Goal: Task Accomplishment & Management: Use online tool/utility

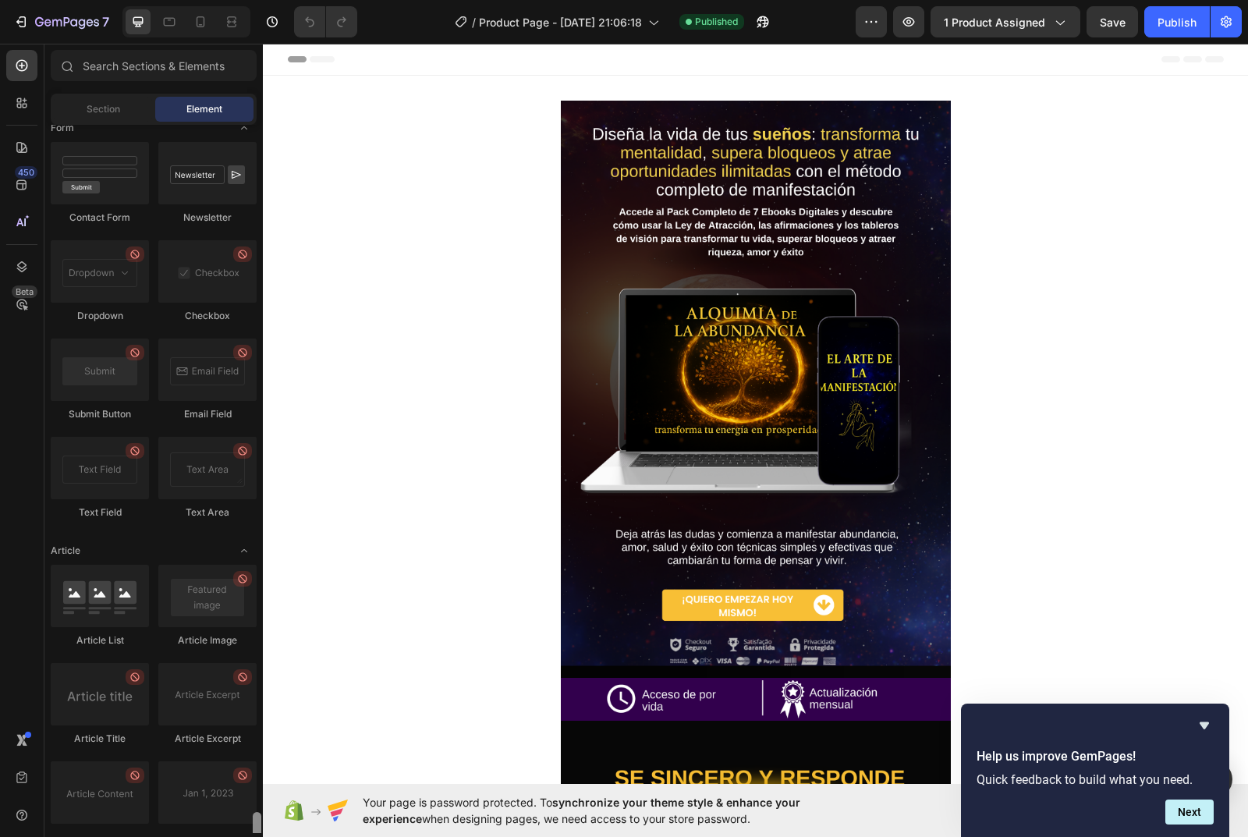
scroll to position [4017, 0]
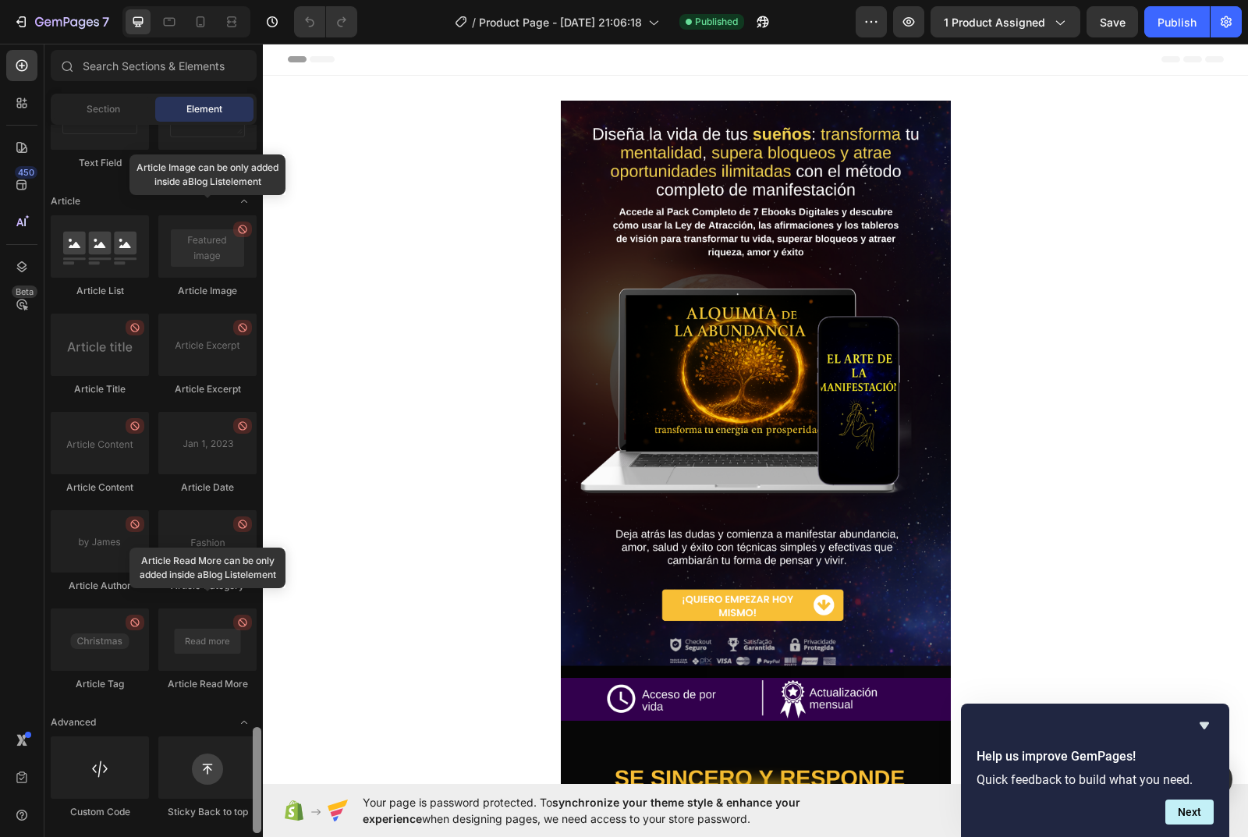
drag, startPoint x: 260, startPoint y: 285, endPoint x: 251, endPoint y: 855, distance: 569.5
click at [251, 0] on html "7 / Product Page - Sep 25, 21:06:18 Published Preview 1 product assigned Save P…" at bounding box center [624, 0] width 1248 height 0
click at [89, 780] on div at bounding box center [100, 767] width 98 height 62
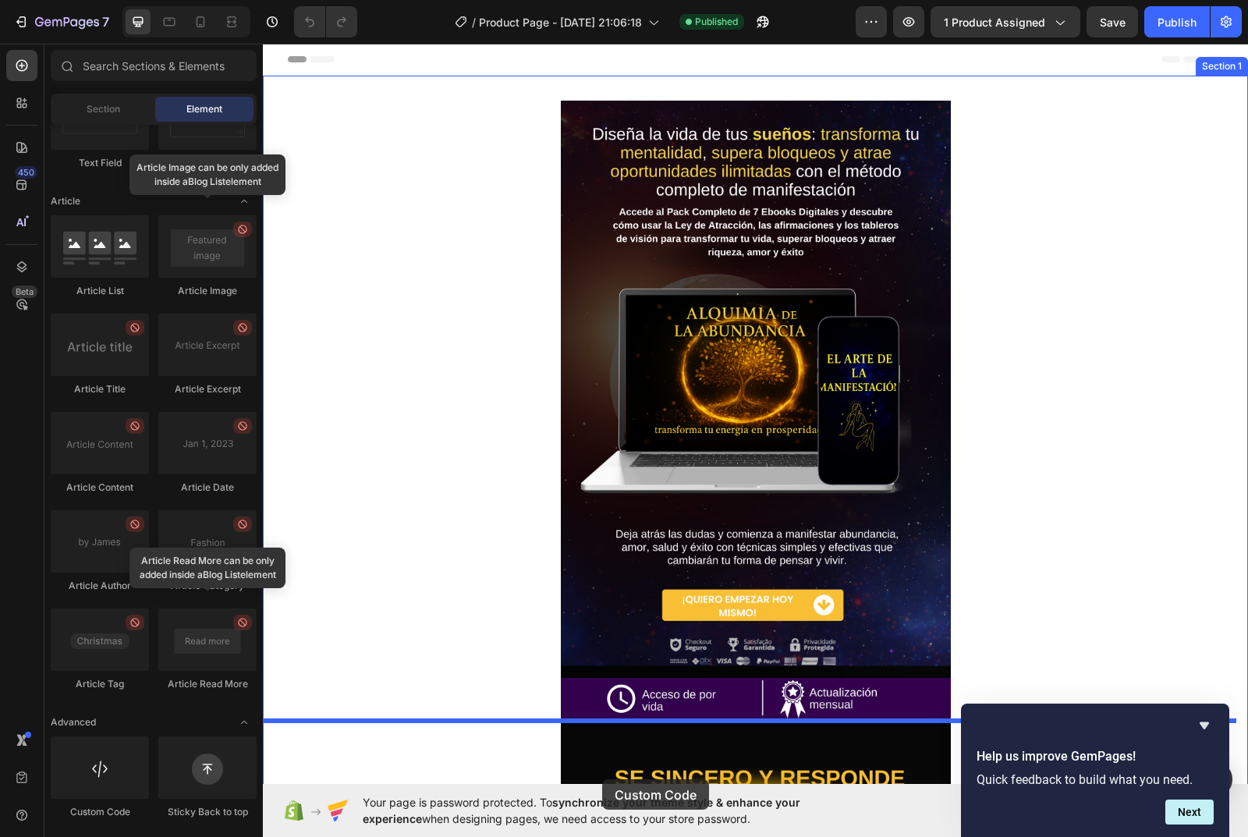
scroll to position [17, 0]
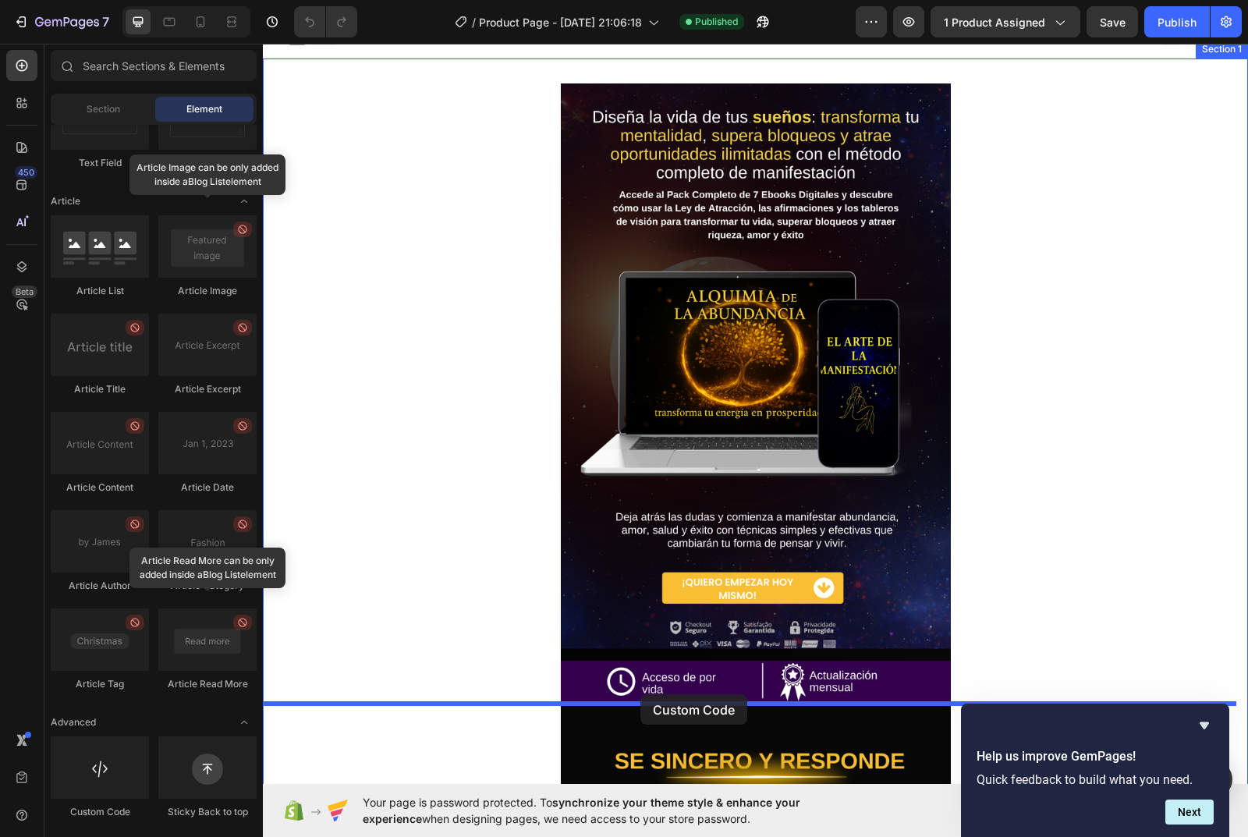
drag, startPoint x: 352, startPoint y: 824, endPoint x: 640, endPoint y: 694, distance: 316.3
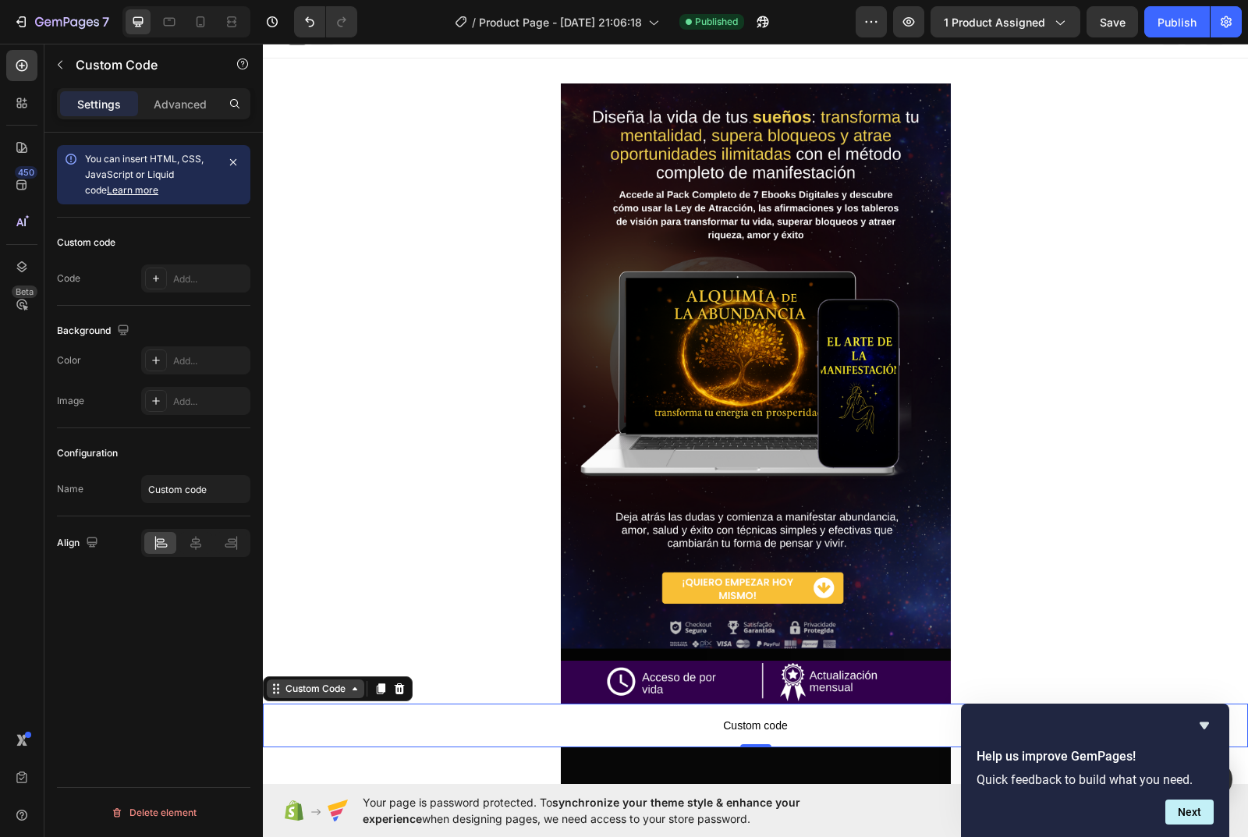
click at [325, 692] on div "Custom Code" at bounding box center [315, 689] width 66 height 14
click at [1204, 725] on icon "Hide survey" at bounding box center [1204, 725] width 9 height 7
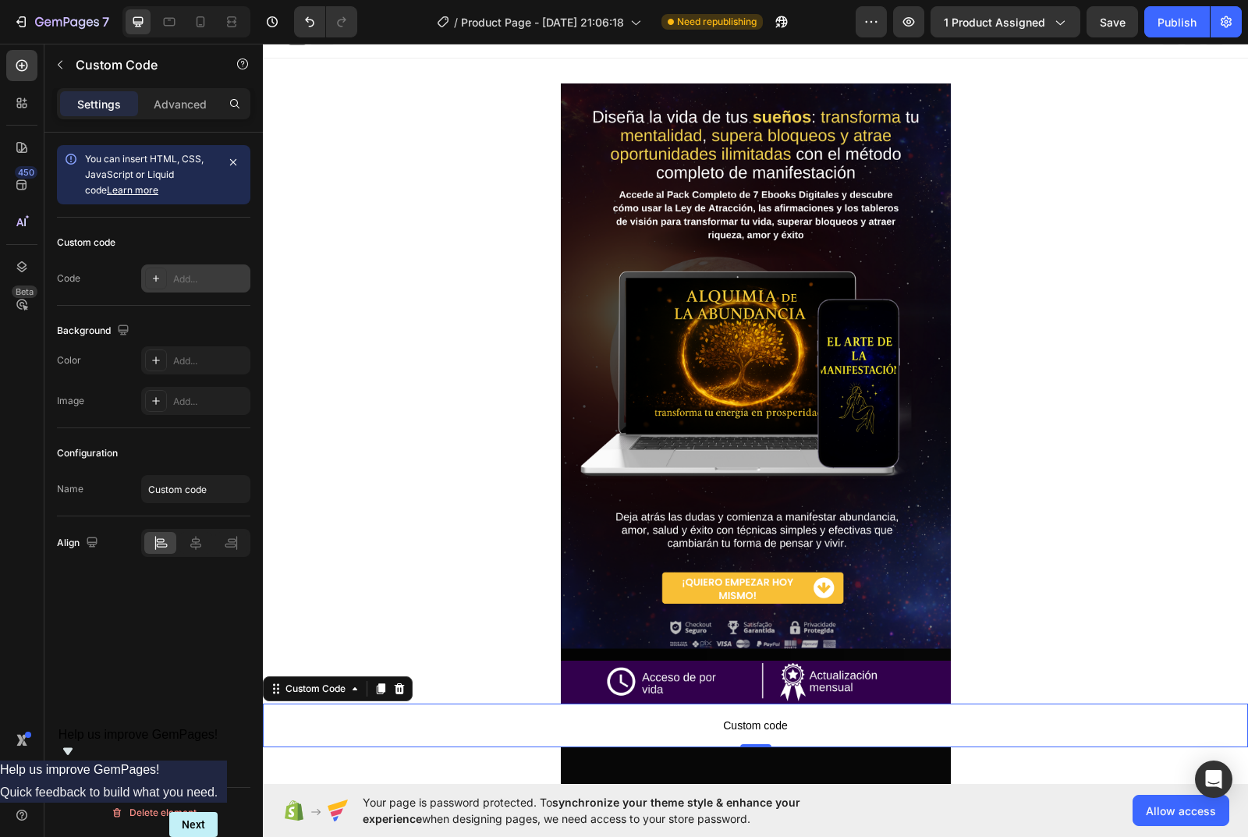
click at [157, 275] on icon at bounding box center [156, 278] width 12 height 12
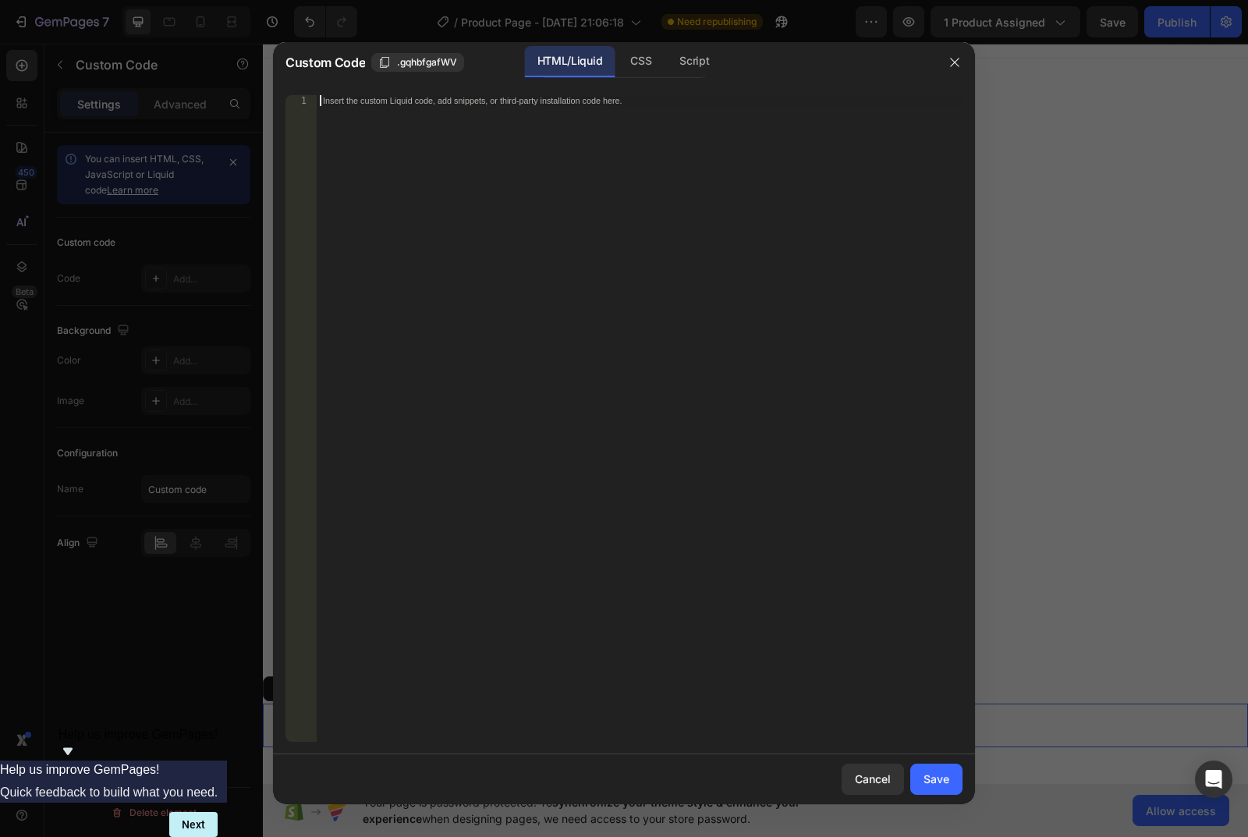
paste textarea "</a>"
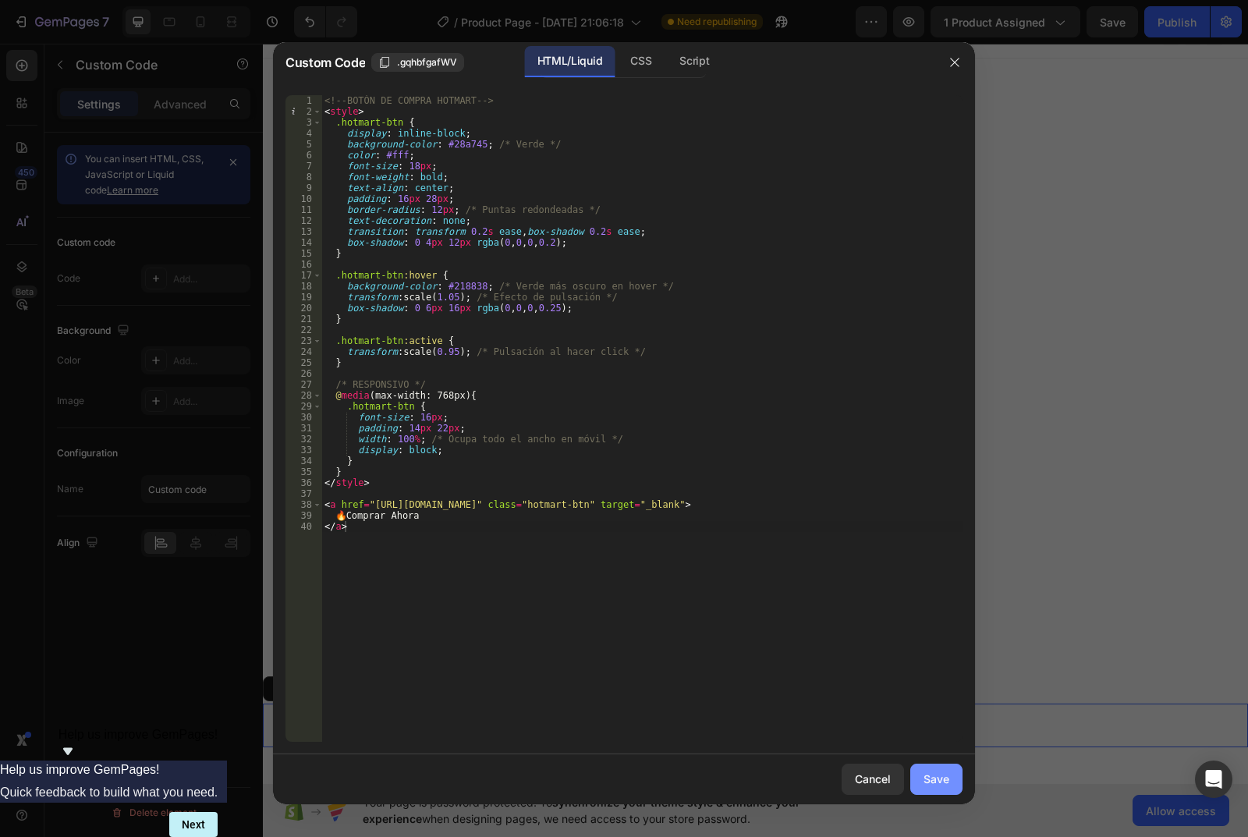
click at [942, 778] on div "Save" at bounding box center [936, 779] width 26 height 16
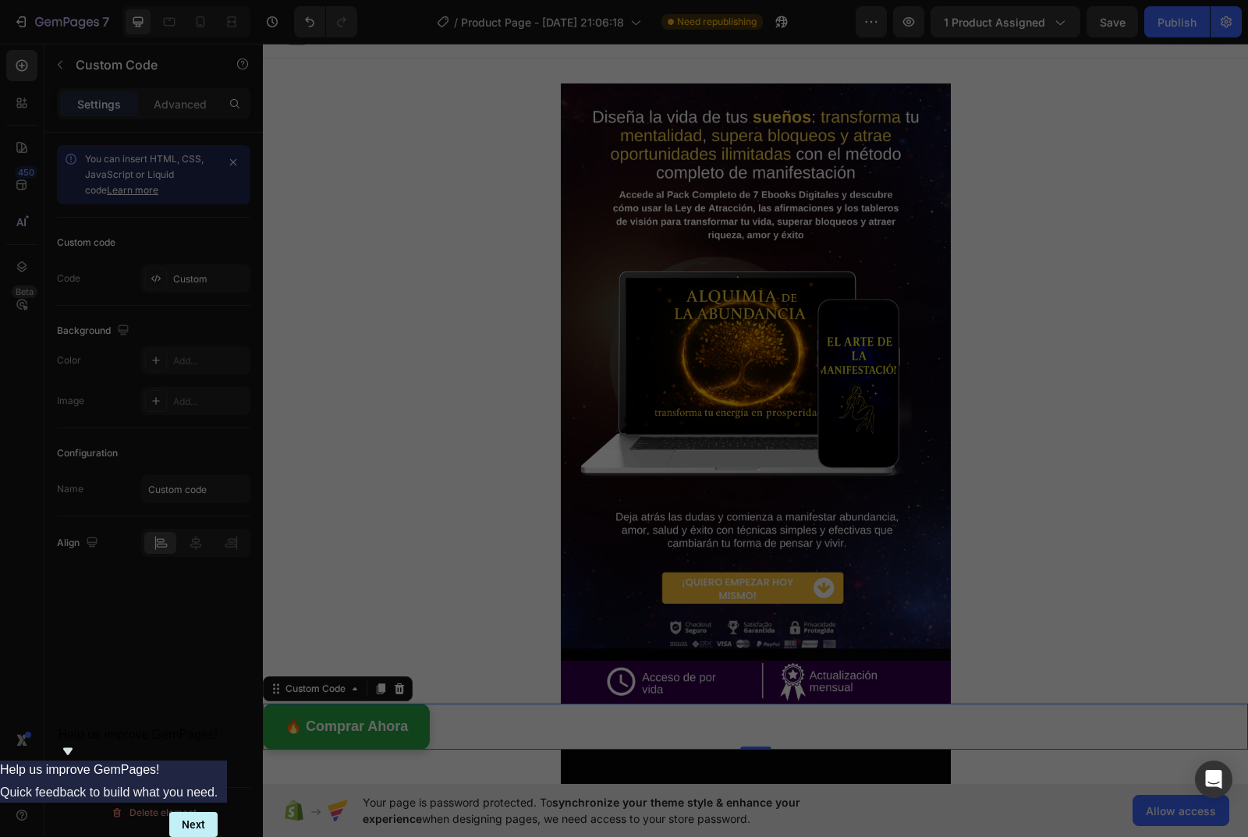
type textarea "🔥 Comprar Ahora </a>"
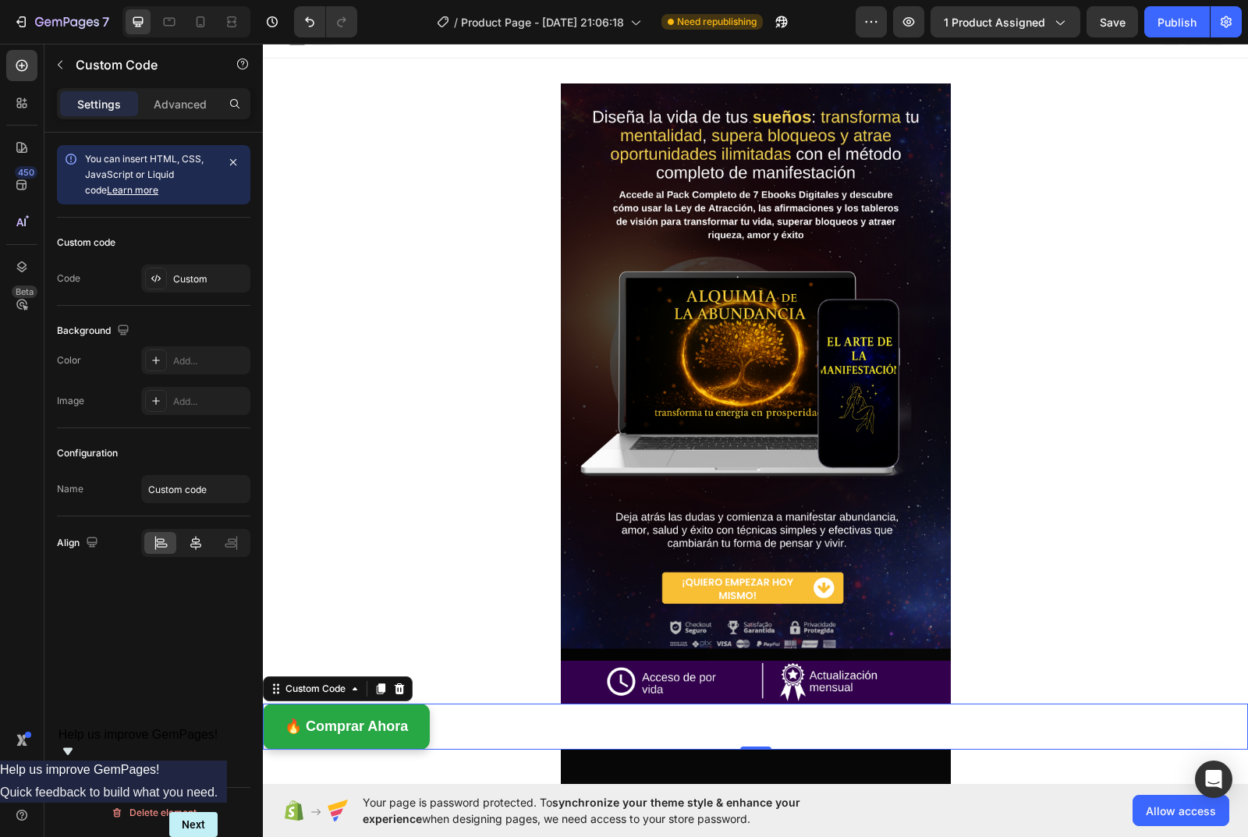
click at [192, 547] on icon at bounding box center [195, 543] width 11 height 14
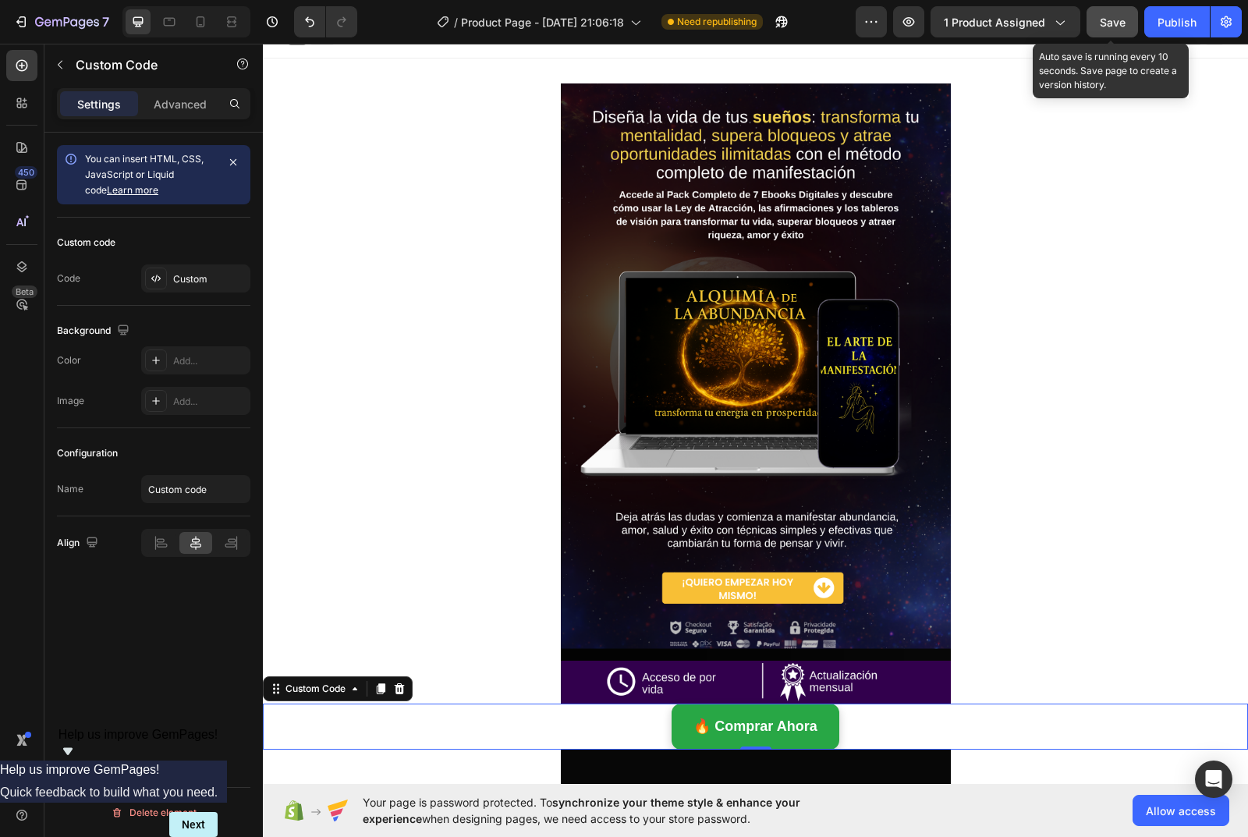
click at [1105, 30] on button "Save" at bounding box center [1112, 21] width 51 height 31
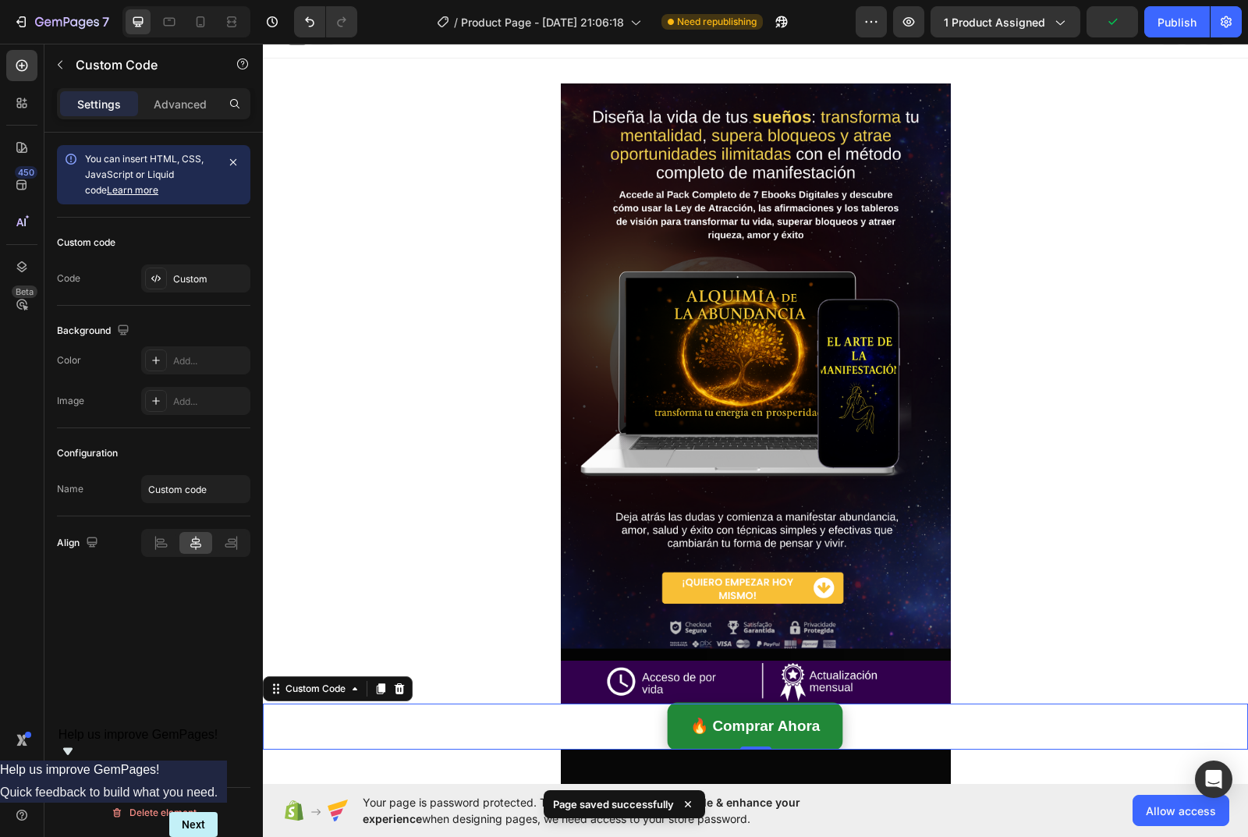
click at [730, 728] on link "🔥 Comprar Ahora" at bounding box center [755, 727] width 175 height 48
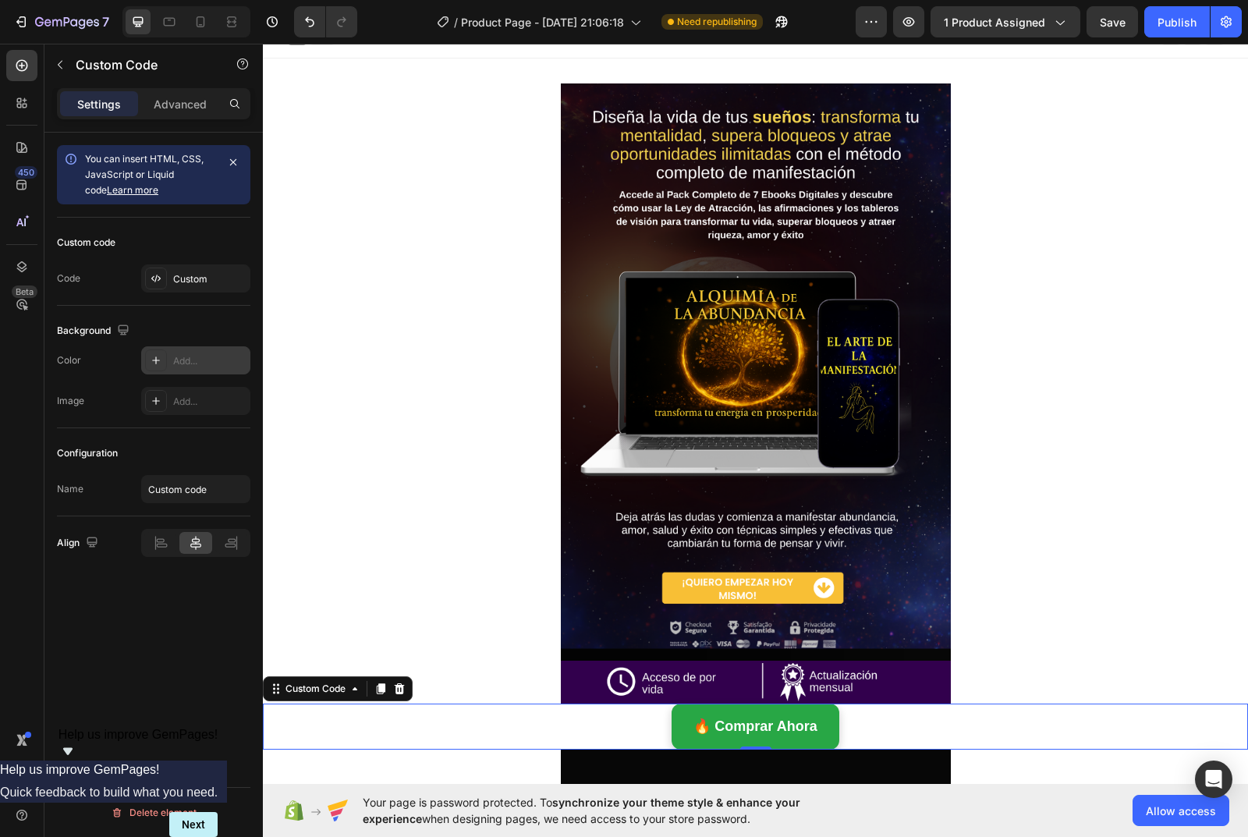
click at [163, 355] on div at bounding box center [156, 360] width 22 height 22
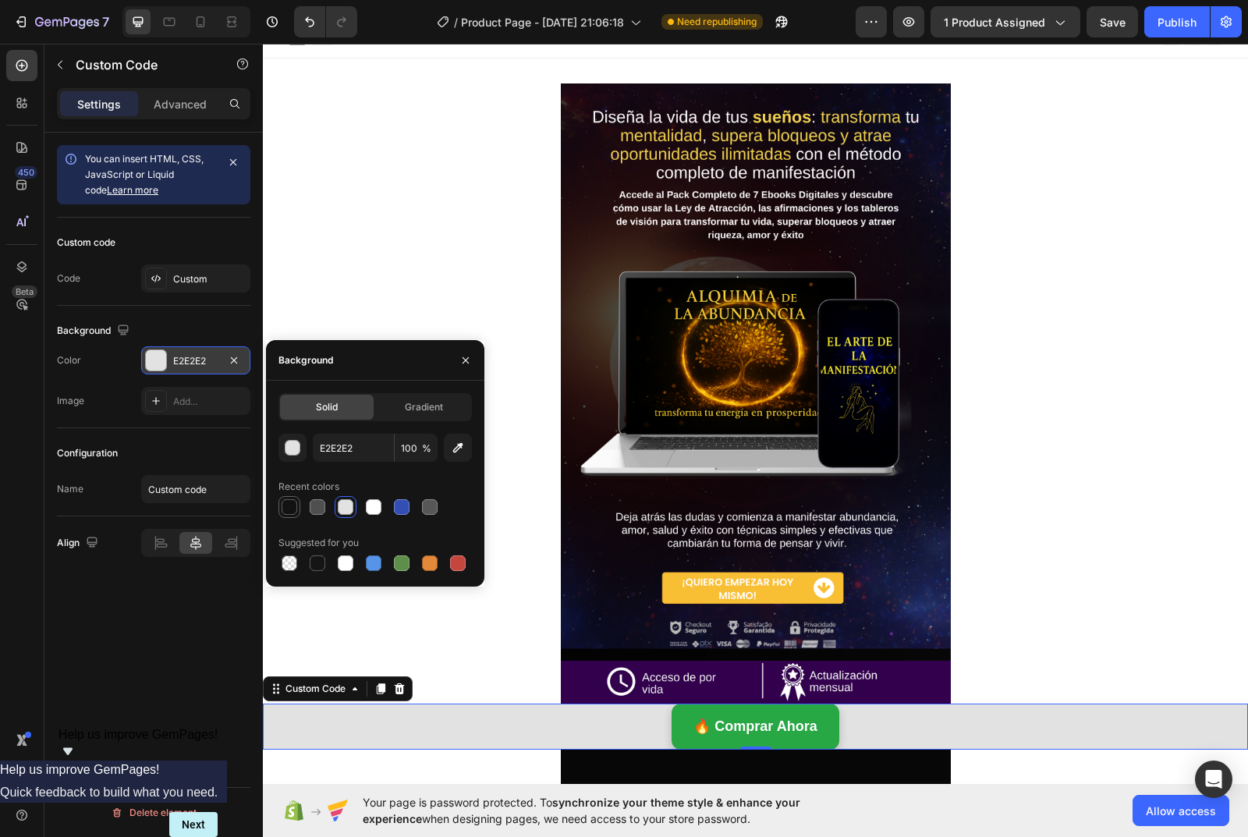
click at [289, 505] on div at bounding box center [290, 507] width 16 height 16
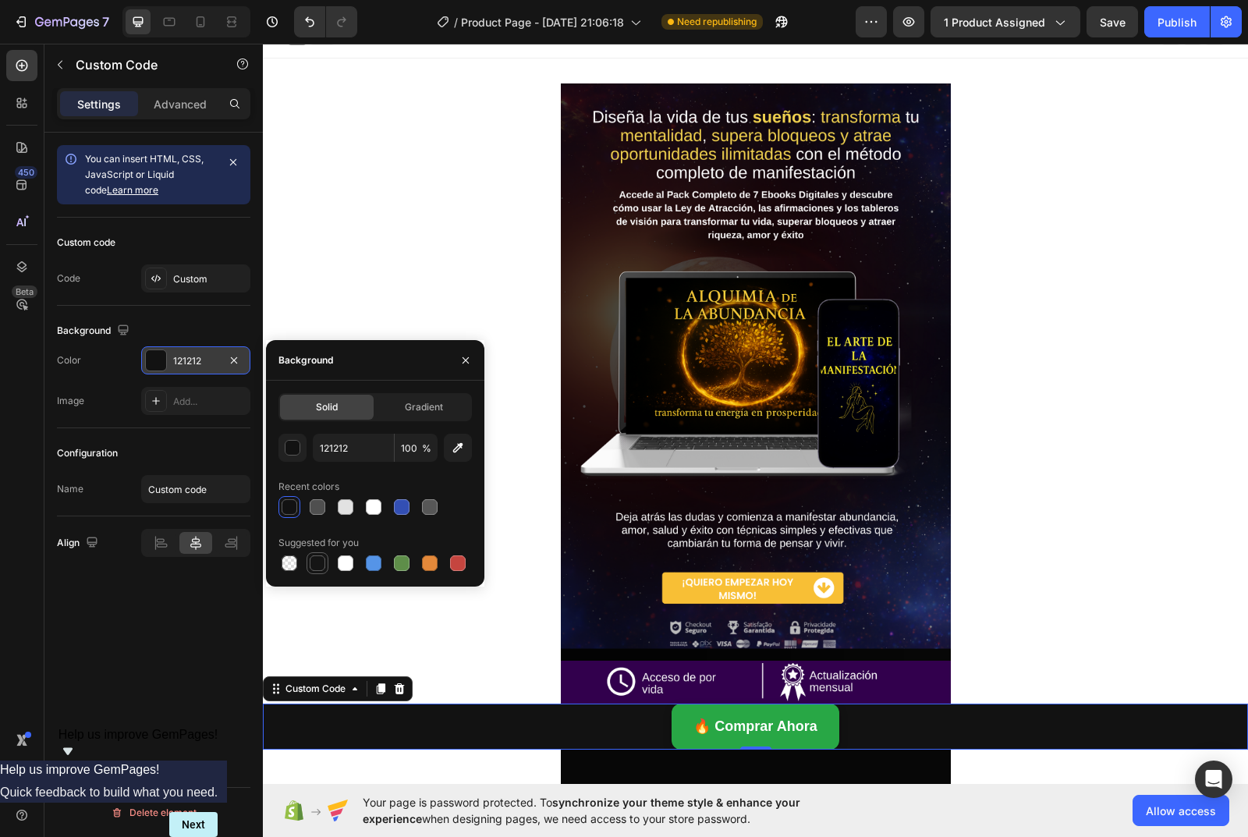
click at [316, 561] on div at bounding box center [318, 563] width 16 height 16
click at [290, 507] on div at bounding box center [290, 507] width 16 height 16
click at [296, 446] on div "button" at bounding box center [293, 449] width 16 height 16
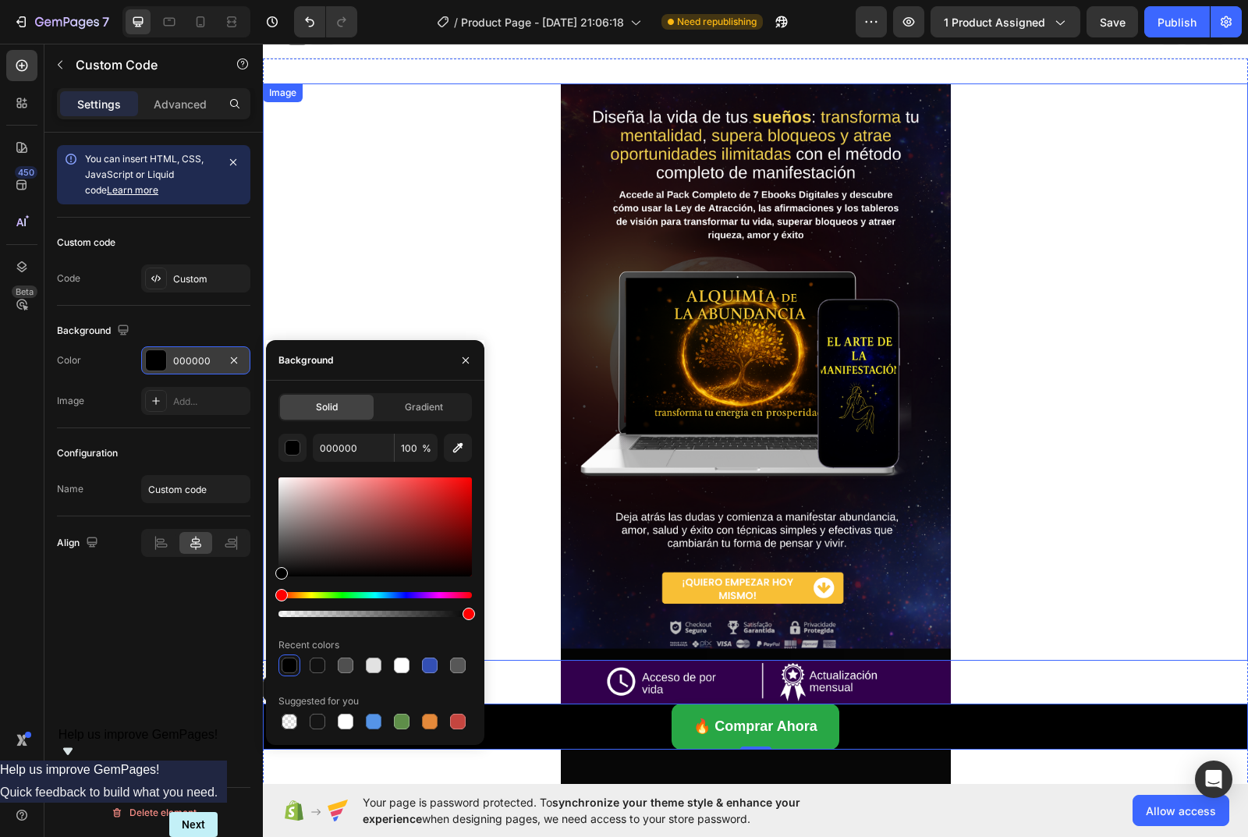
drag, startPoint x: 543, startPoint y: 614, endPoint x: 265, endPoint y: 595, distance: 278.3
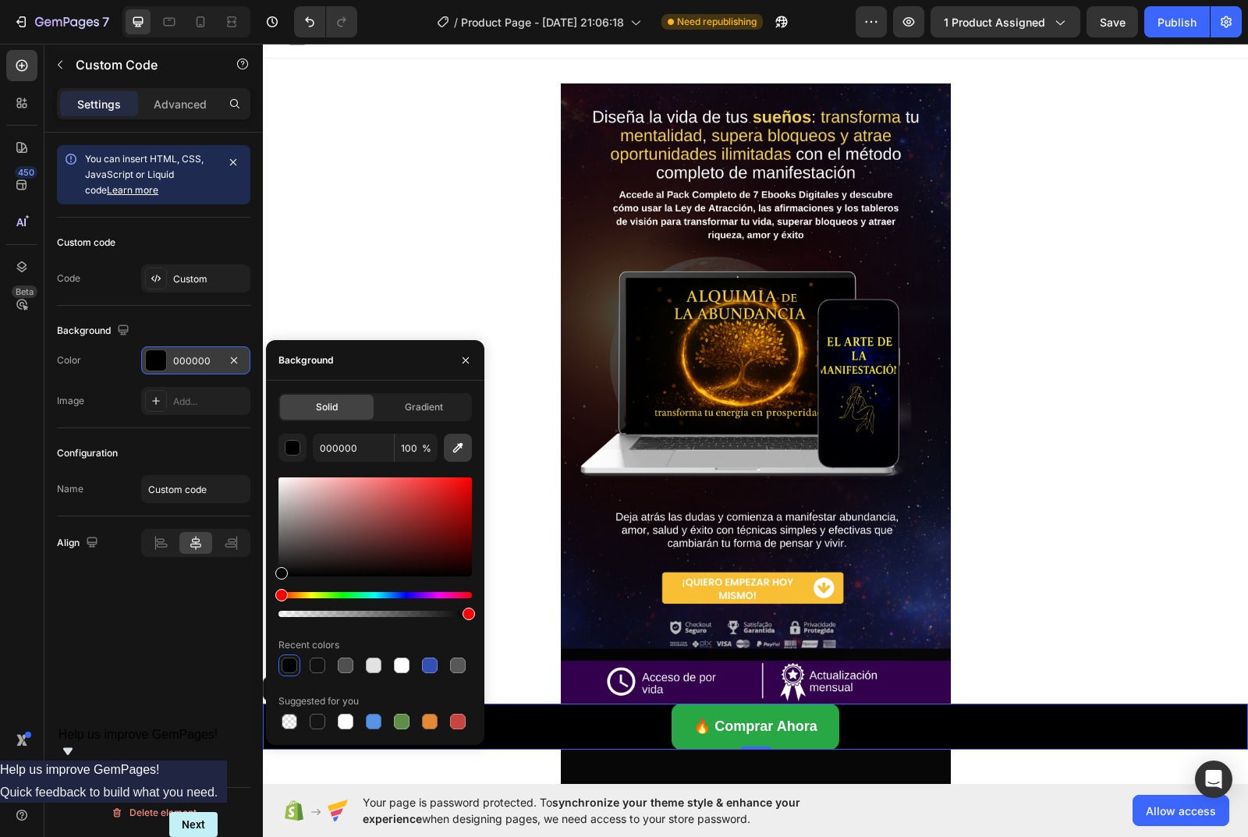
click at [463, 456] on button "button" at bounding box center [458, 448] width 28 height 28
type input "070707"
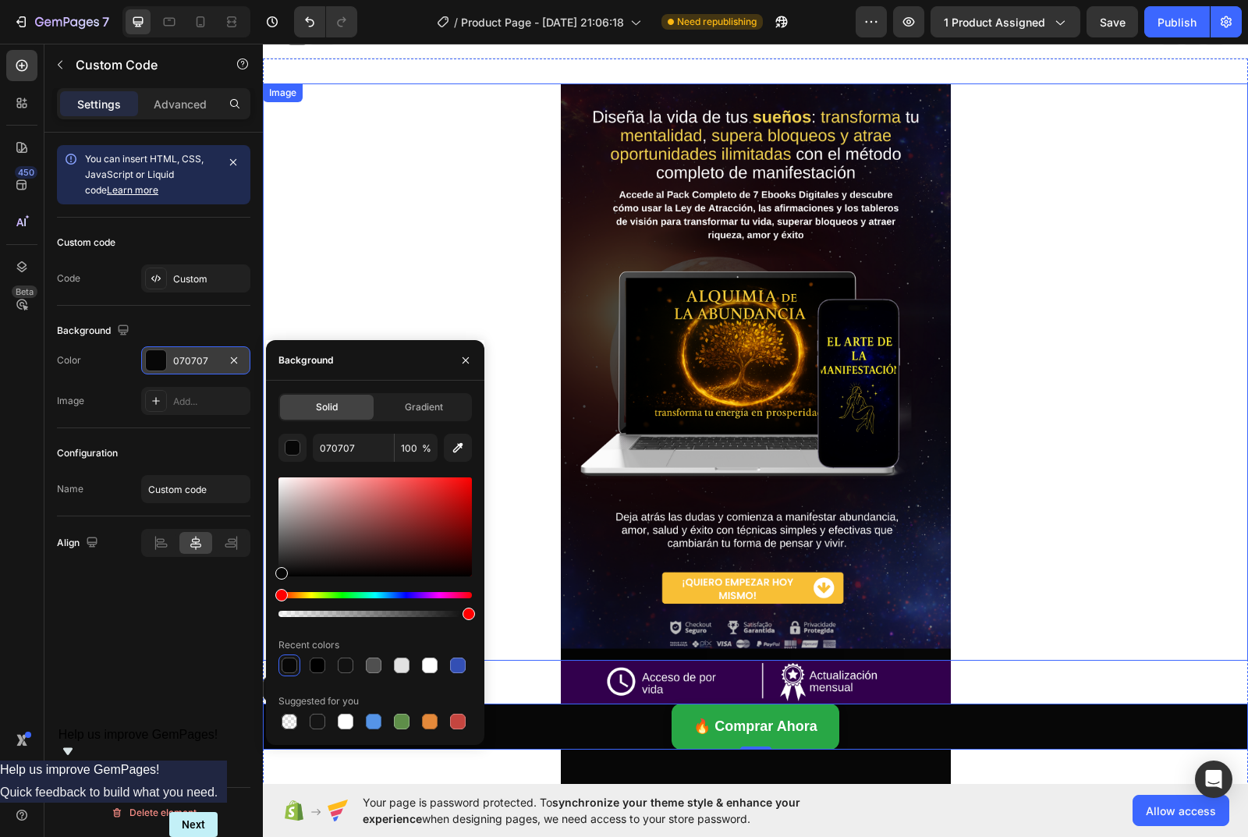
click at [523, 626] on div at bounding box center [755, 371] width 985 height 577
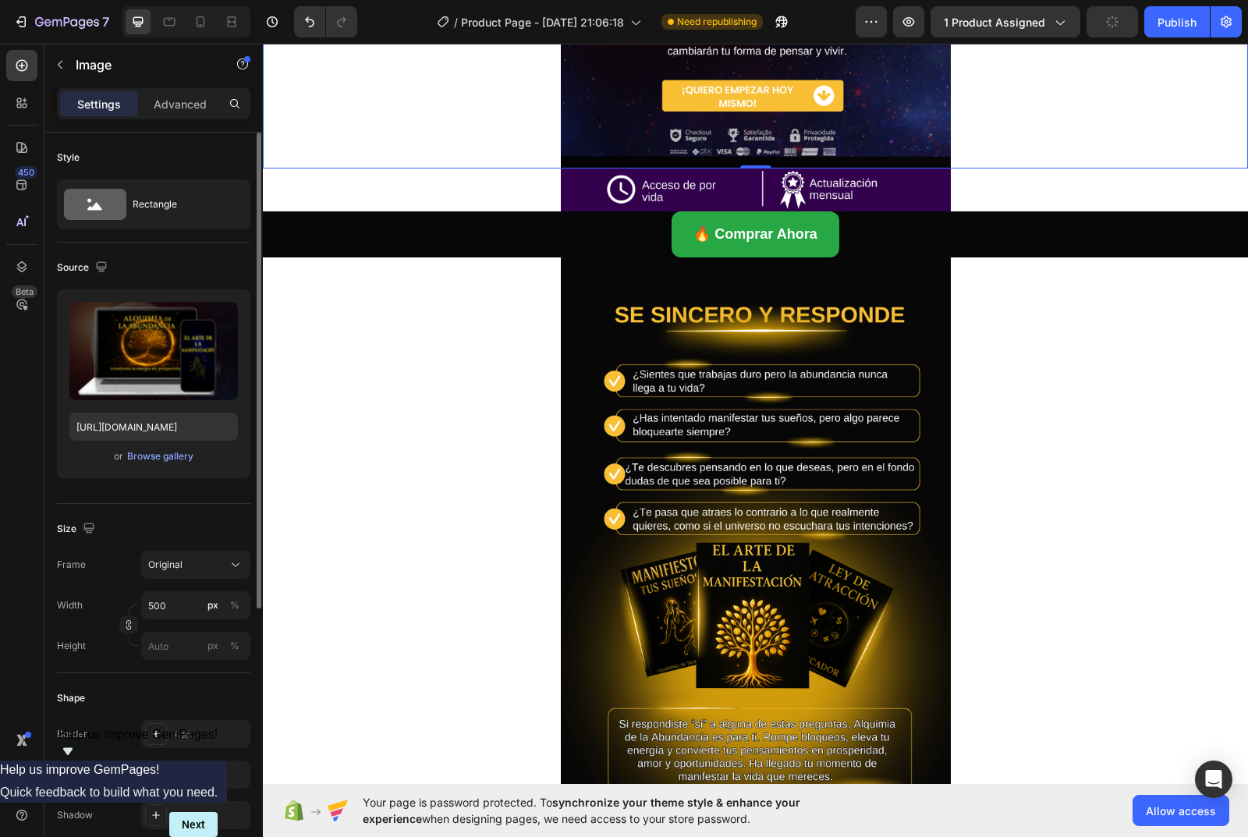
scroll to position [485, 0]
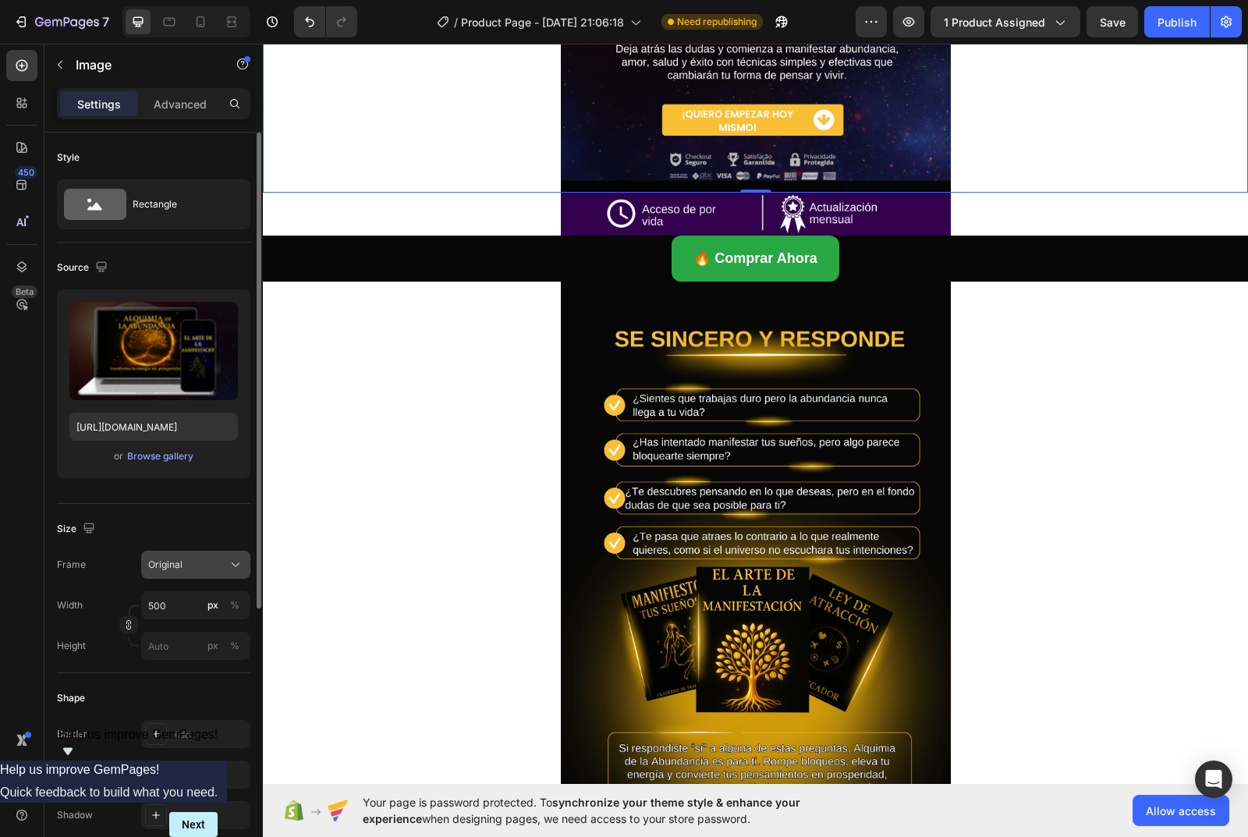
click at [192, 569] on div "Original" at bounding box center [186, 565] width 76 height 14
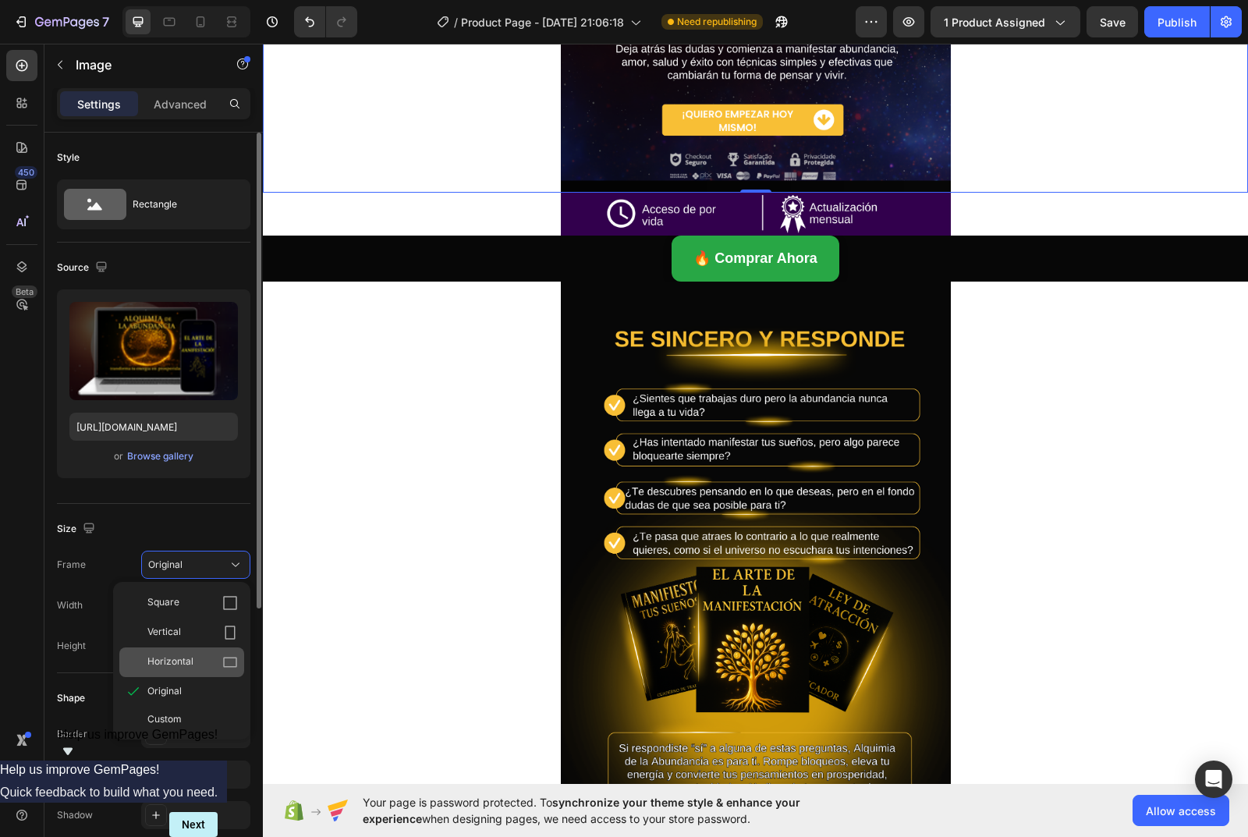
click at [181, 660] on span "Horizontal" at bounding box center [170, 662] width 46 height 16
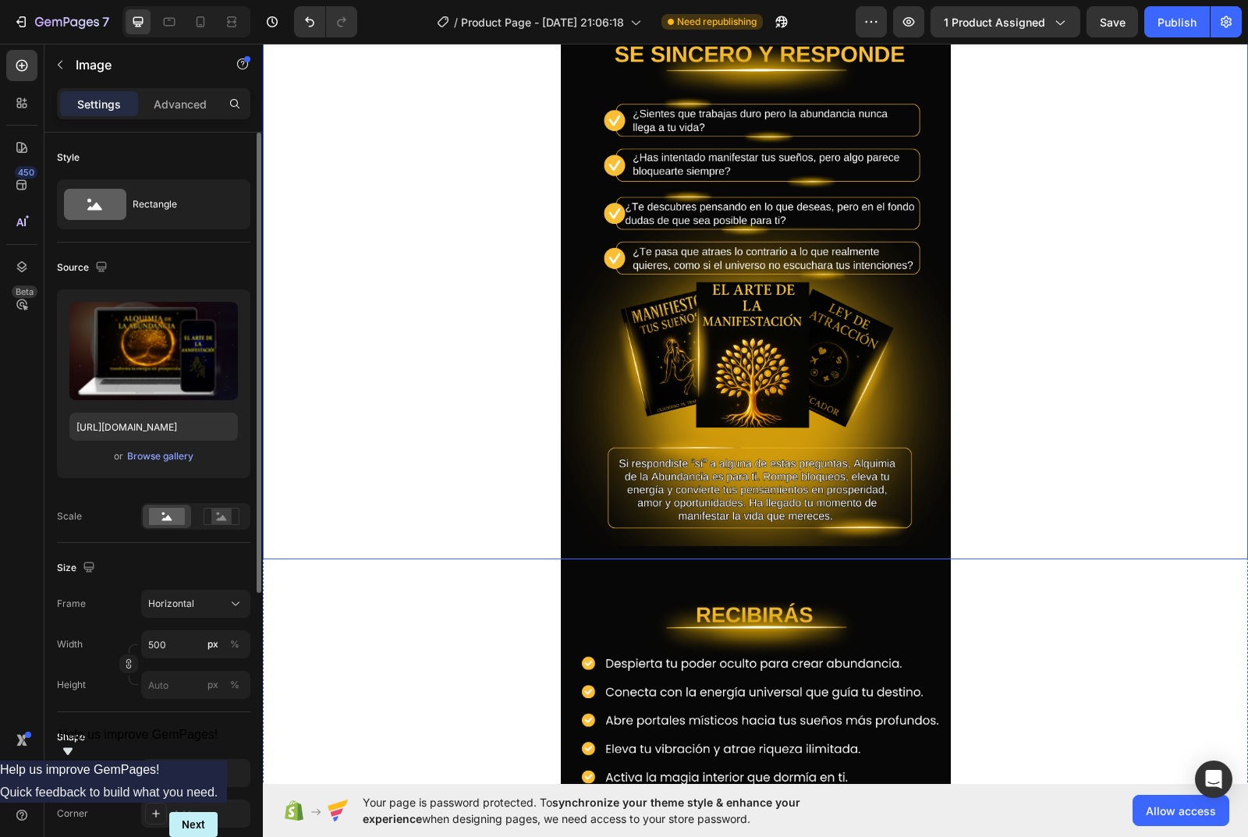
scroll to position [95, 0]
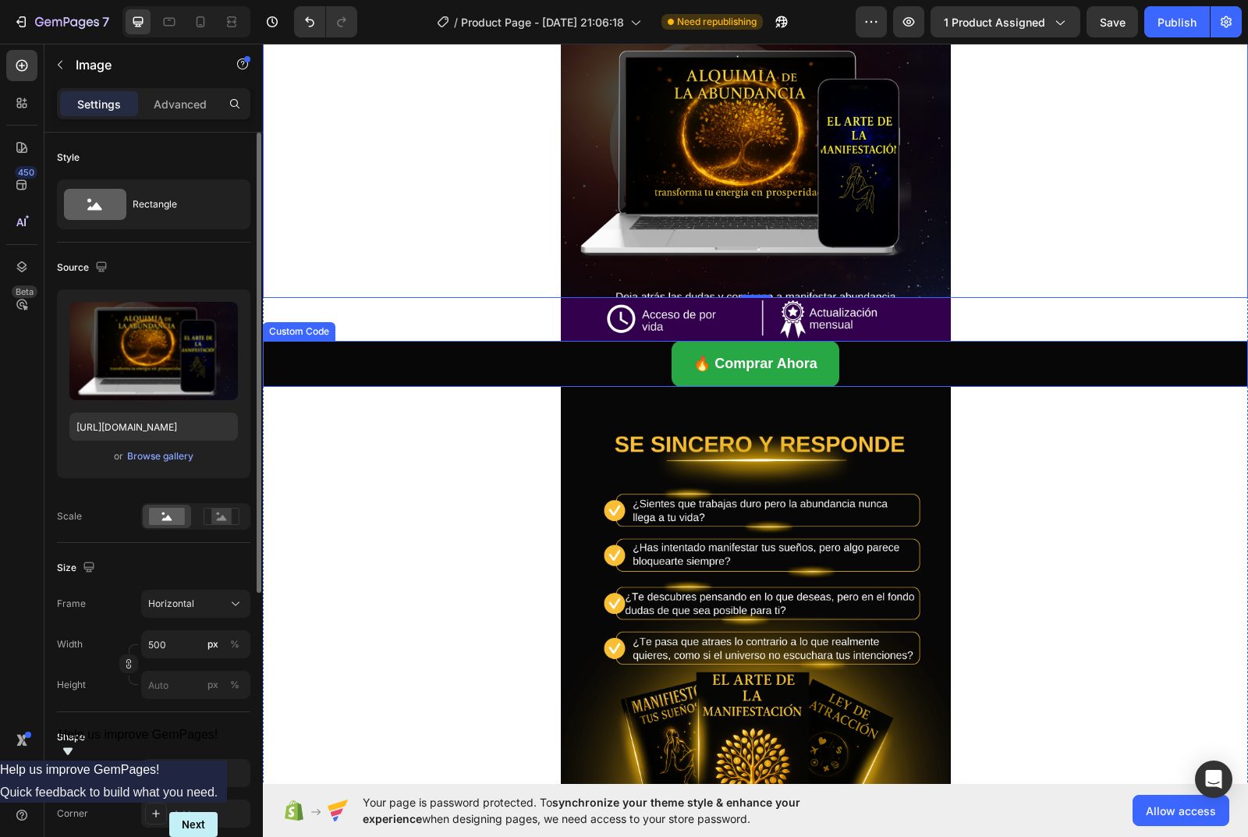
click at [643, 375] on div "🔥 Comprar Ahora" at bounding box center [755, 364] width 985 height 46
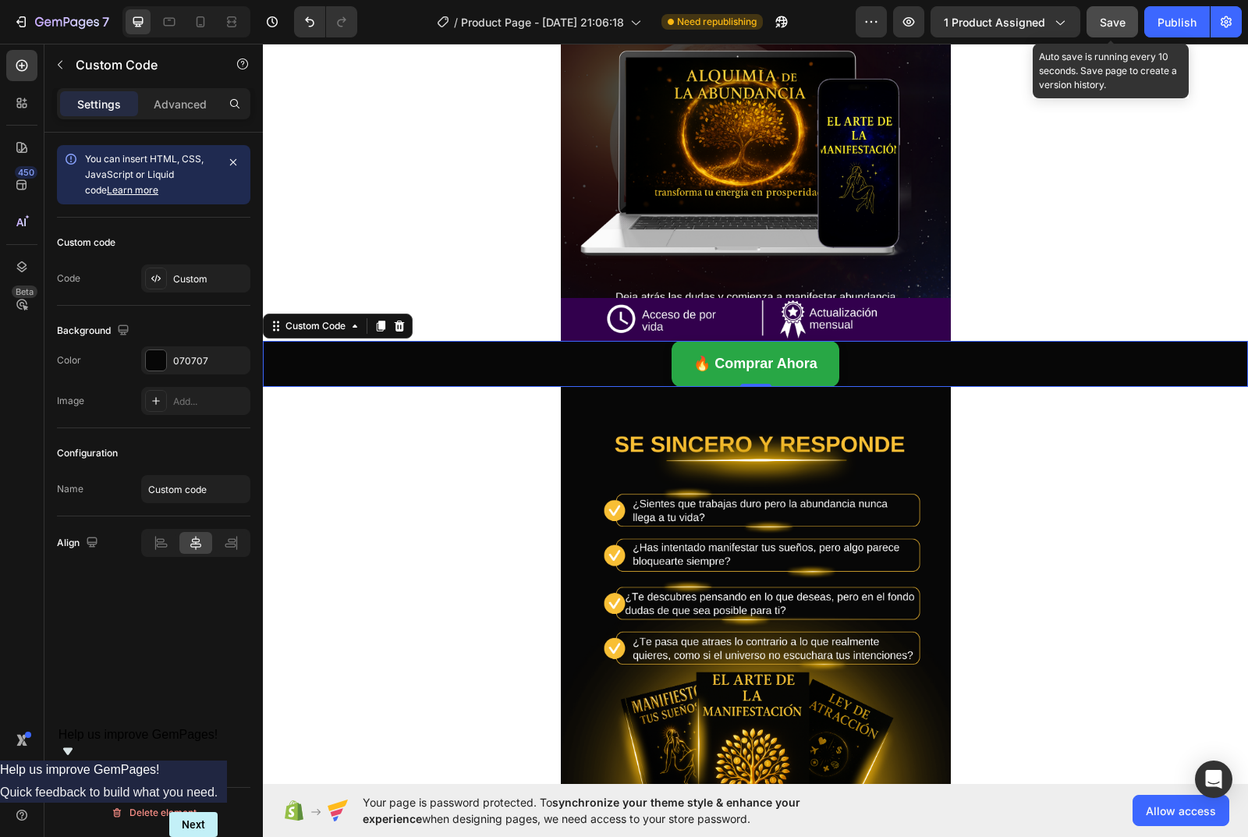
click at [1106, 24] on span "Save" at bounding box center [1113, 22] width 26 height 13
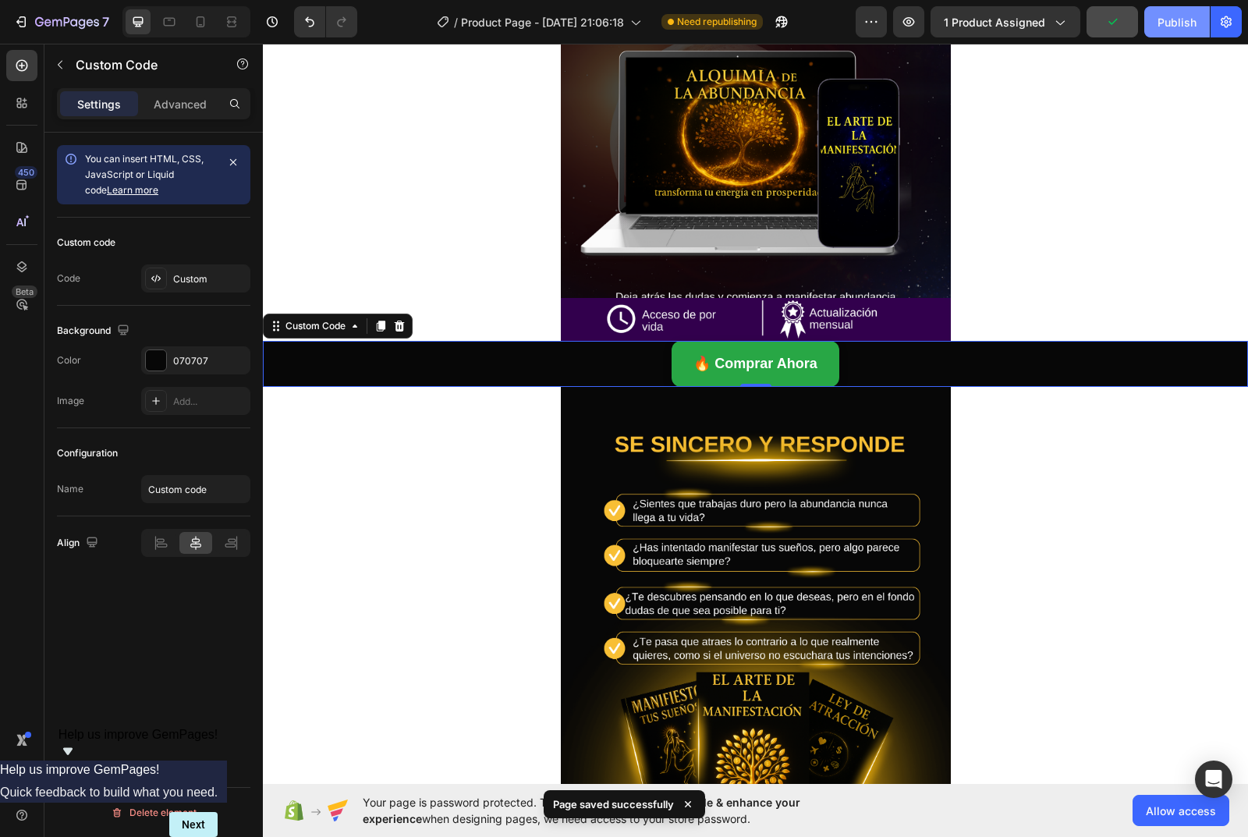
click at [1174, 12] on button "Publish" at bounding box center [1177, 21] width 66 height 31
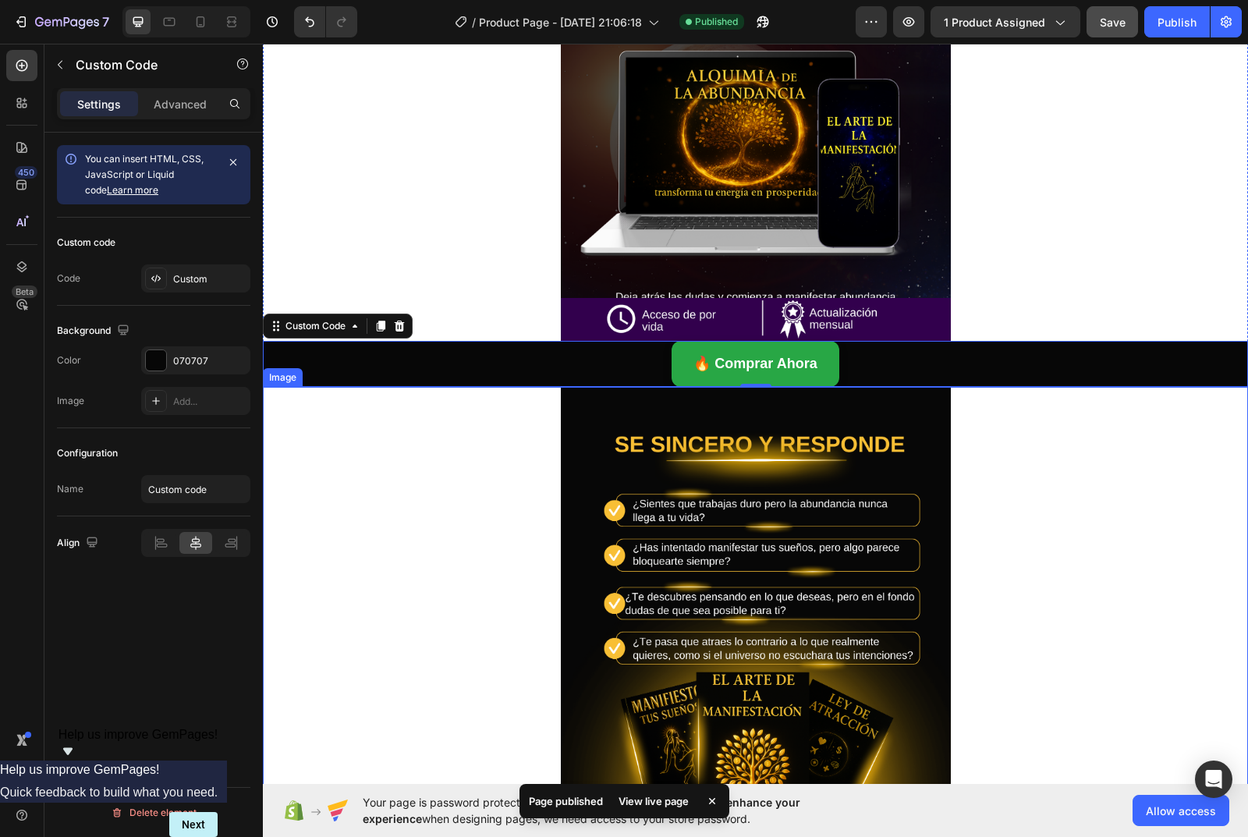
click at [394, 527] on div at bounding box center [755, 668] width 985 height 562
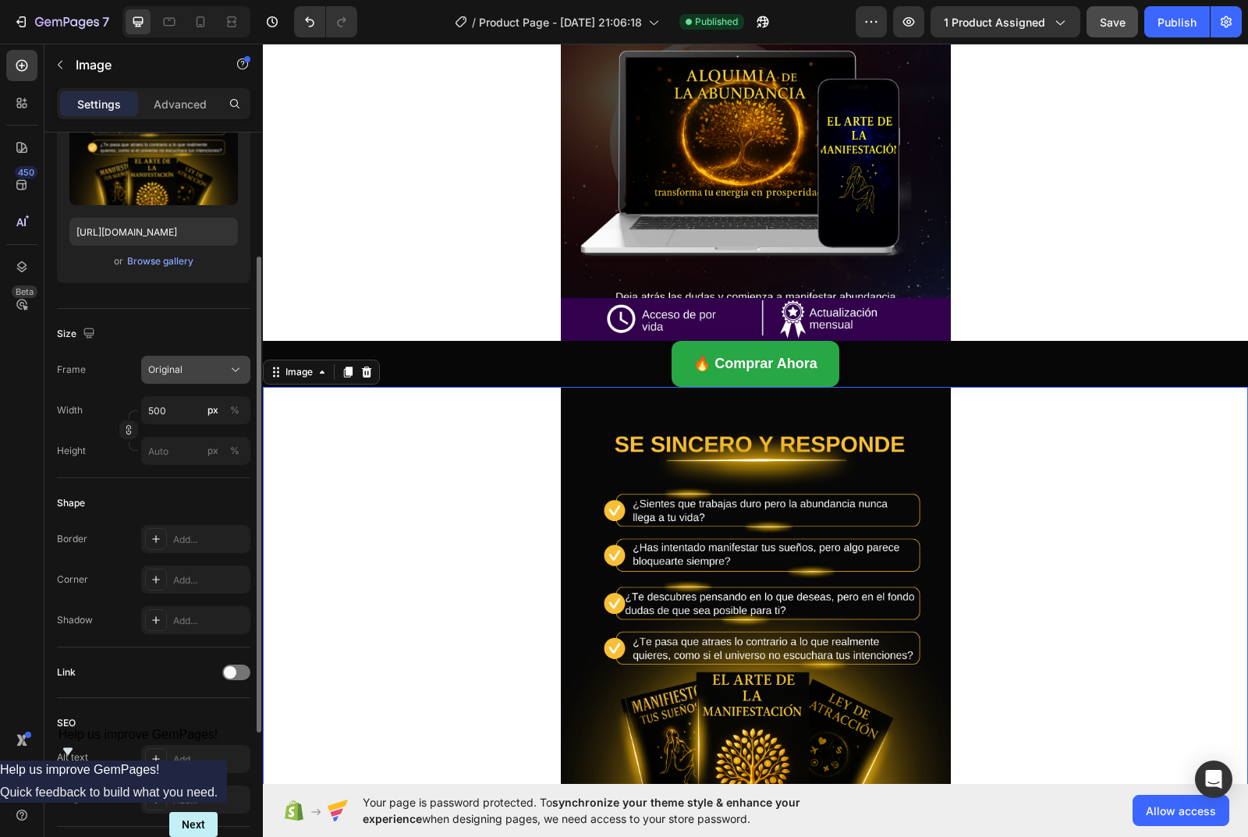
scroll to position [0, 0]
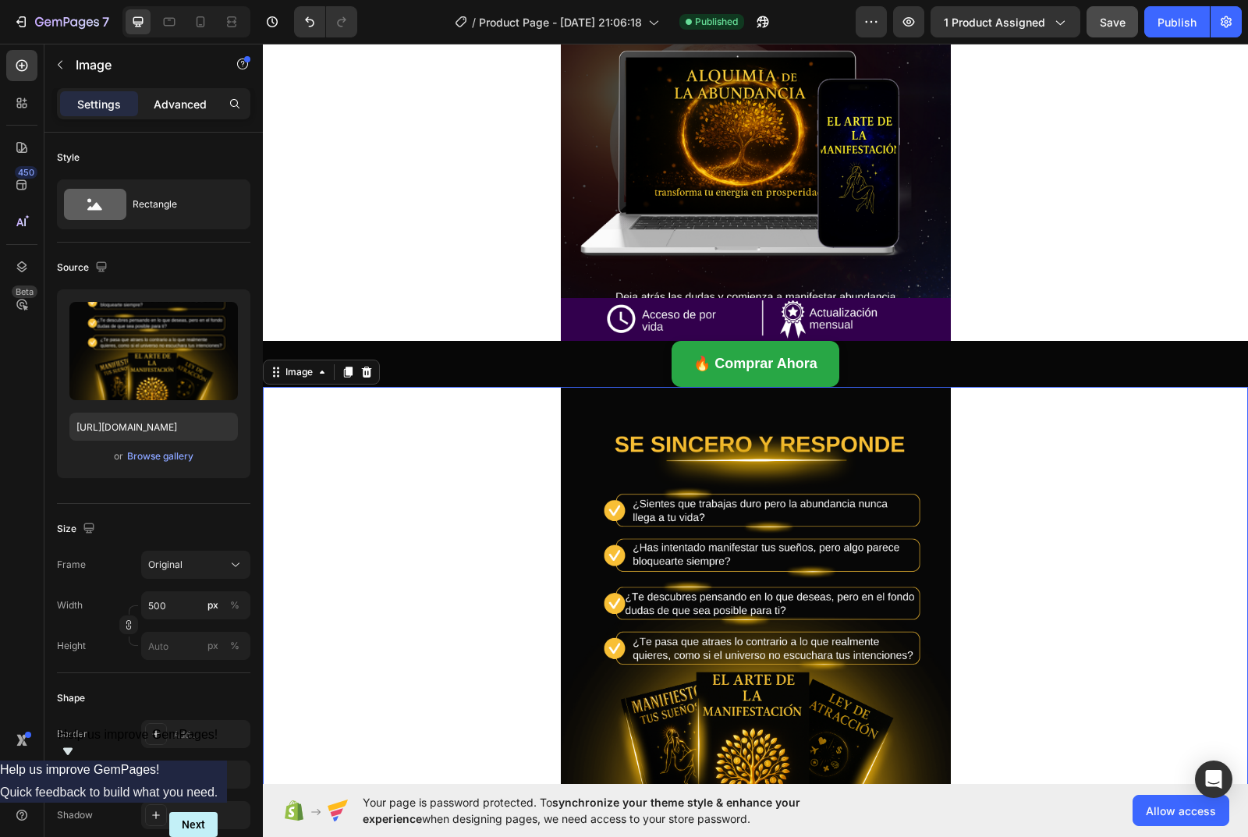
click at [163, 115] on div "Advanced" at bounding box center [180, 103] width 78 height 25
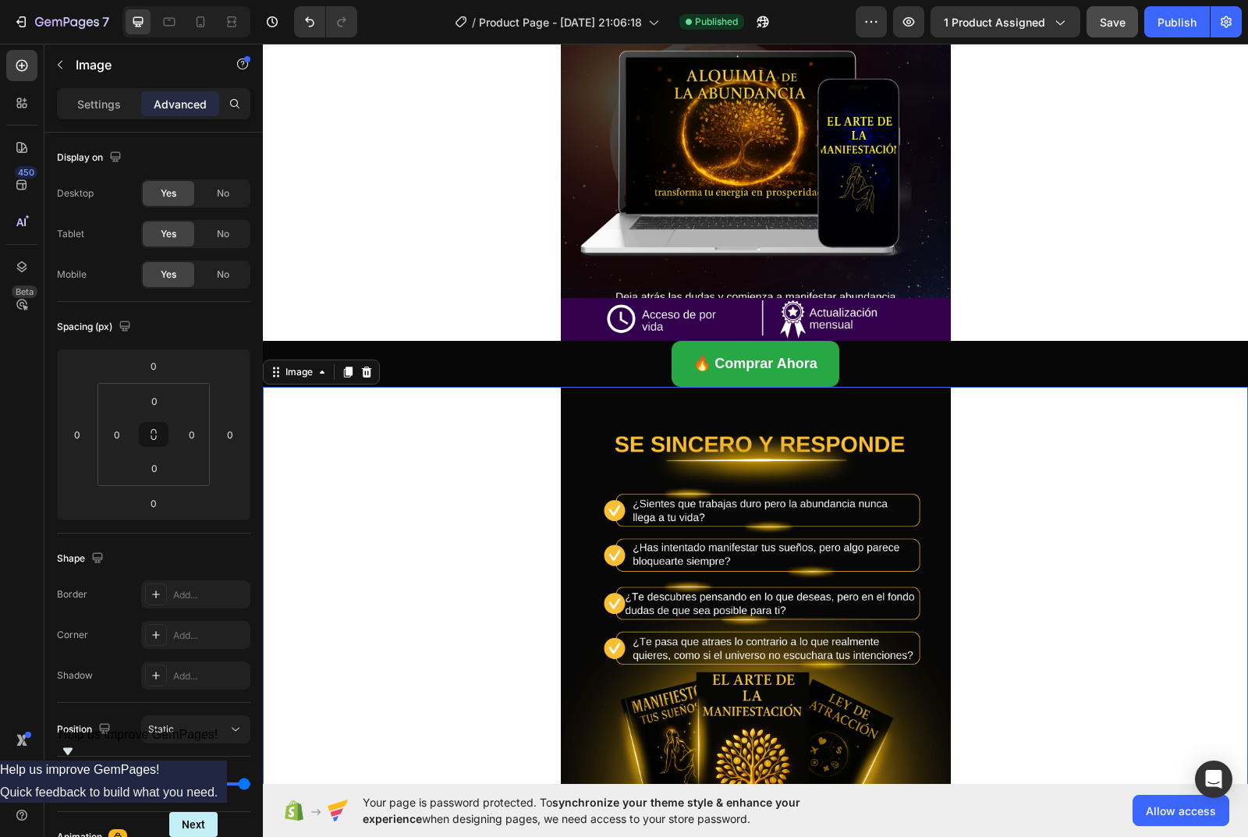
click at [168, 105] on p "Advanced" at bounding box center [180, 104] width 53 height 16
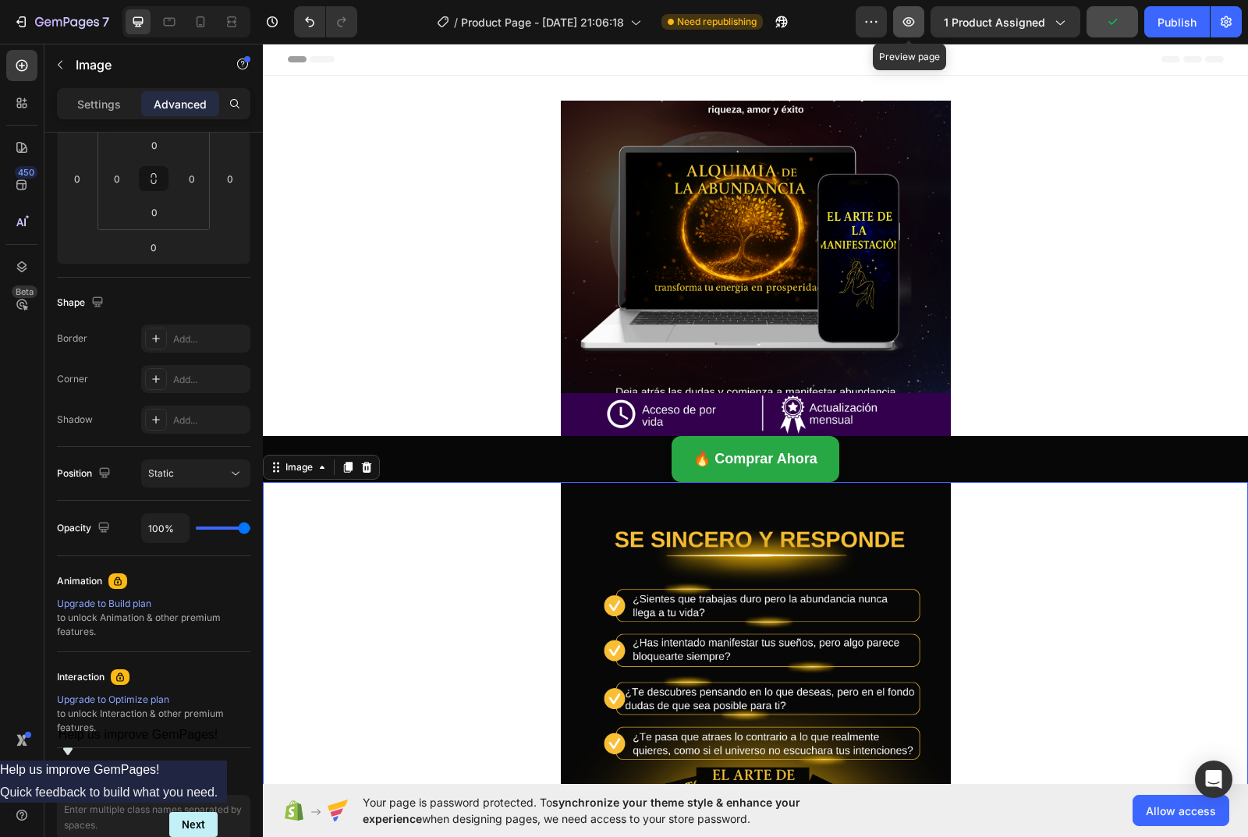
click at [906, 16] on icon "button" at bounding box center [909, 22] width 16 height 16
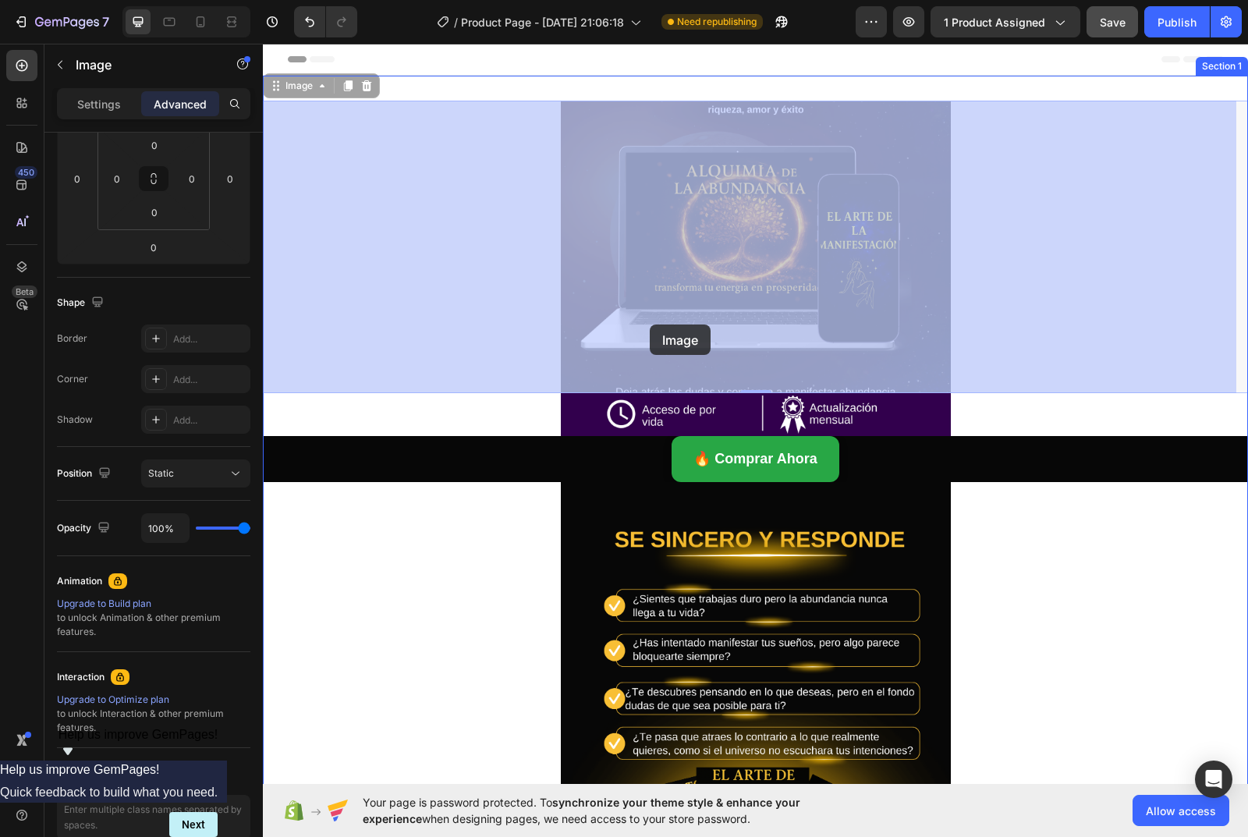
drag, startPoint x: 650, startPoint y: 253, endPoint x: 644, endPoint y: 297, distance: 44.0
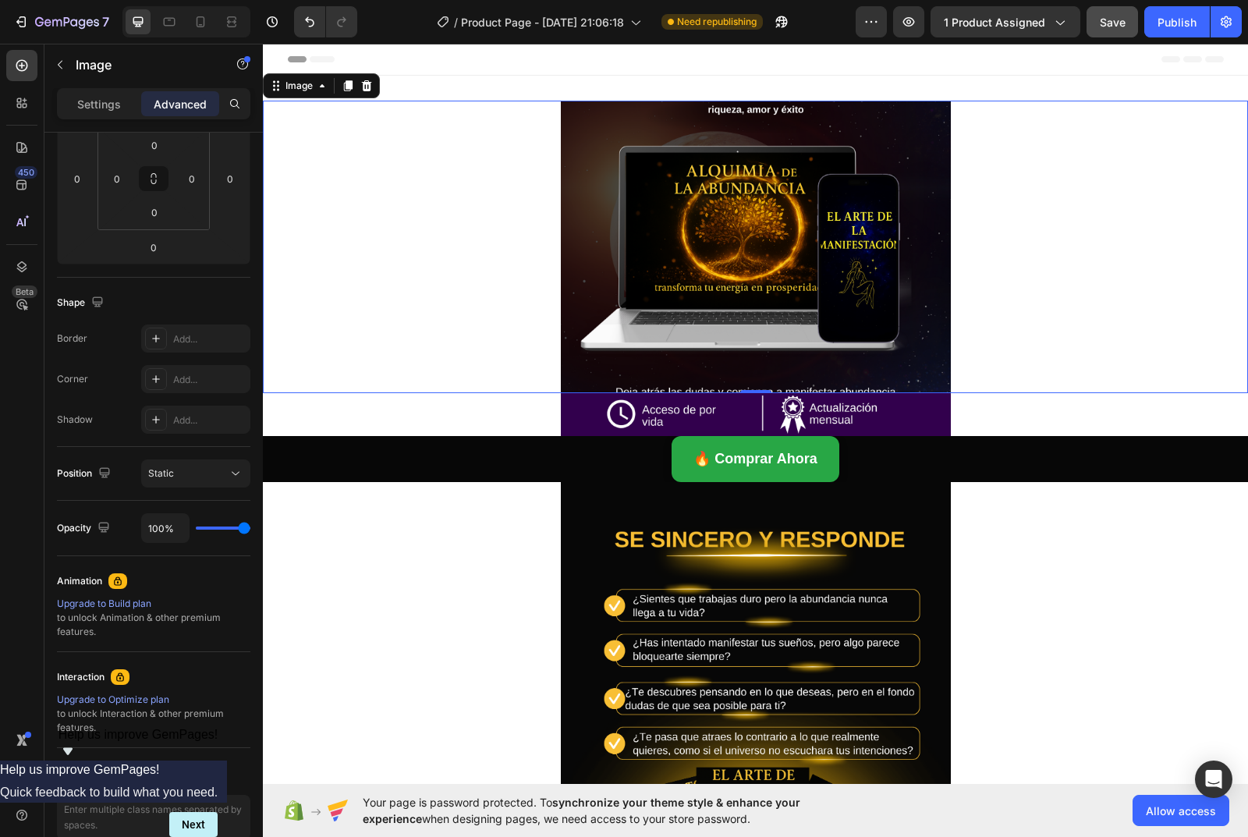
click at [641, 316] on img at bounding box center [756, 247] width 390 height 292
click at [689, 222] on img at bounding box center [756, 247] width 390 height 292
click at [117, 112] on div "Settings" at bounding box center [99, 103] width 78 height 25
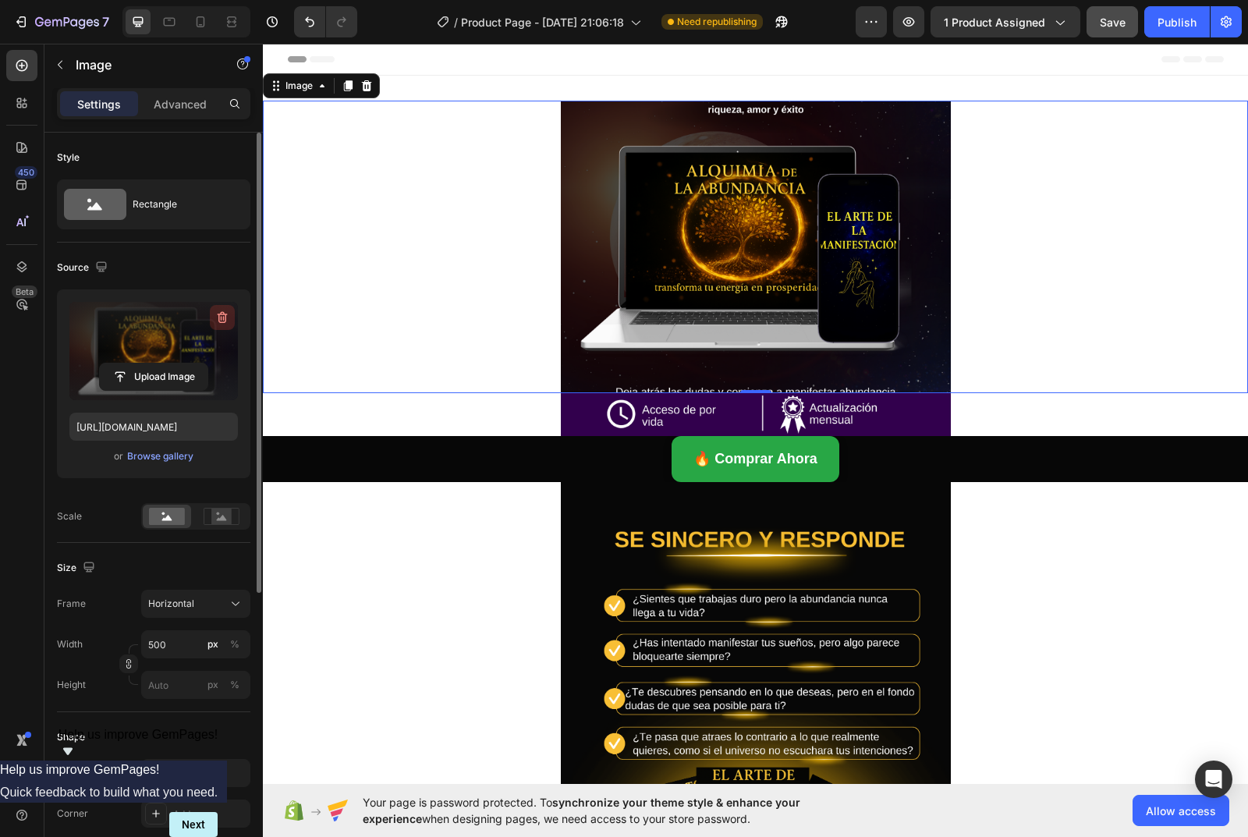
click at [222, 314] on icon "button" at bounding box center [222, 318] width 16 height 16
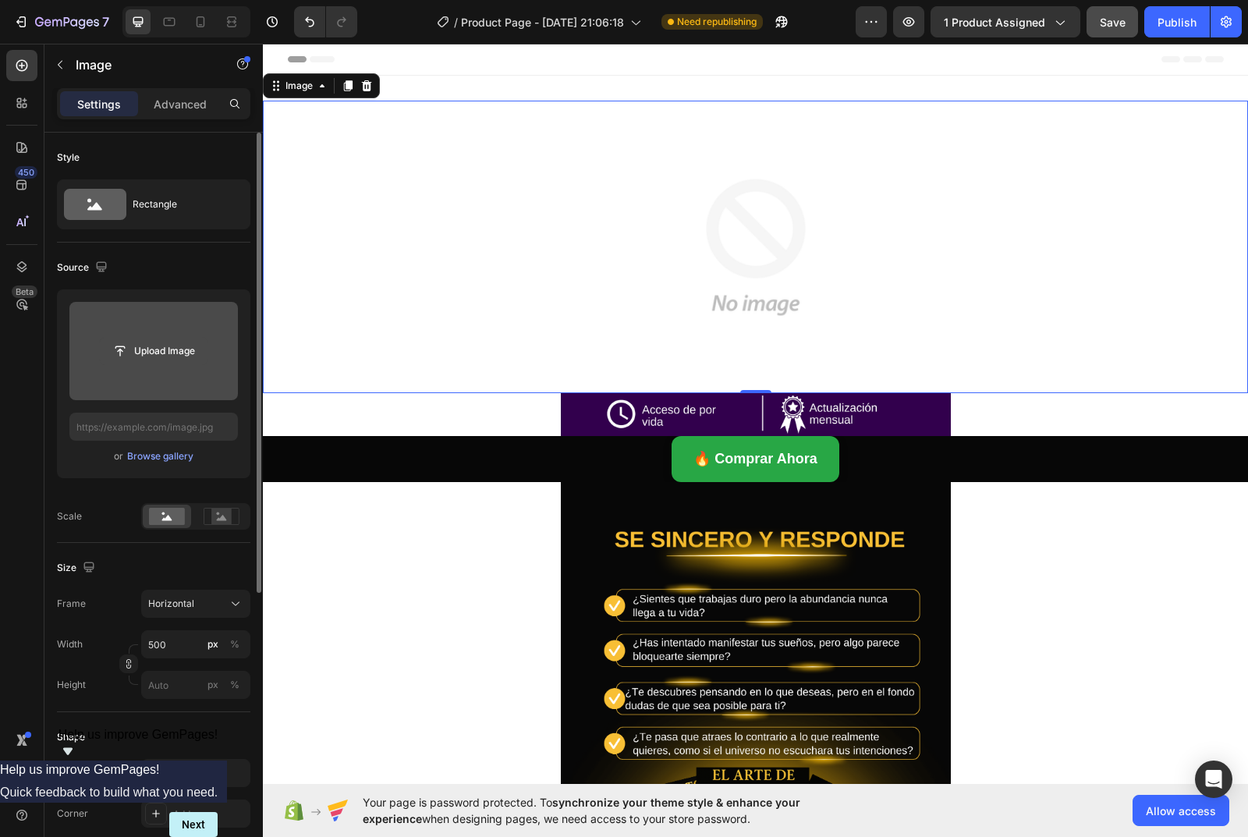
click at [175, 352] on input "file" at bounding box center [154, 351] width 108 height 27
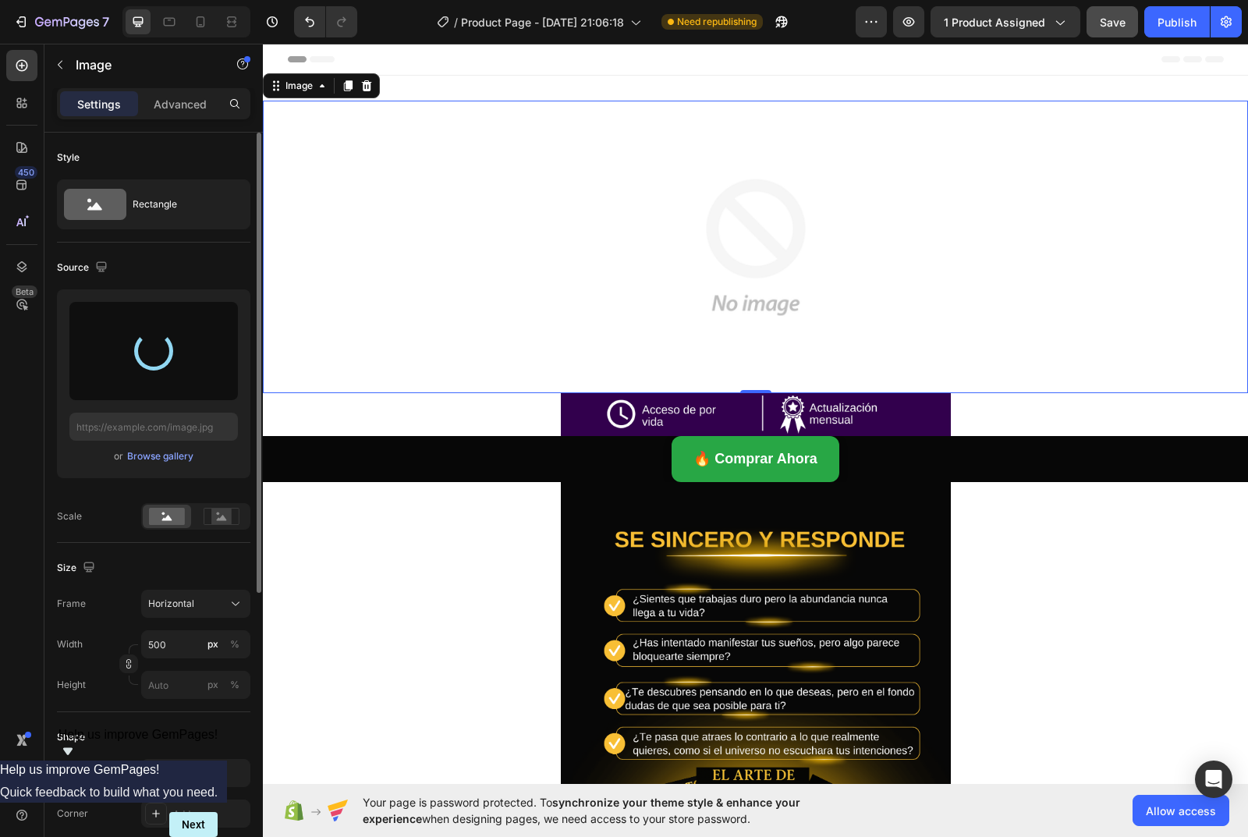
type input "[URL][DOMAIN_NAME]"
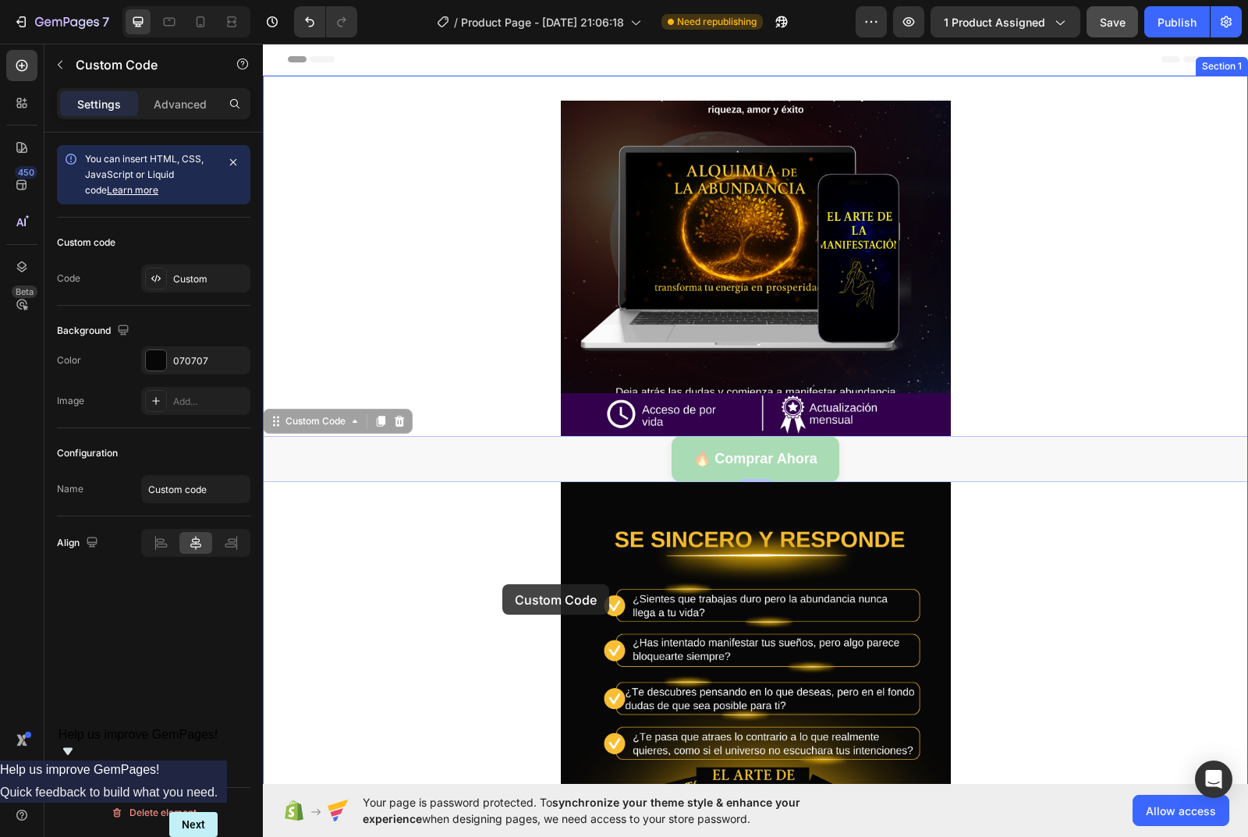
drag, startPoint x: 530, startPoint y: 468, endPoint x: 502, endPoint y: 584, distance: 119.6
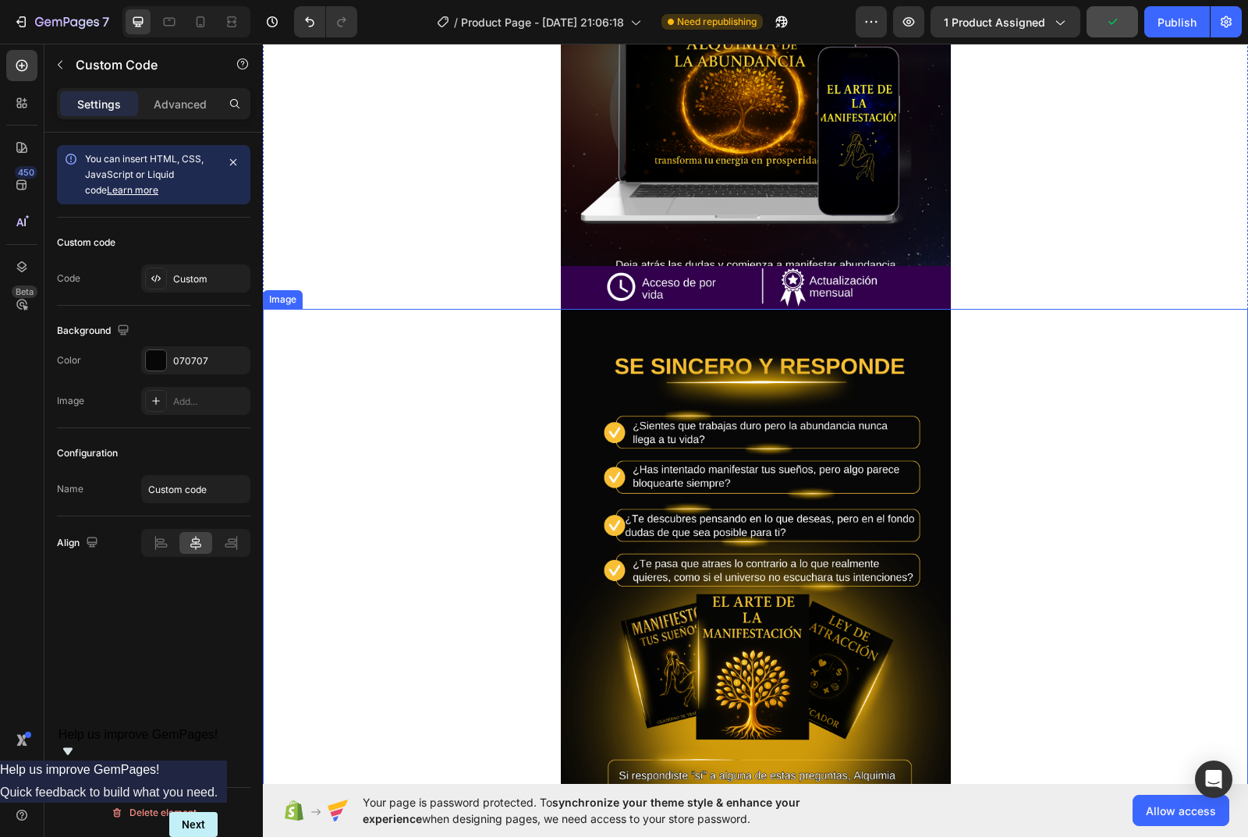
scroll to position [78, 0]
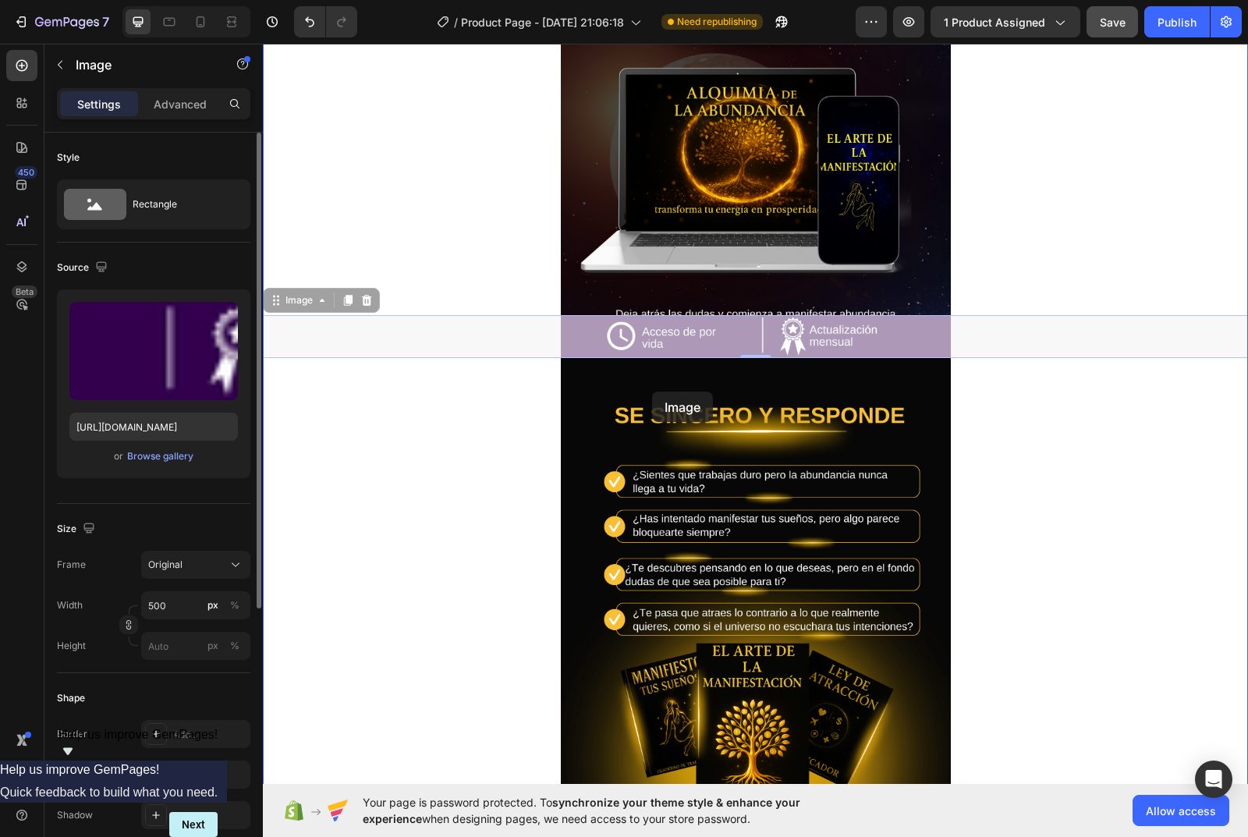
drag, startPoint x: 656, startPoint y: 328, endPoint x: 652, endPoint y: 392, distance: 63.3
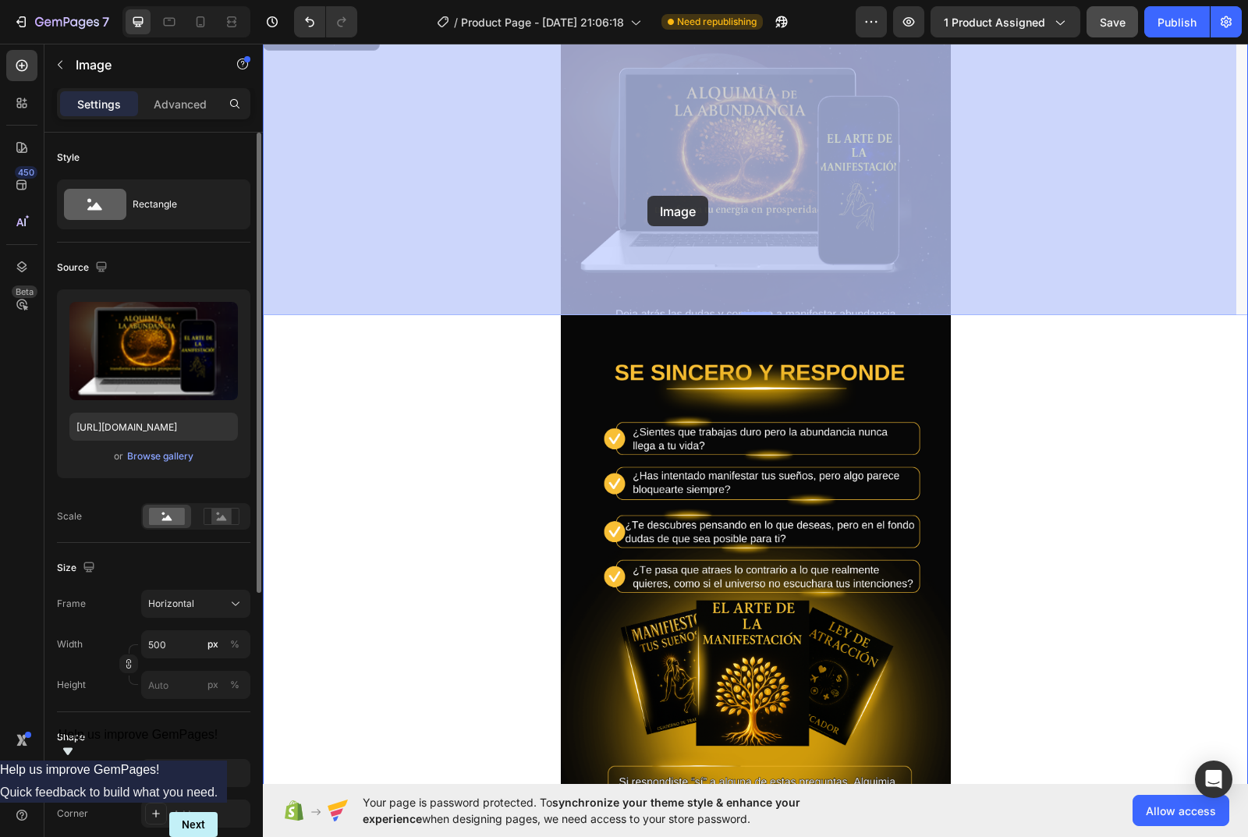
drag, startPoint x: 639, startPoint y: 262, endPoint x: 639, endPoint y: 246, distance: 15.6
drag, startPoint x: 647, startPoint y: 196, endPoint x: 648, endPoint y: 256, distance: 60.1
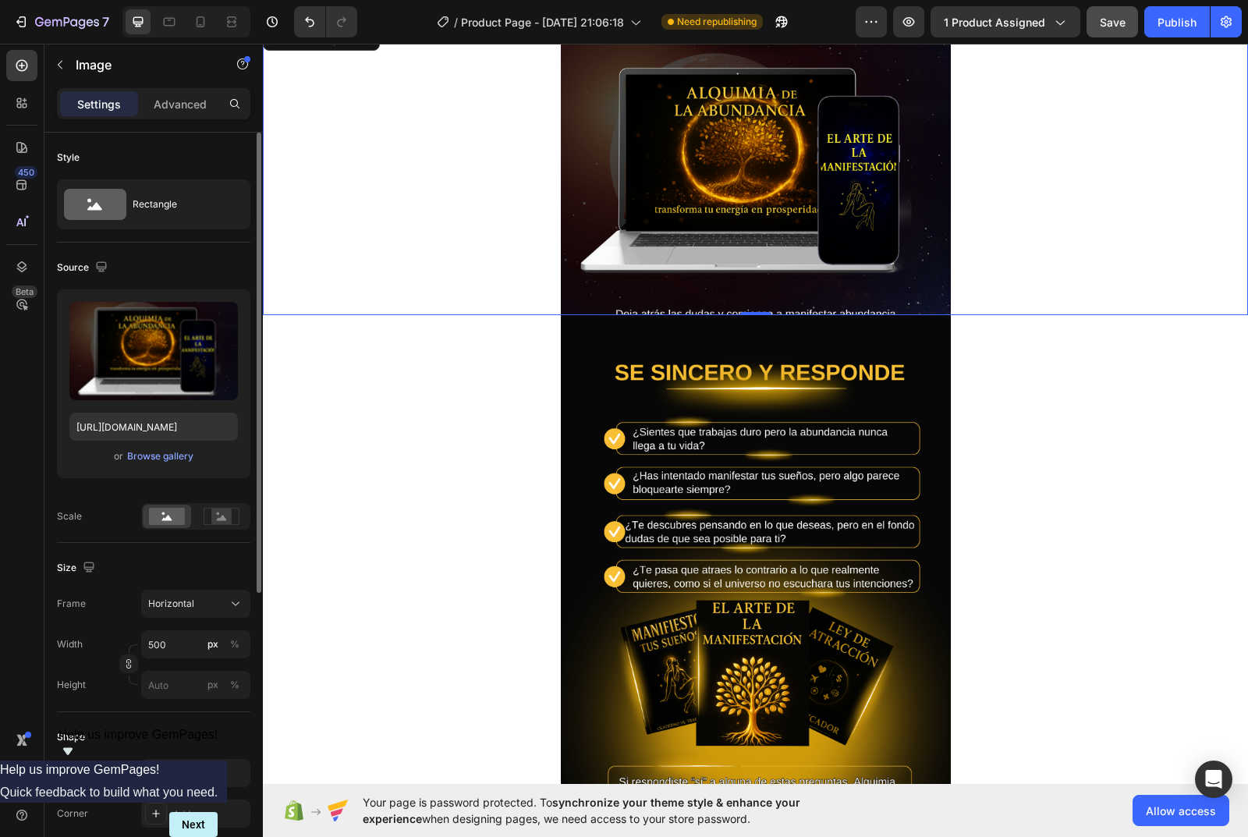
scroll to position [0, 0]
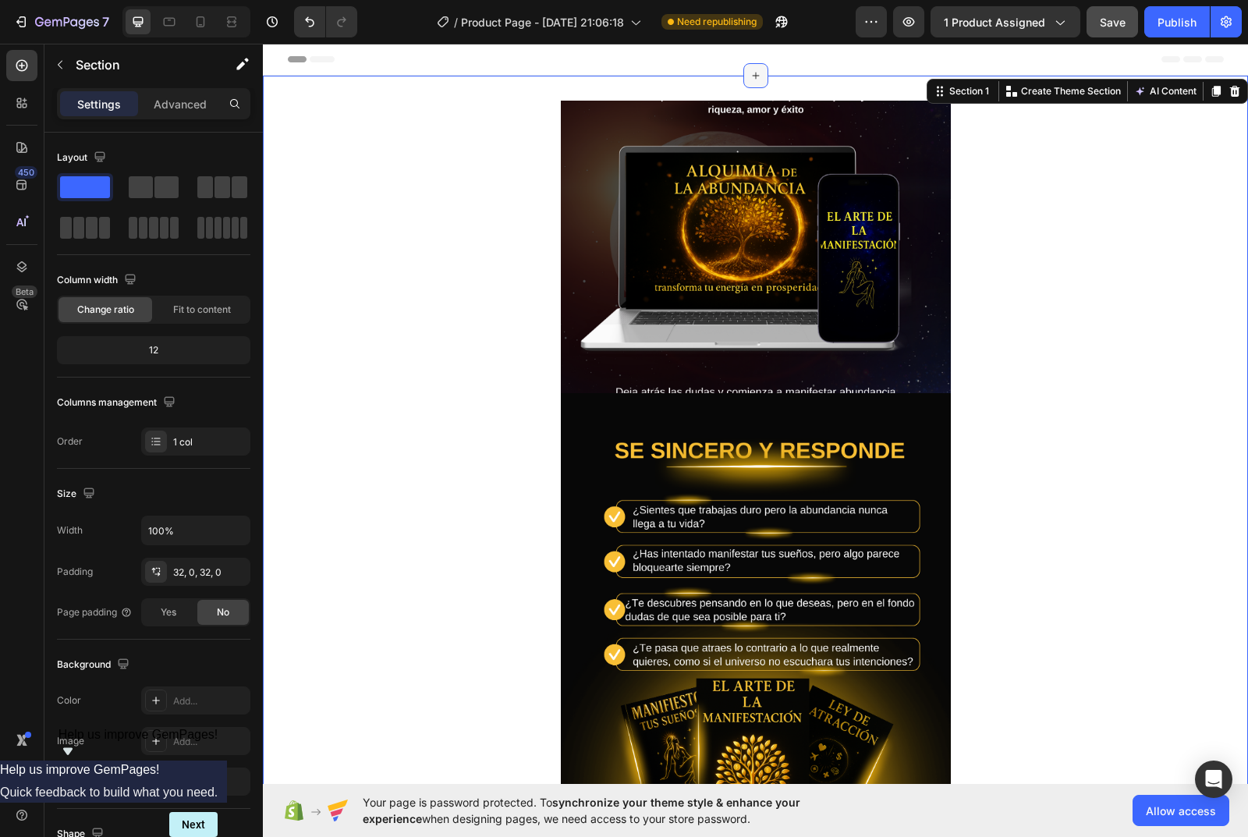
click at [758, 76] on div at bounding box center [755, 75] width 25 height 25
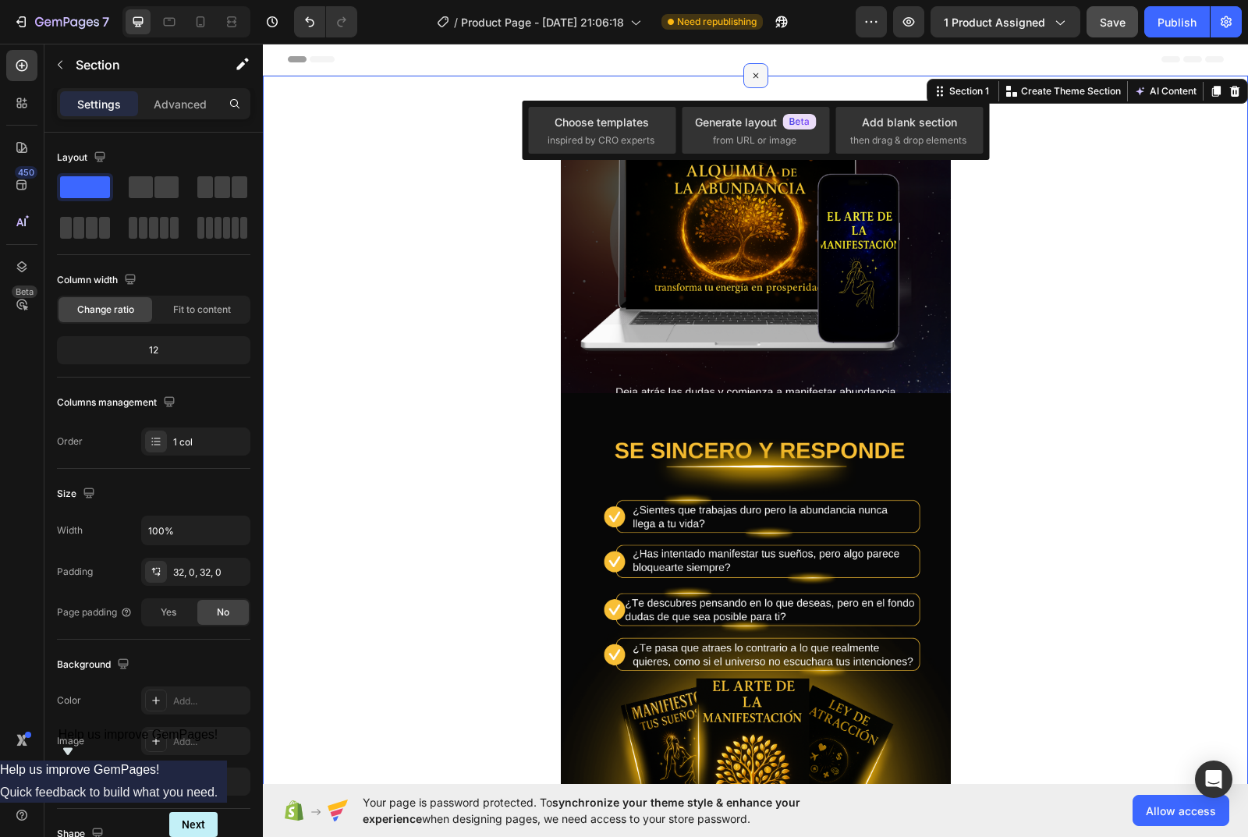
click at [758, 76] on div at bounding box center [755, 75] width 25 height 25
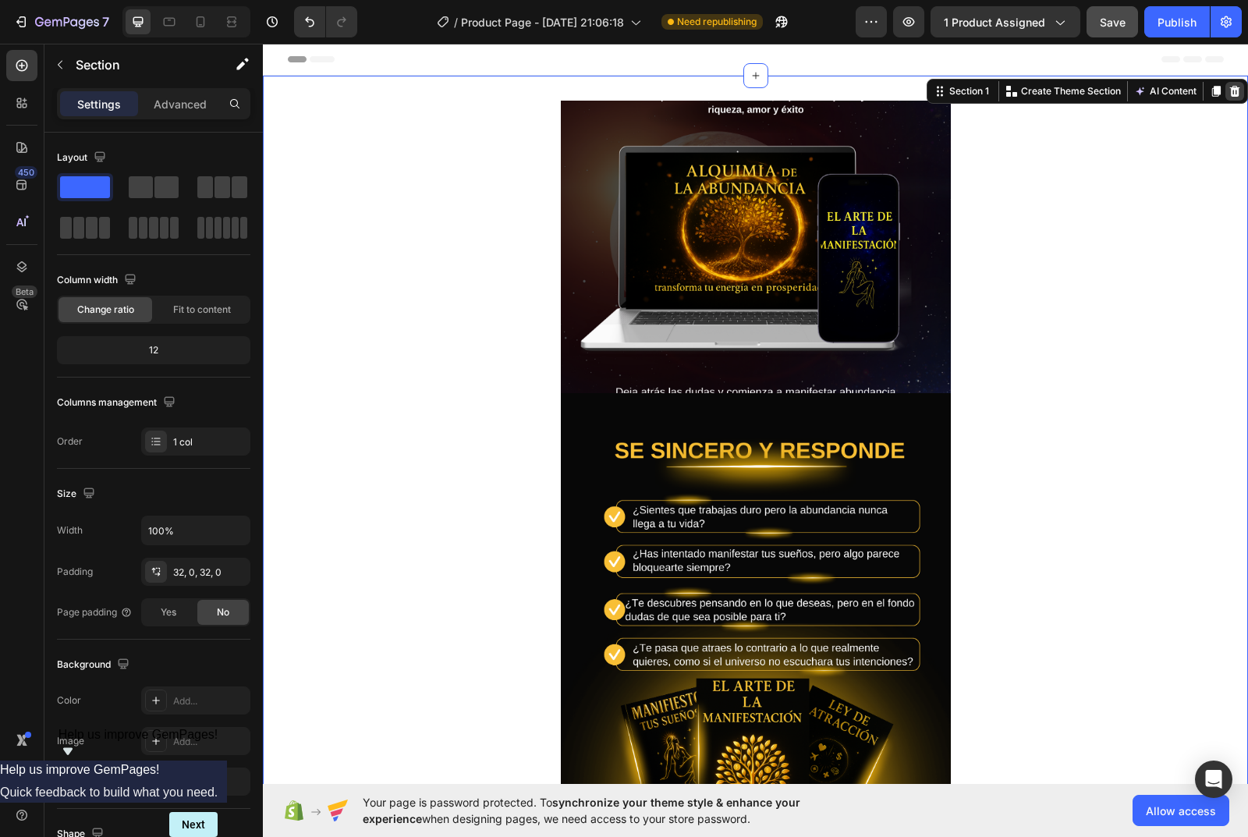
click at [1228, 90] on icon at bounding box center [1234, 91] width 12 height 12
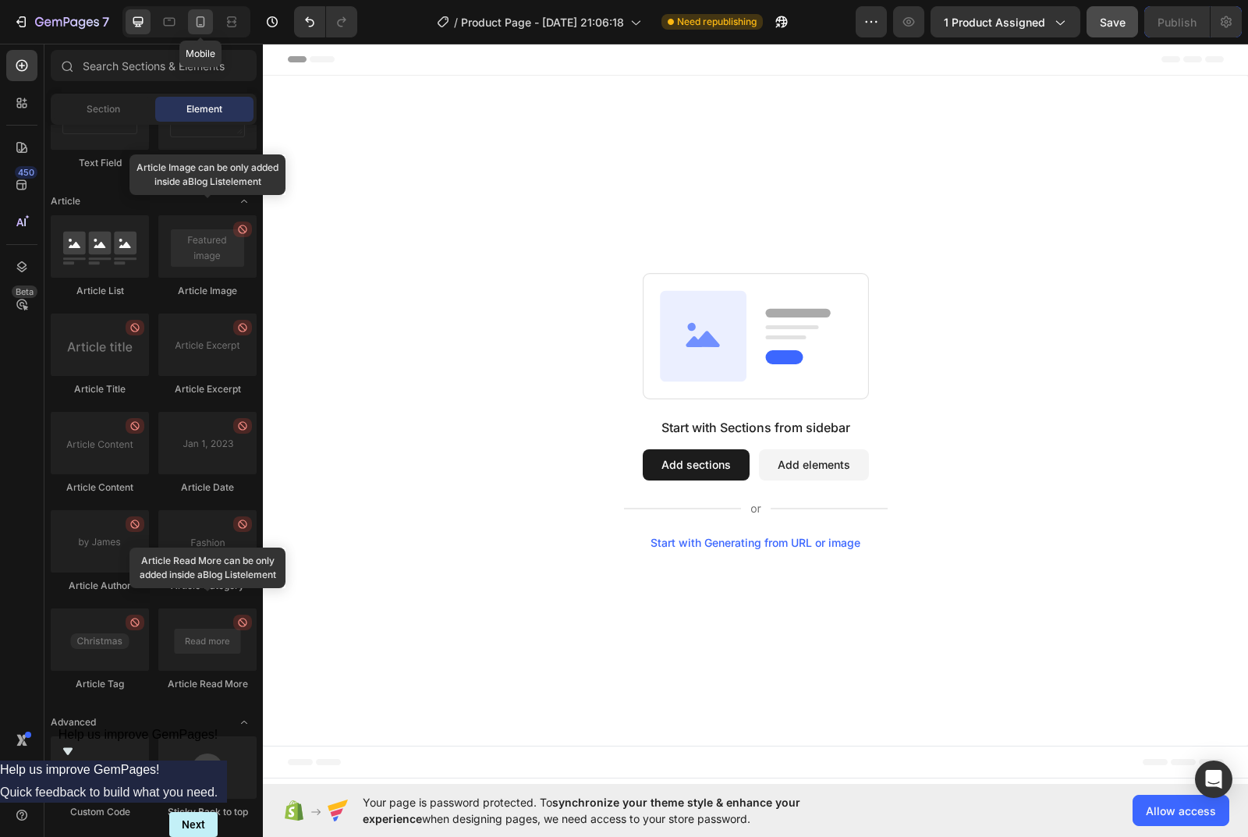
click at [203, 25] on icon at bounding box center [201, 22] width 16 height 16
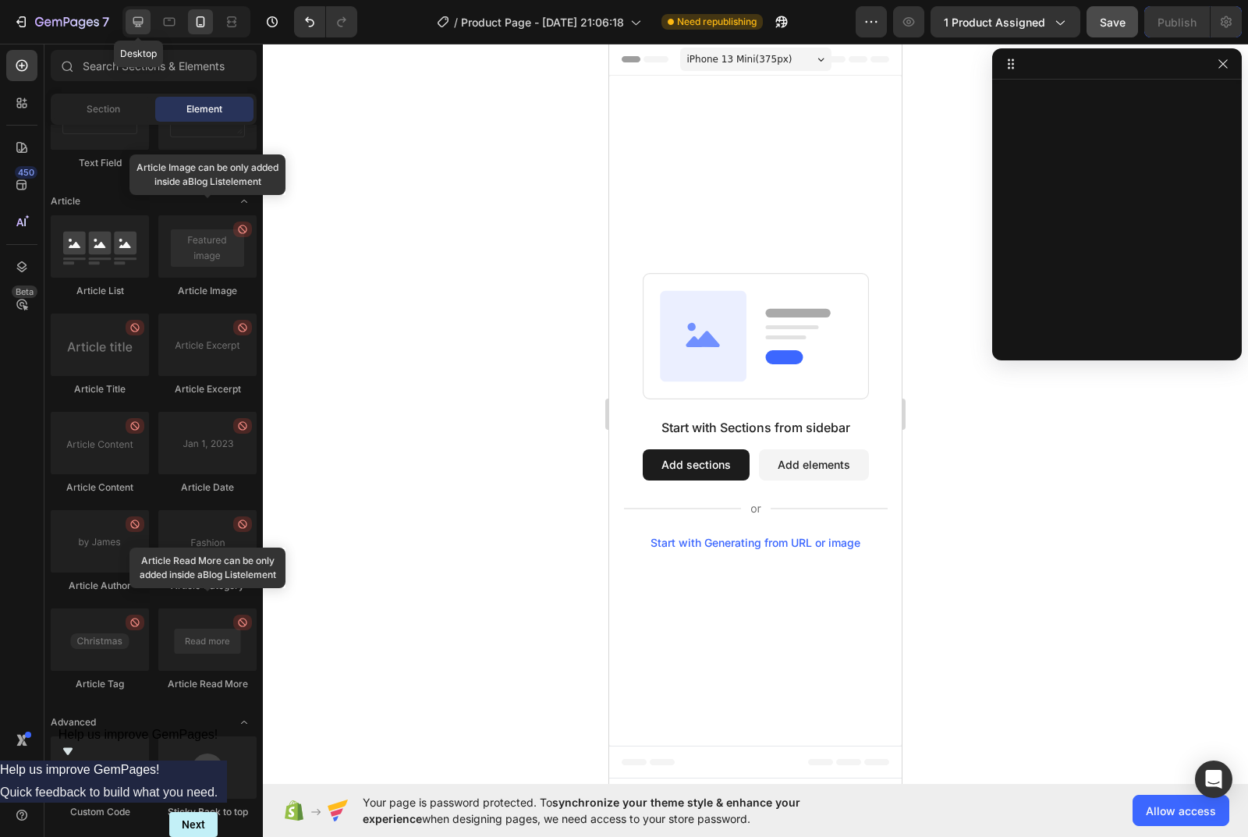
click at [147, 23] on div at bounding box center [138, 21] width 25 height 25
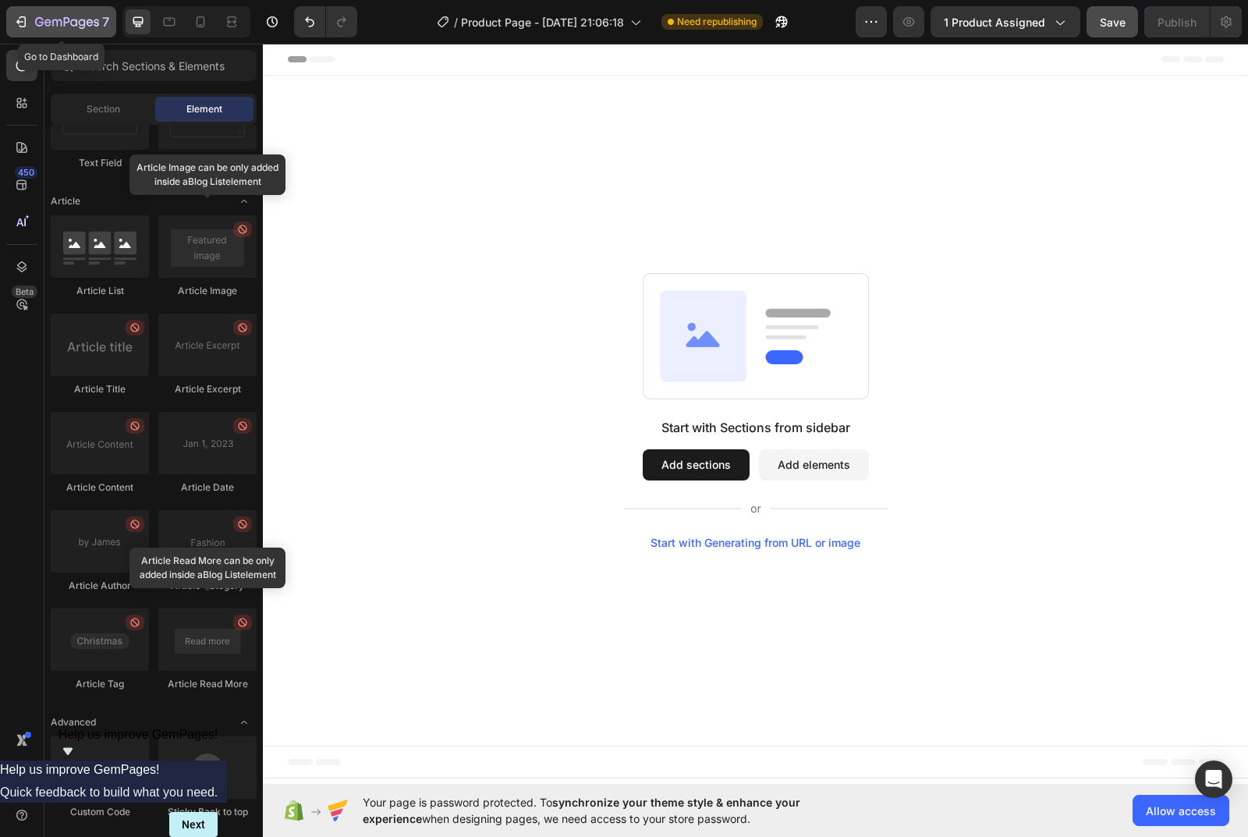
click at [26, 23] on icon "button" at bounding box center [22, 21] width 7 height 11
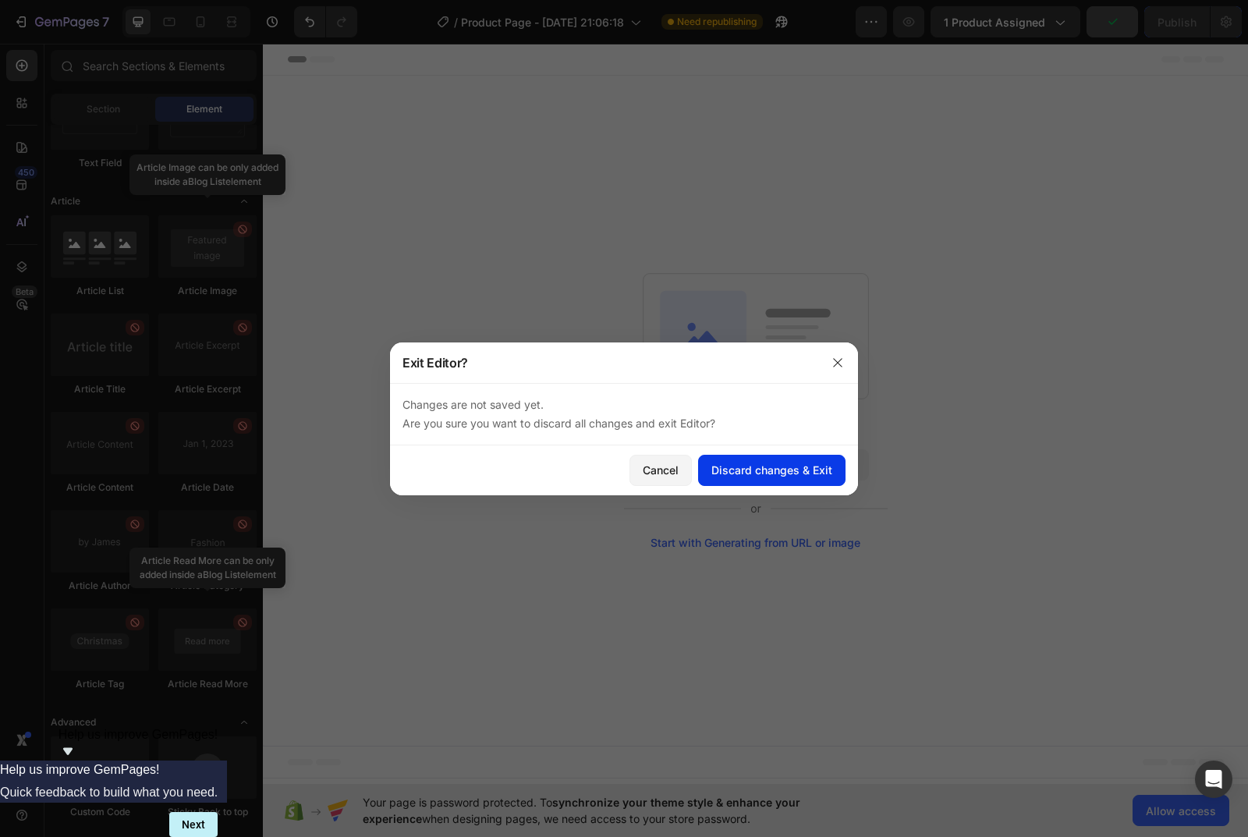
click at [715, 472] on div "Discard changes & Exit" at bounding box center [771, 470] width 121 height 16
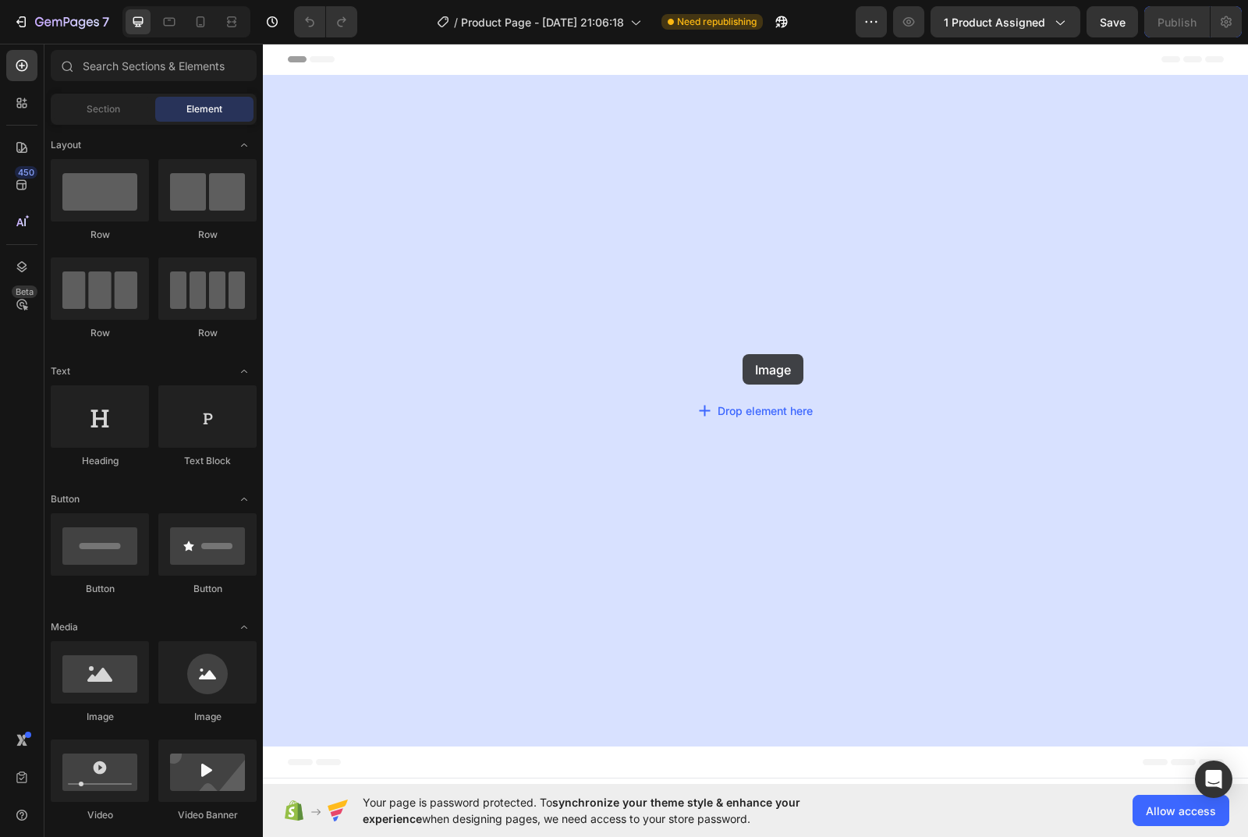
drag, startPoint x: 356, startPoint y: 740, endPoint x: 743, endPoint y: 354, distance: 546.6
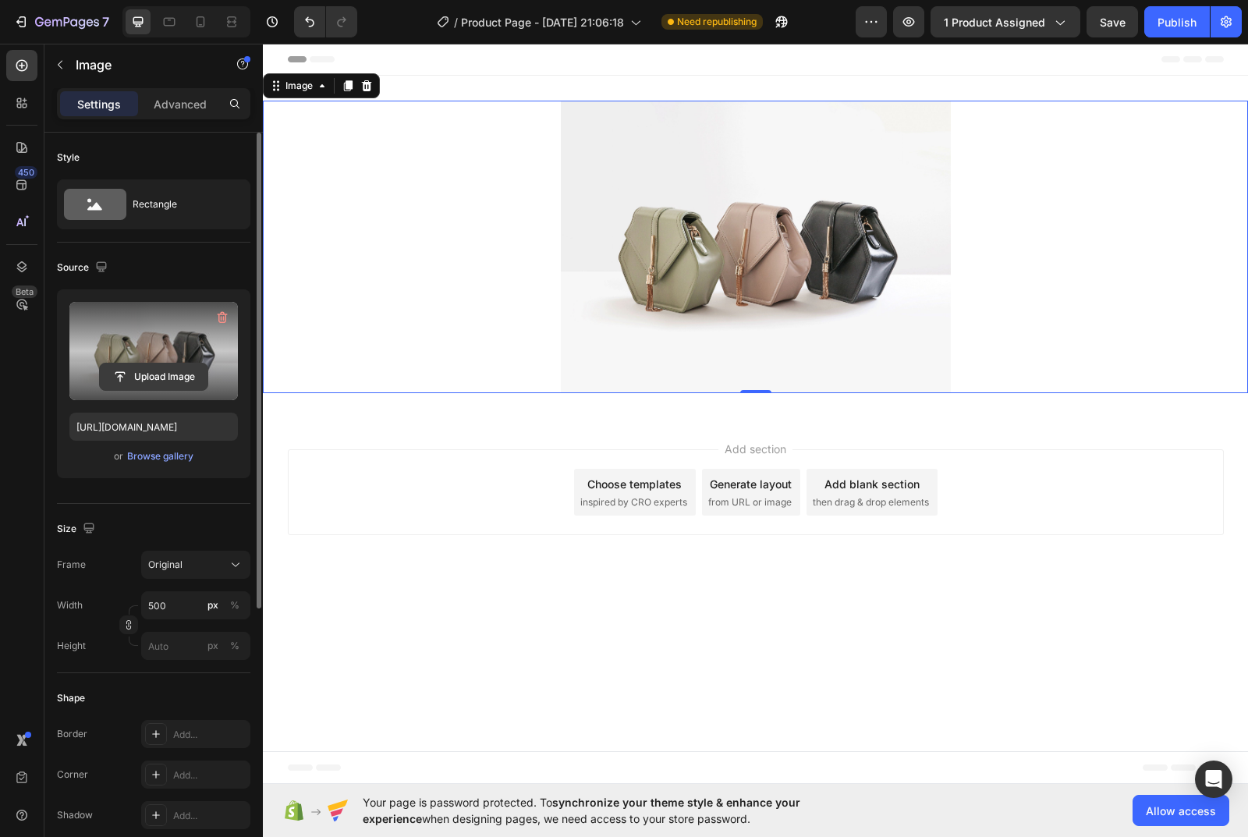
click at [146, 377] on input "file" at bounding box center [154, 376] width 108 height 27
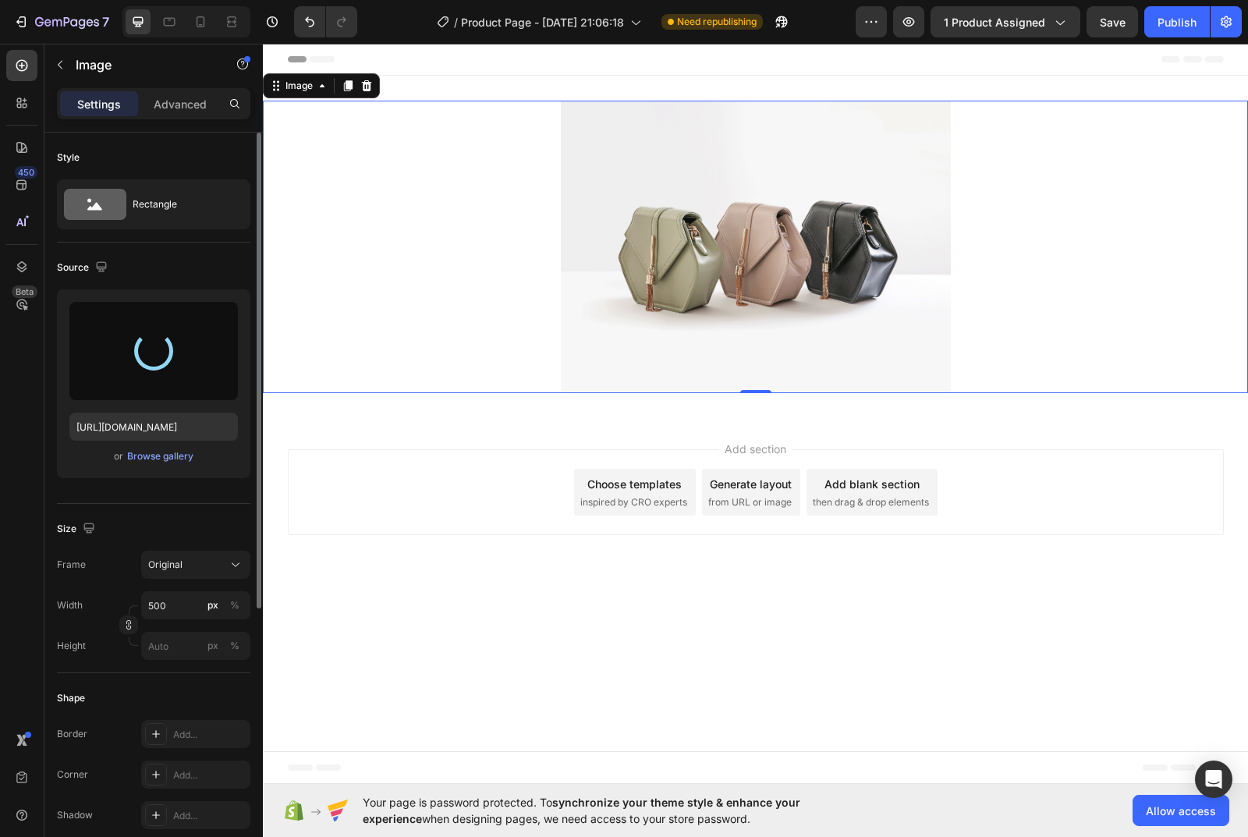
type input "[URL][DOMAIN_NAME]"
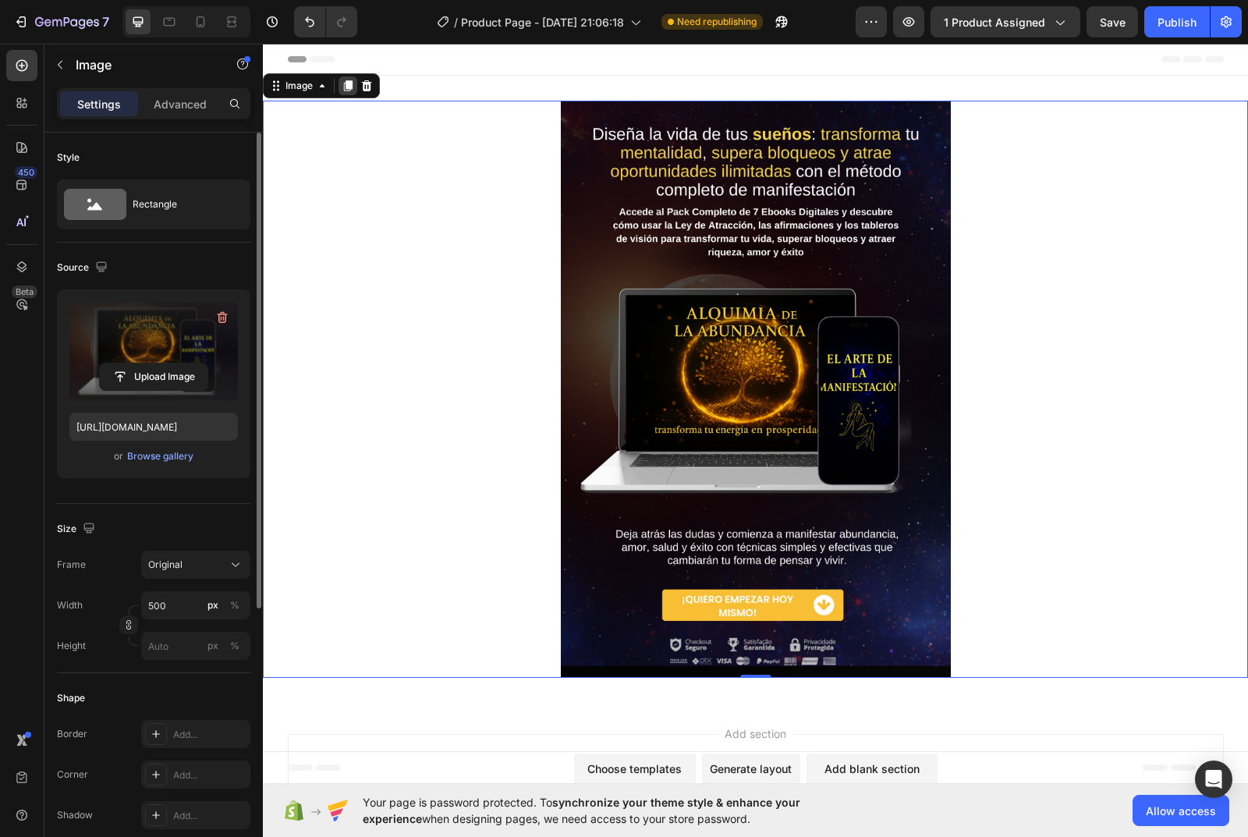
click at [343, 85] on icon at bounding box center [348, 86] width 12 height 12
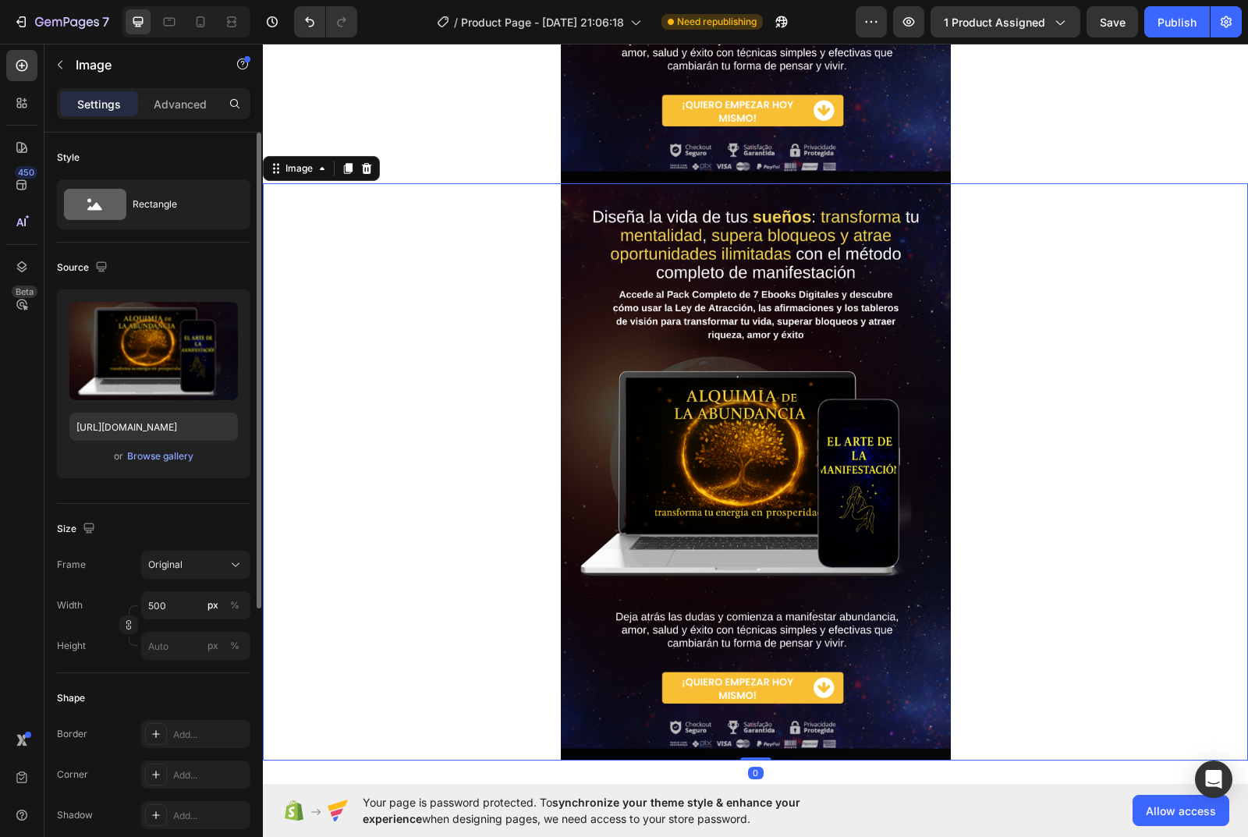
scroll to position [580, 0]
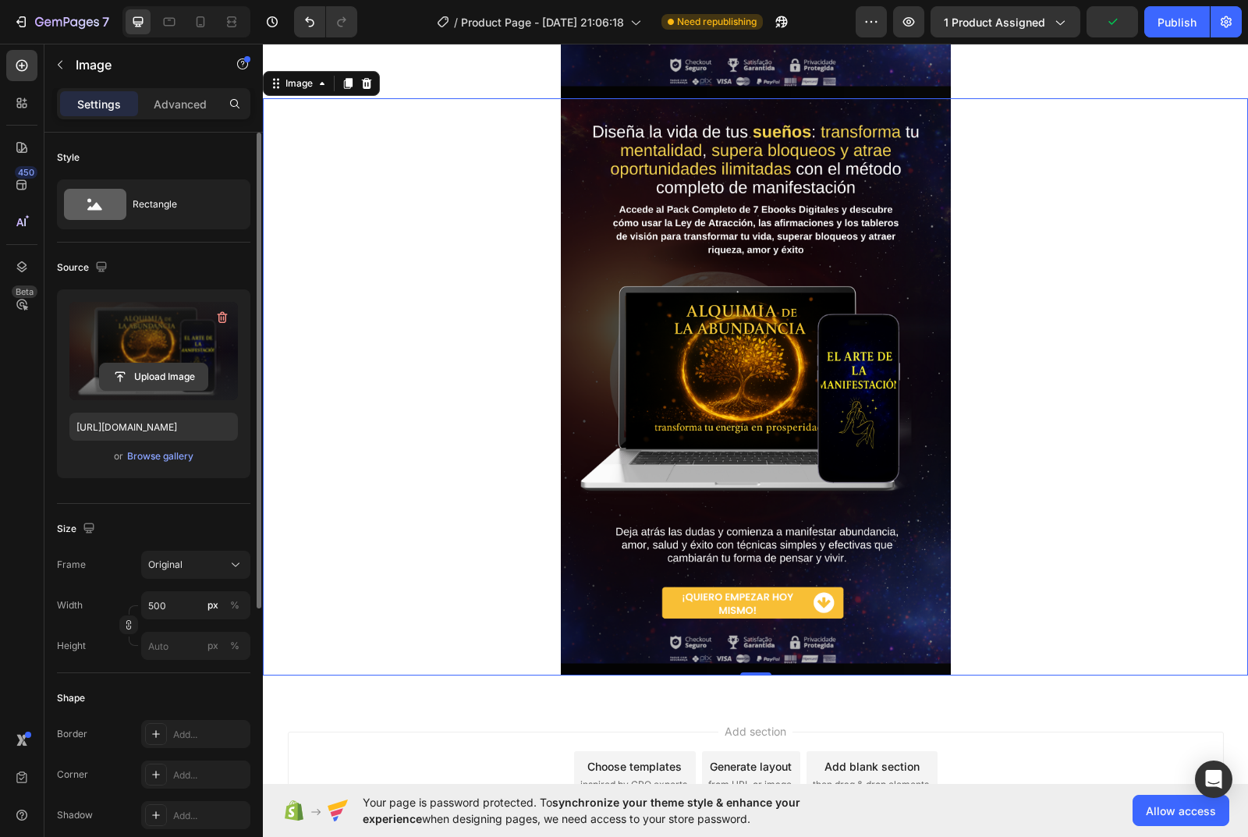
click at [147, 378] on input "file" at bounding box center [154, 376] width 108 height 27
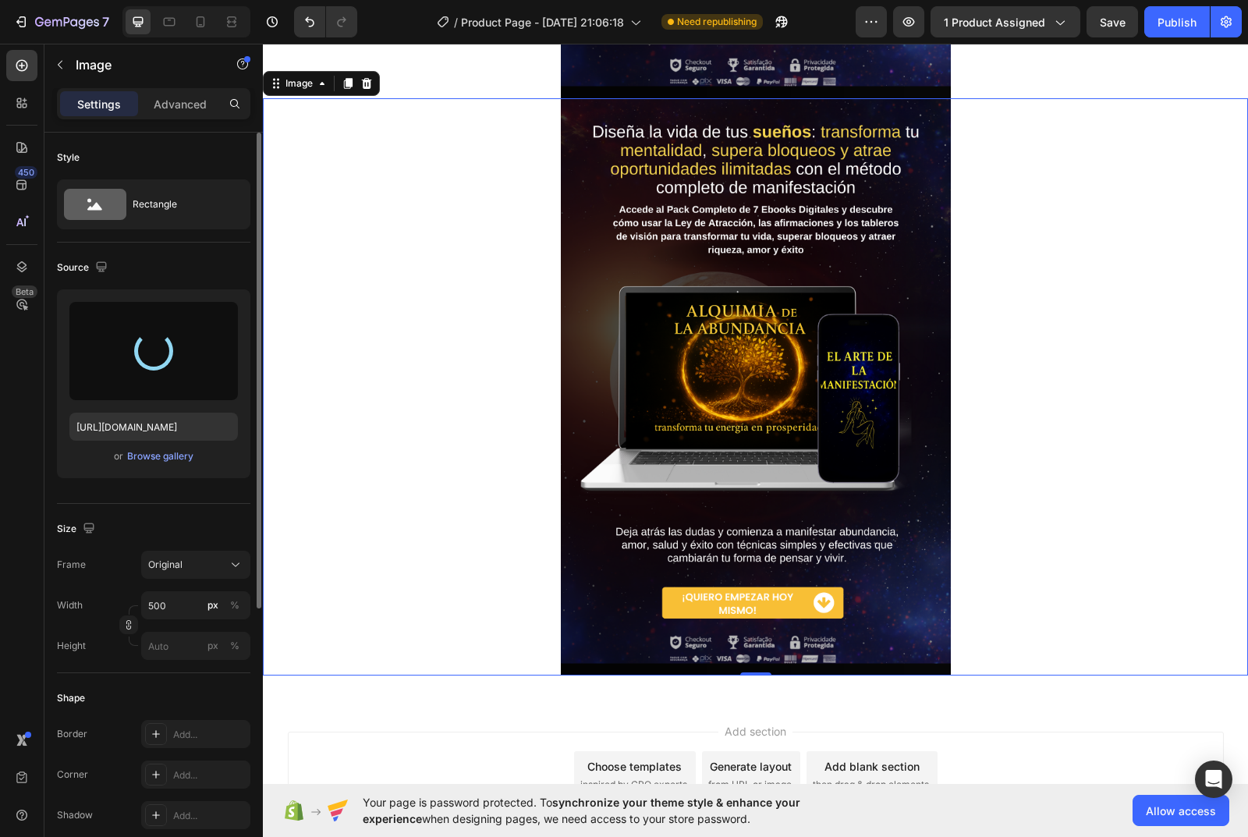
type input "[URL][DOMAIN_NAME]"
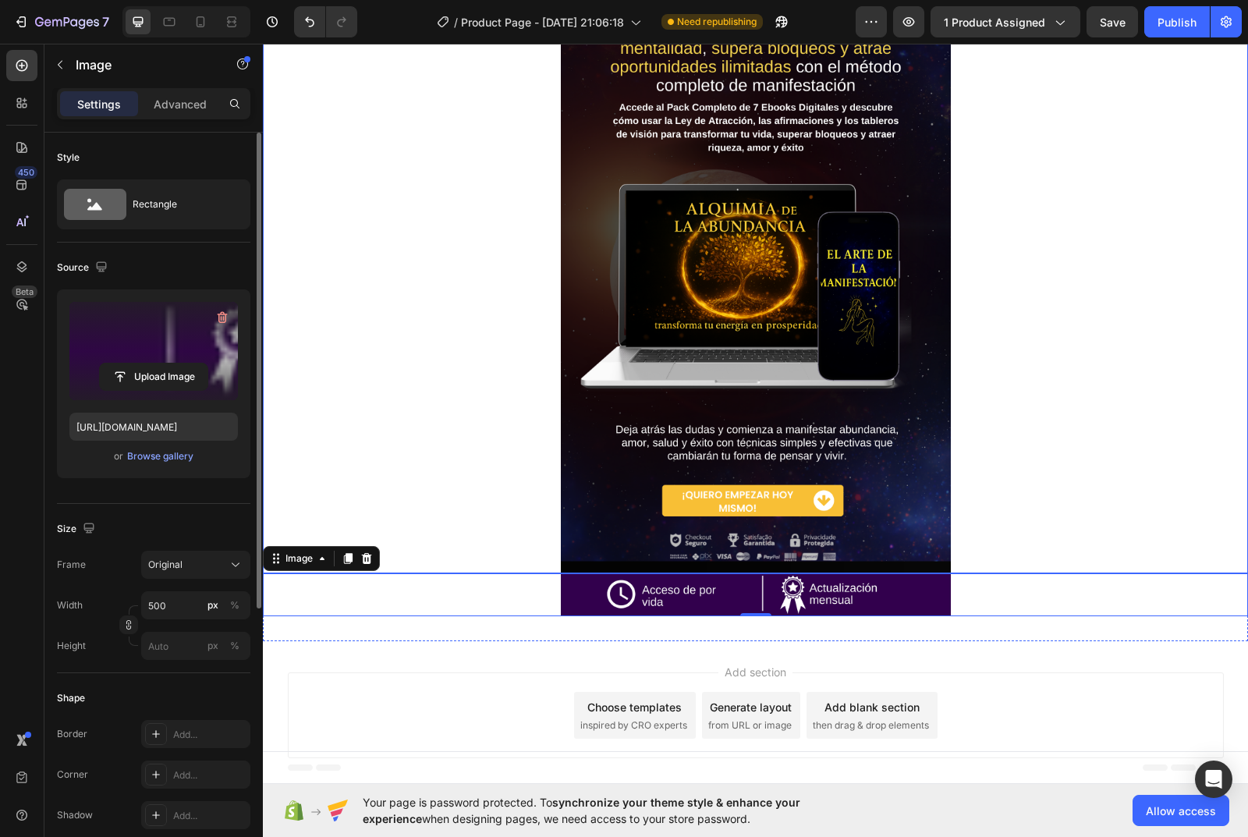
scroll to position [116, 0]
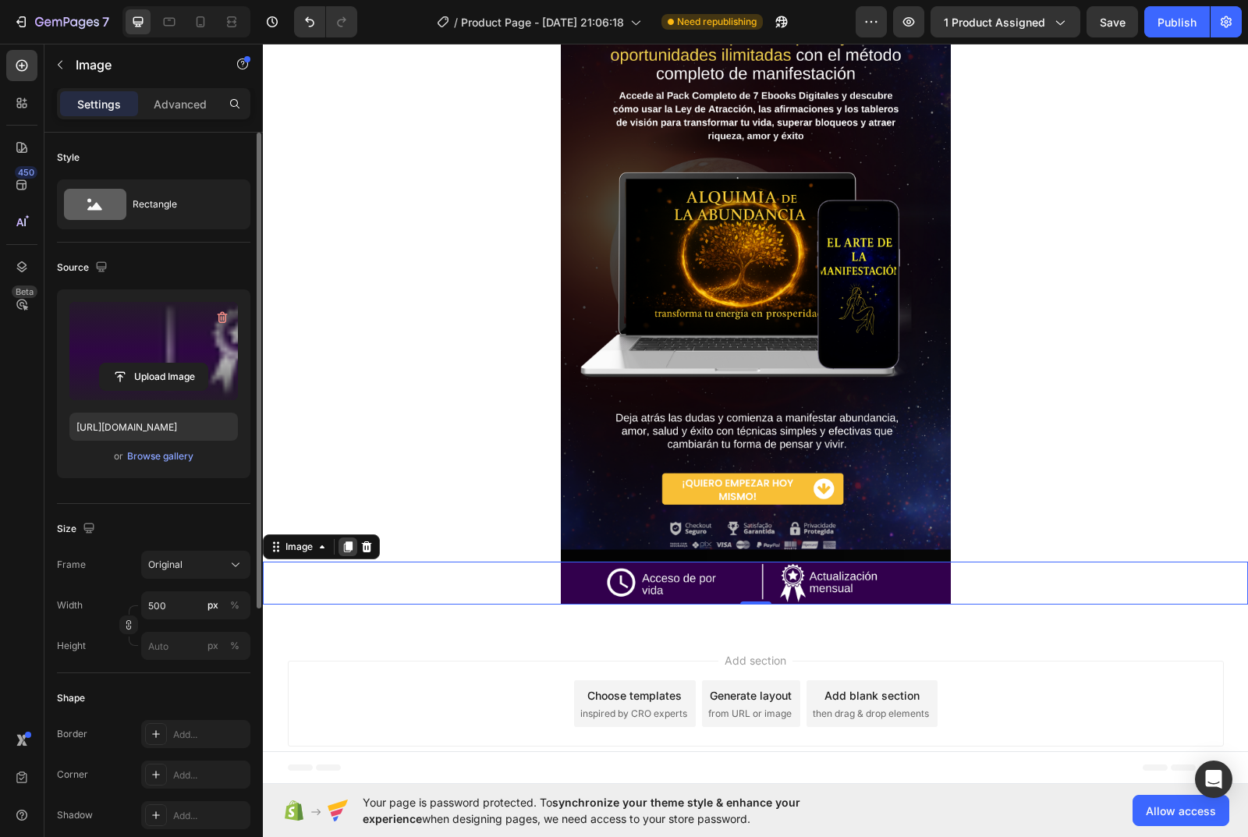
click at [344, 551] on icon at bounding box center [348, 547] width 12 height 12
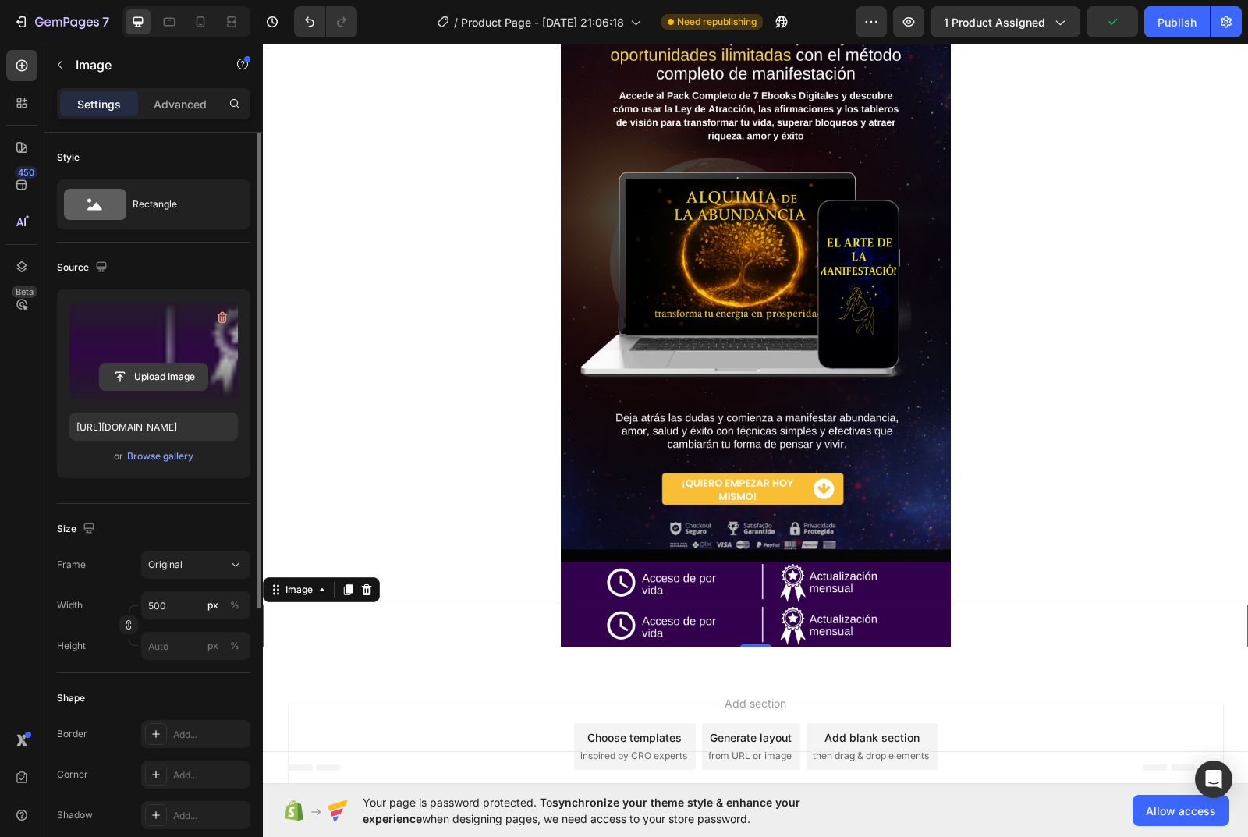
click at [154, 369] on input "file" at bounding box center [154, 376] width 108 height 27
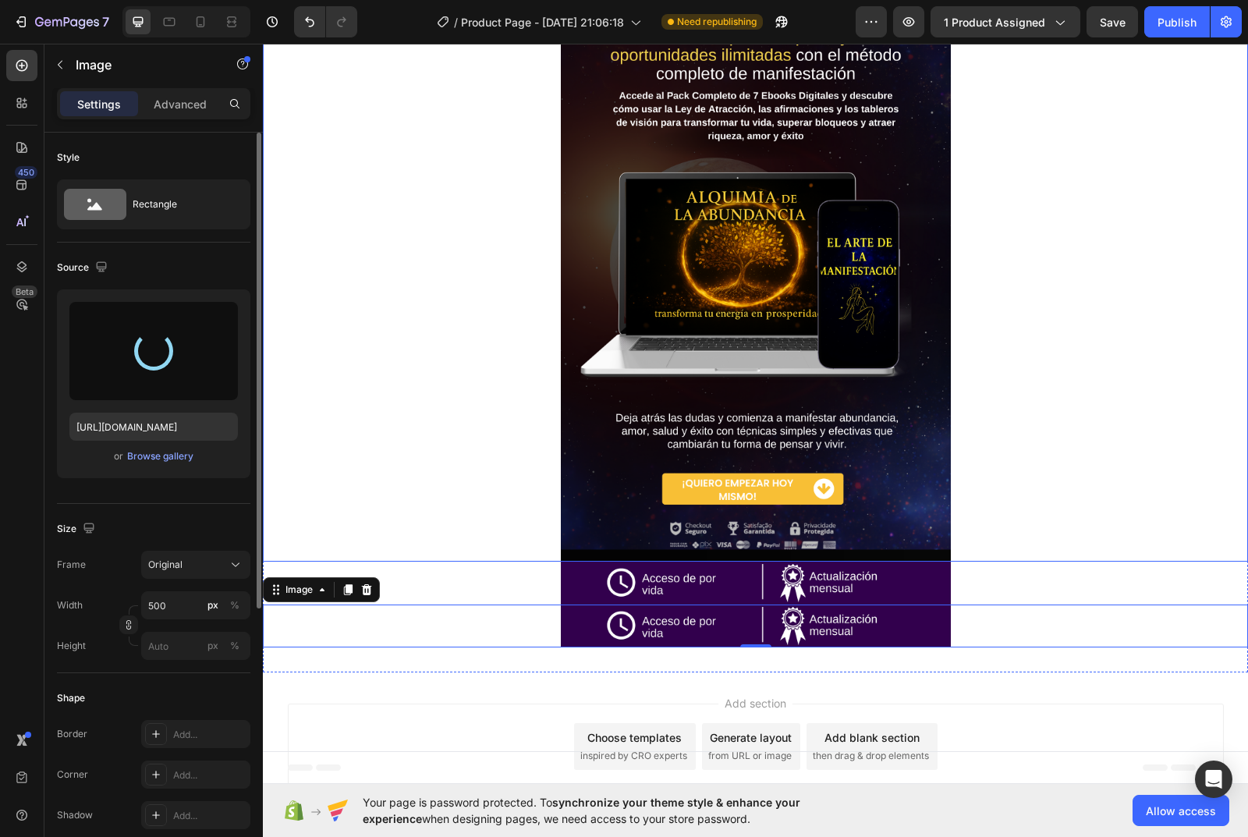
type input "[URL][DOMAIN_NAME]"
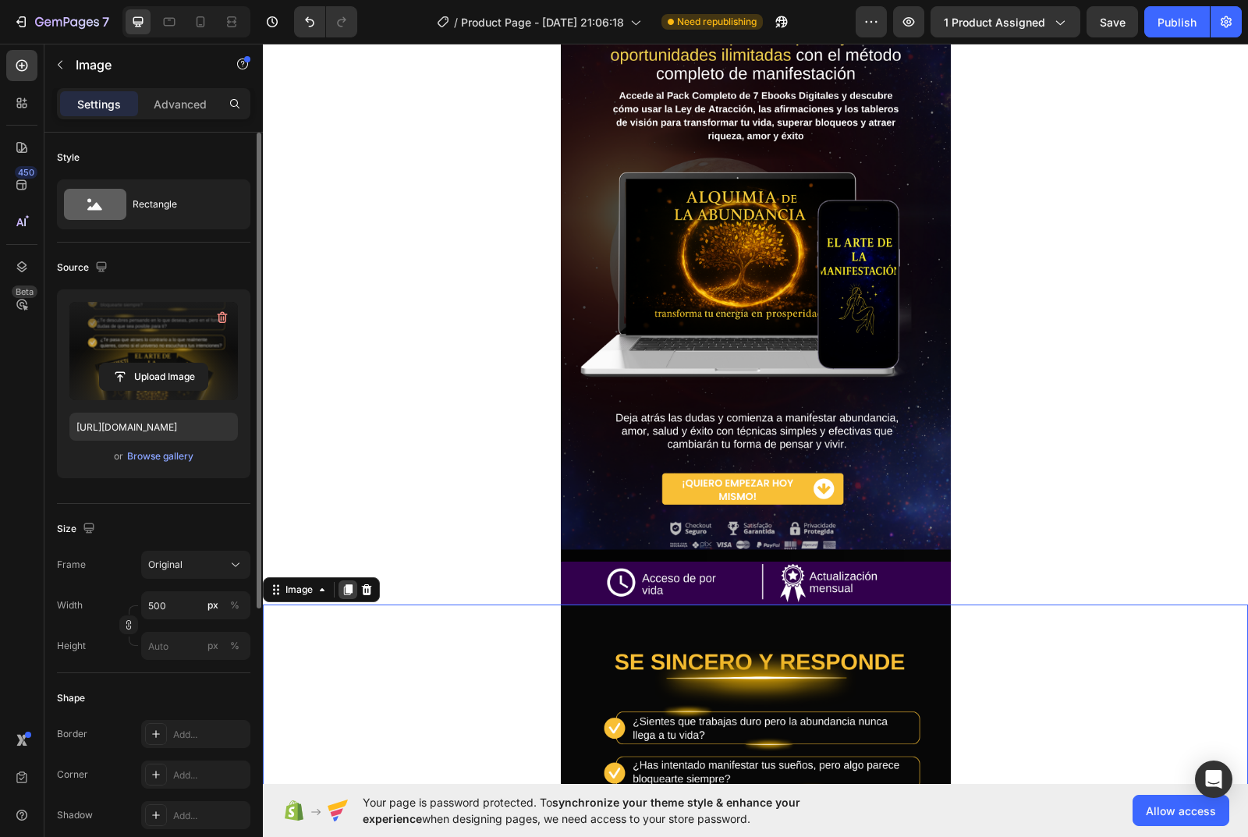
click at [350, 584] on icon at bounding box center [348, 589] width 12 height 12
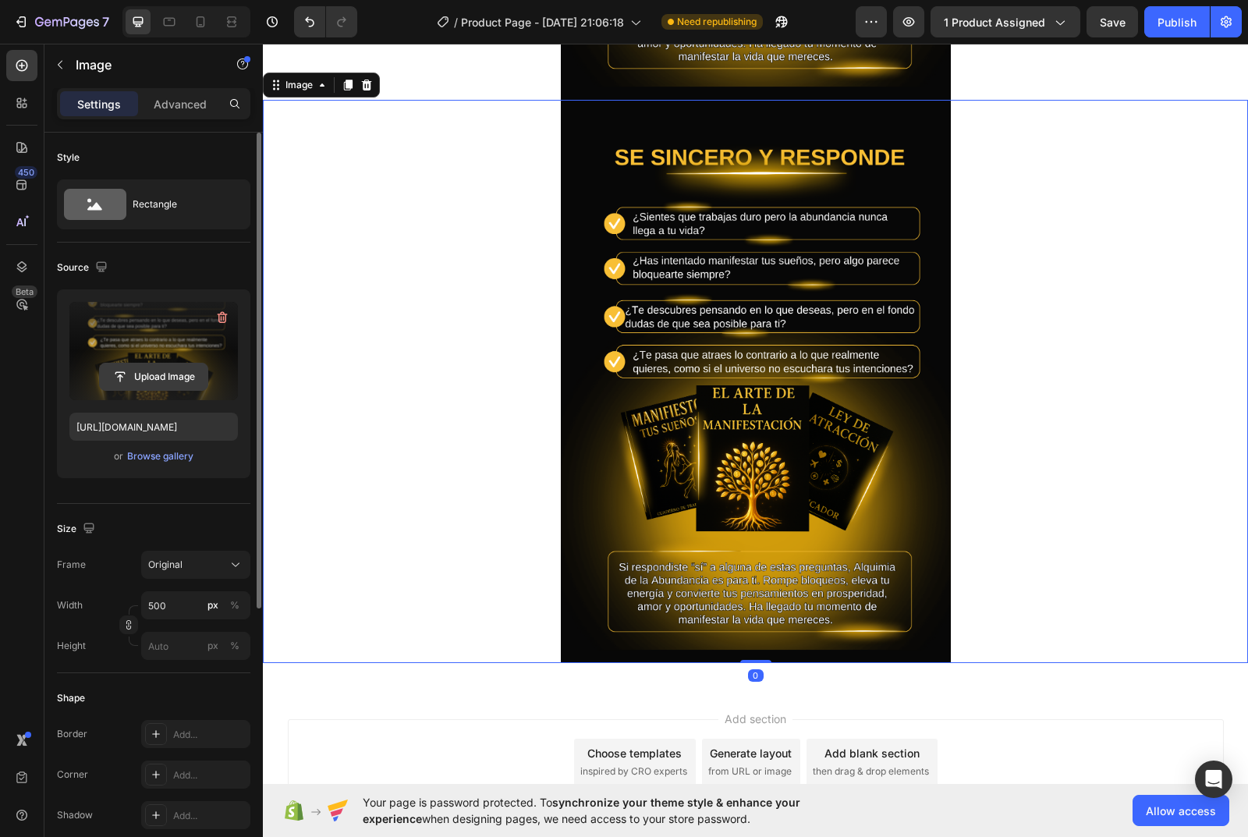
scroll to position [1185, 0]
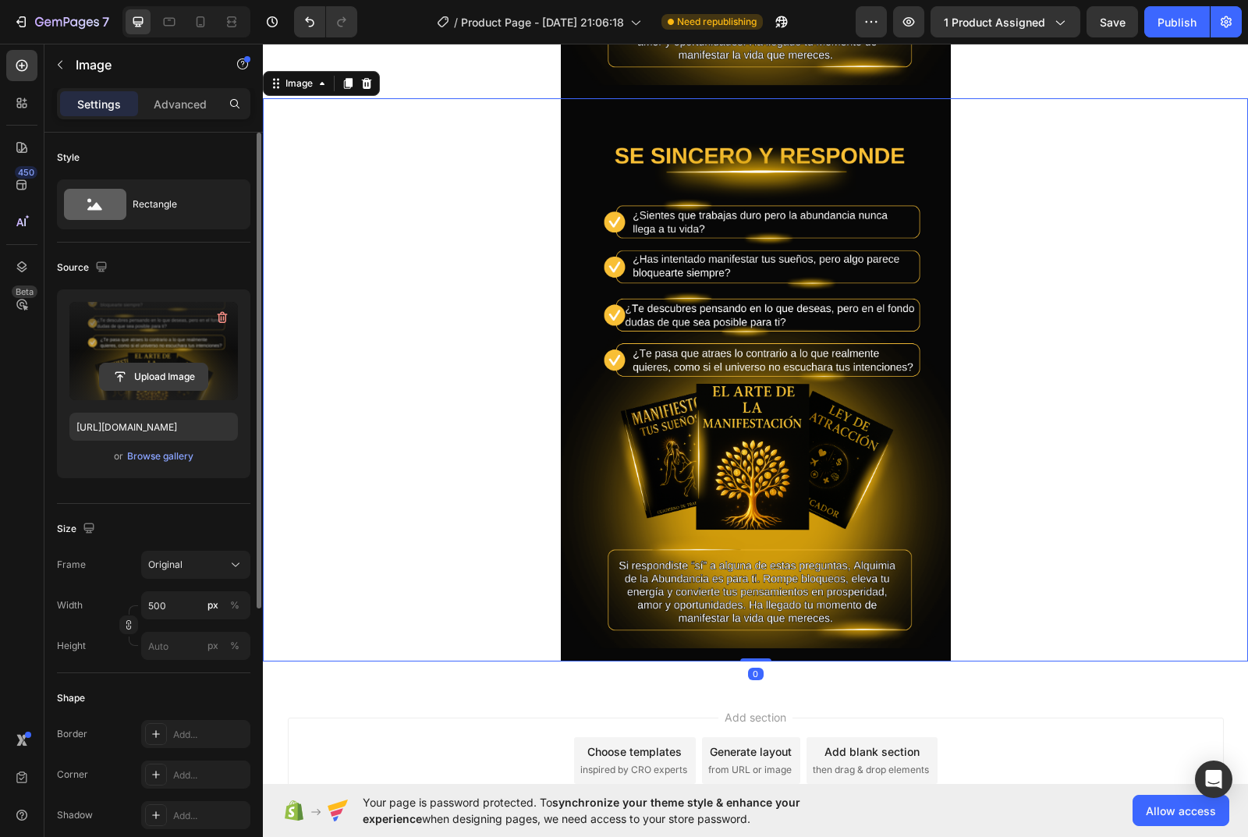
click at [156, 374] on input "file" at bounding box center [154, 376] width 108 height 27
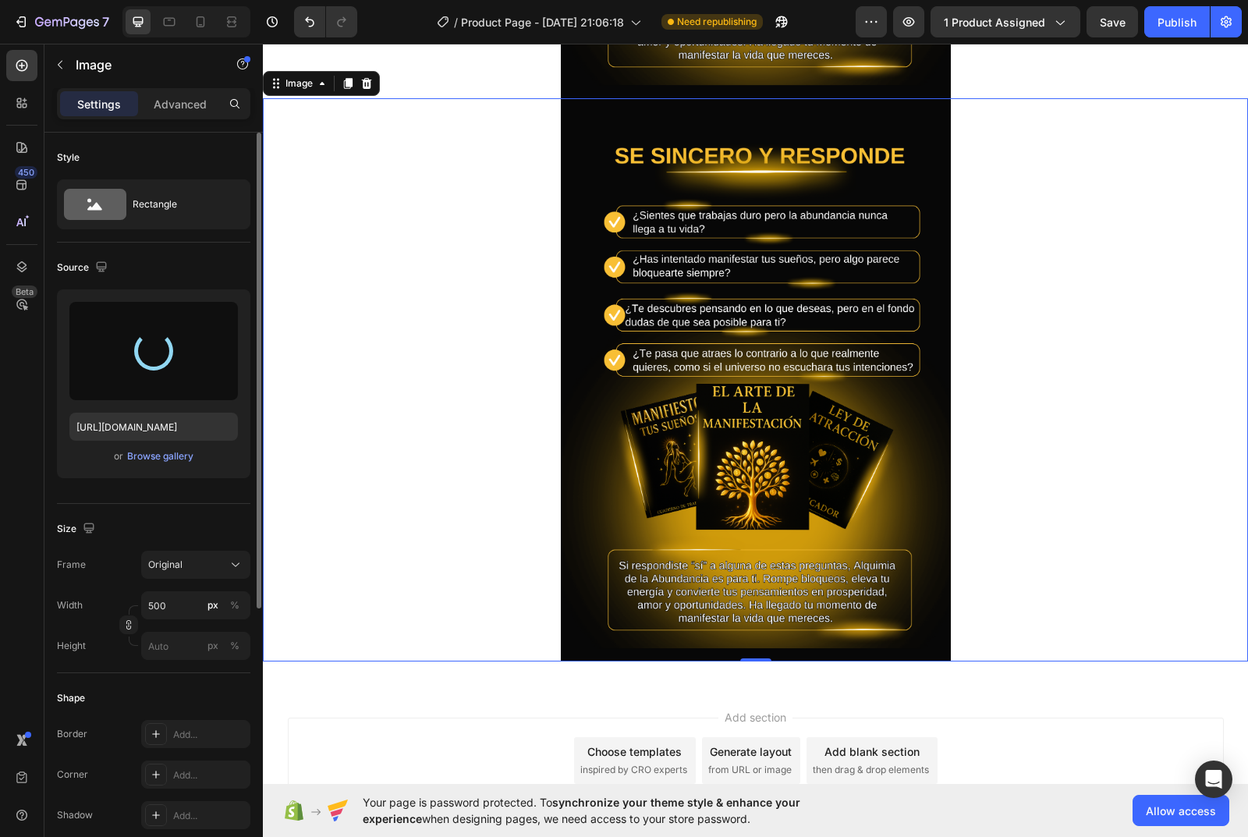
type input "[URL][DOMAIN_NAME]"
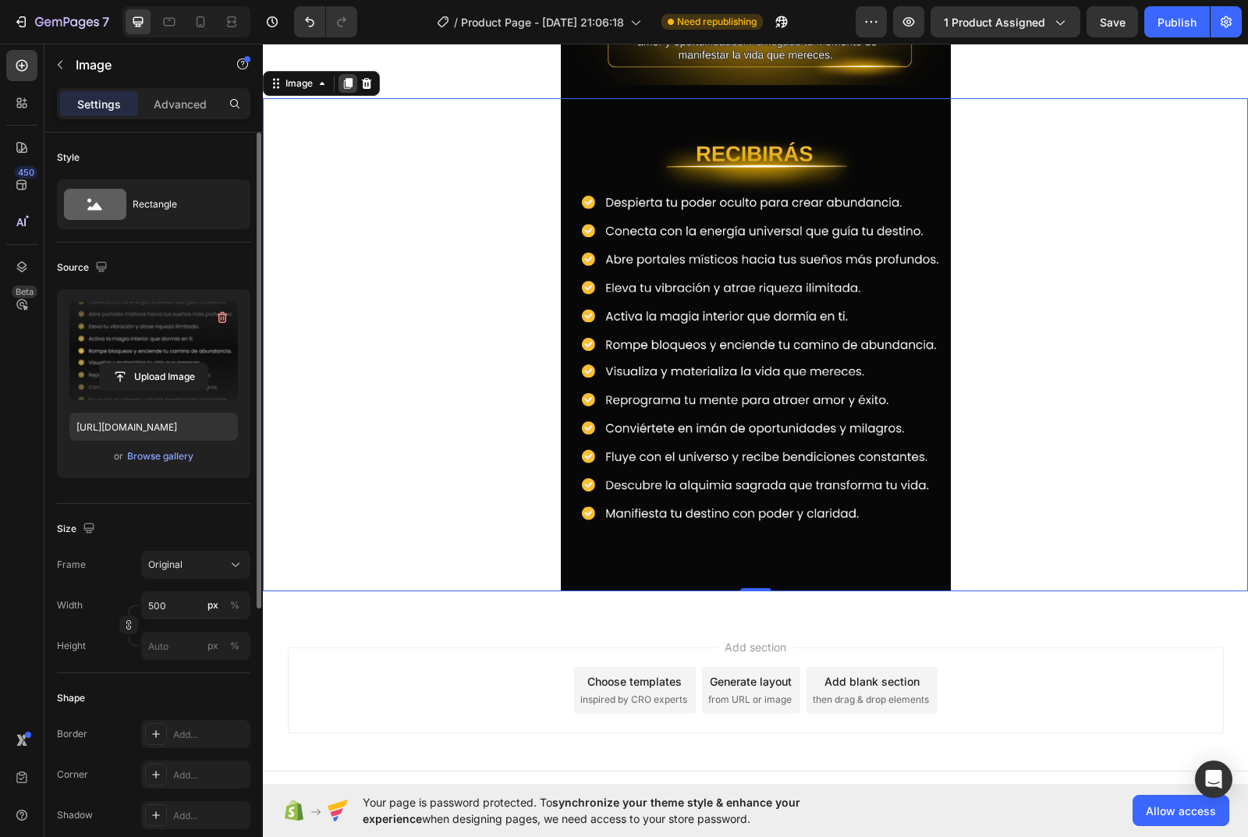
click at [345, 88] on icon at bounding box center [348, 84] width 9 height 11
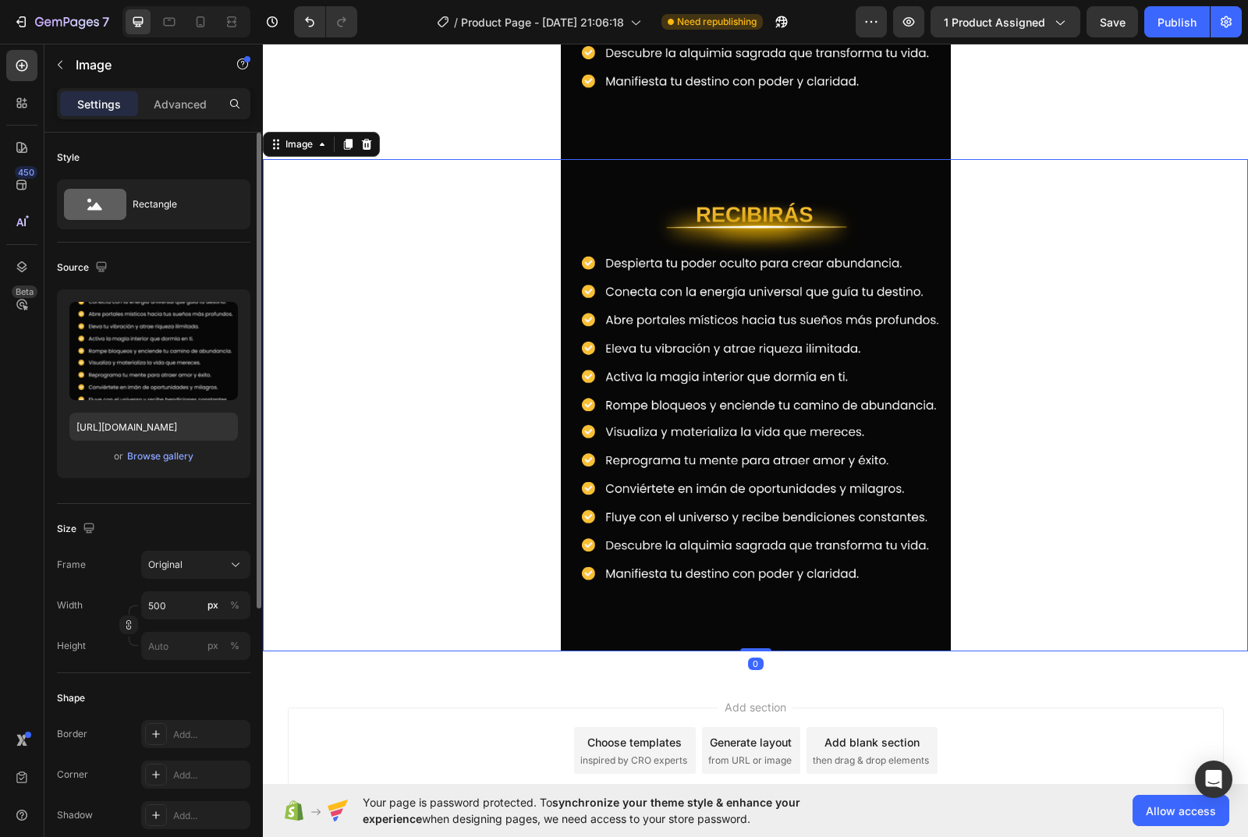
scroll to position [1678, 0]
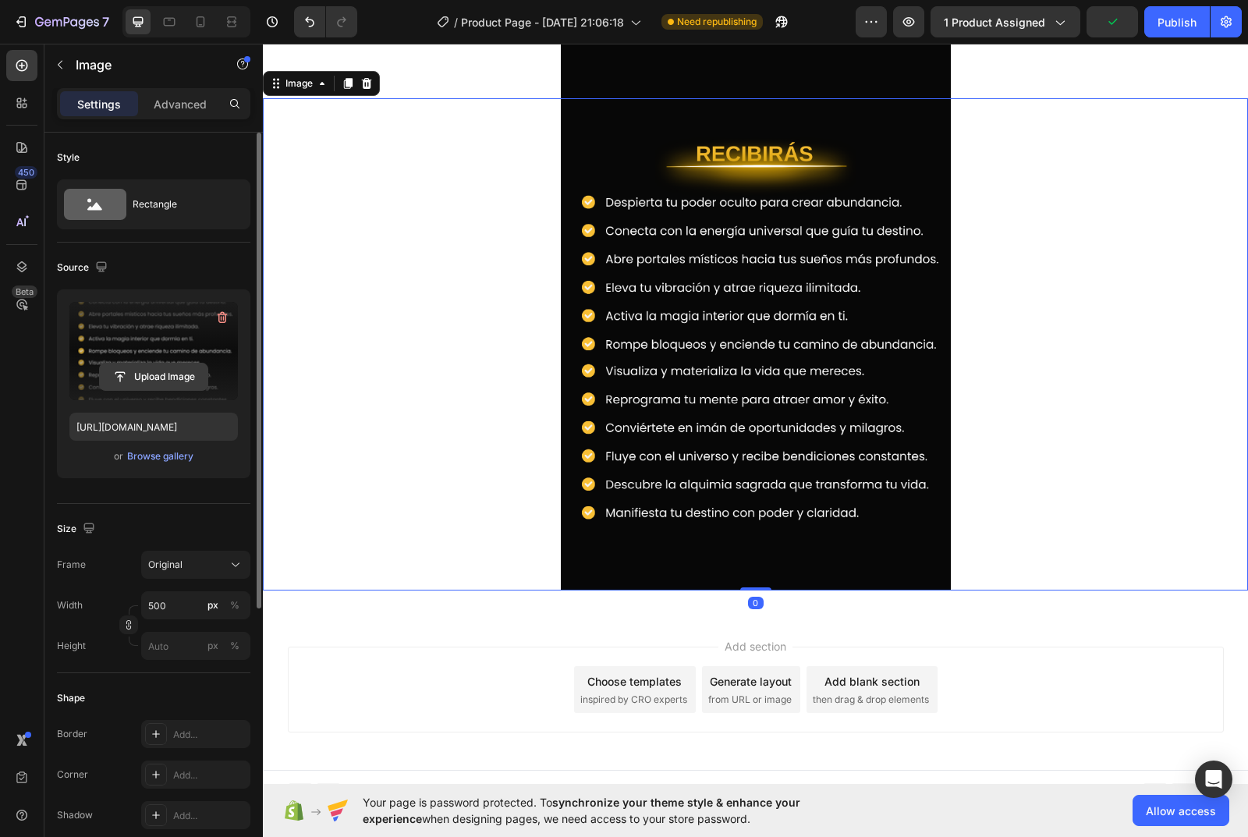
click at [158, 370] on input "file" at bounding box center [154, 376] width 108 height 27
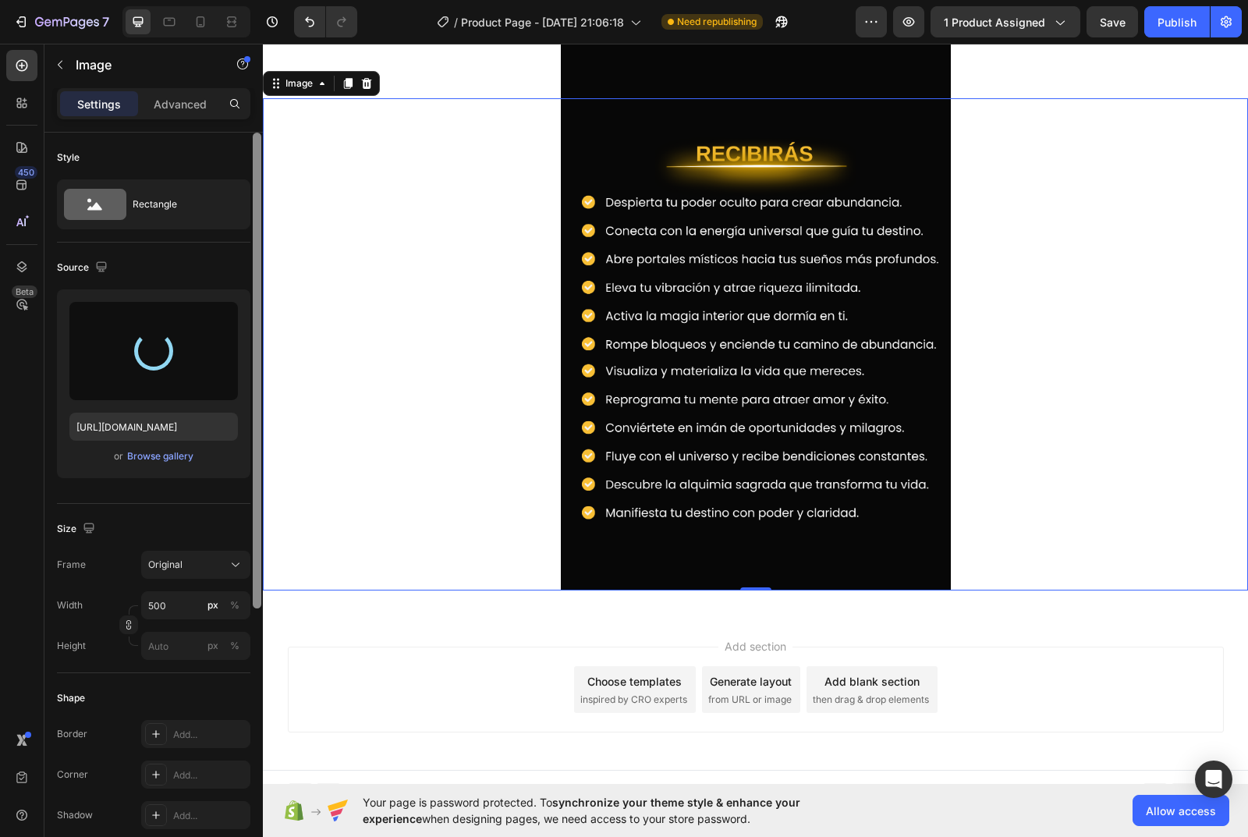
type input "[URL][DOMAIN_NAME]"
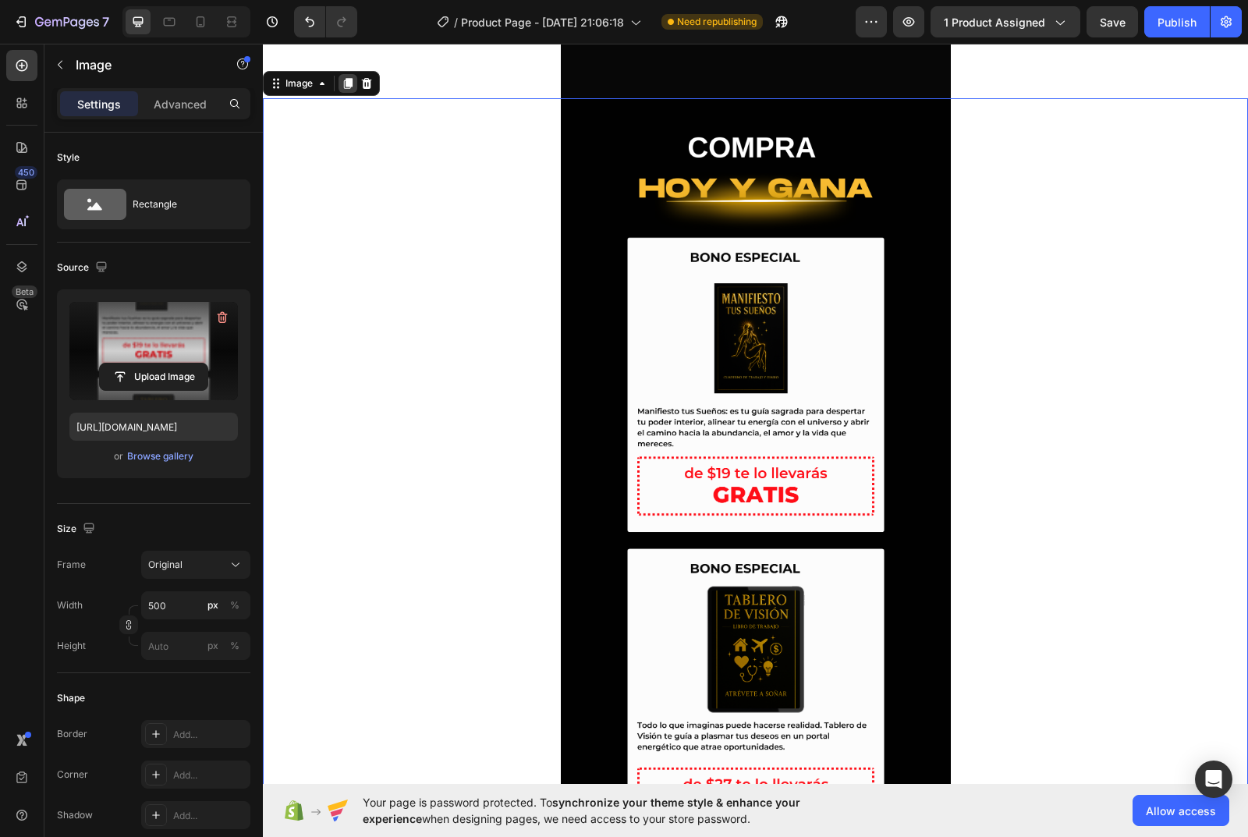
click at [353, 82] on icon at bounding box center [348, 83] width 9 height 11
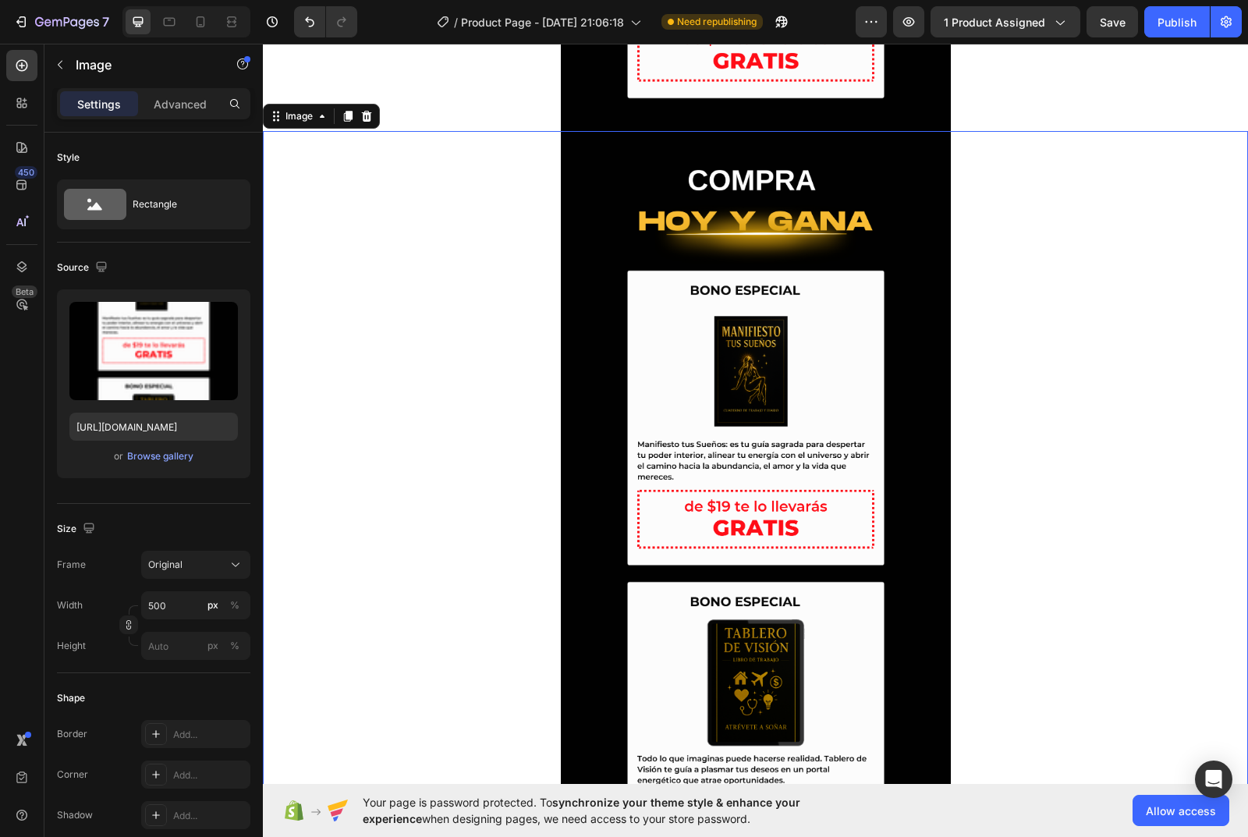
scroll to position [2455, 0]
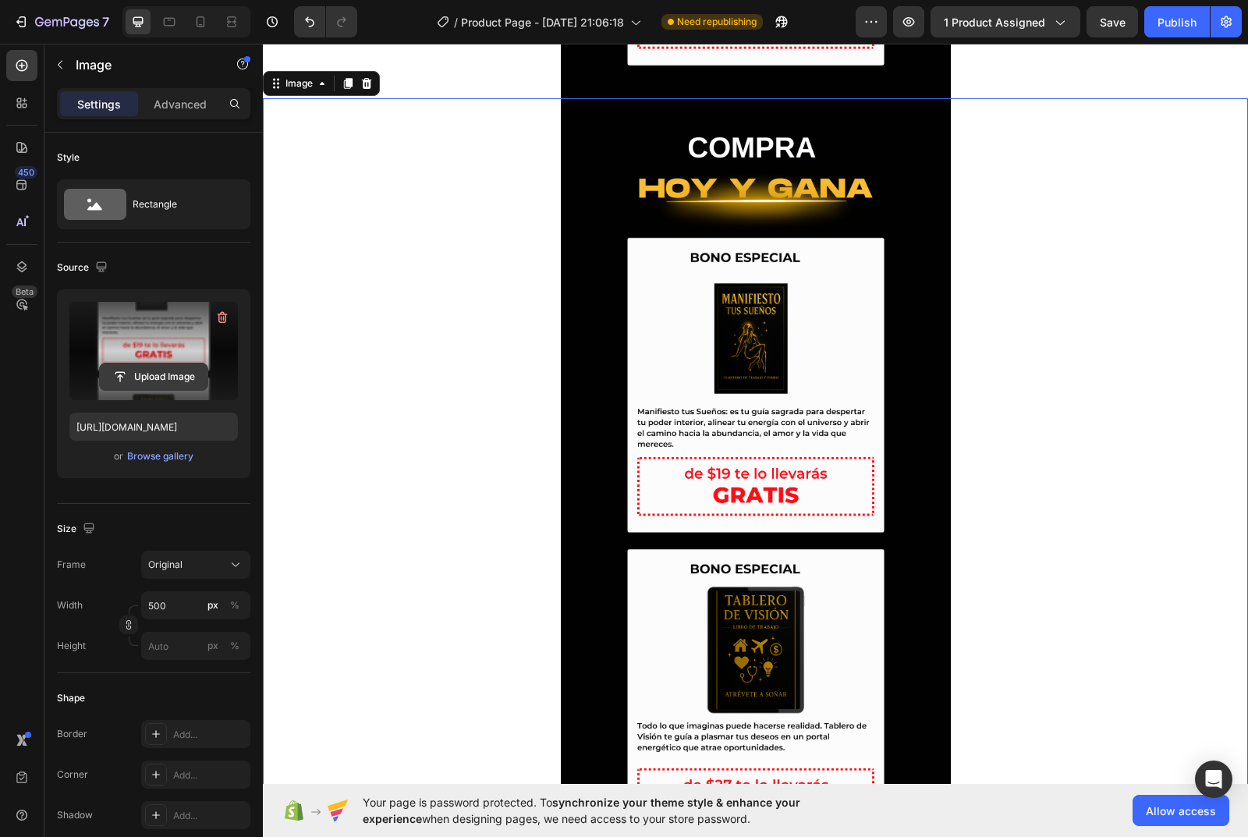
click at [163, 380] on input "file" at bounding box center [154, 376] width 108 height 27
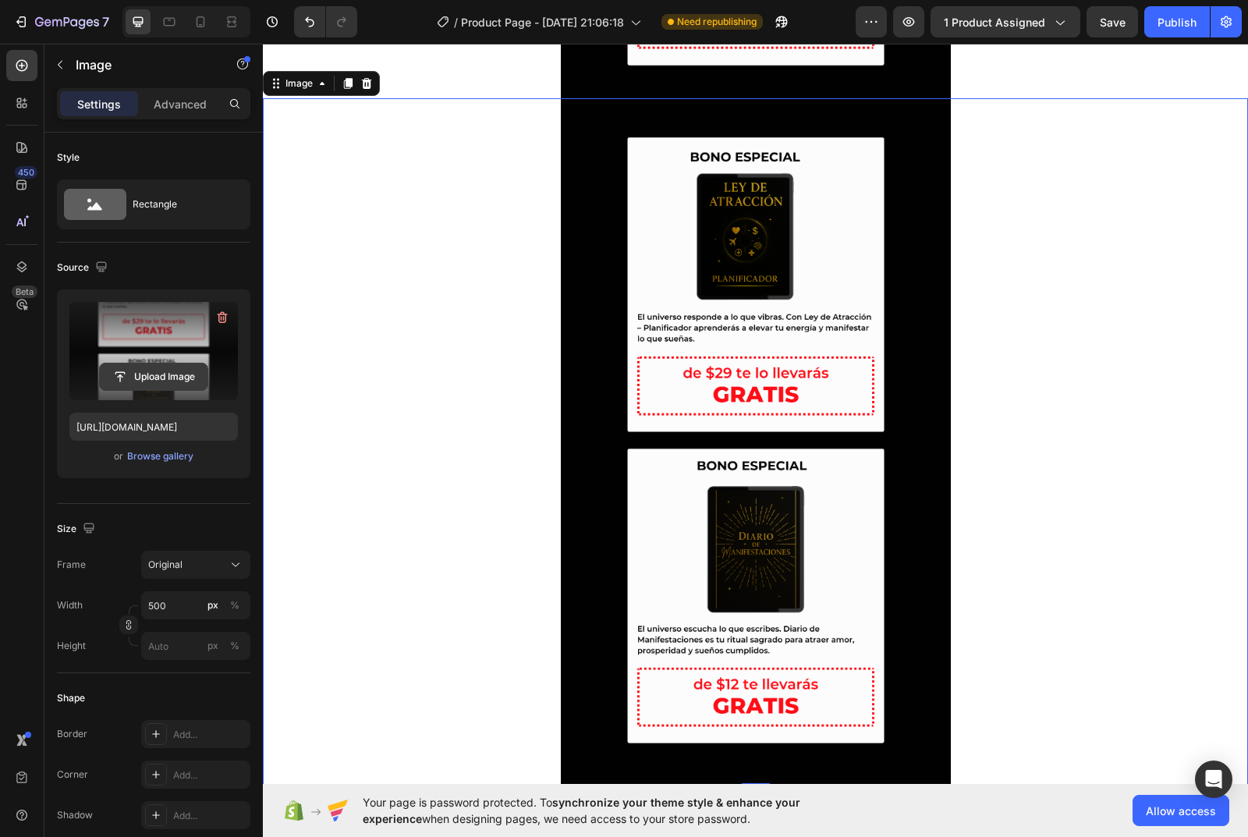
click at [171, 370] on input "file" at bounding box center [154, 376] width 108 height 27
type input "[URL][DOMAIN_NAME]"
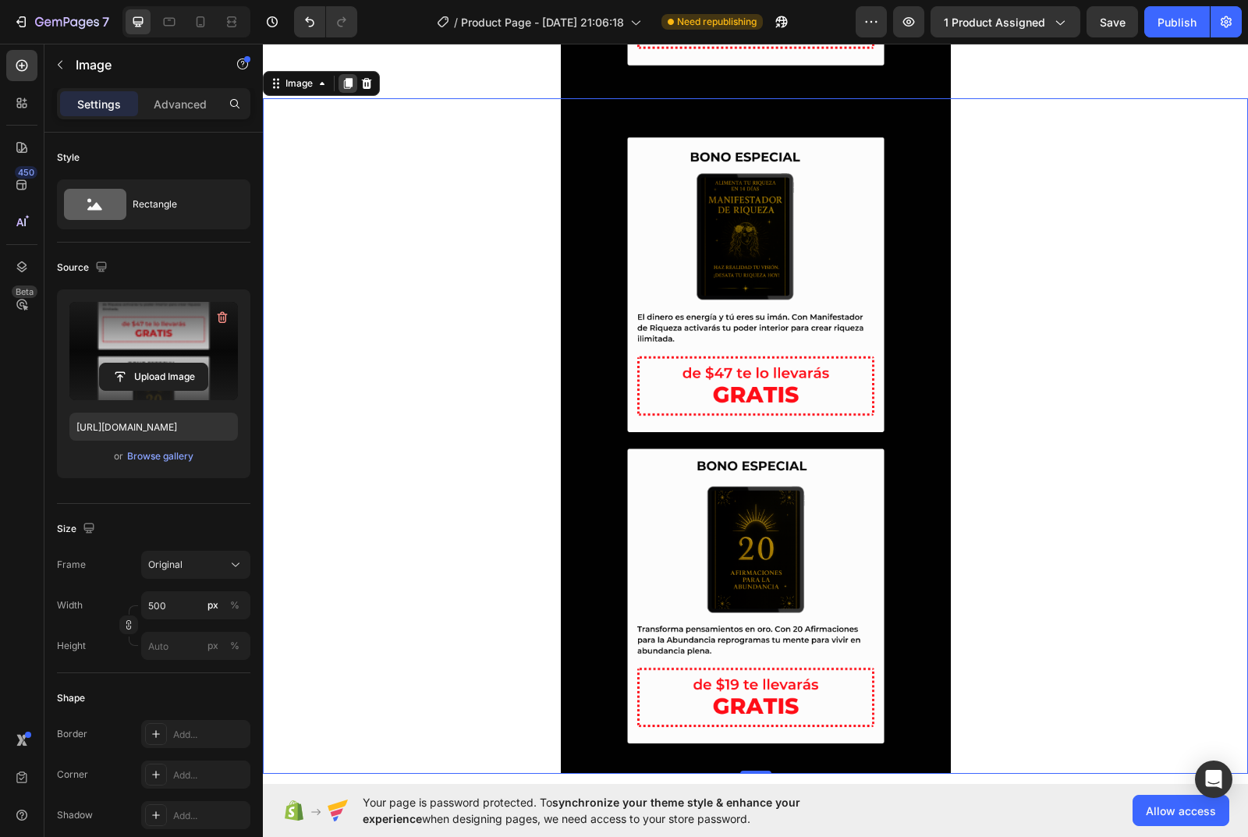
click at [346, 80] on icon at bounding box center [348, 83] width 9 height 11
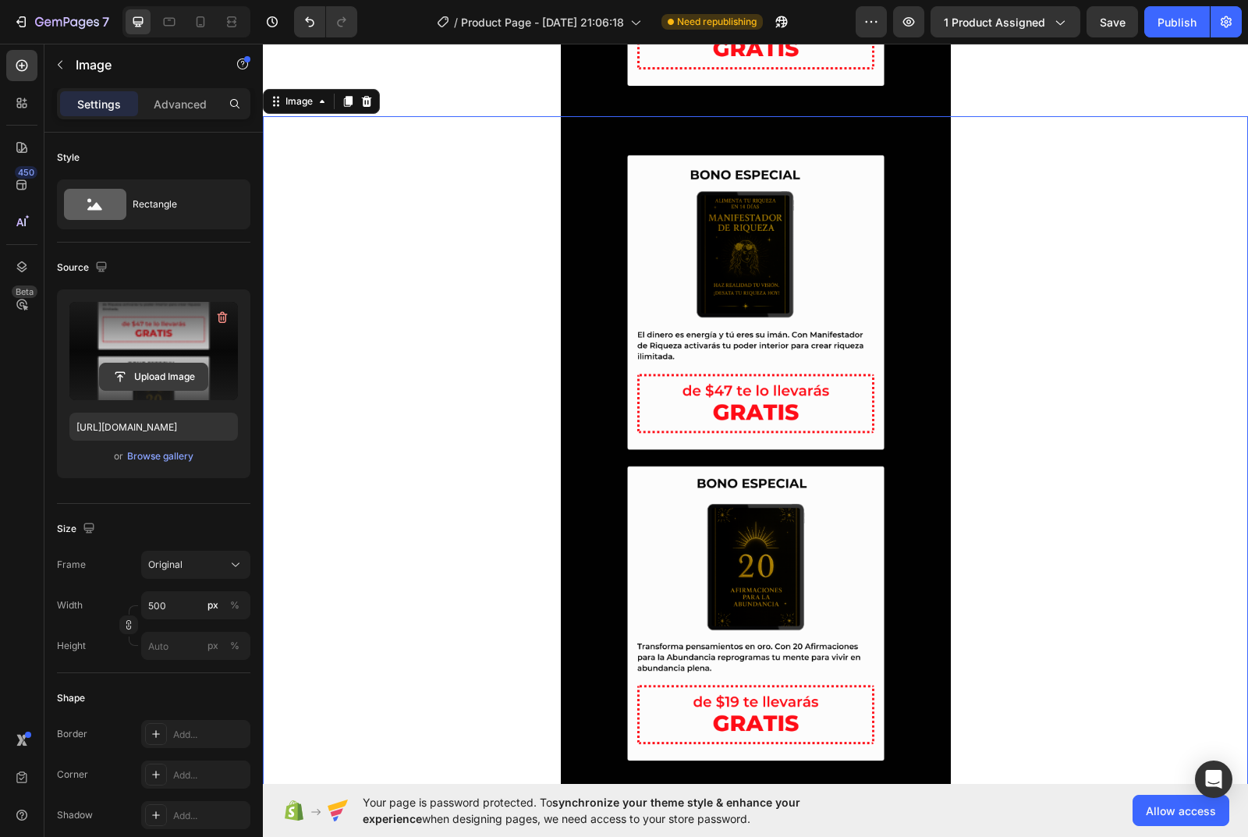
scroll to position [3131, 0]
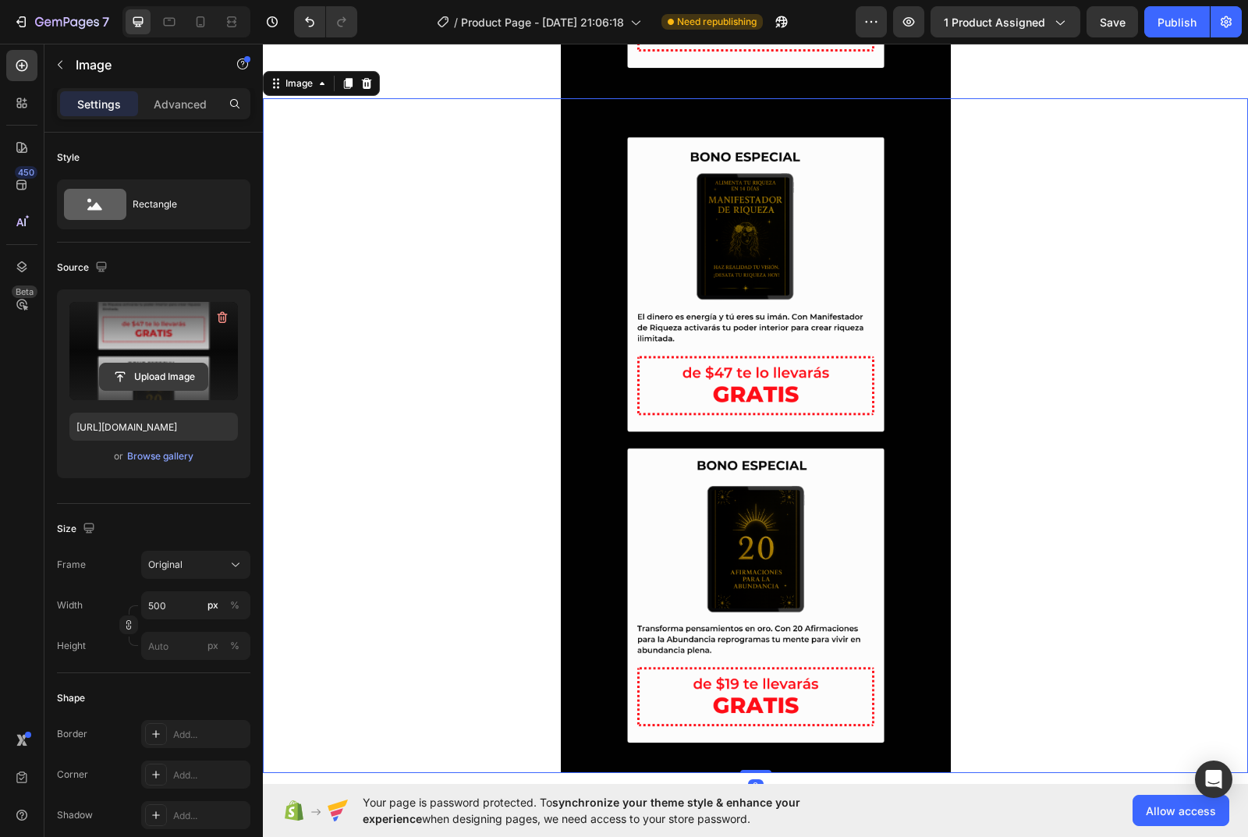
click at [173, 382] on input "file" at bounding box center [154, 376] width 108 height 27
type input "[URL][DOMAIN_NAME]"
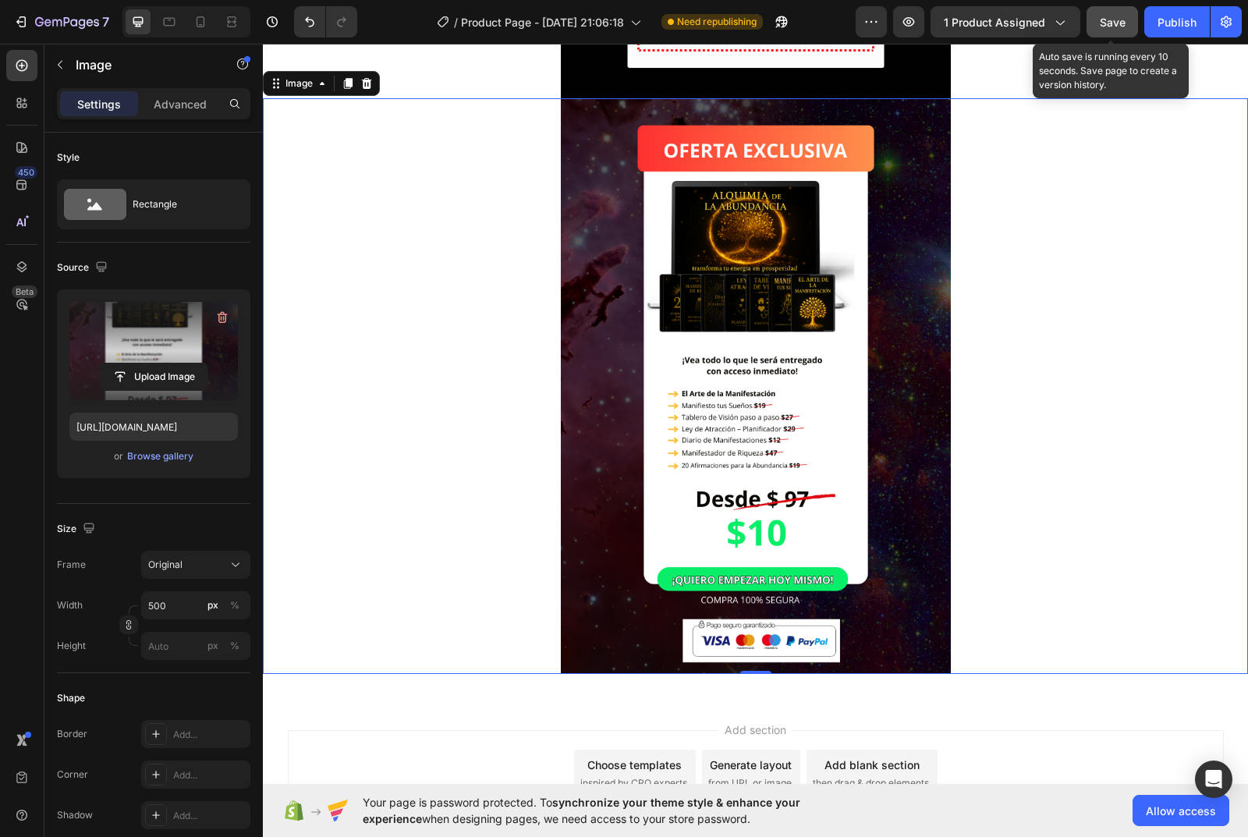
click at [1109, 27] on span "Save" at bounding box center [1113, 22] width 26 height 13
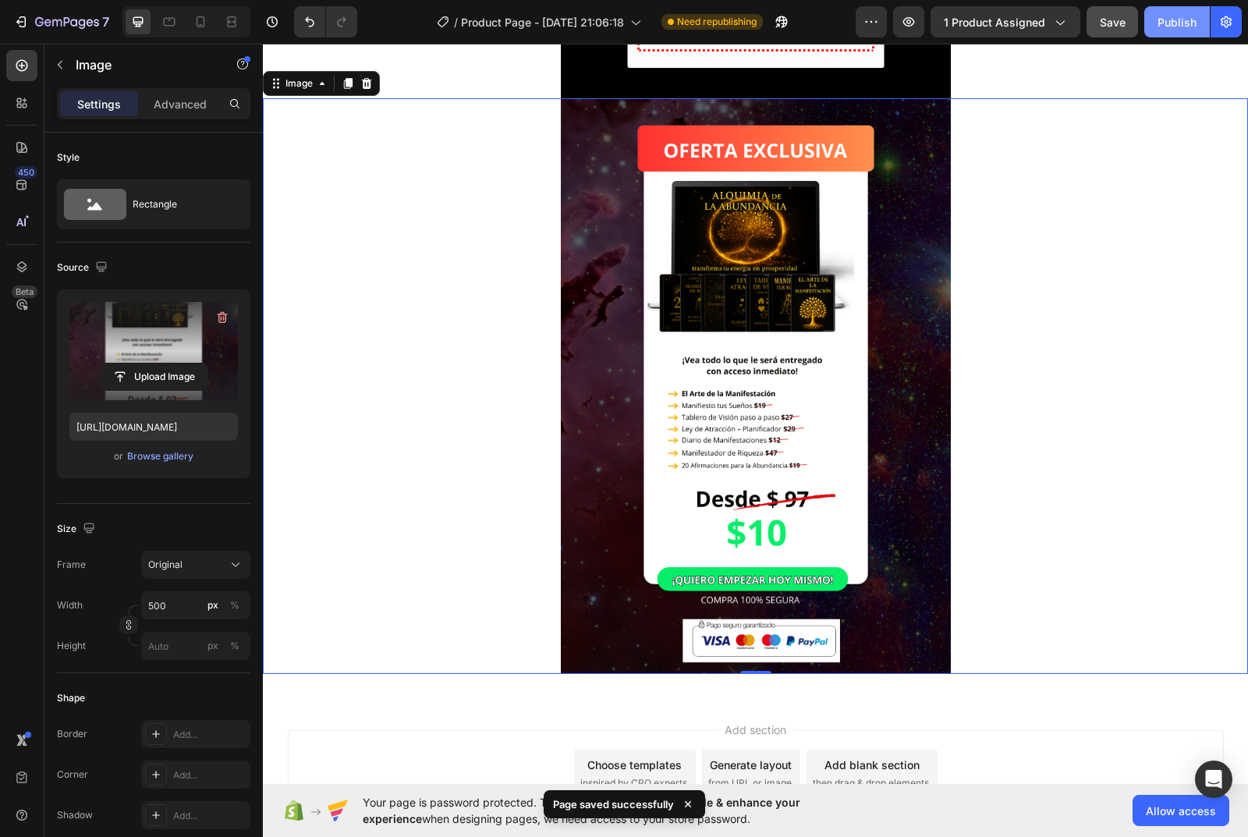
click at [1154, 18] on button "Publish" at bounding box center [1177, 21] width 66 height 31
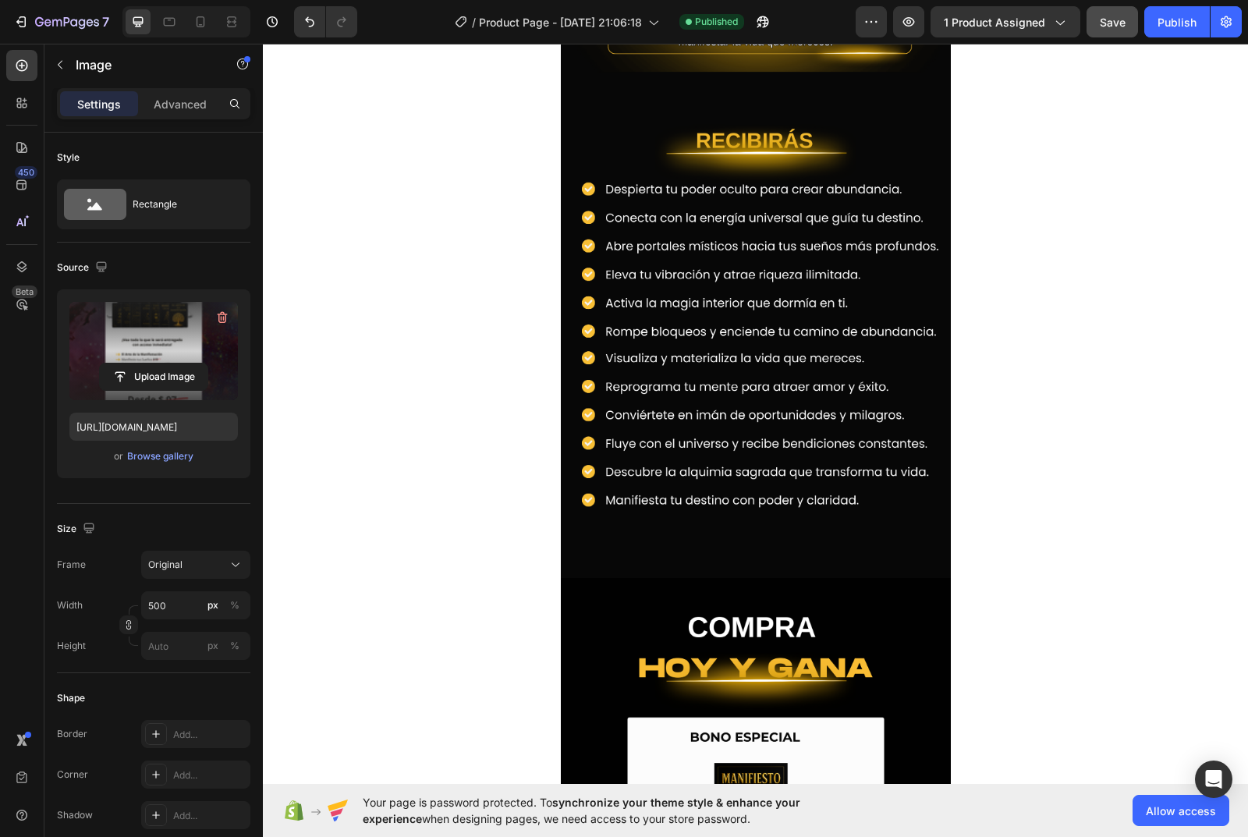
scroll to position [1259, 0]
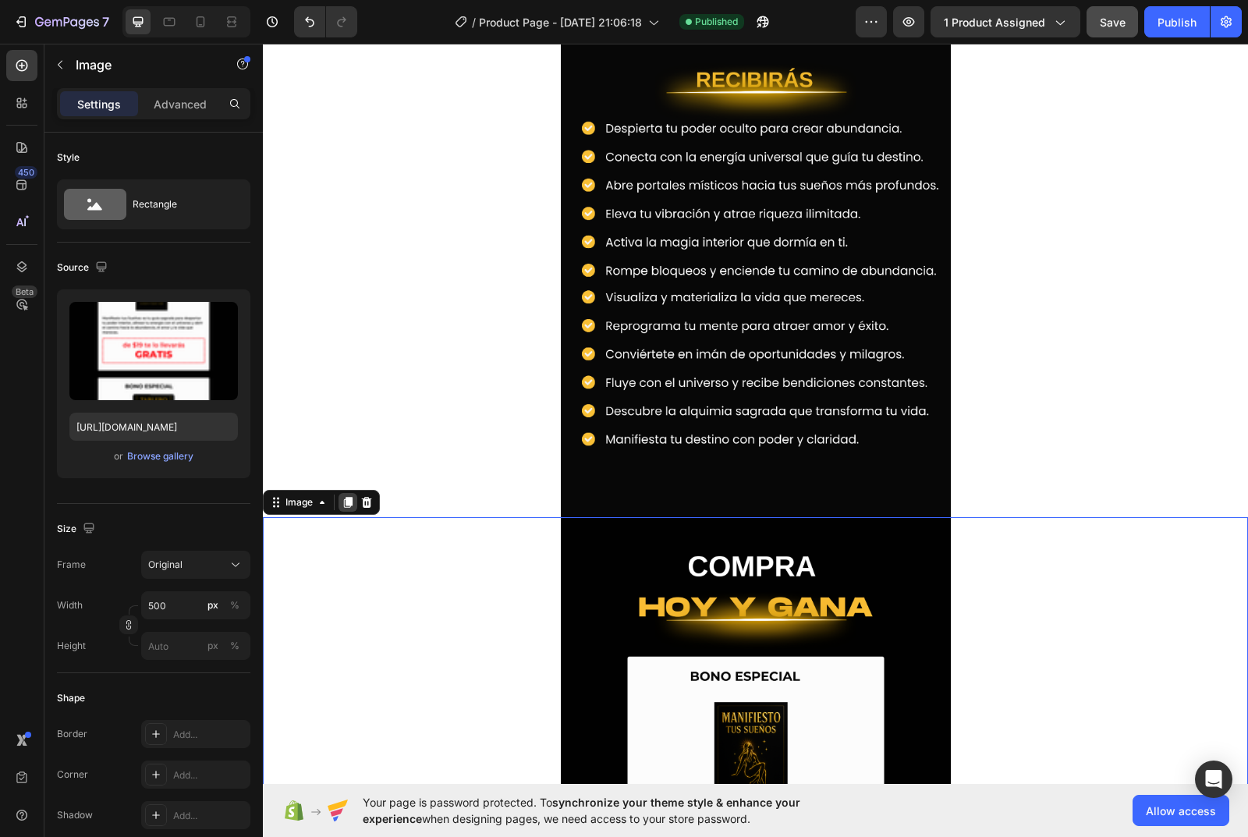
click at [349, 508] on icon at bounding box center [348, 502] width 12 height 12
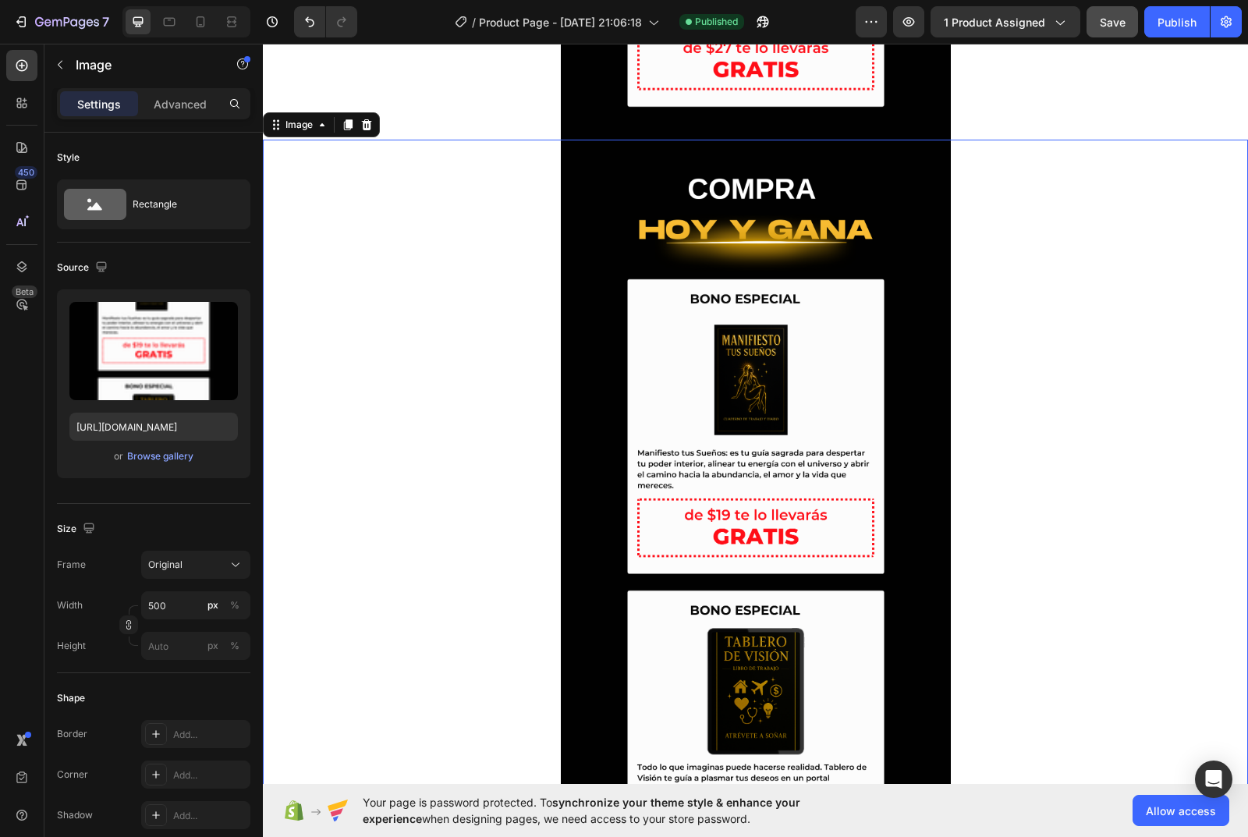
scroll to position [2455, 0]
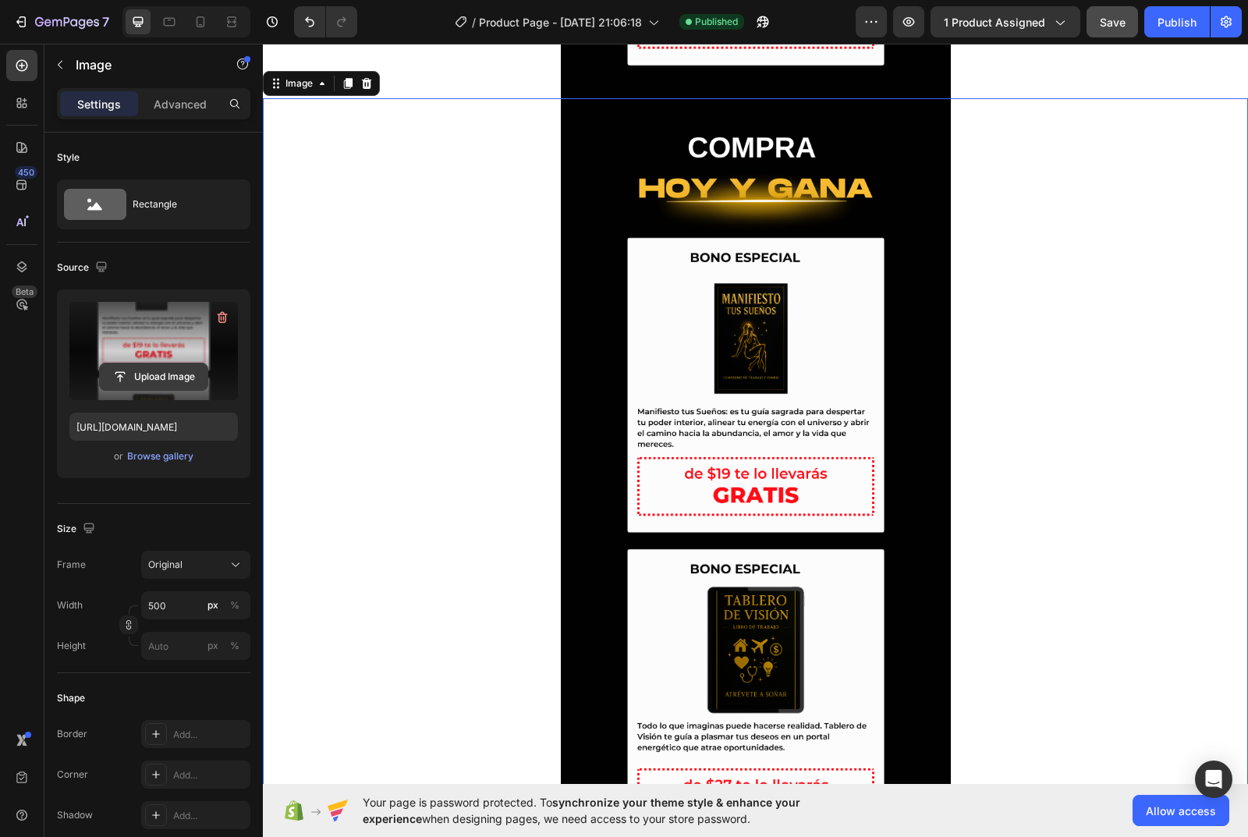
click at [160, 370] on input "file" at bounding box center [154, 376] width 108 height 27
type input "[URL][DOMAIN_NAME]"
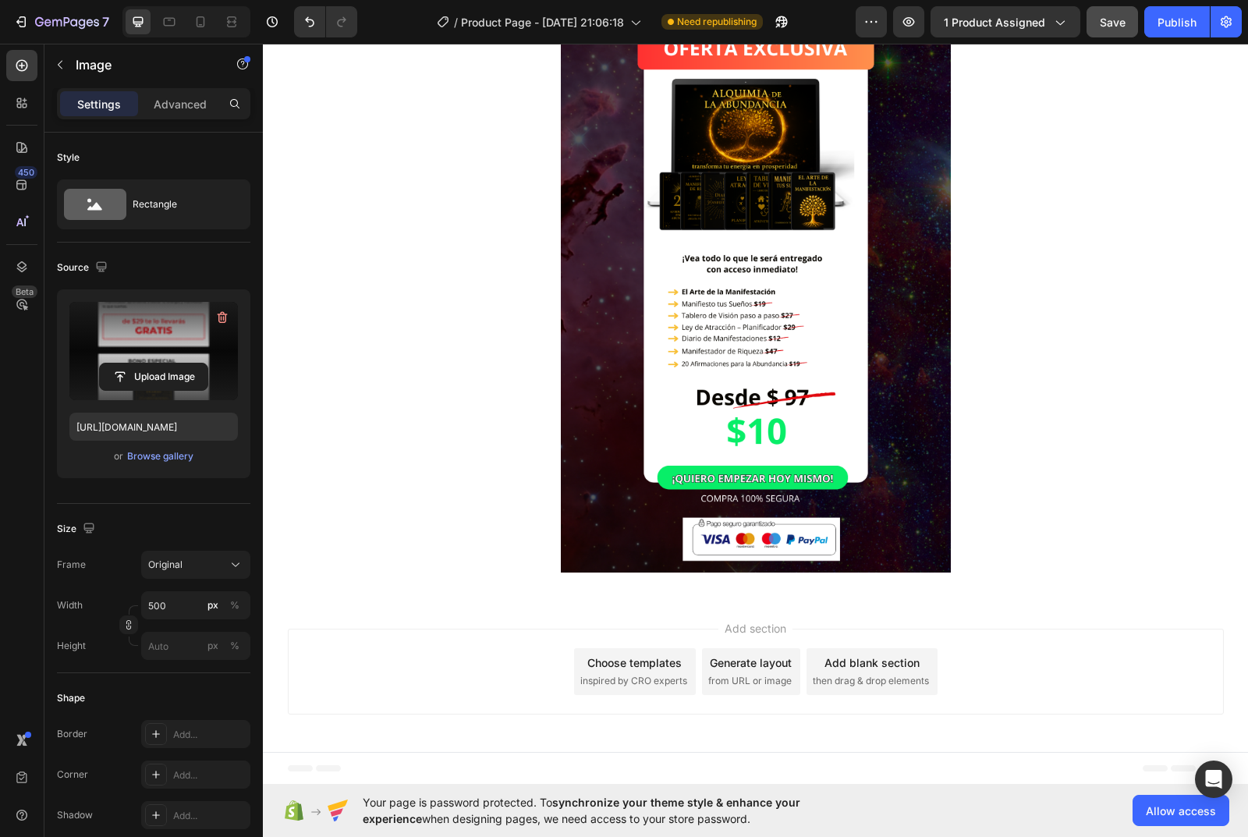
scroll to position [3921, 0]
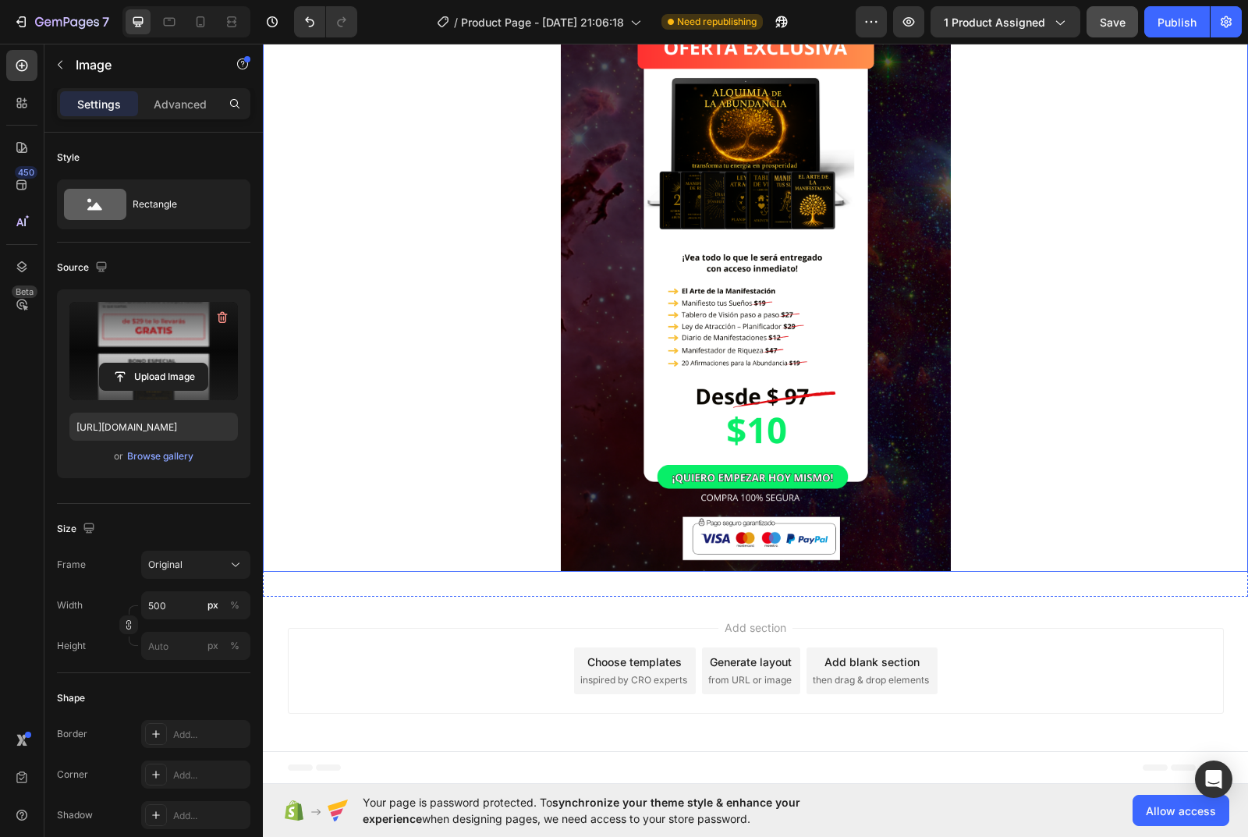
click at [495, 514] on div at bounding box center [755, 283] width 985 height 576
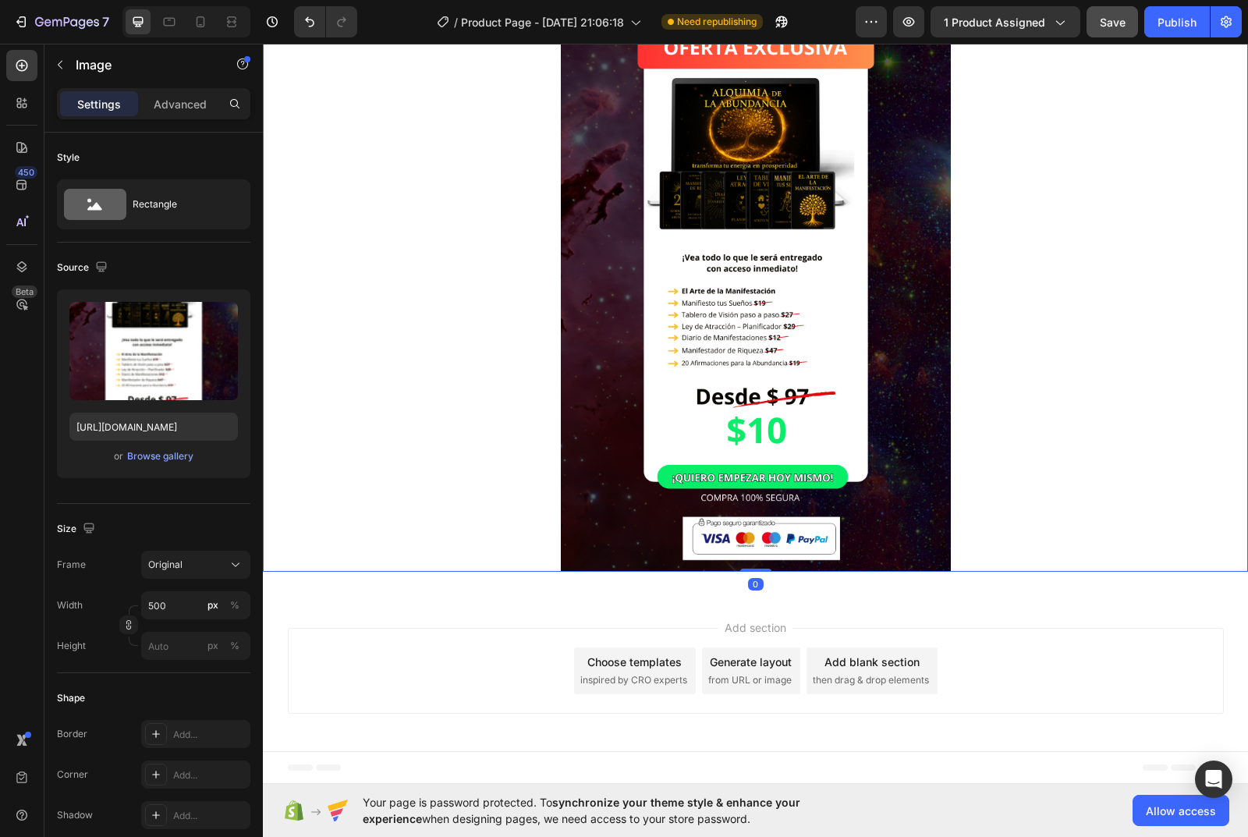
click at [392, 435] on div at bounding box center [755, 283] width 985 height 576
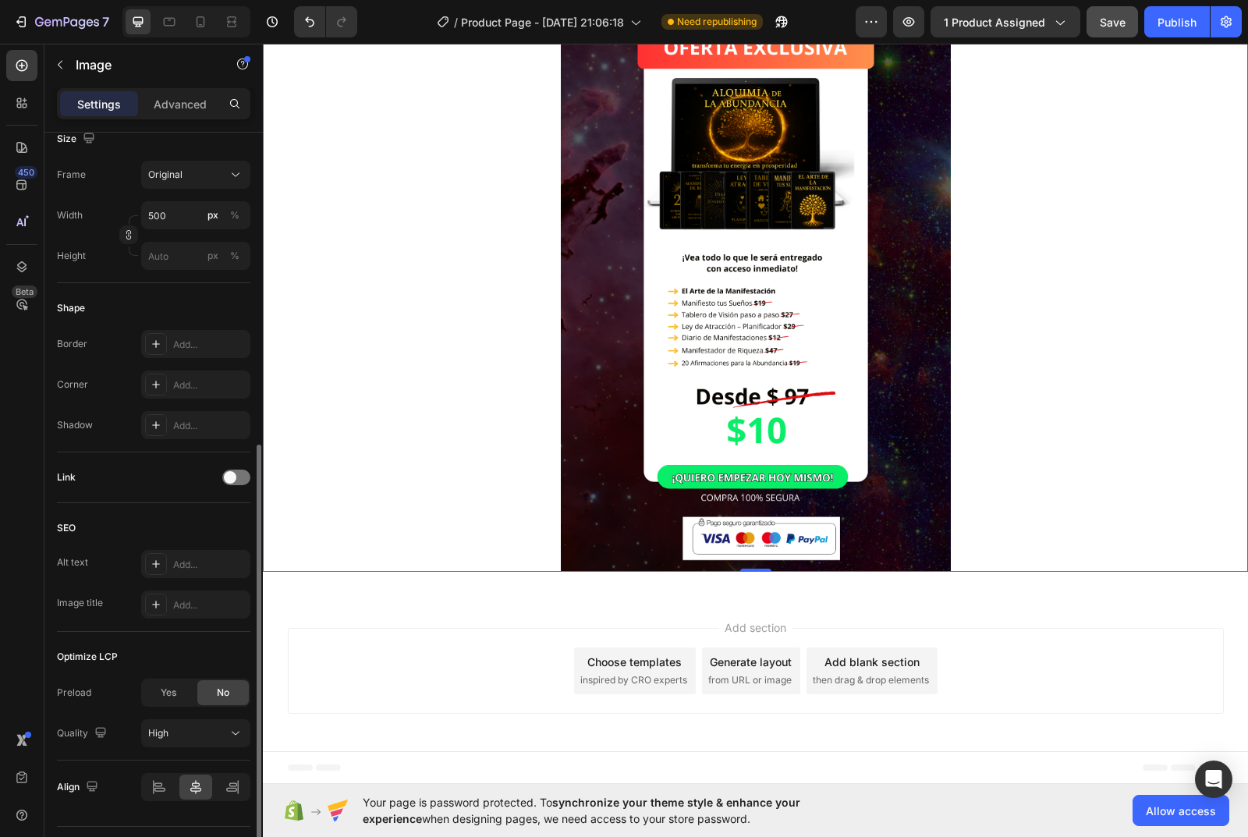
scroll to position [429, 0]
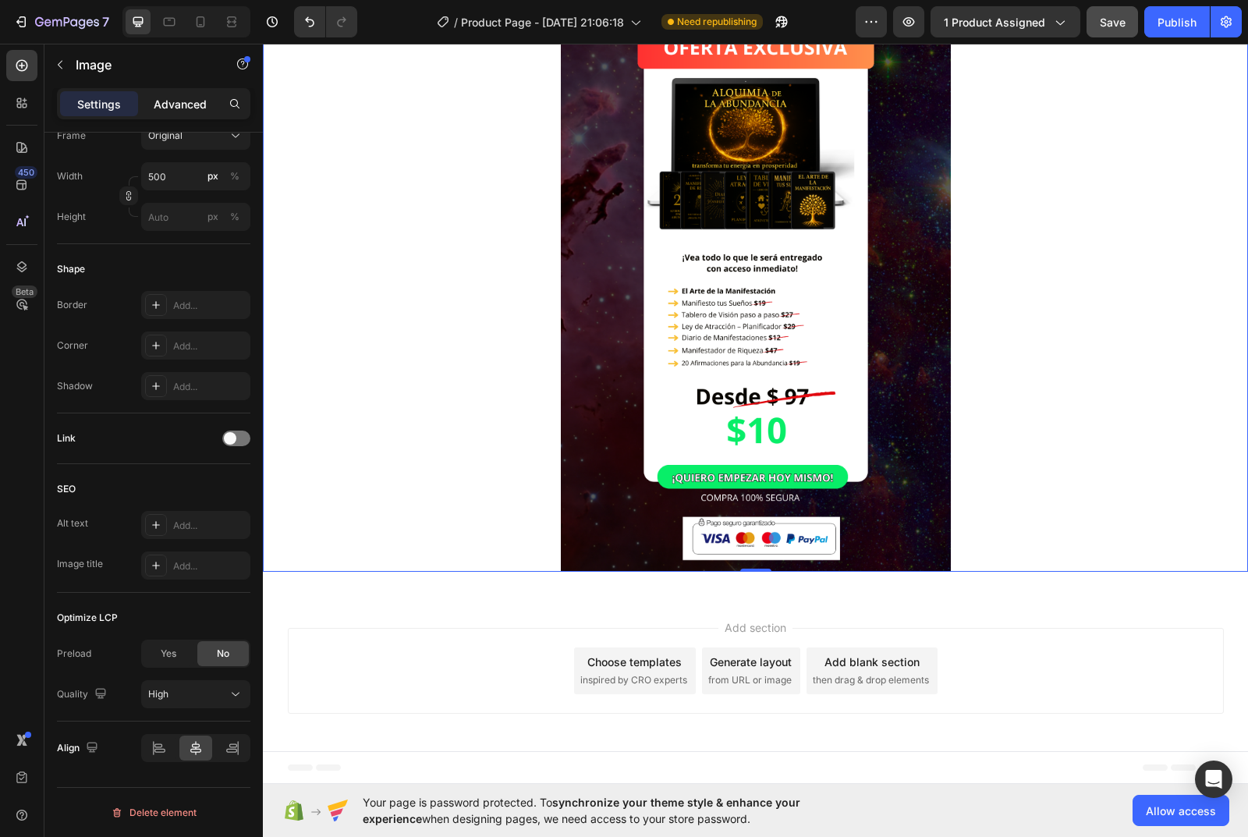
click at [197, 108] on p "Advanced" at bounding box center [180, 104] width 53 height 16
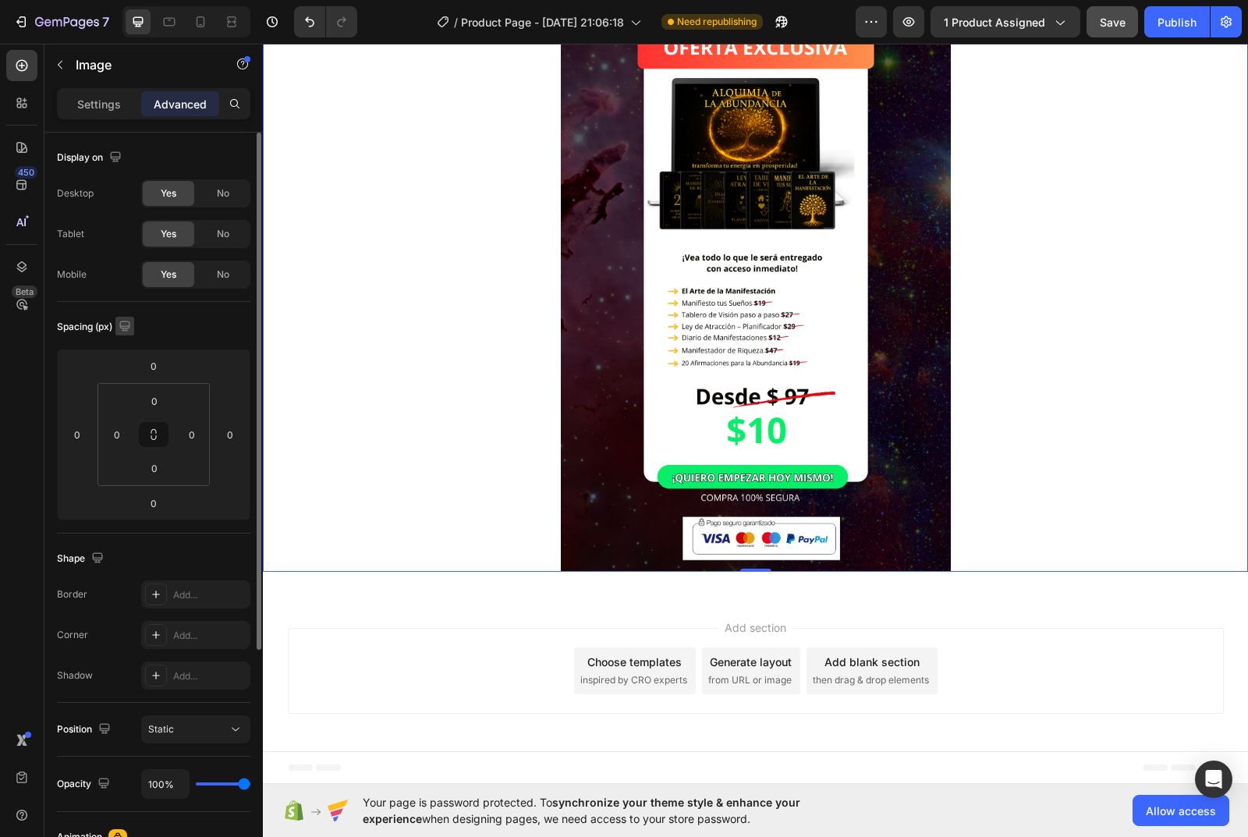
scroll to position [0, 0]
click at [101, 108] on p "Settings" at bounding box center [99, 104] width 44 height 16
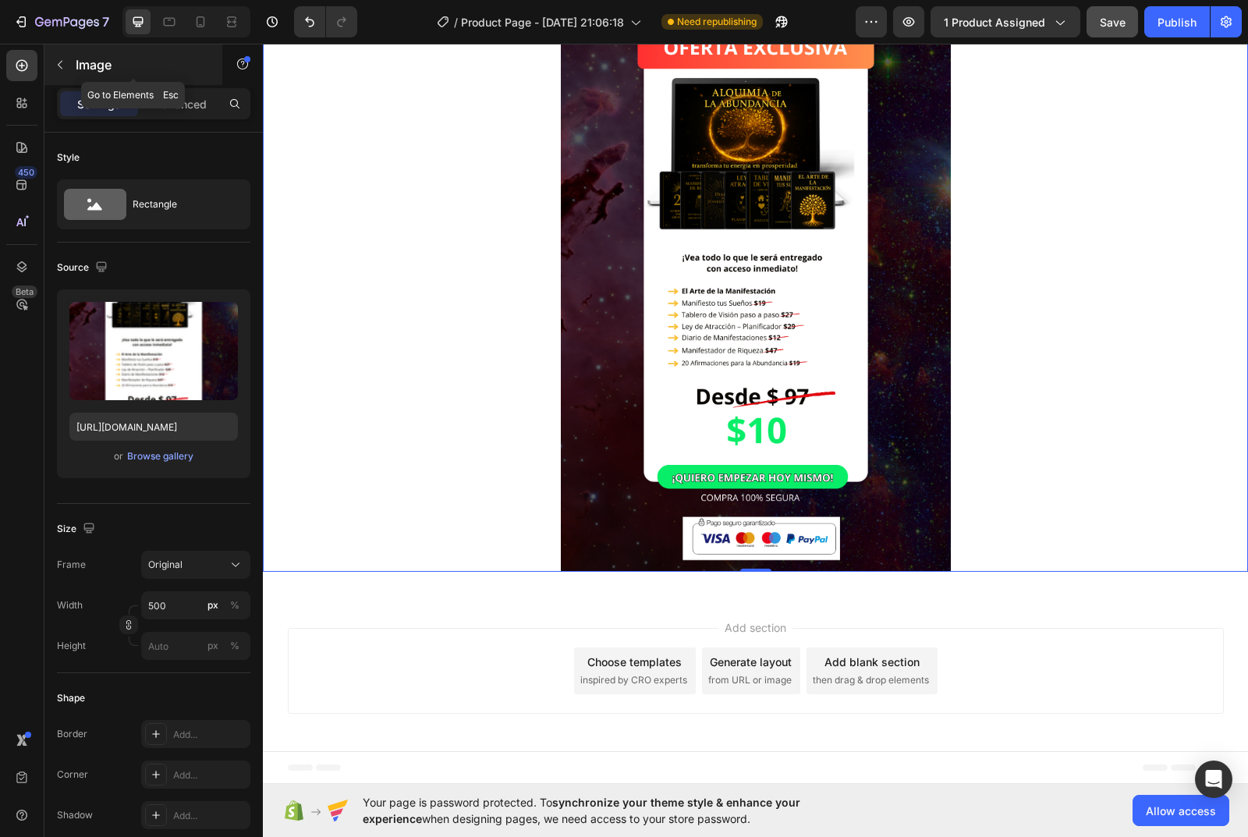
click at [63, 68] on icon "button" at bounding box center [60, 64] width 12 height 12
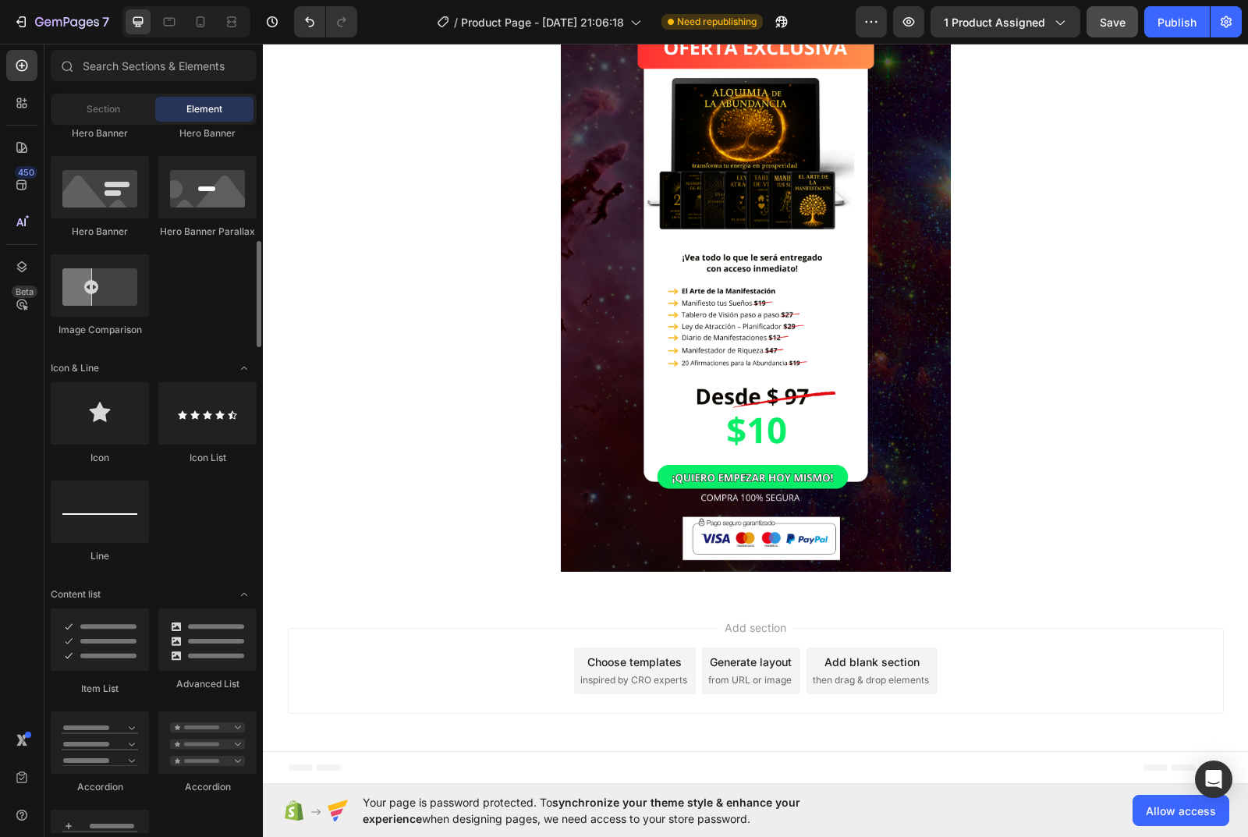
scroll to position [936, 0]
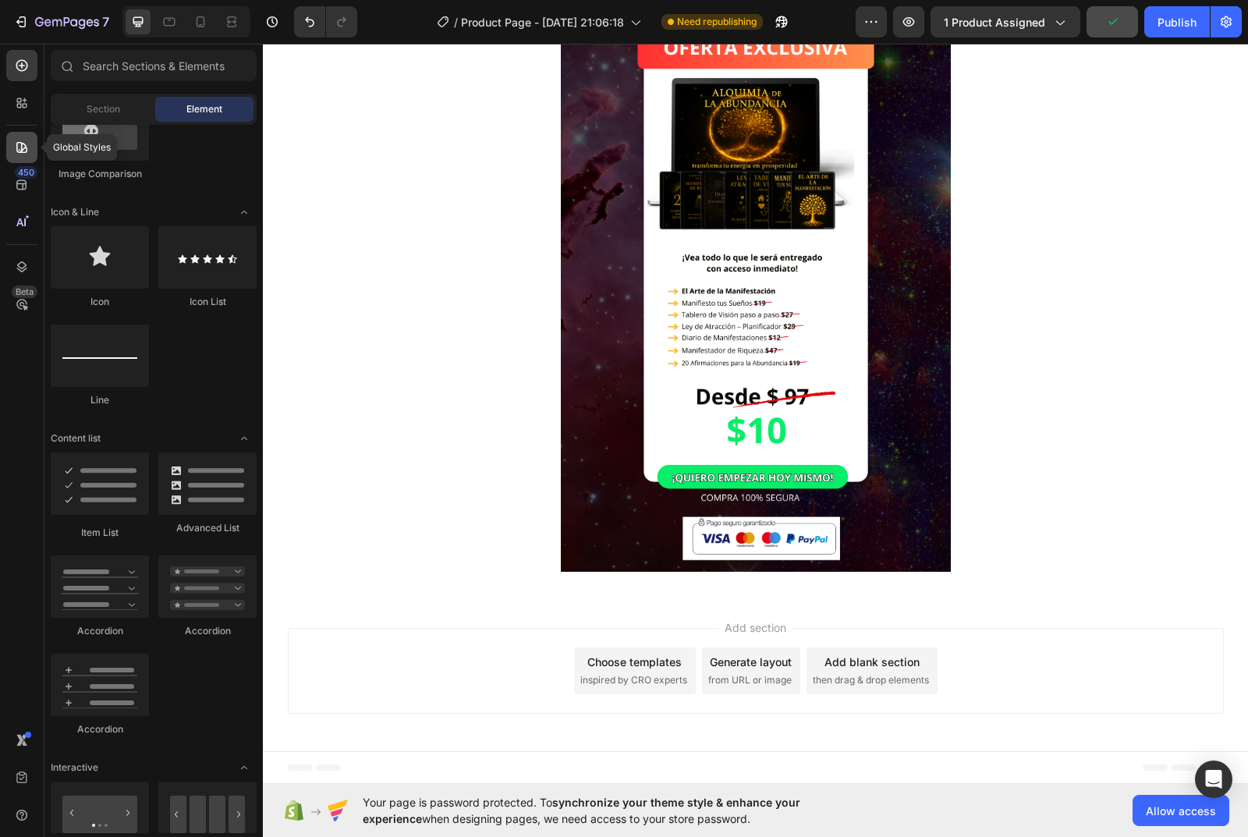
click at [26, 144] on icon at bounding box center [22, 148] width 16 height 16
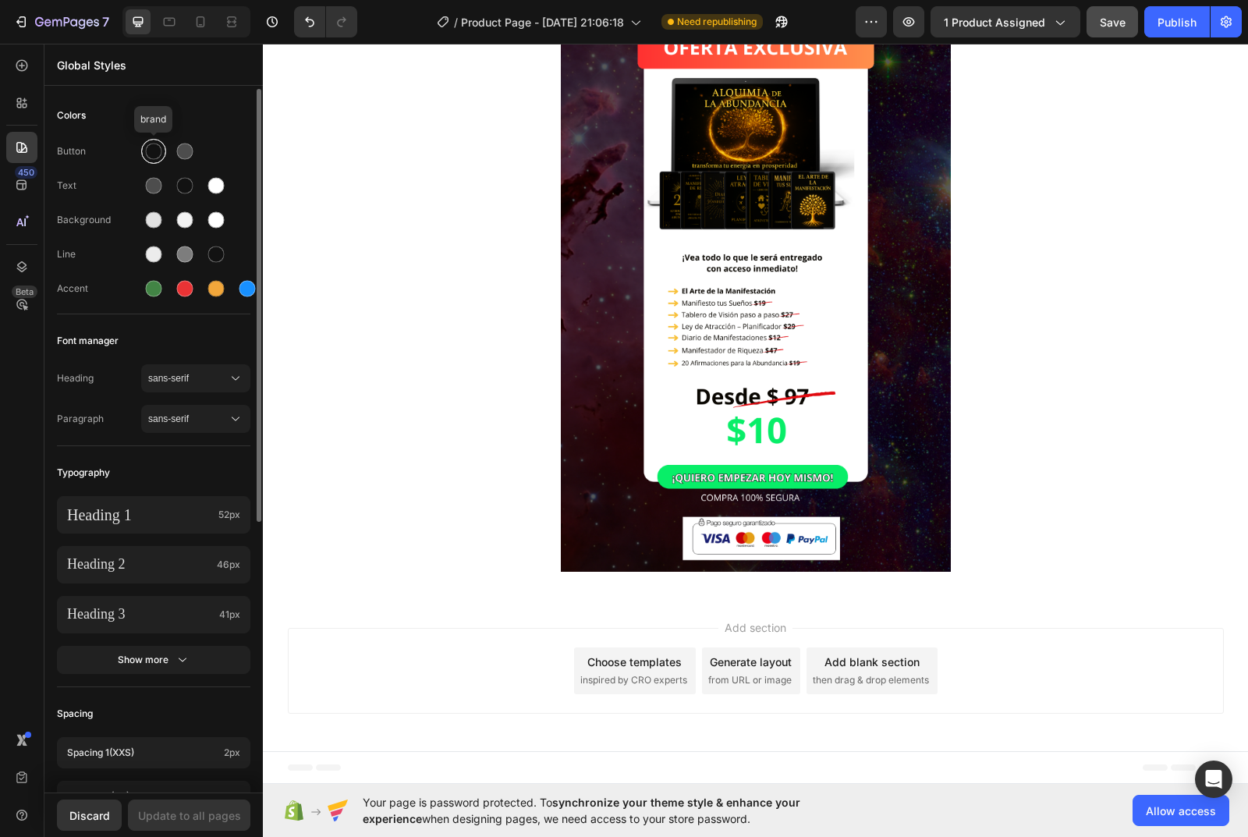
click at [143, 154] on div at bounding box center [153, 151] width 25 height 25
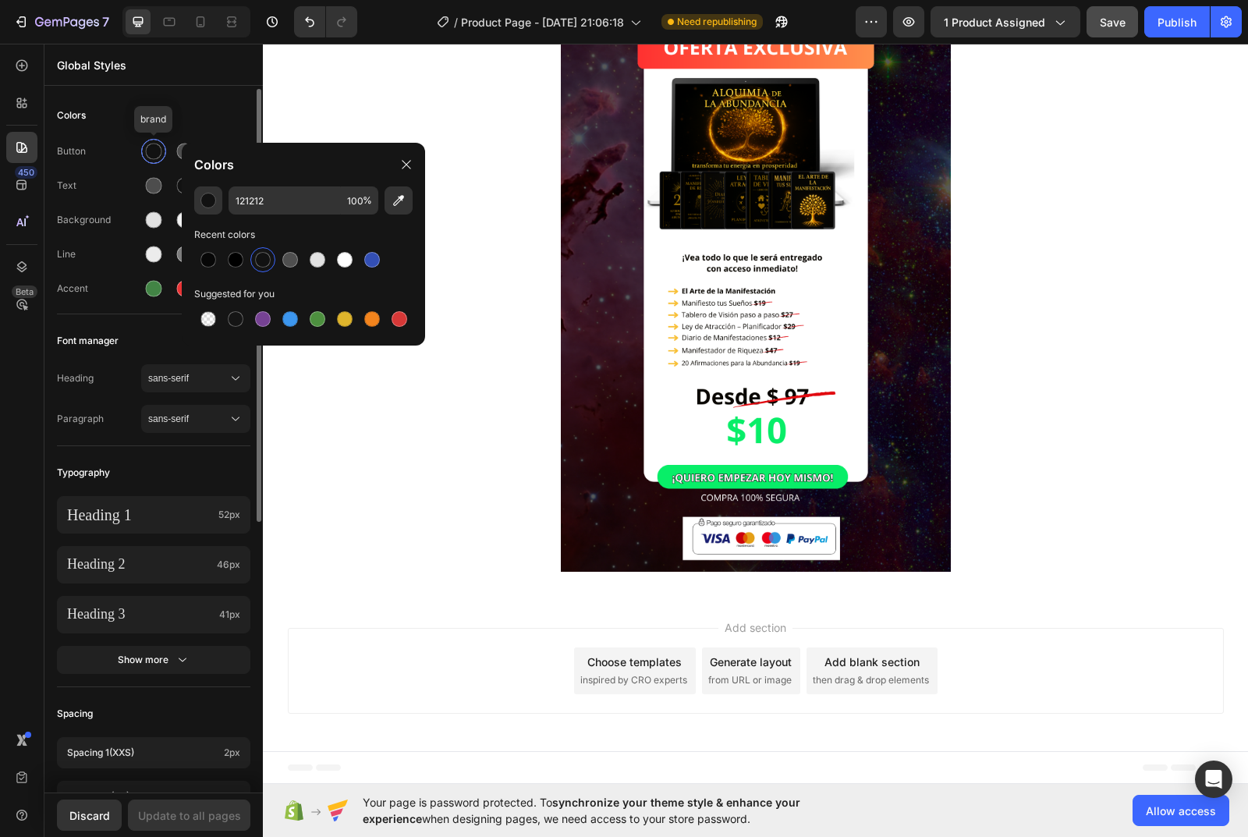
click at [143, 154] on div at bounding box center [153, 151] width 25 height 25
click at [150, 222] on div at bounding box center [154, 220] width 16 height 16
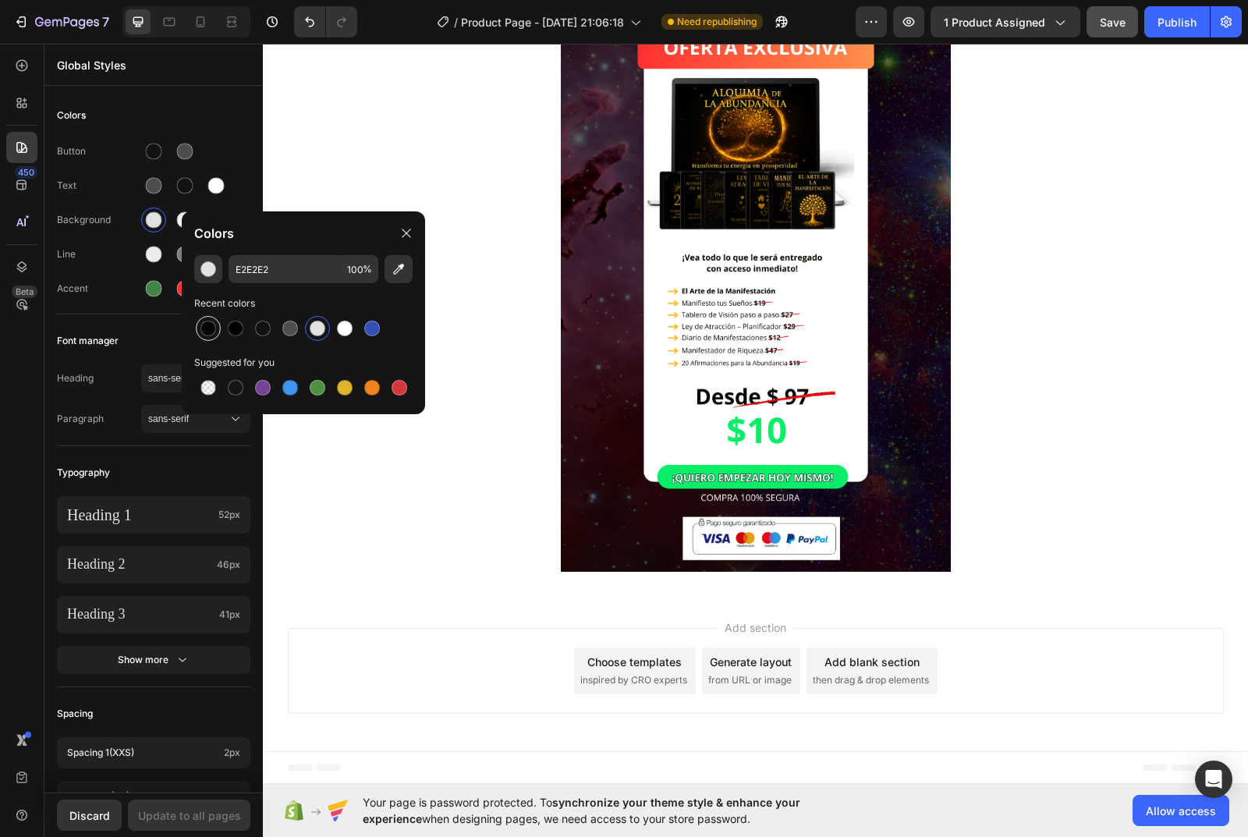
click at [212, 331] on div at bounding box center [208, 329] width 16 height 16
type input "070707"
click at [154, 826] on button "Update to all pages" at bounding box center [189, 814] width 122 height 31
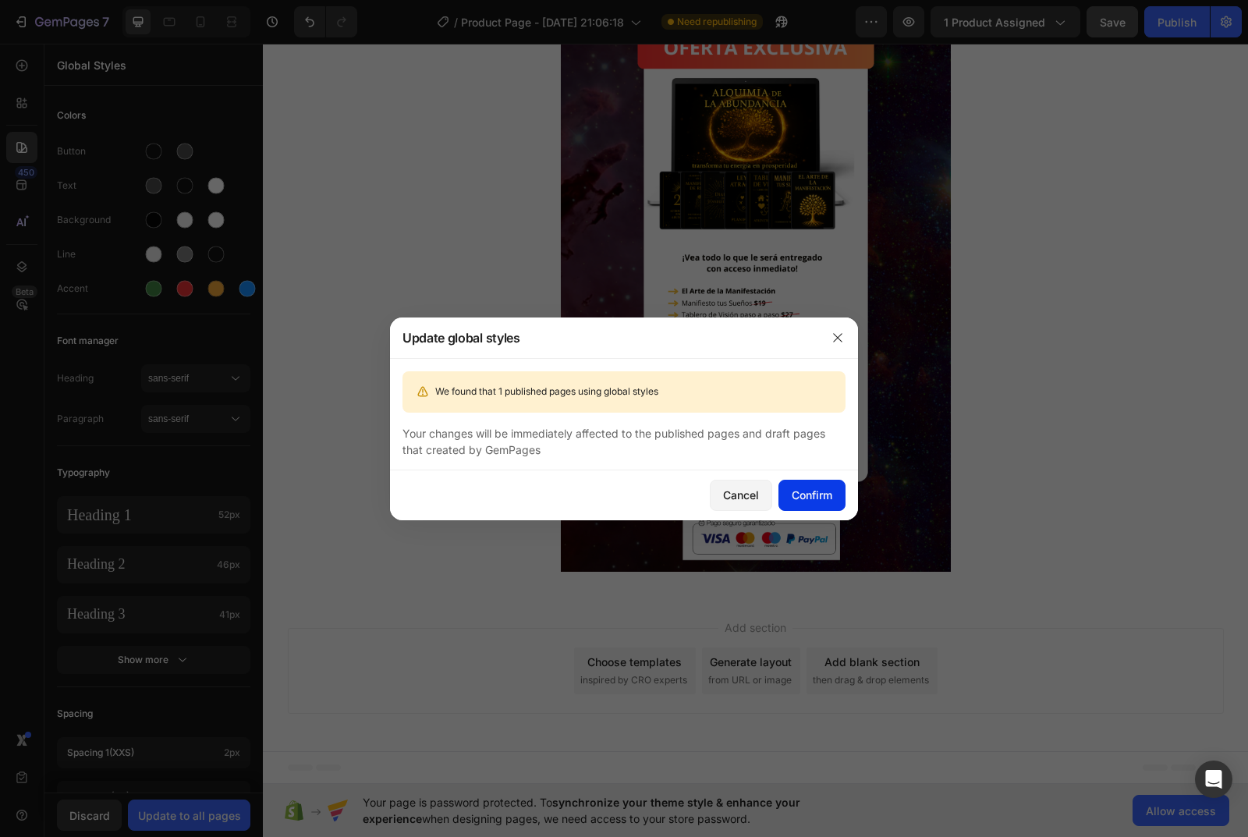
click at [827, 484] on button "Confirm" at bounding box center [811, 495] width 67 height 31
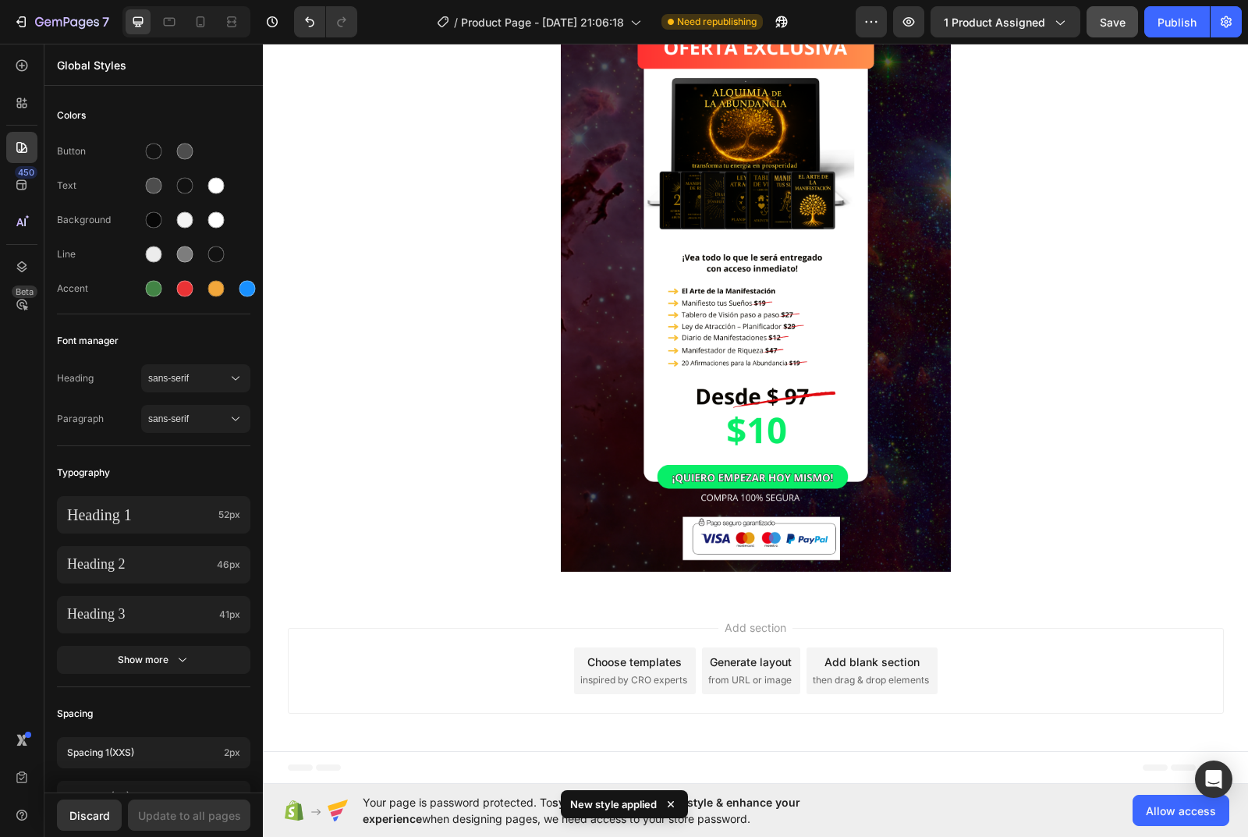
click at [675, 800] on icon at bounding box center [671, 804] width 16 height 16
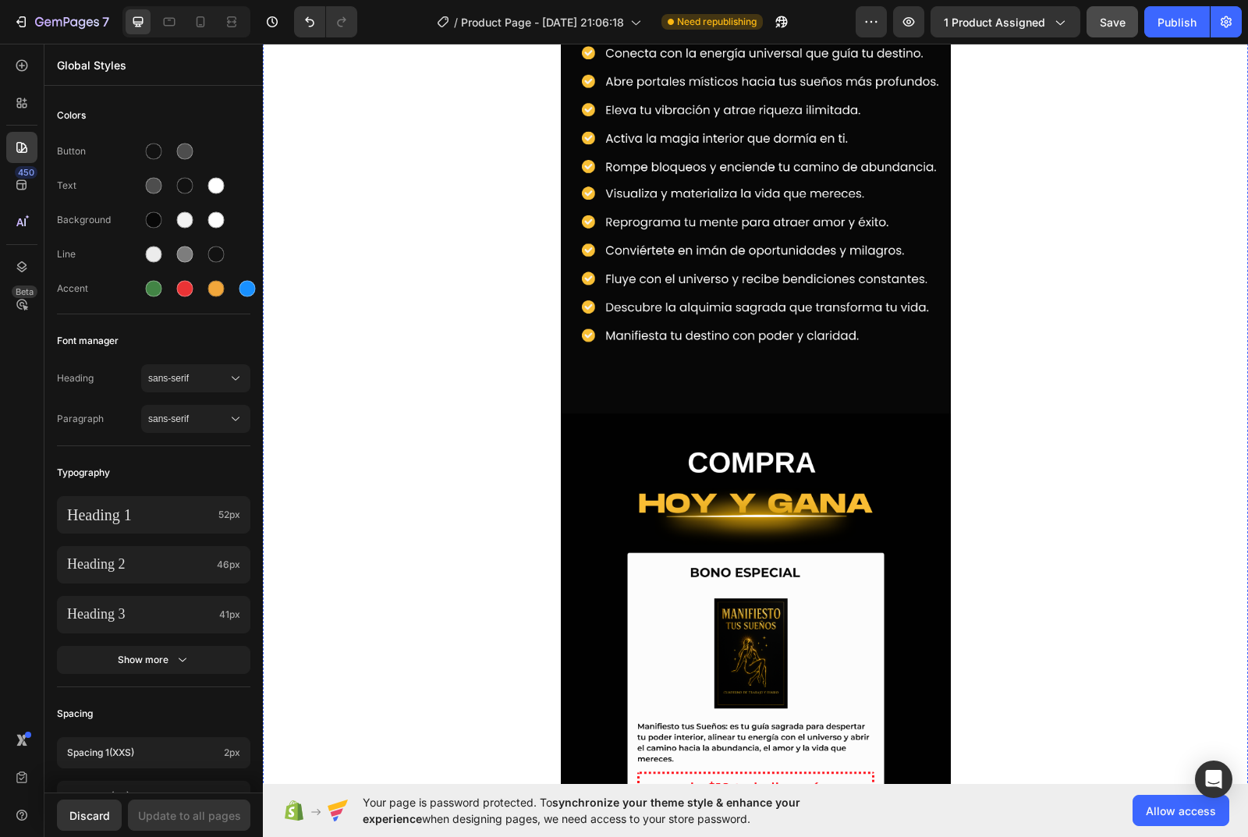
scroll to position [1269, 0]
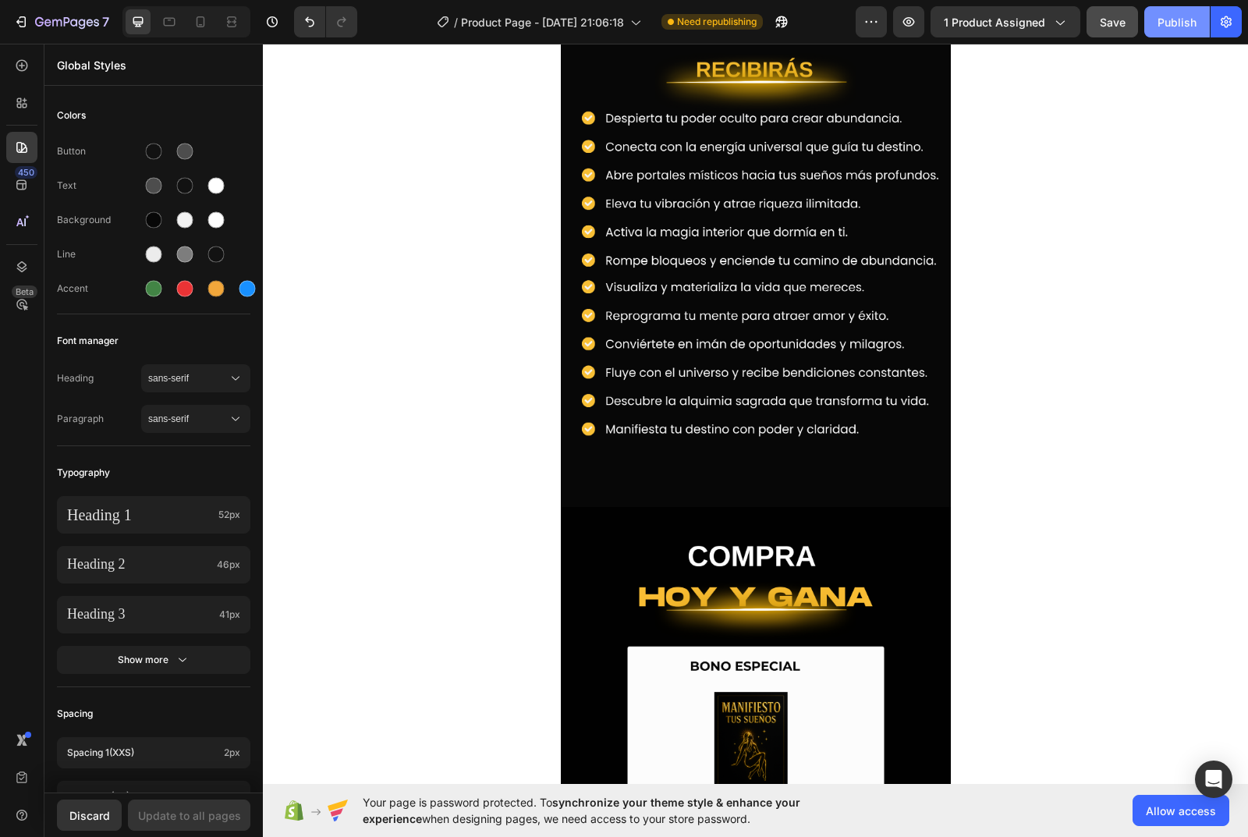
click at [1178, 12] on button "Publish" at bounding box center [1177, 21] width 66 height 31
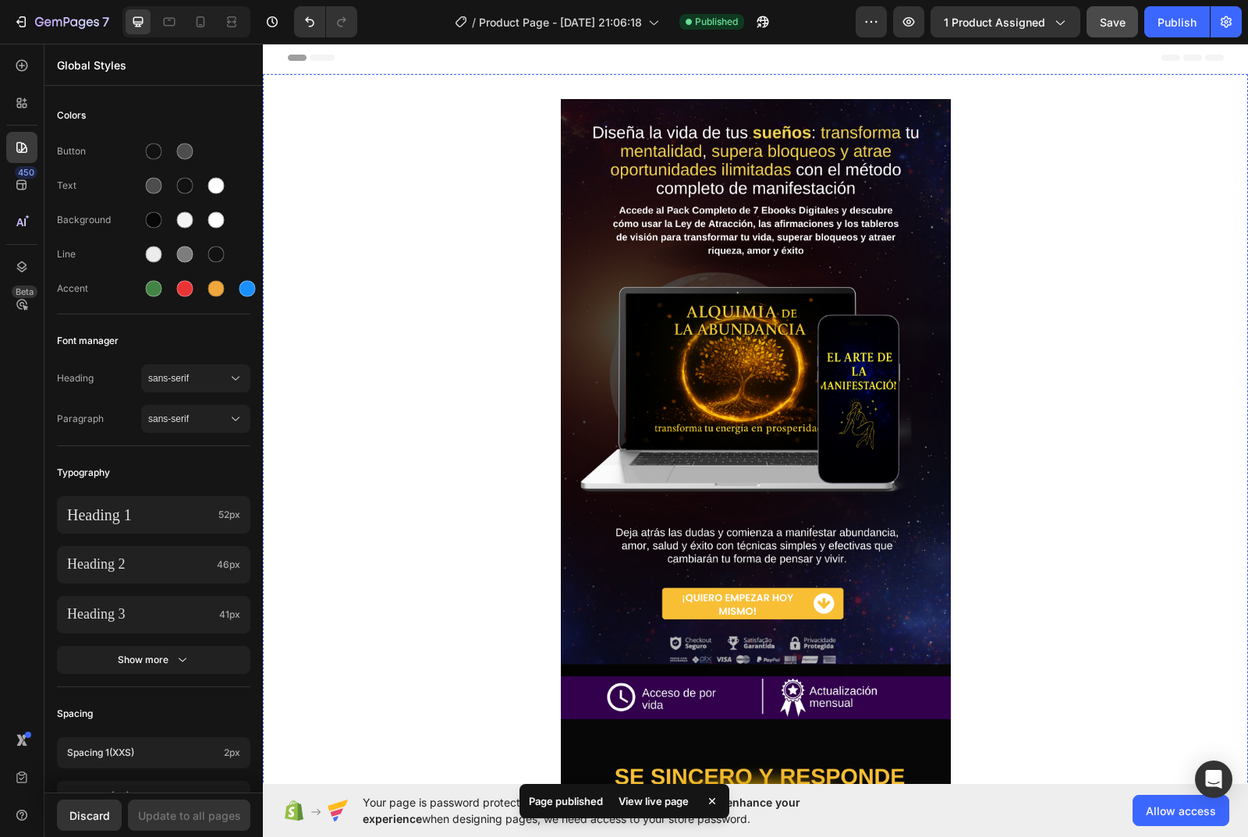
scroll to position [0, 0]
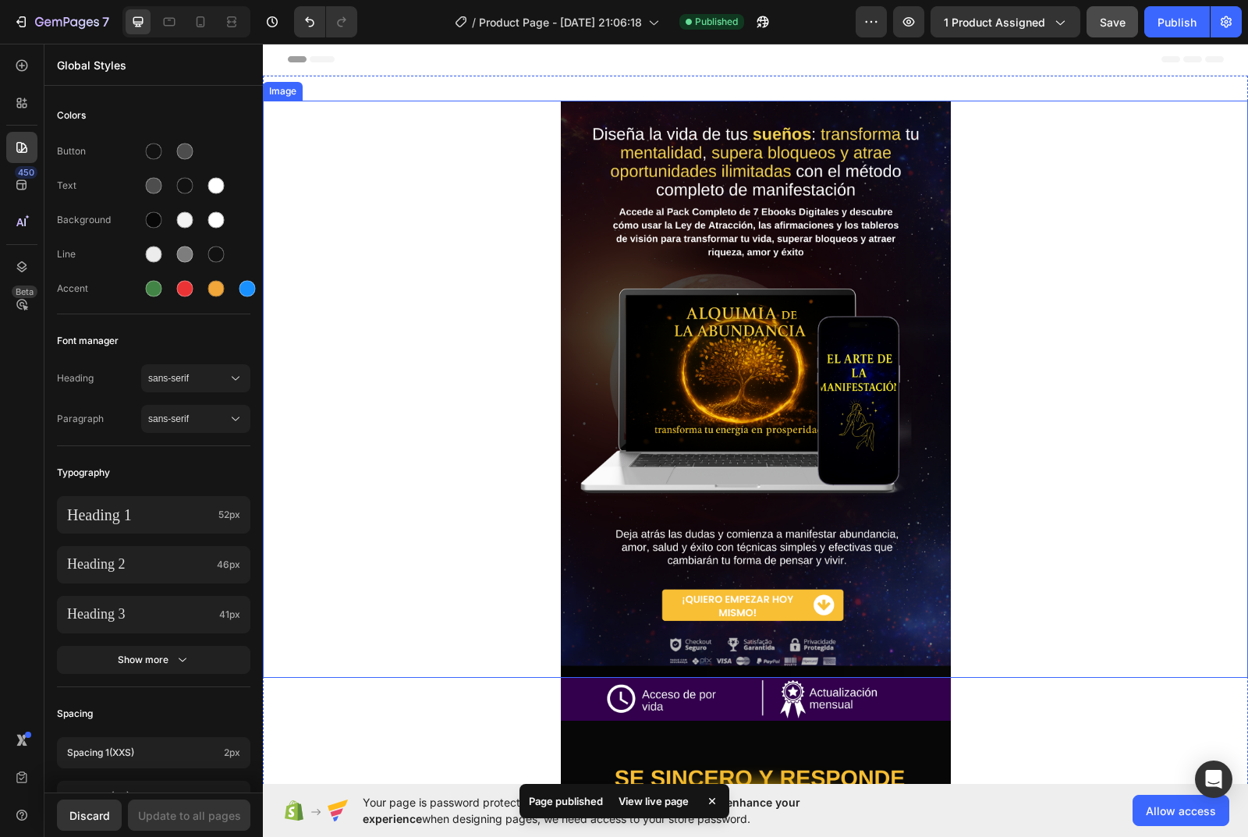
click at [413, 306] on div at bounding box center [755, 389] width 985 height 577
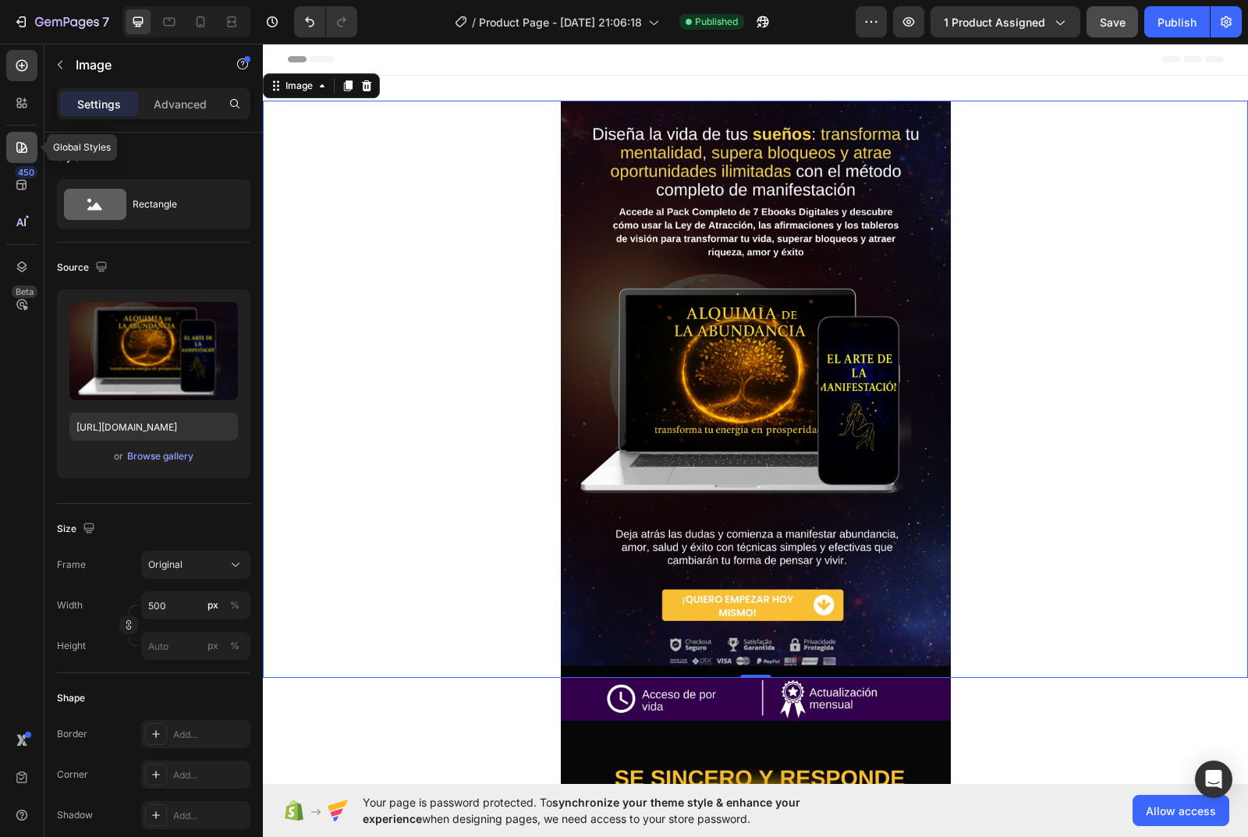
click at [23, 141] on icon at bounding box center [22, 148] width 16 height 16
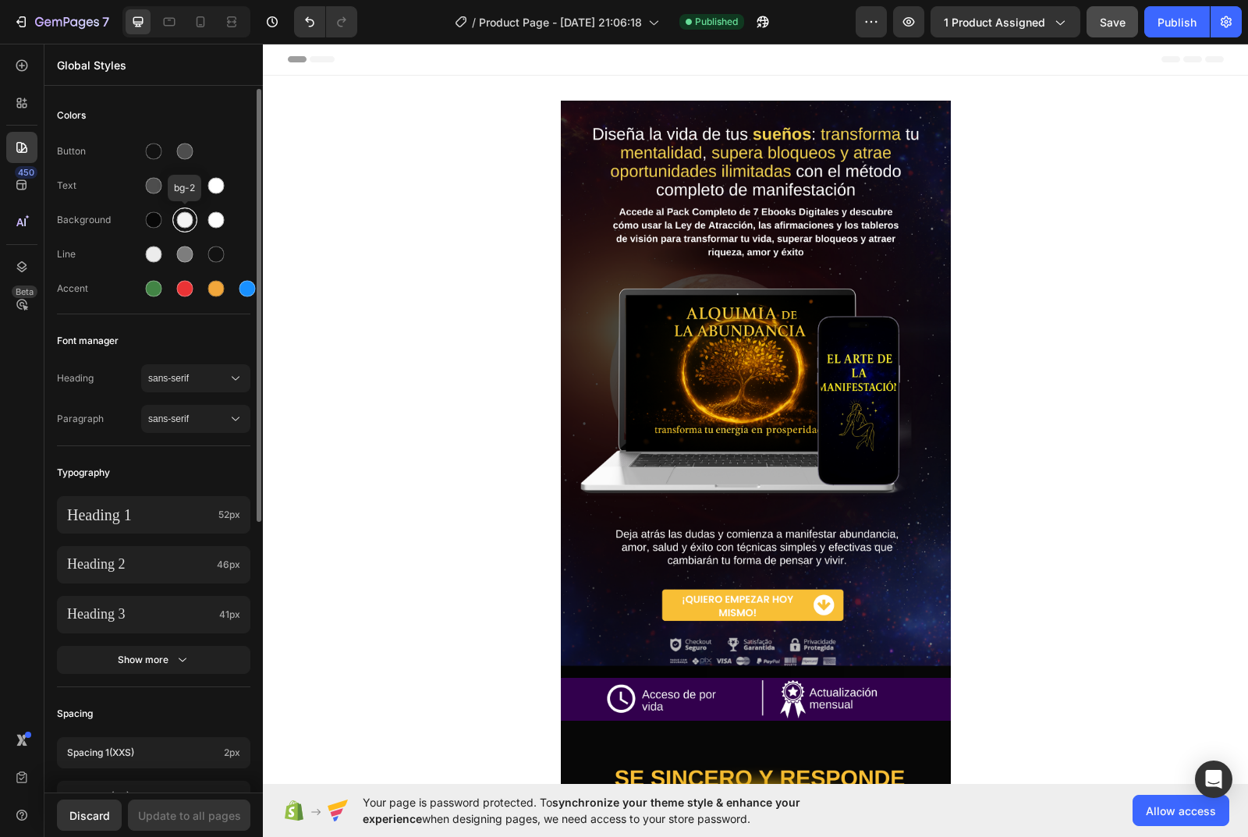
click at [178, 221] on div at bounding box center [185, 220] width 16 height 16
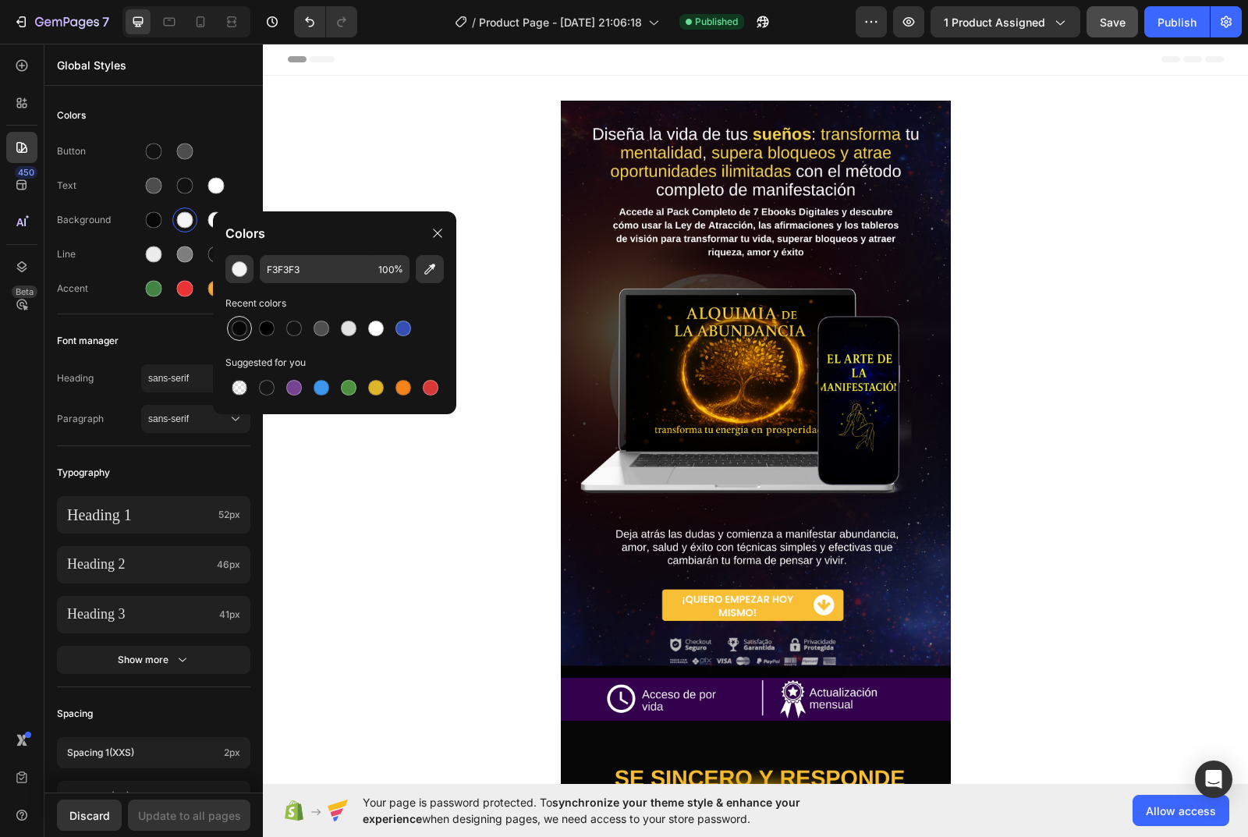
click at [236, 334] on div at bounding box center [240, 329] width 16 height 16
type input "070707"
click at [210, 222] on div at bounding box center [216, 220] width 16 height 16
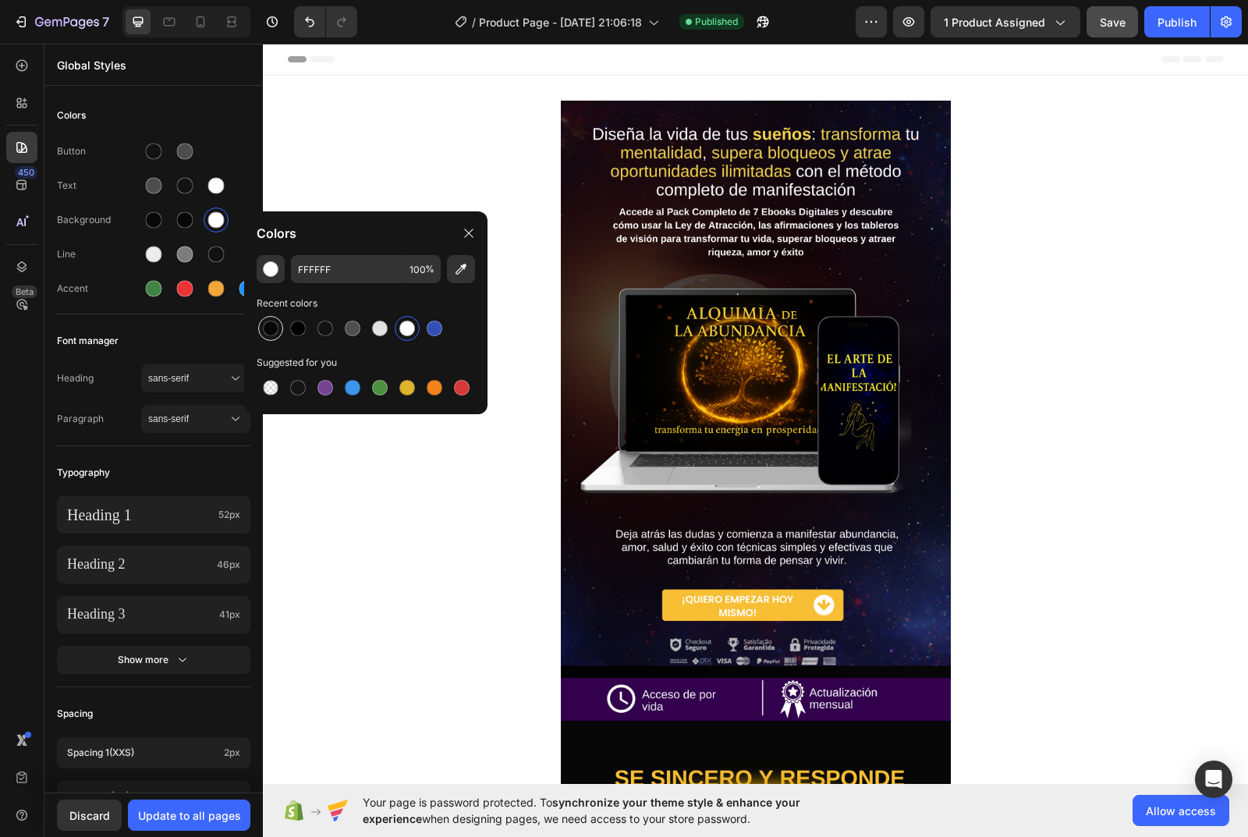
click at [267, 330] on div at bounding box center [271, 329] width 16 height 16
type input "070707"
click at [115, 267] on div "Button Text Background Line Accent" at bounding box center [153, 221] width 193 height 184
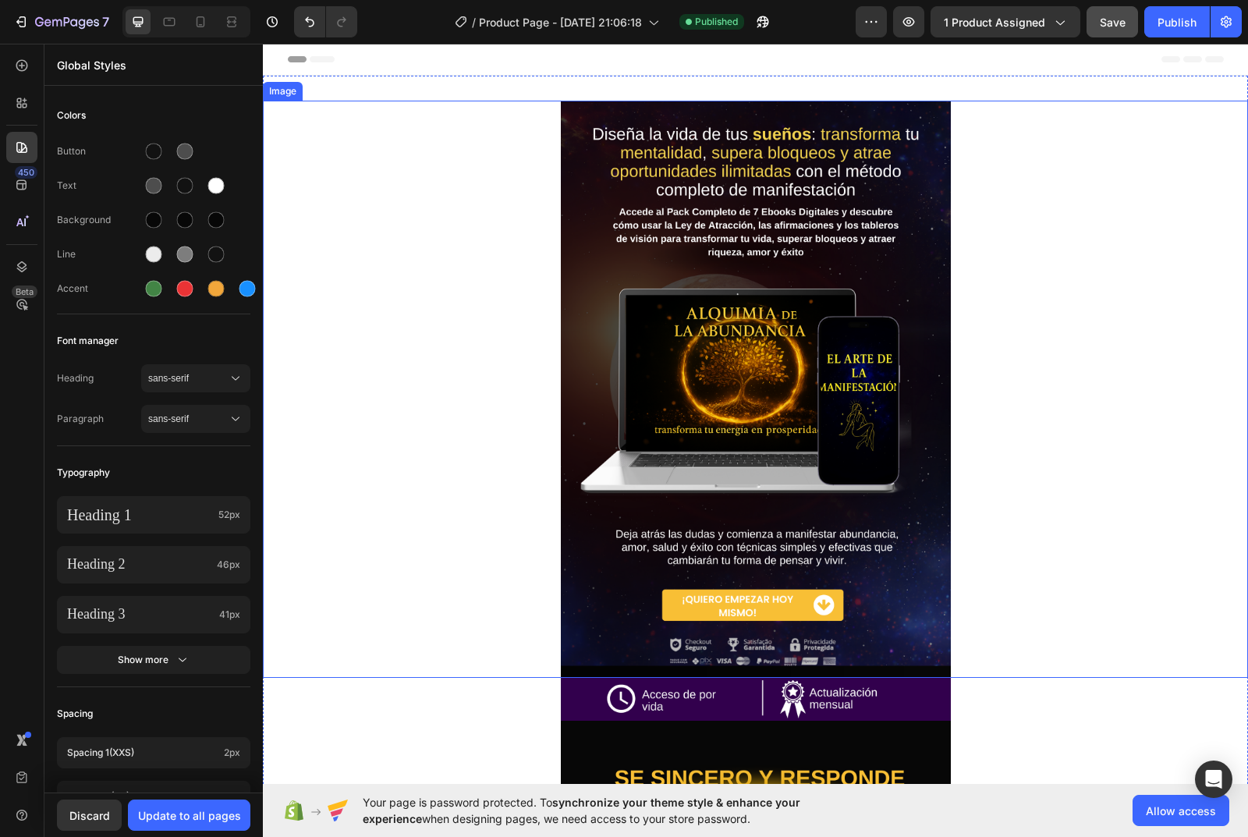
click at [397, 197] on div at bounding box center [755, 389] width 985 height 577
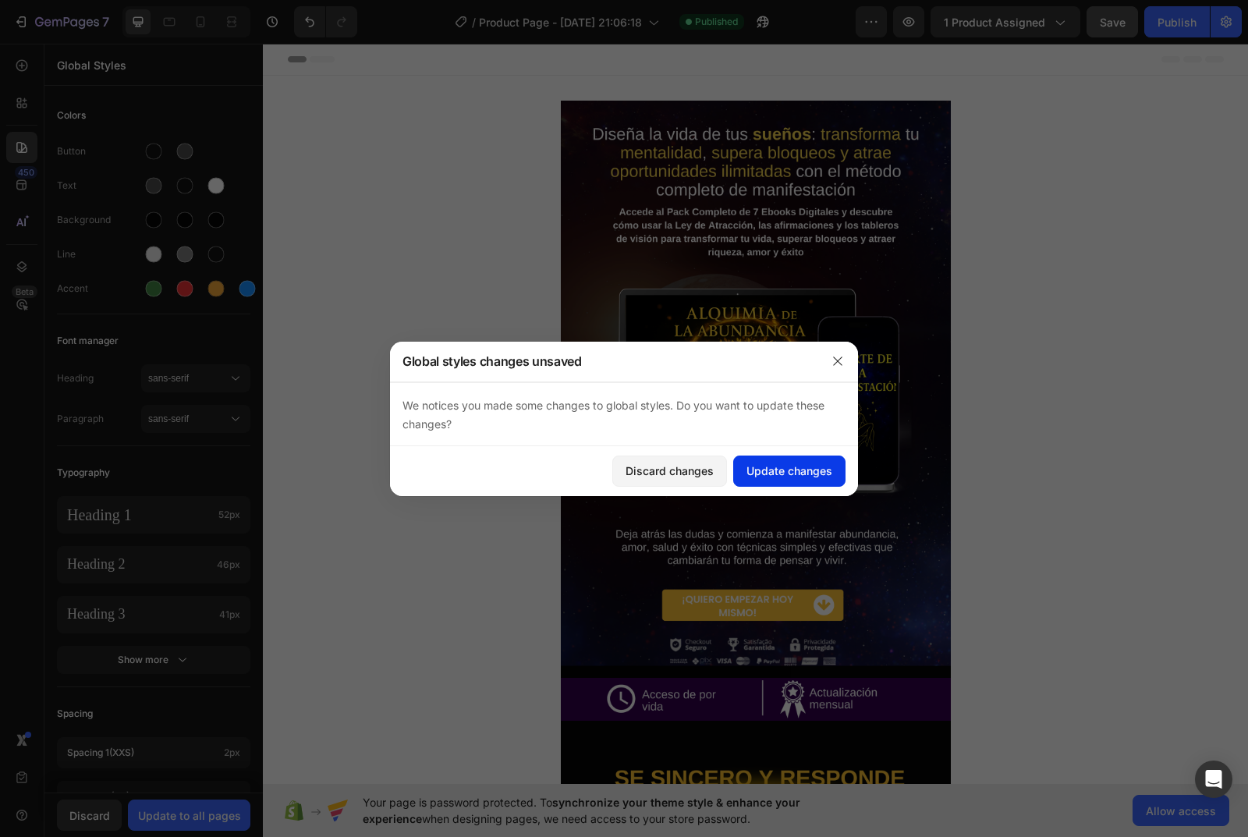
click at [760, 477] on div "Update changes" at bounding box center [789, 471] width 86 height 16
click at [366, 300] on div at bounding box center [755, 389] width 985 height 577
click at [751, 466] on div "Update changes" at bounding box center [789, 471] width 86 height 16
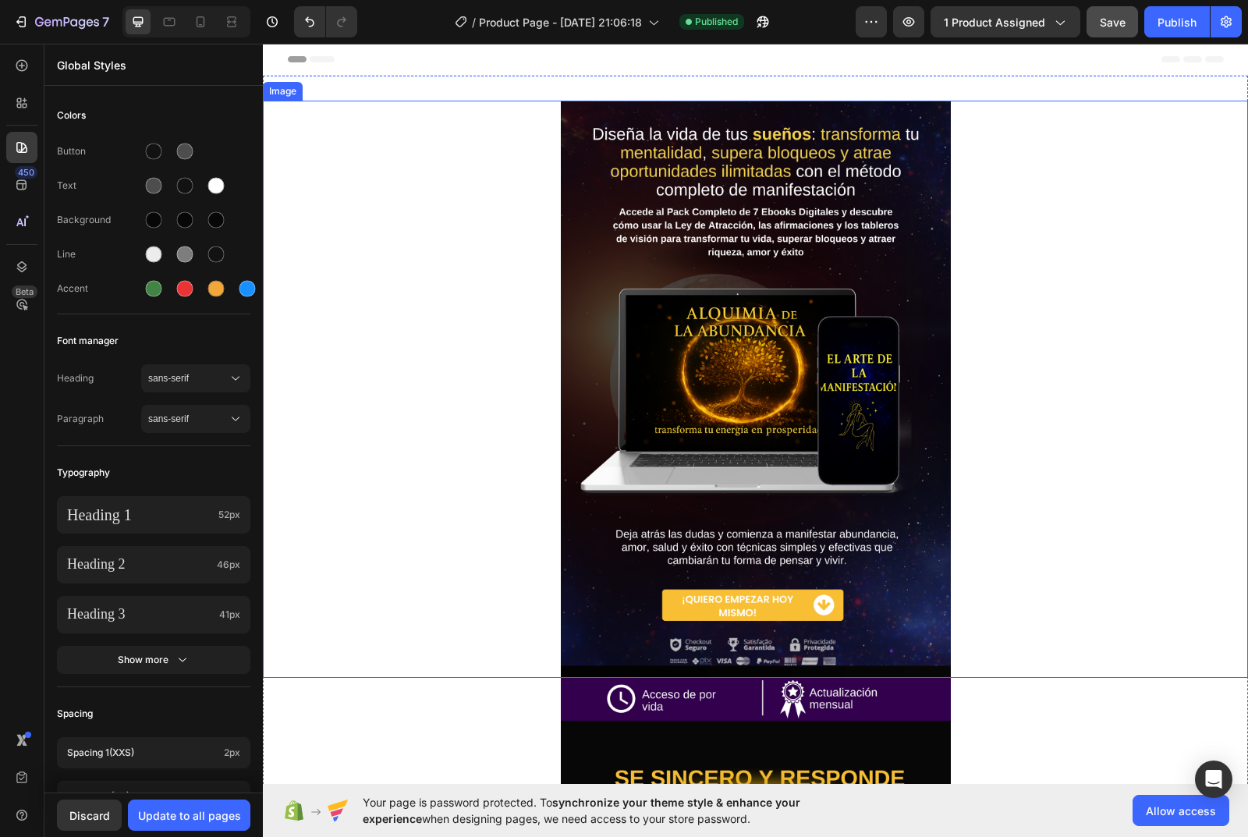
click at [293, 366] on div at bounding box center [755, 389] width 985 height 577
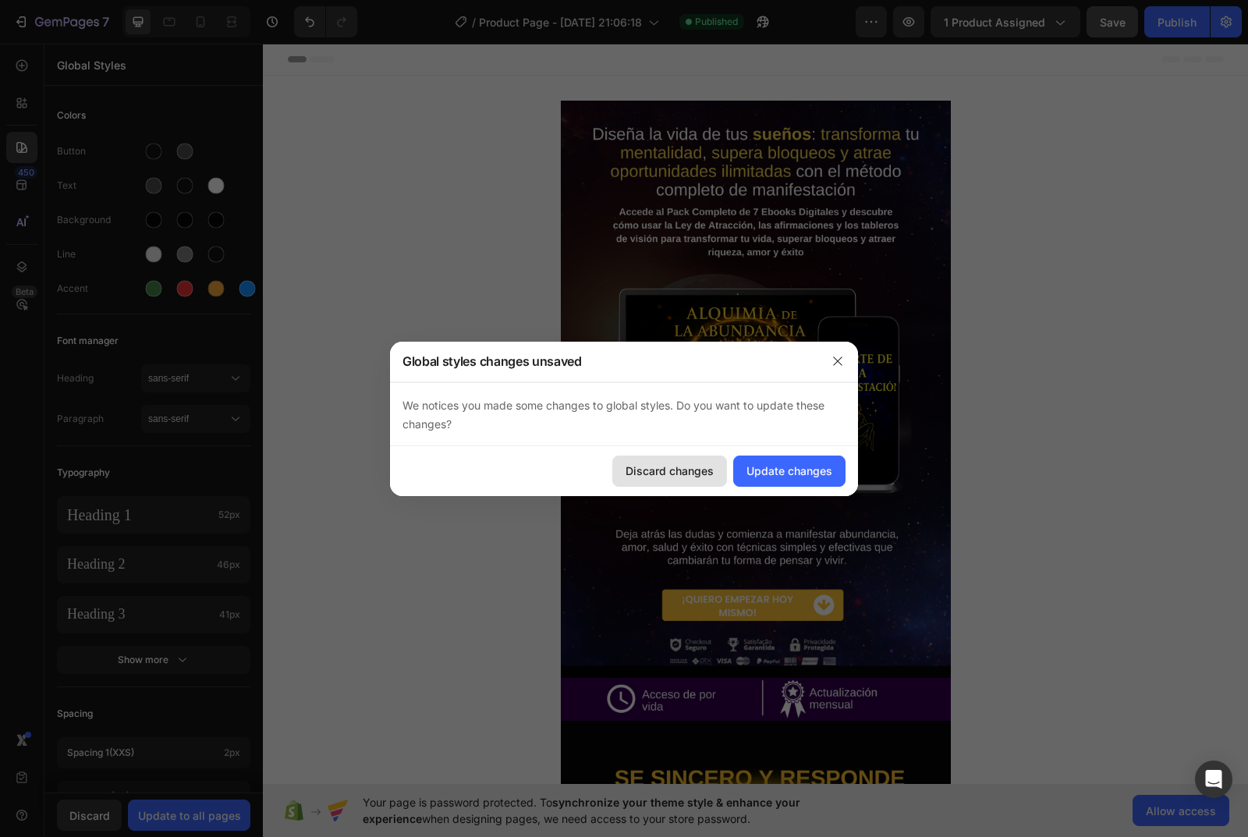
click at [688, 463] on div "Discard changes" at bounding box center [670, 471] width 88 height 16
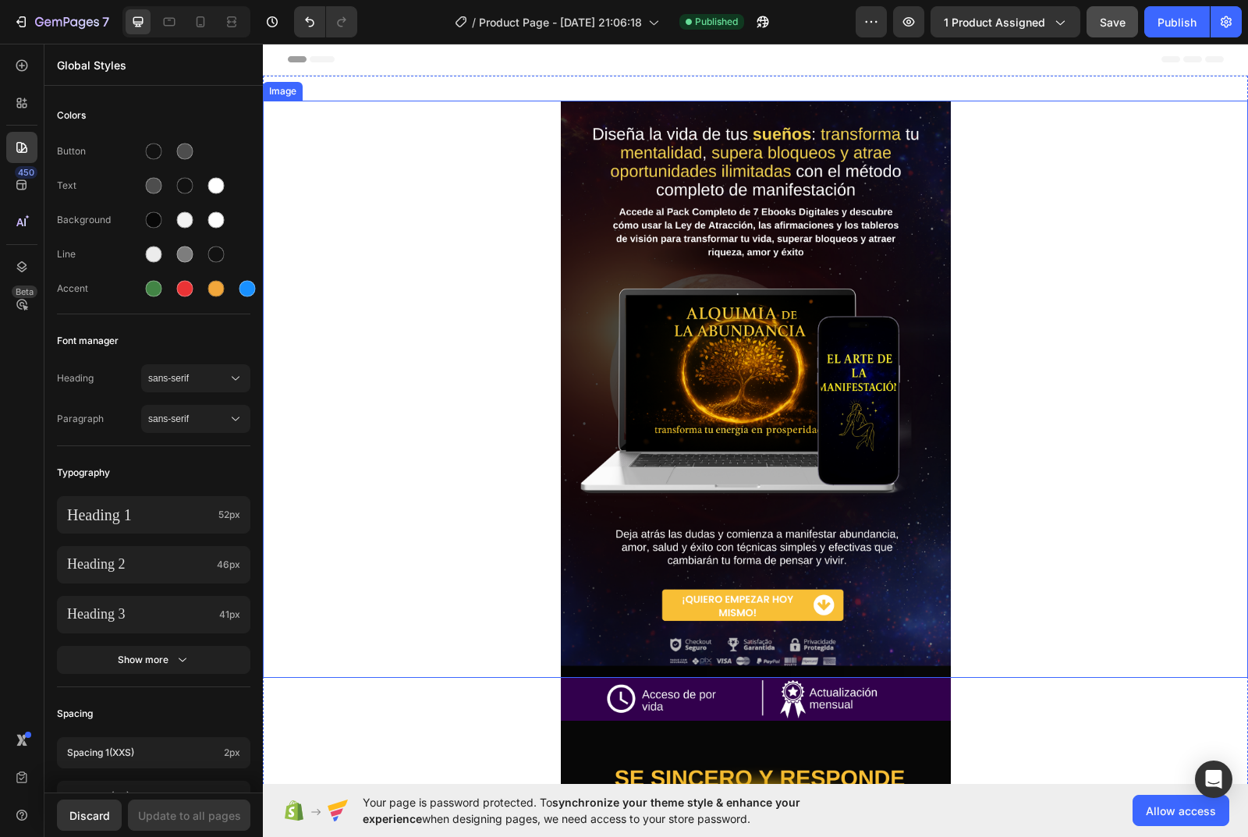
click at [300, 404] on div at bounding box center [755, 389] width 985 height 577
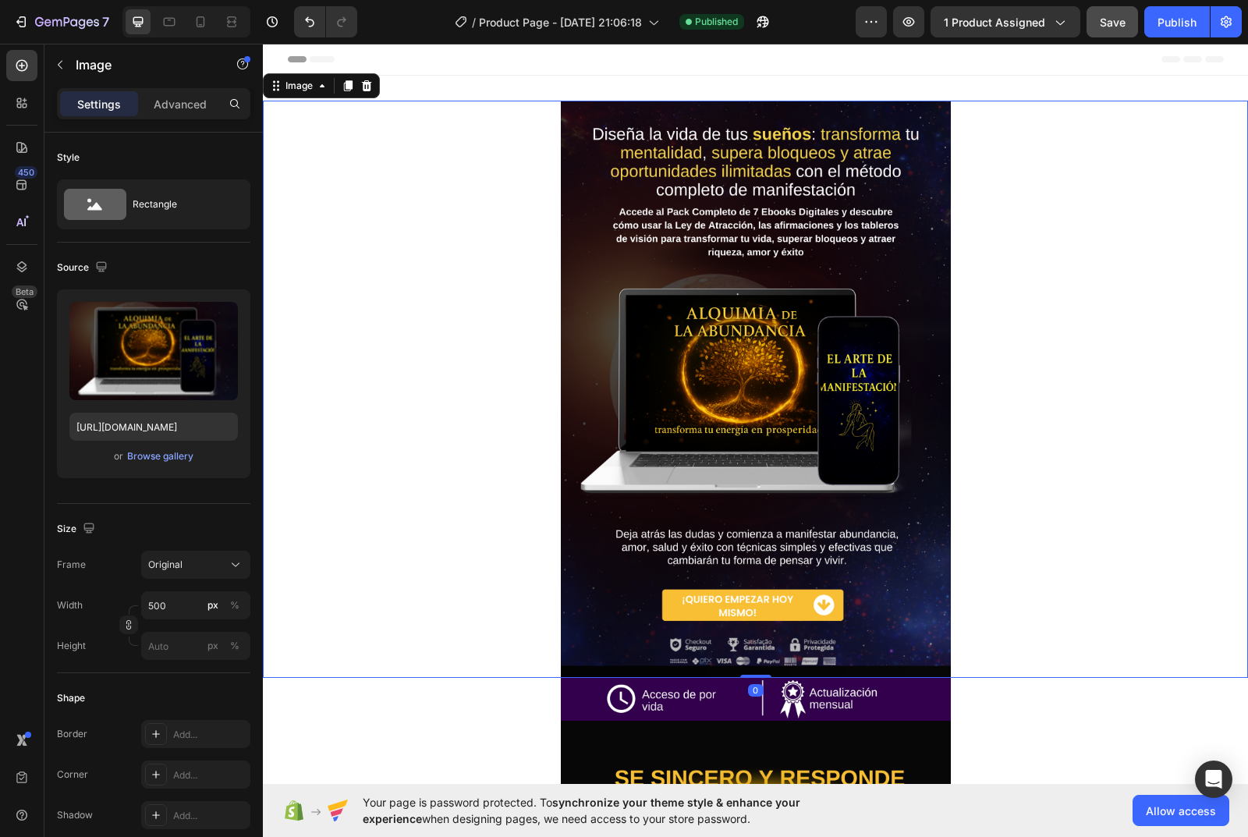
click at [300, 404] on div at bounding box center [755, 389] width 985 height 577
click at [281, 87] on icon at bounding box center [276, 86] width 12 height 12
click at [320, 88] on icon at bounding box center [322, 86] width 12 height 12
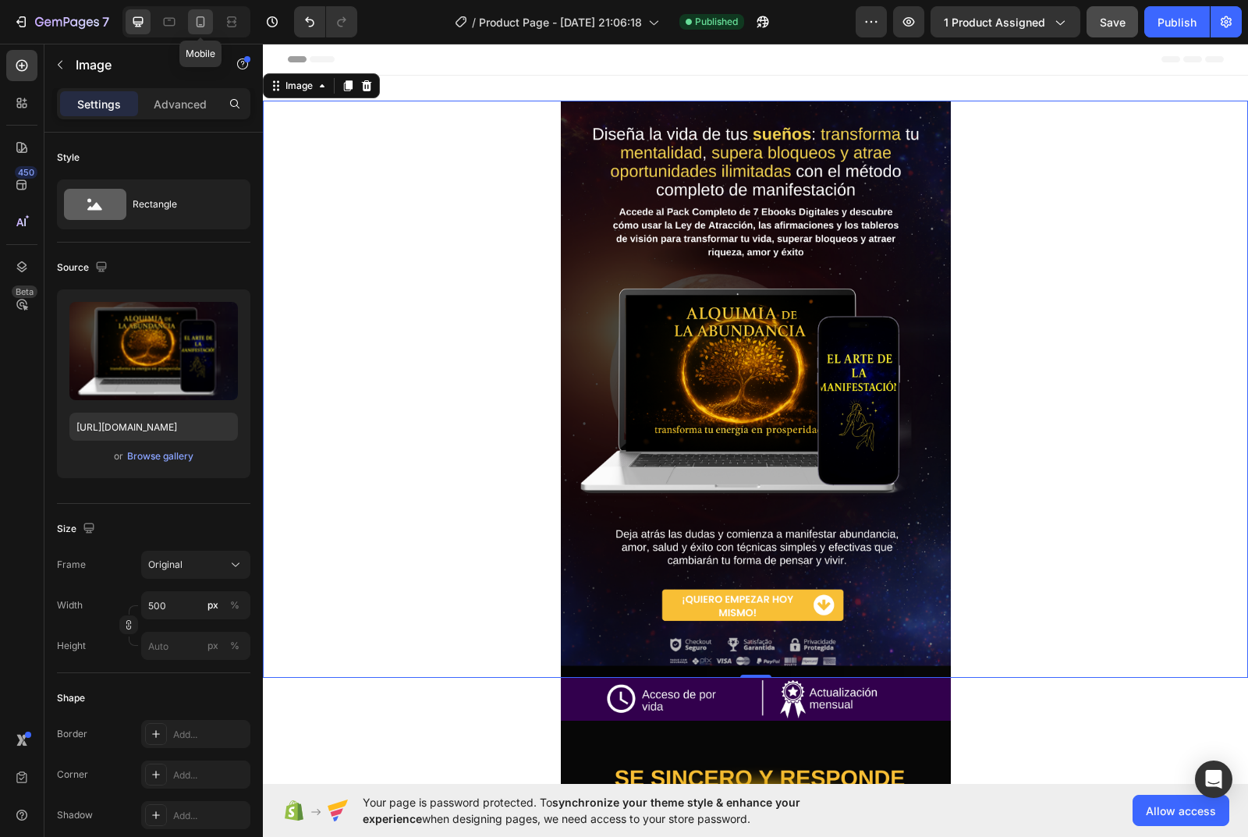
click at [206, 19] on icon at bounding box center [201, 22] width 16 height 16
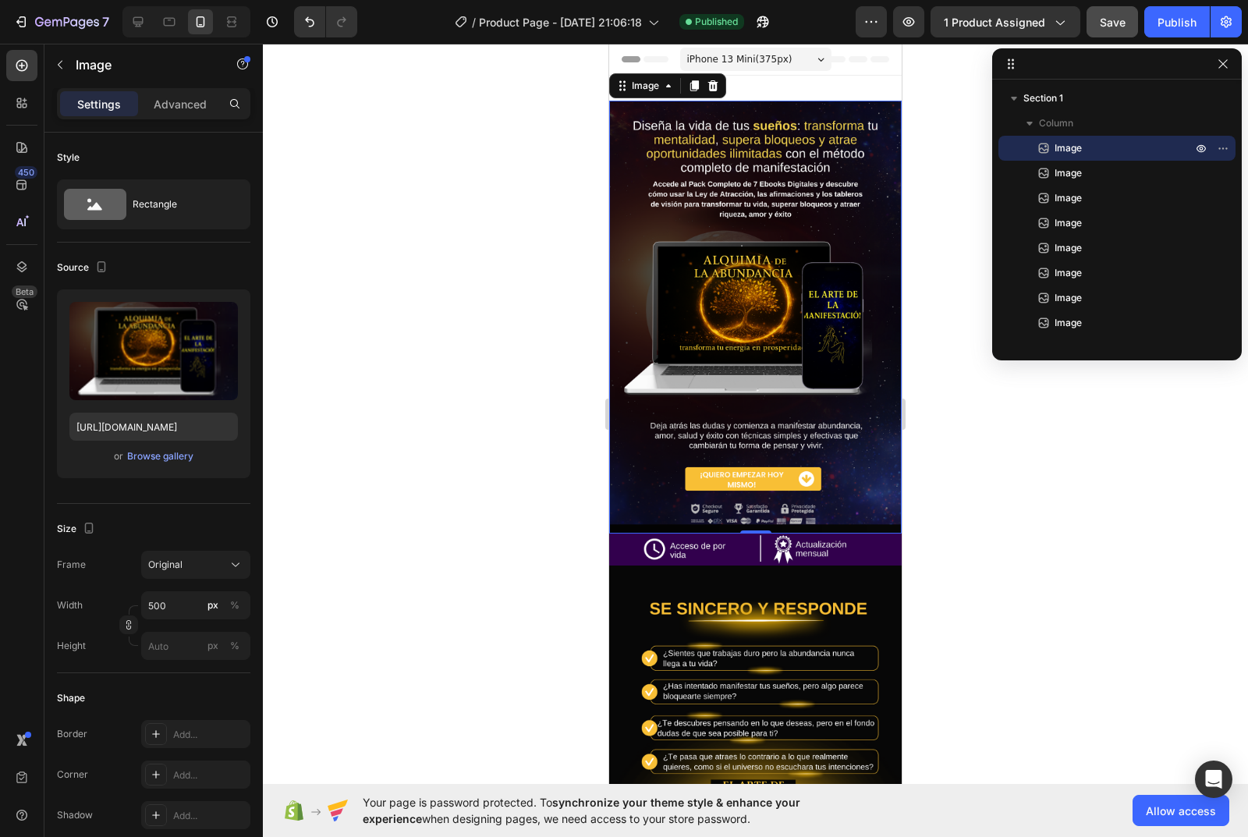
click at [736, 206] on img at bounding box center [755, 317] width 292 height 433
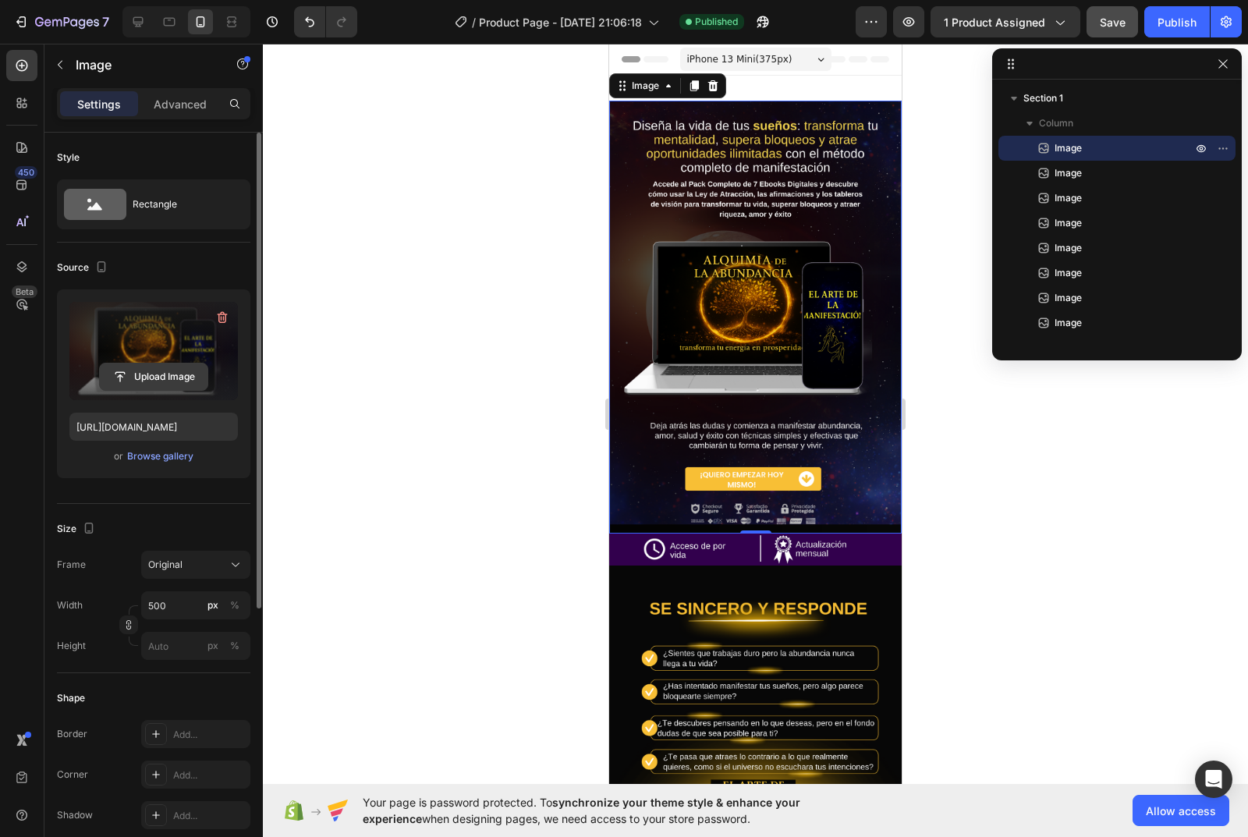
click at [168, 371] on input "file" at bounding box center [154, 376] width 108 height 27
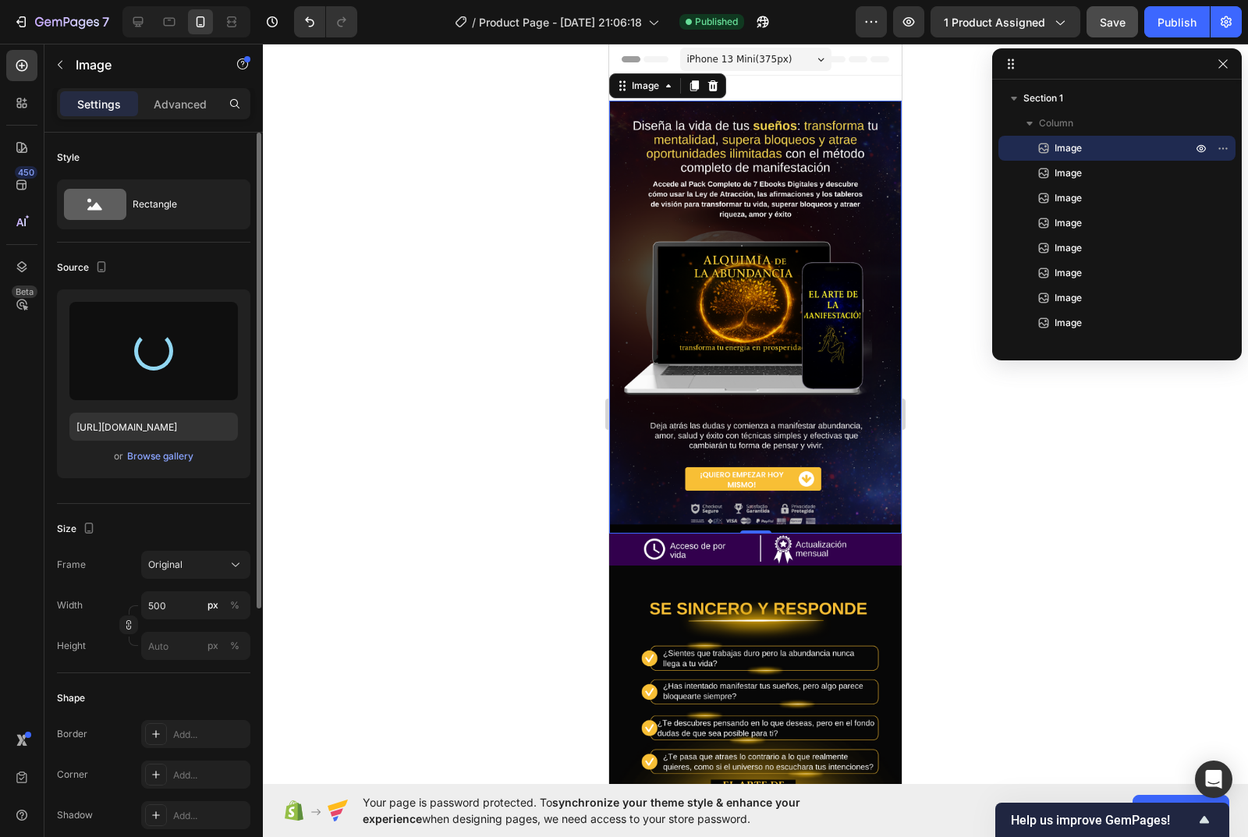
type input "[URL][DOMAIN_NAME]"
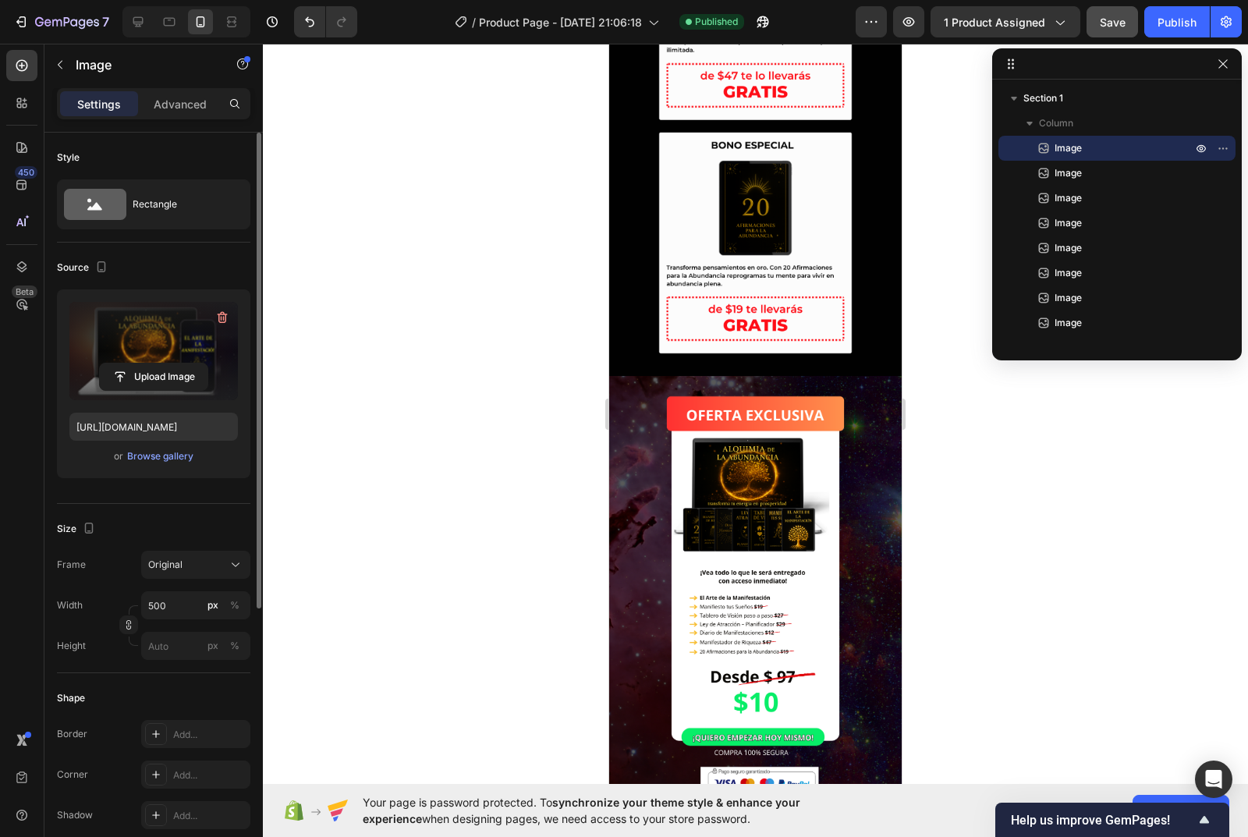
scroll to position [2564, 0]
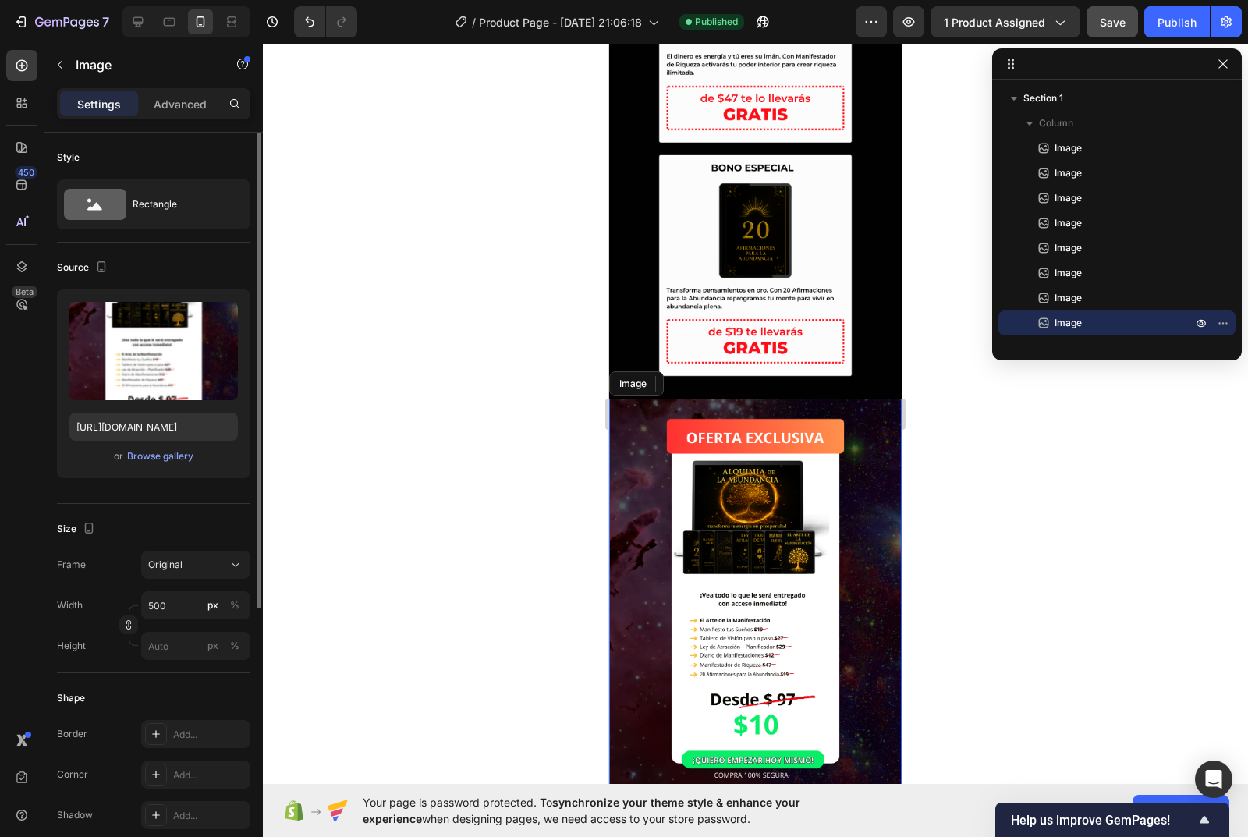
click at [717, 423] on img at bounding box center [755, 615] width 292 height 432
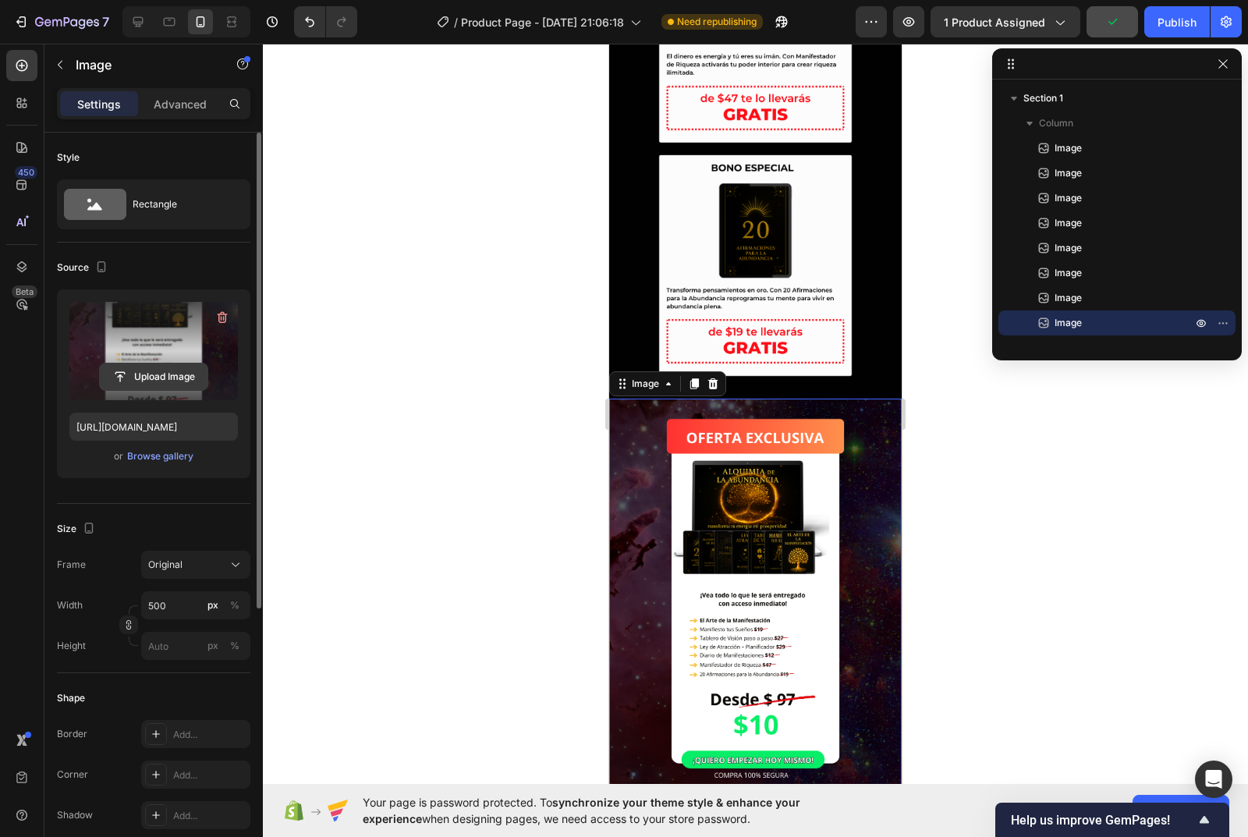
click at [167, 373] on input "file" at bounding box center [154, 376] width 108 height 27
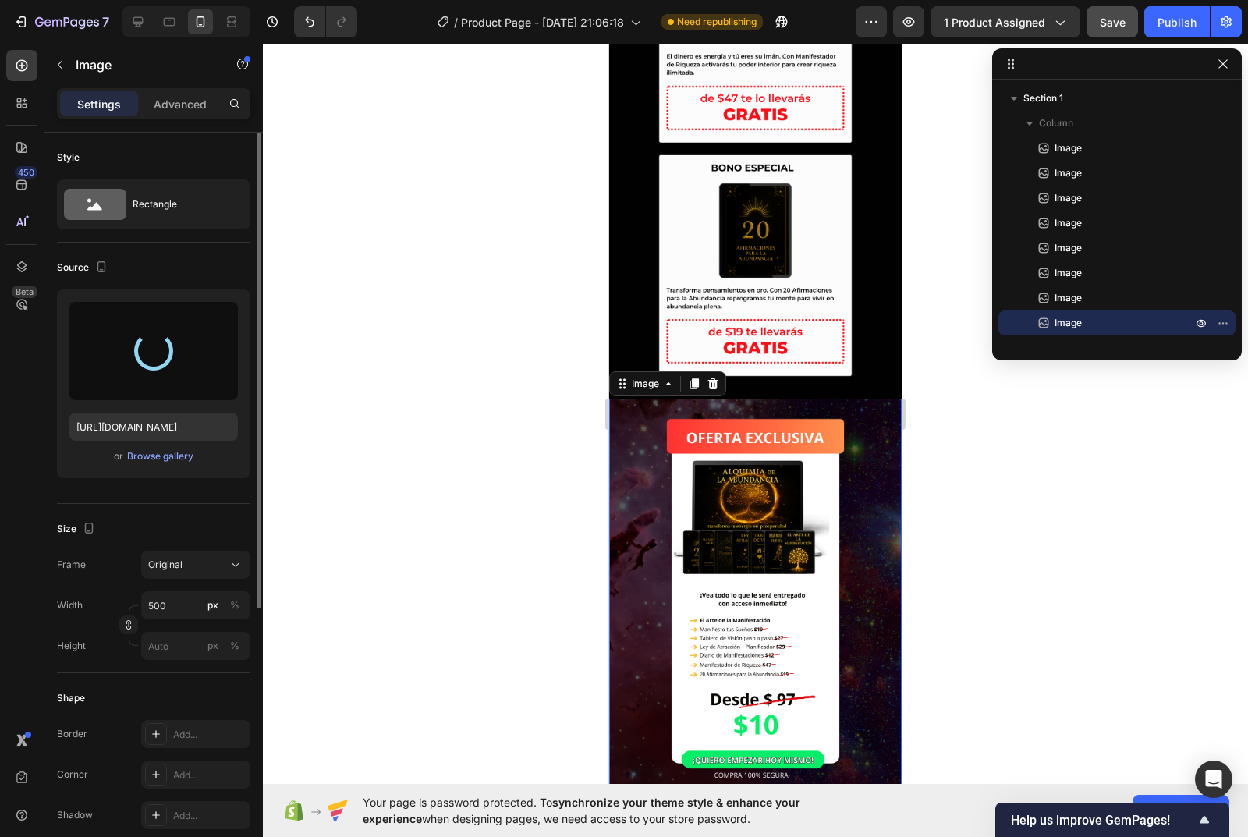
type input "[URL][DOMAIN_NAME]"
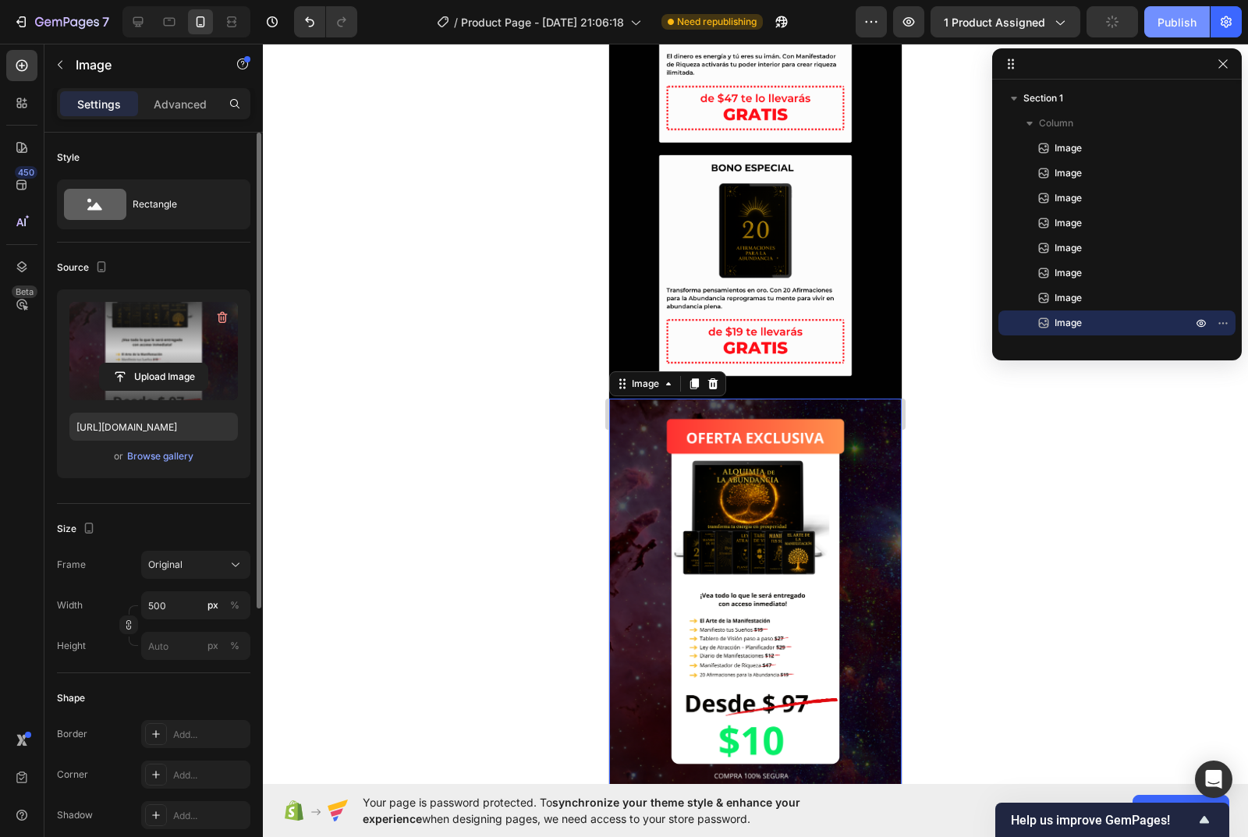
click at [1179, 27] on div "Publish" at bounding box center [1176, 22] width 39 height 16
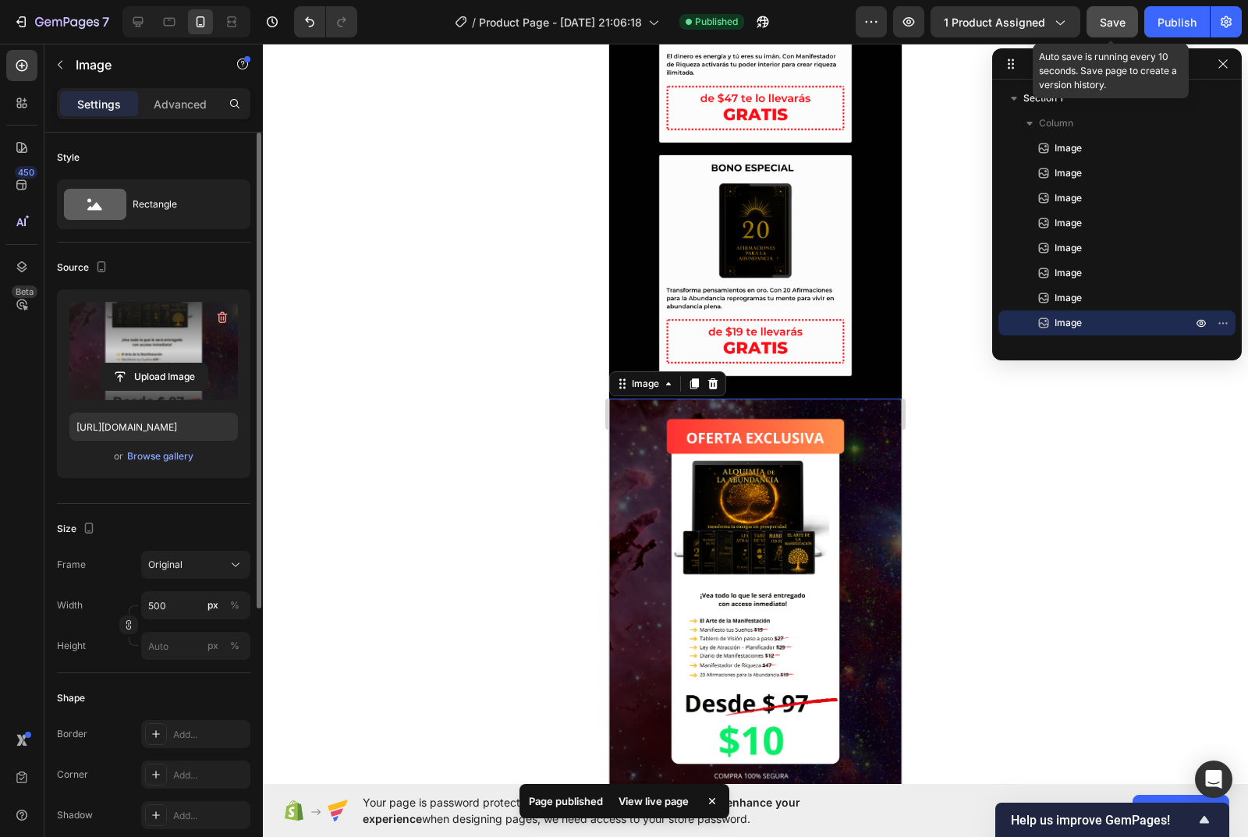
click at [1118, 20] on span "Save" at bounding box center [1113, 22] width 26 height 13
click at [497, 265] on div at bounding box center [755, 440] width 985 height 793
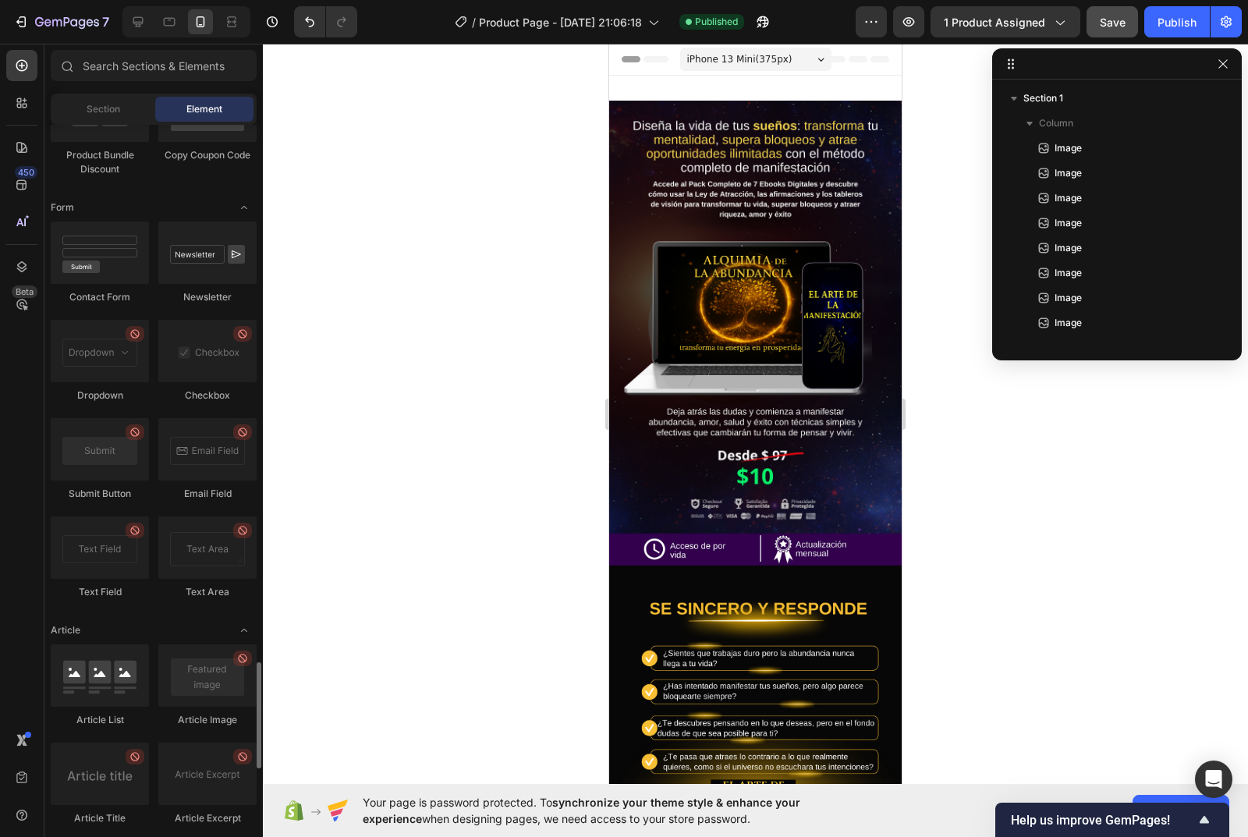
scroll to position [4017, 0]
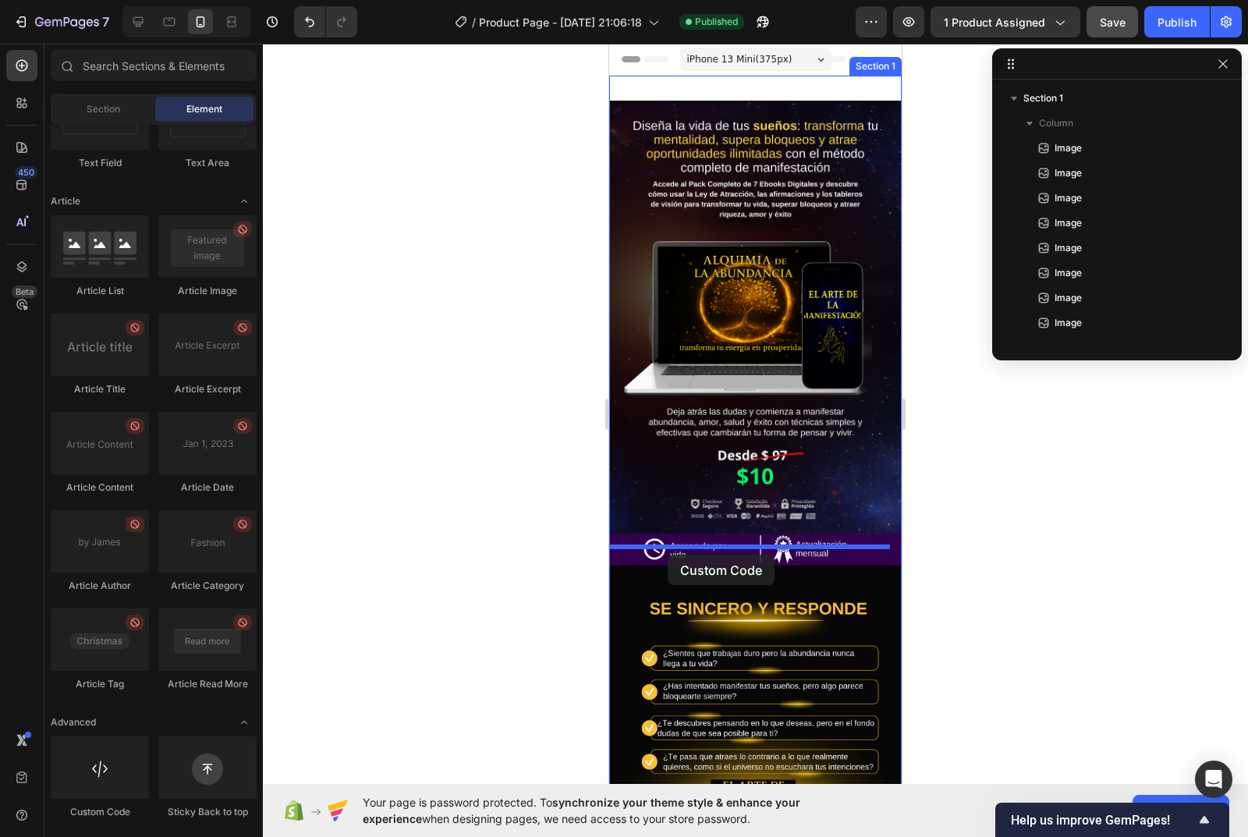
drag, startPoint x: 711, startPoint y: 819, endPoint x: 668, endPoint y: 555, distance: 268.0
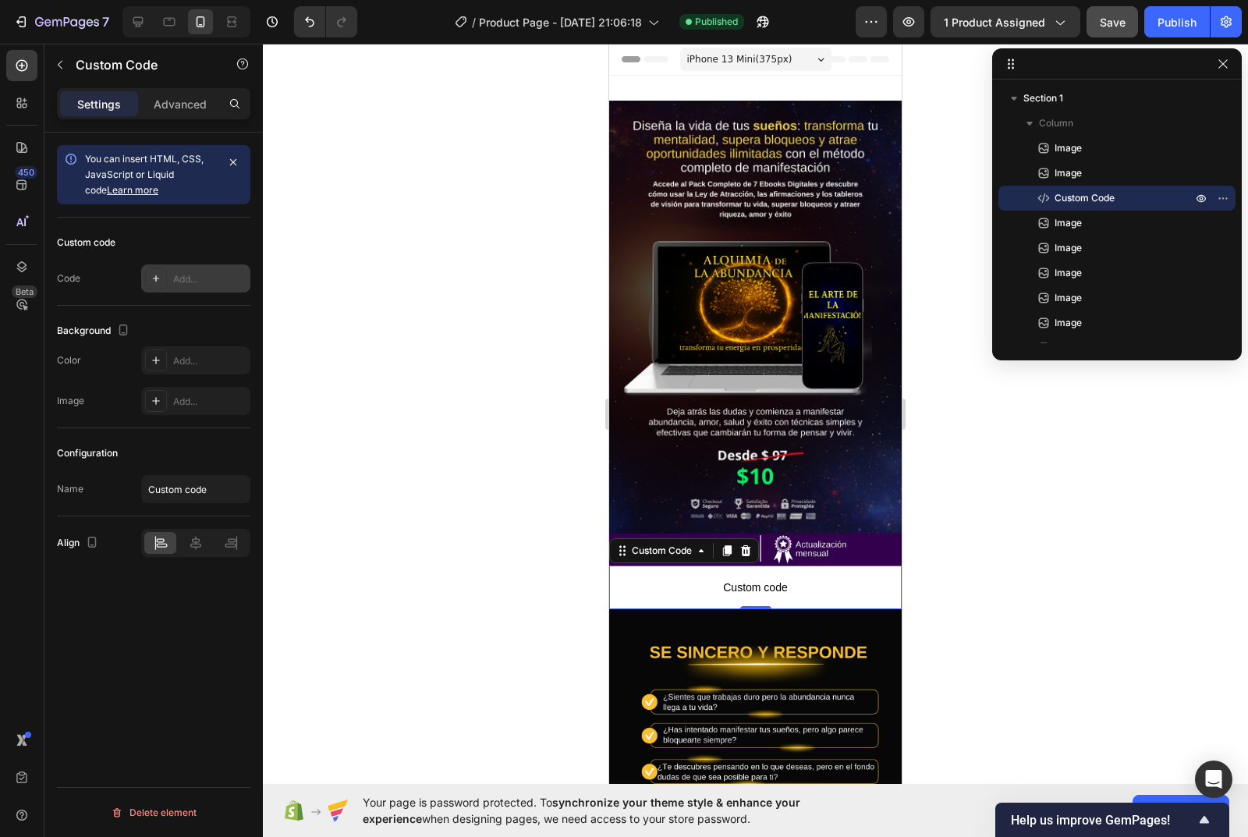
click at [162, 271] on div at bounding box center [156, 279] width 22 height 22
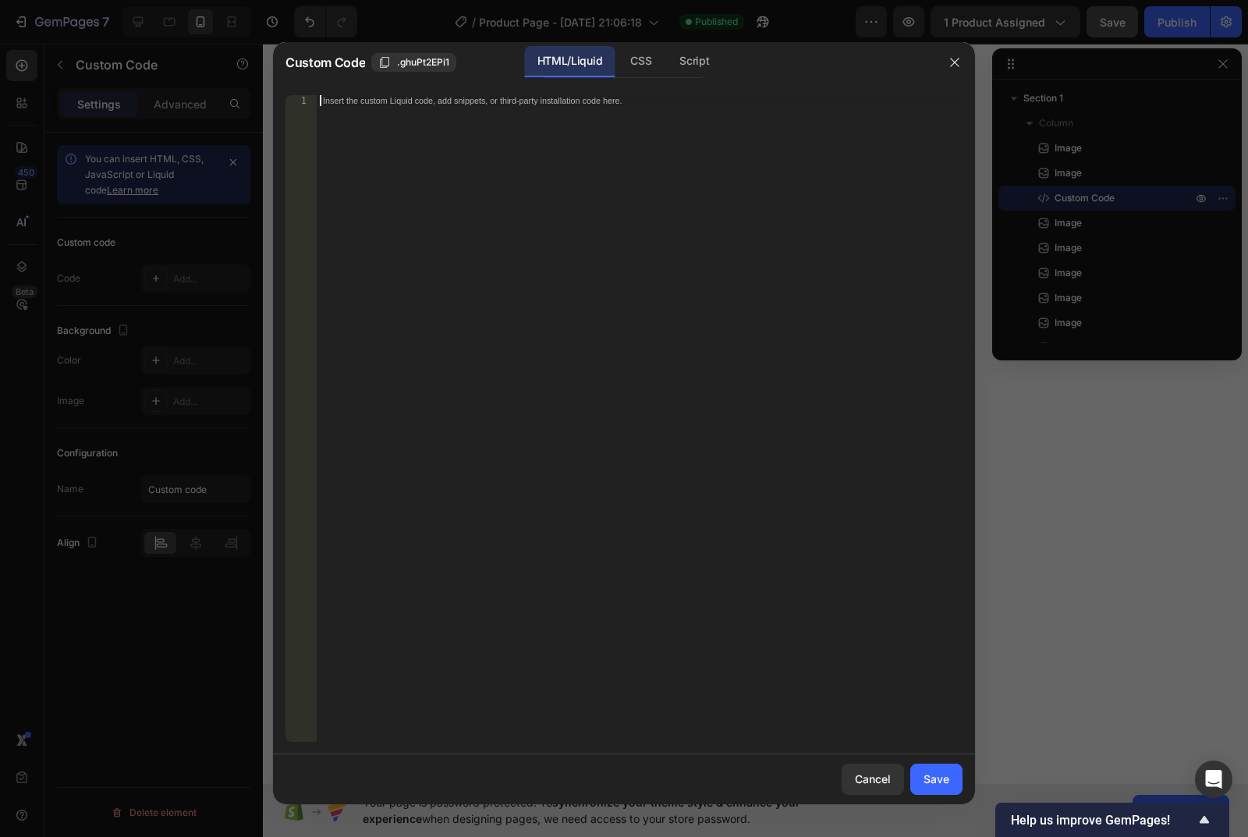
paste textarea "</div>"
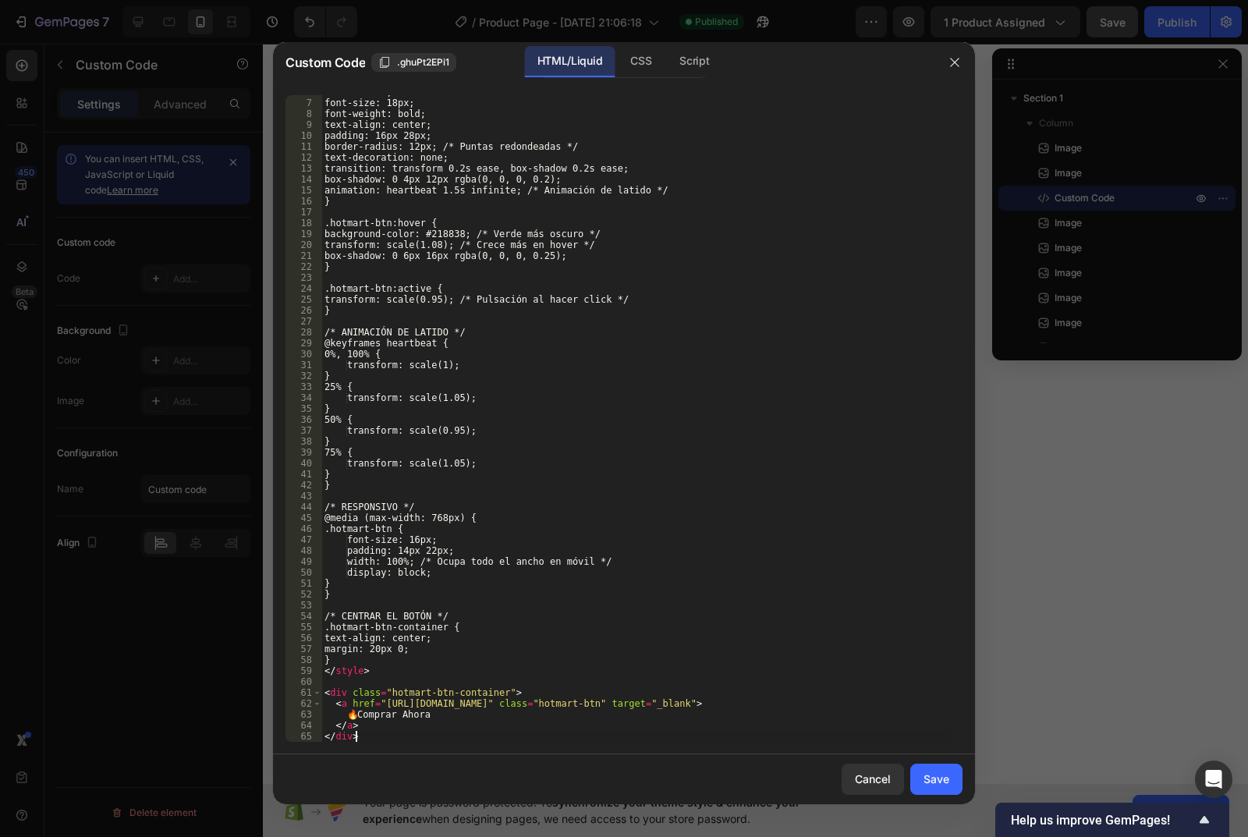
scroll to position [63, 0]
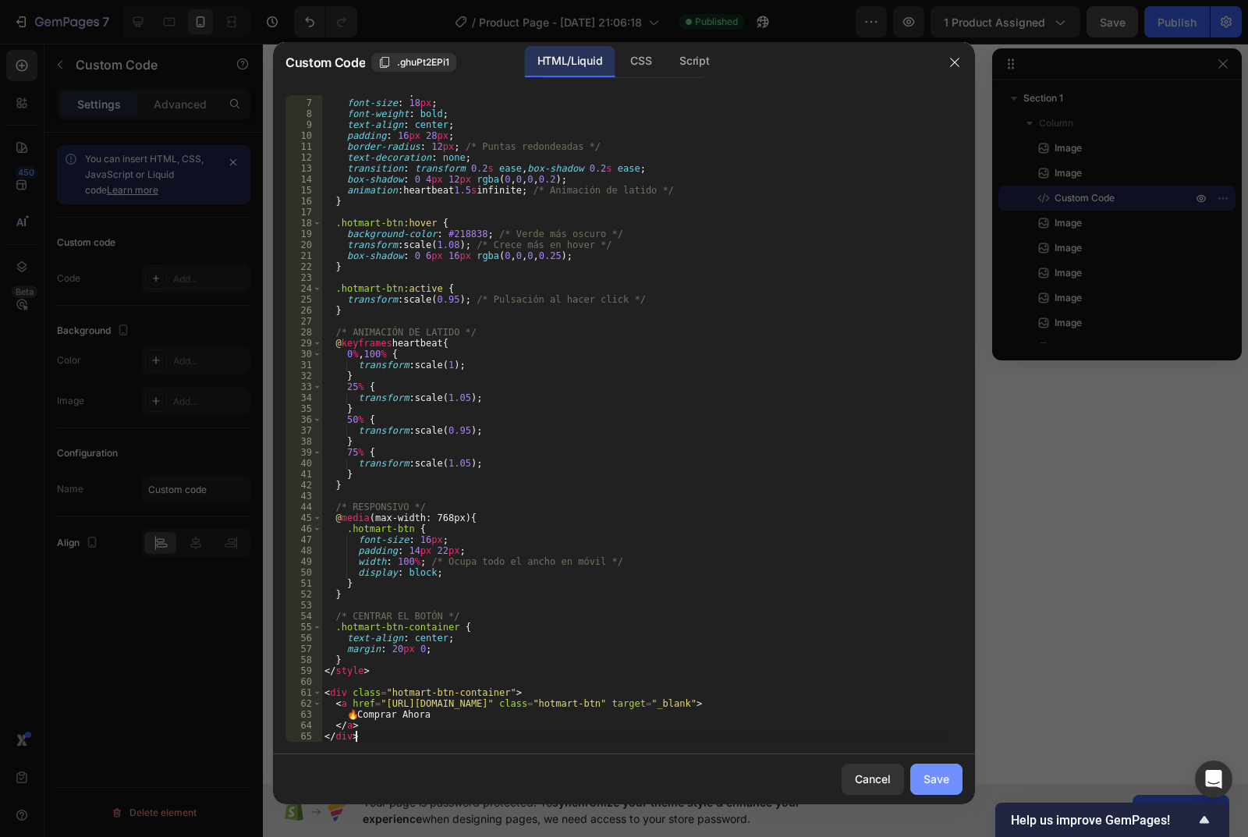
click at [930, 771] on div "Save" at bounding box center [936, 779] width 26 height 16
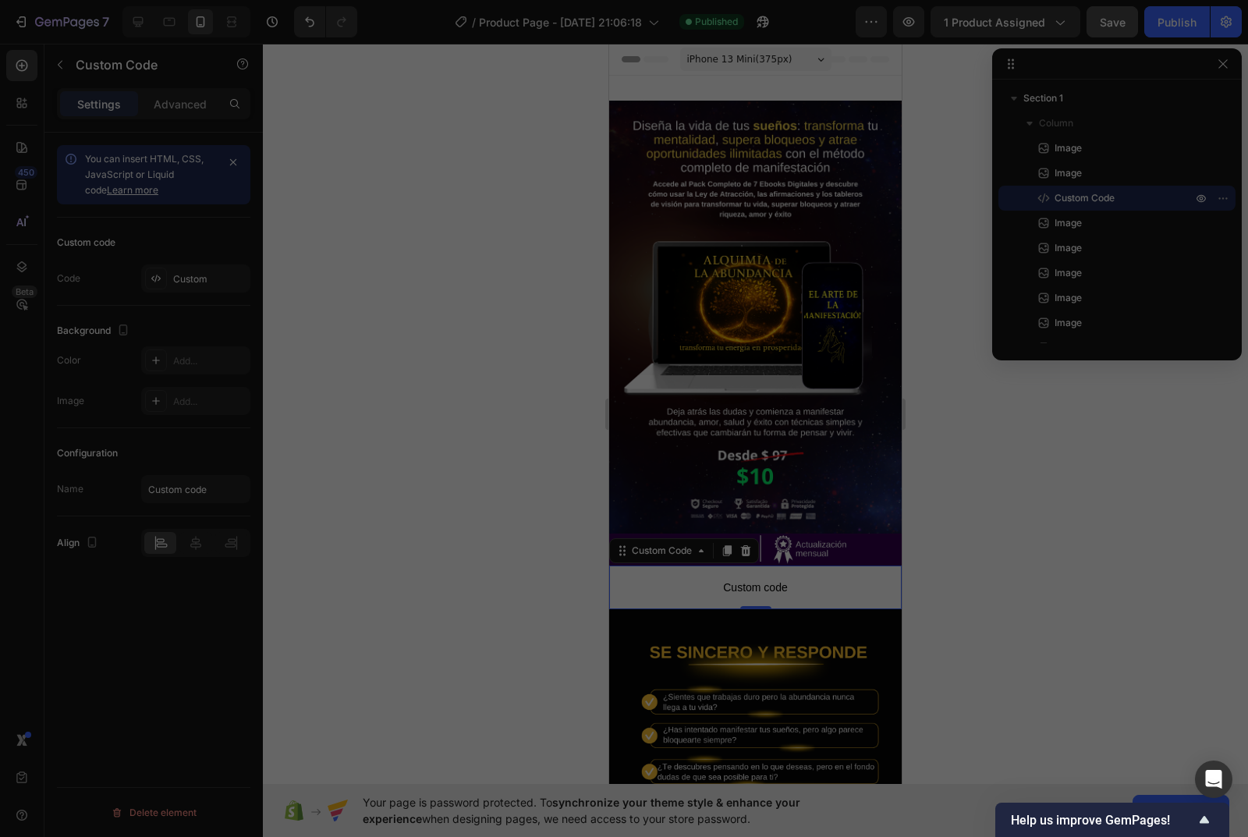
type textarea "</a> </div>"
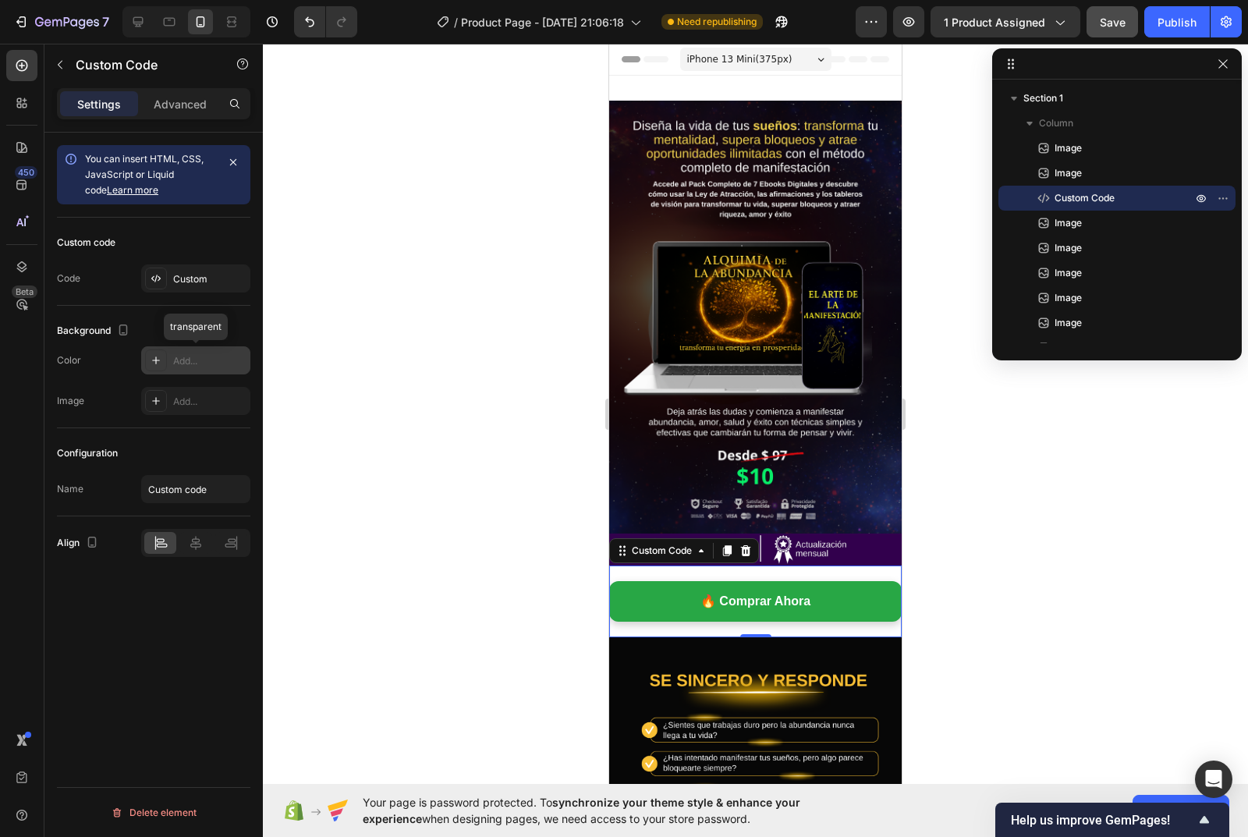
click at [162, 362] on div at bounding box center [156, 360] width 22 height 22
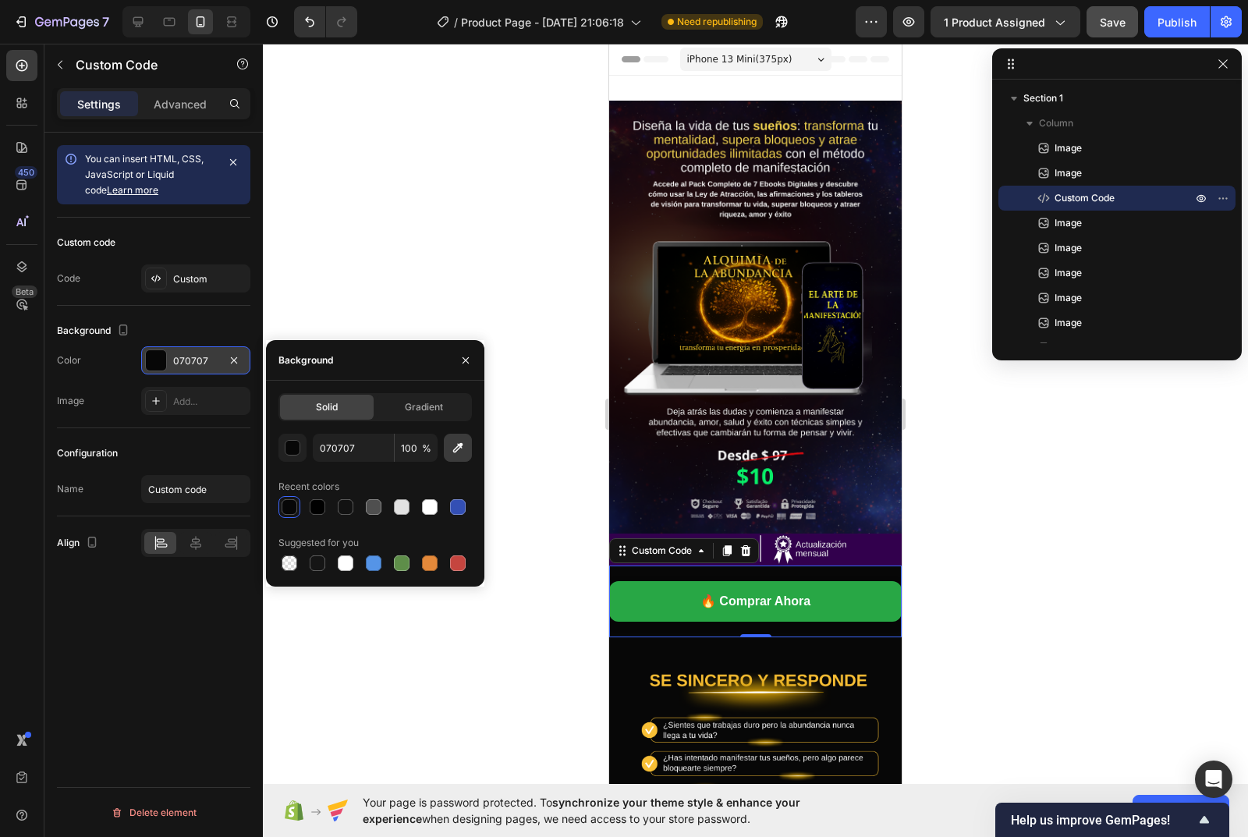
click at [455, 453] on icon "button" at bounding box center [458, 448] width 16 height 16
click at [1097, 19] on button "Save" at bounding box center [1112, 21] width 51 height 31
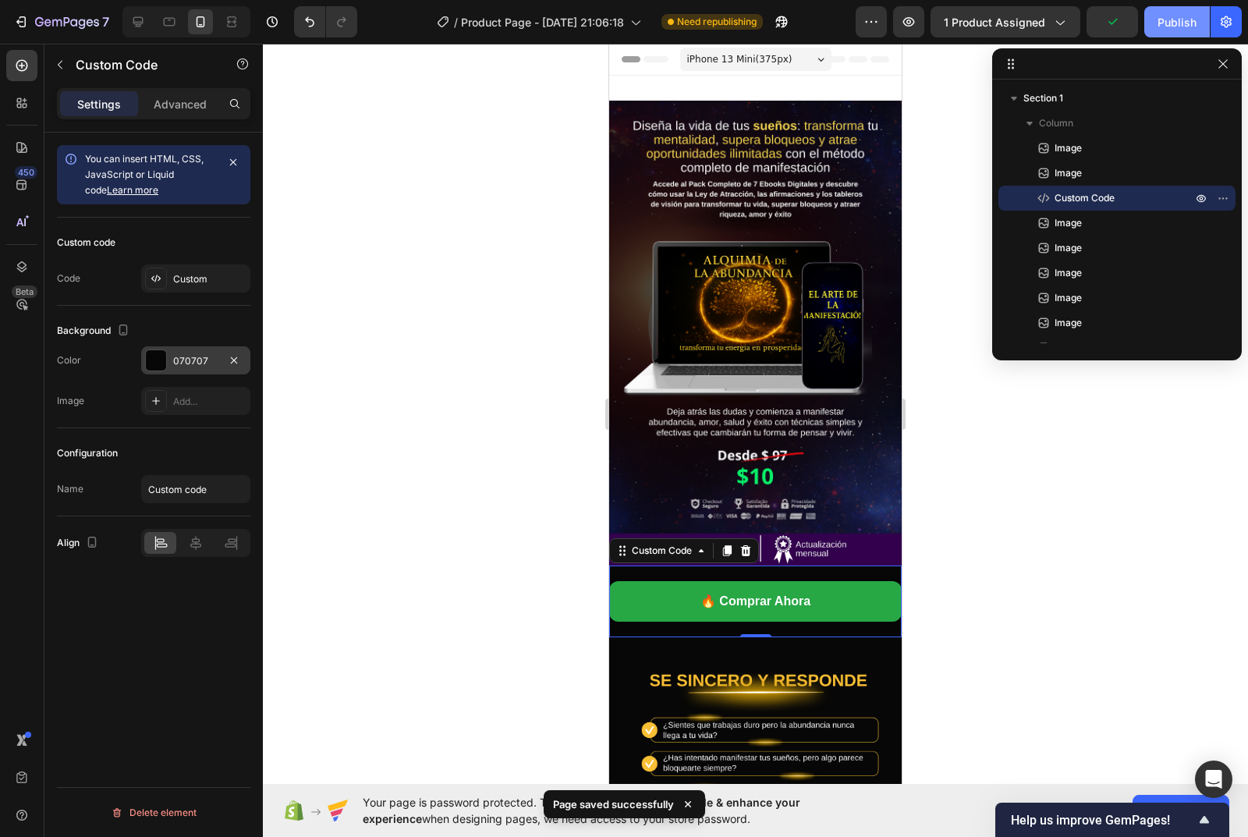
click at [1163, 19] on div "Publish" at bounding box center [1176, 22] width 39 height 16
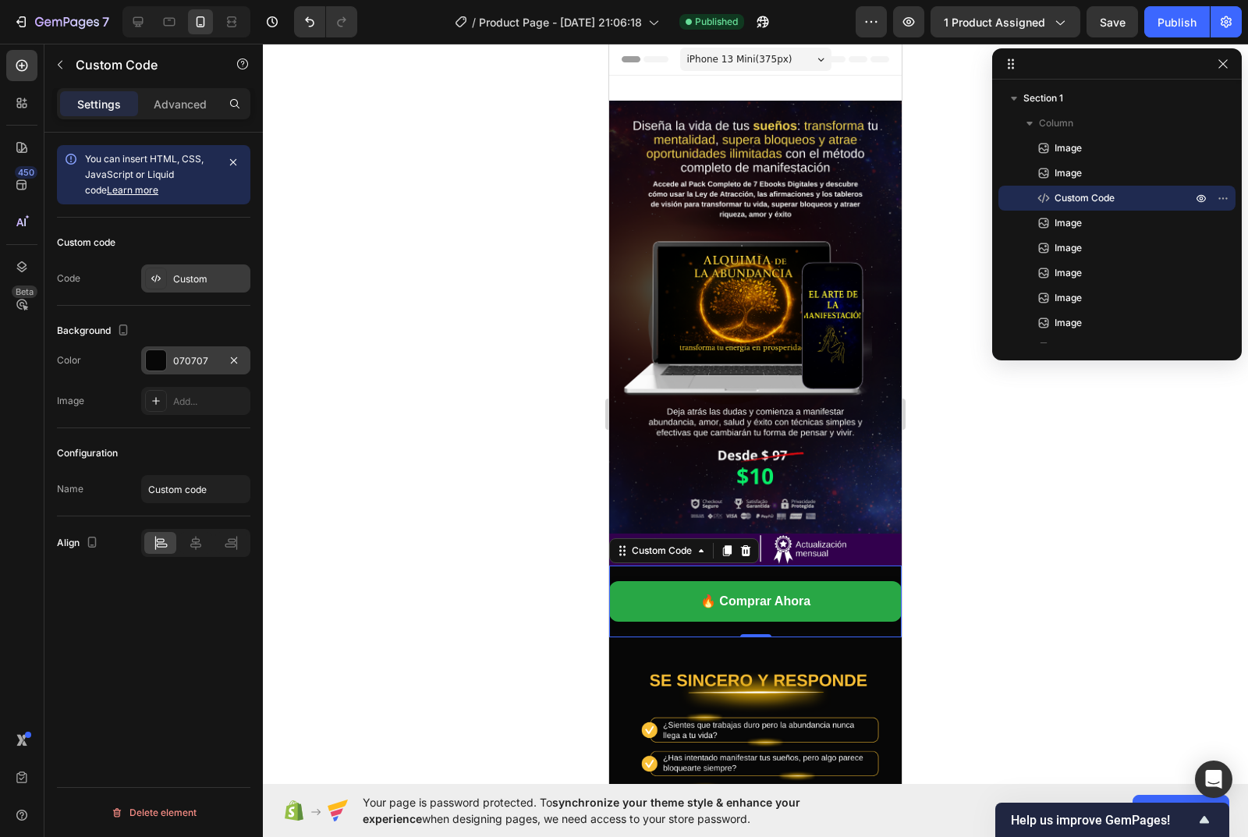
click at [154, 277] on icon at bounding box center [156, 278] width 12 height 12
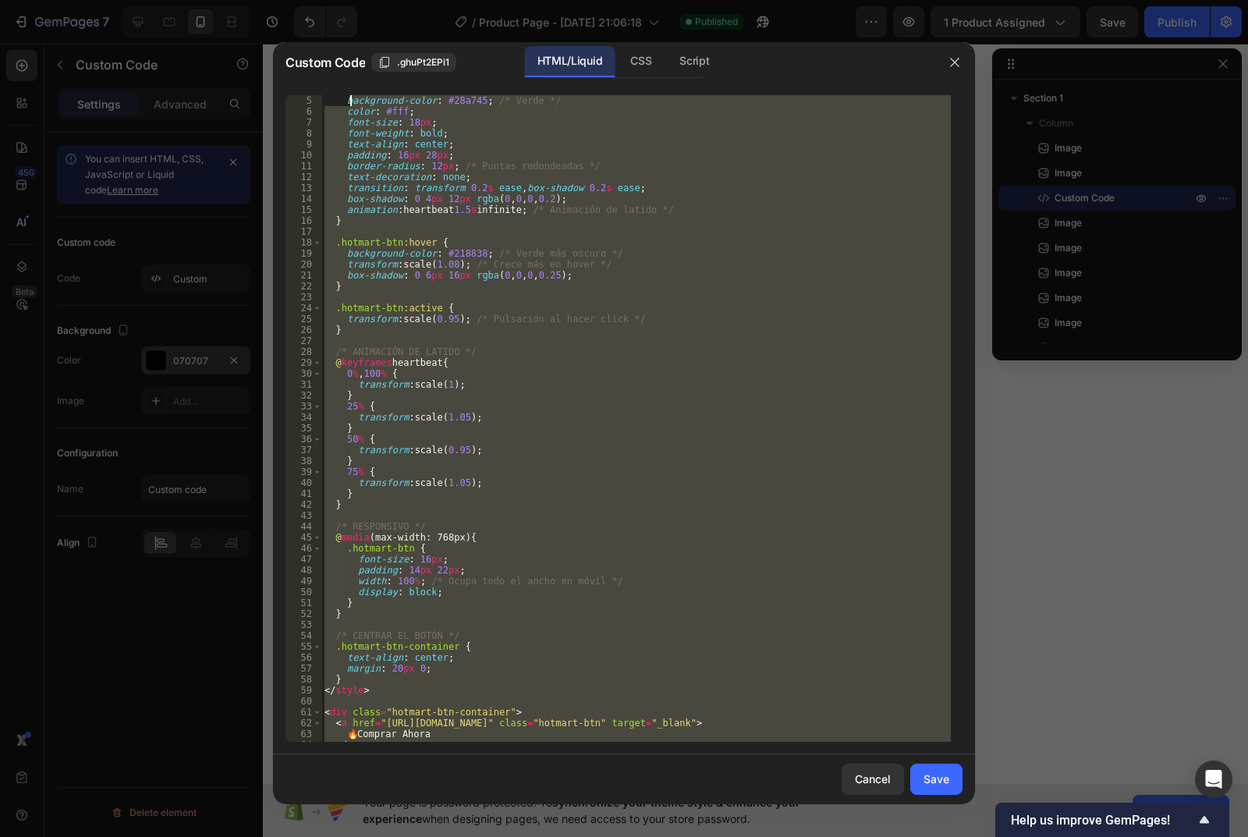
scroll to position [0, 0]
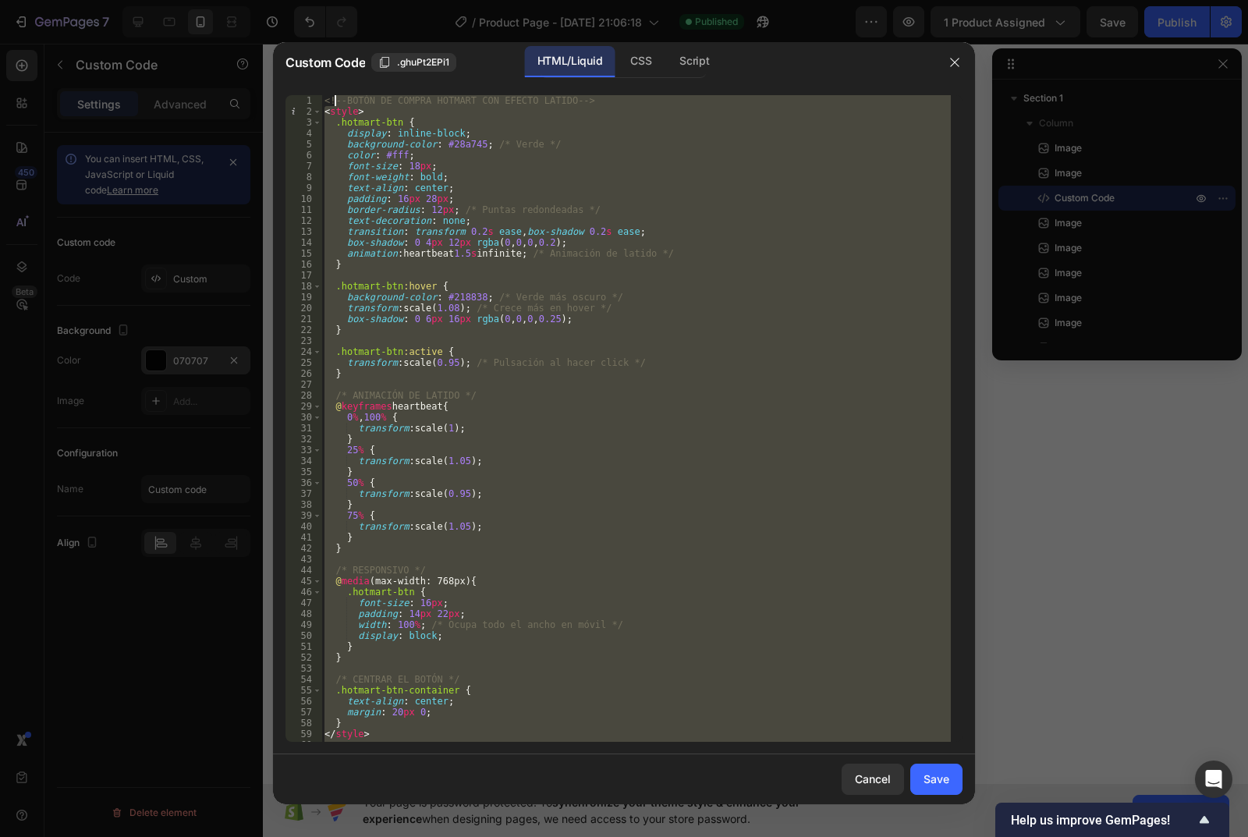
drag, startPoint x: 363, startPoint y: 732, endPoint x: 333, endPoint y: 95, distance: 637.9
click at [333, 95] on div "<!-- BOTÓN DE COMPRA HOTMART CON EFECTO LATIDO --> < style > .hotmart-btn { dis…" at bounding box center [635, 429] width 629 height 668
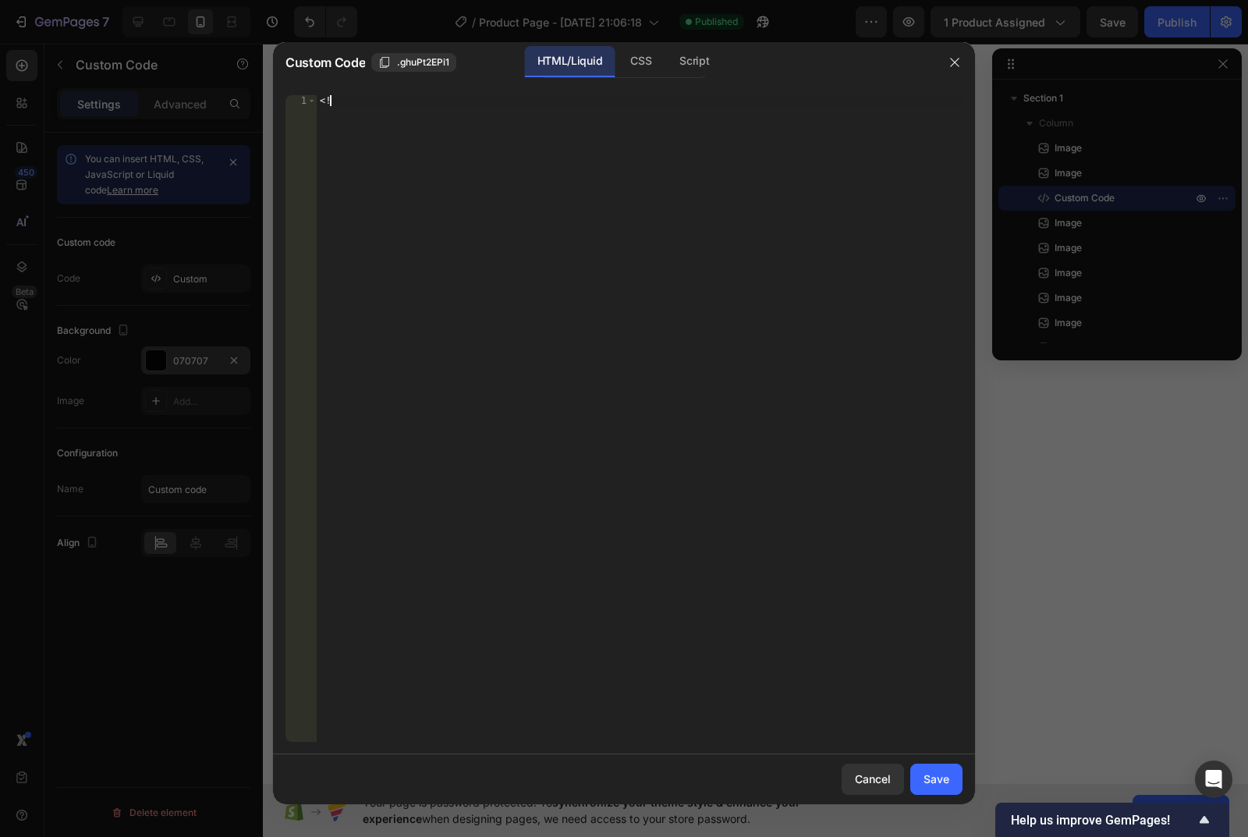
type textarea "<"
paste textarea "</div>"
type textarea "</div>"
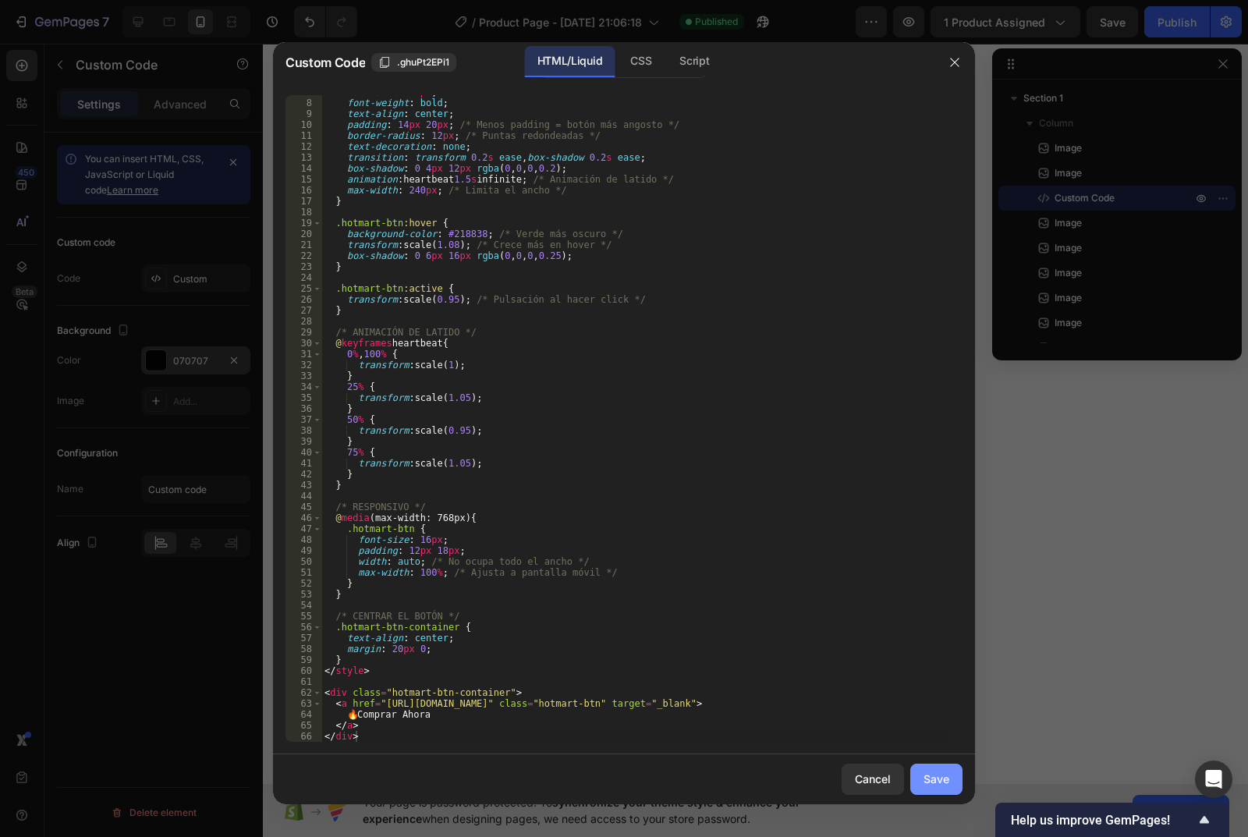
click at [945, 770] on button "Save" at bounding box center [936, 779] width 52 height 31
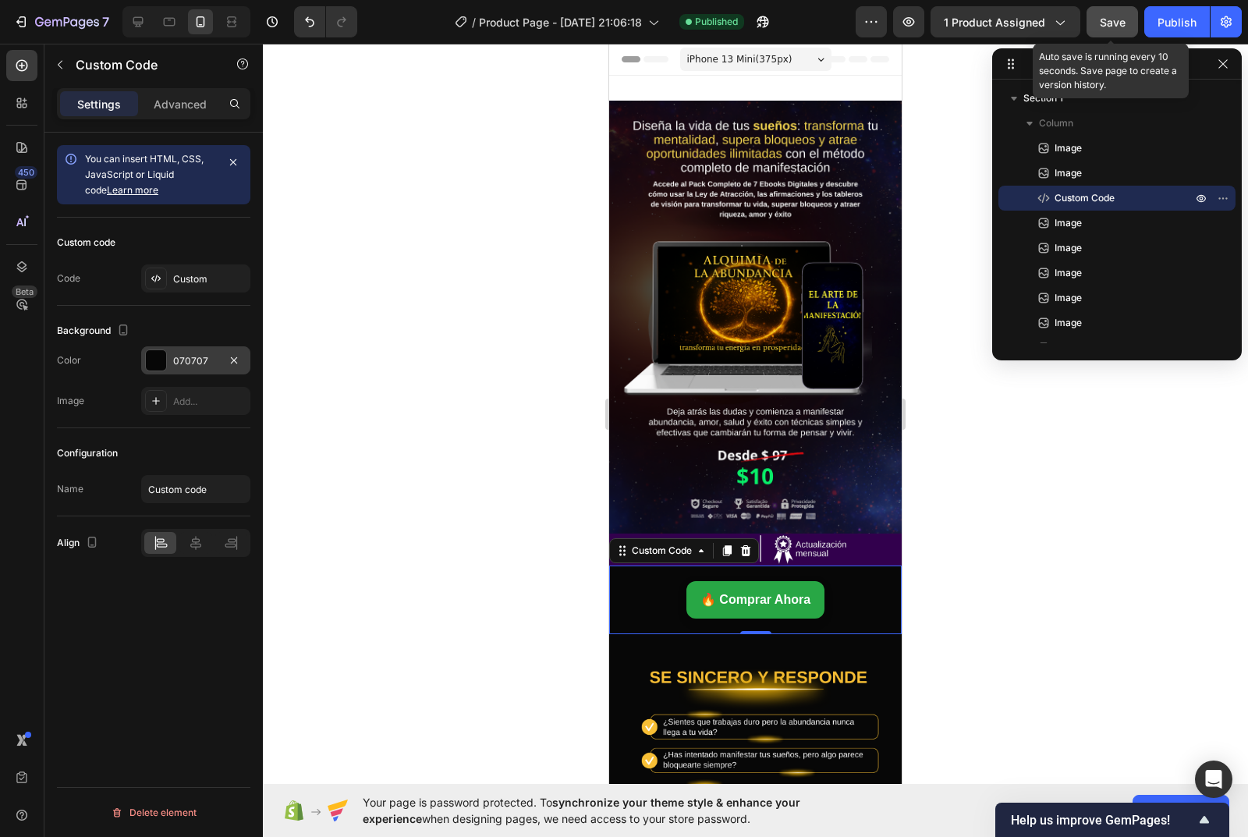
click at [1118, 12] on button "Save" at bounding box center [1112, 21] width 51 height 31
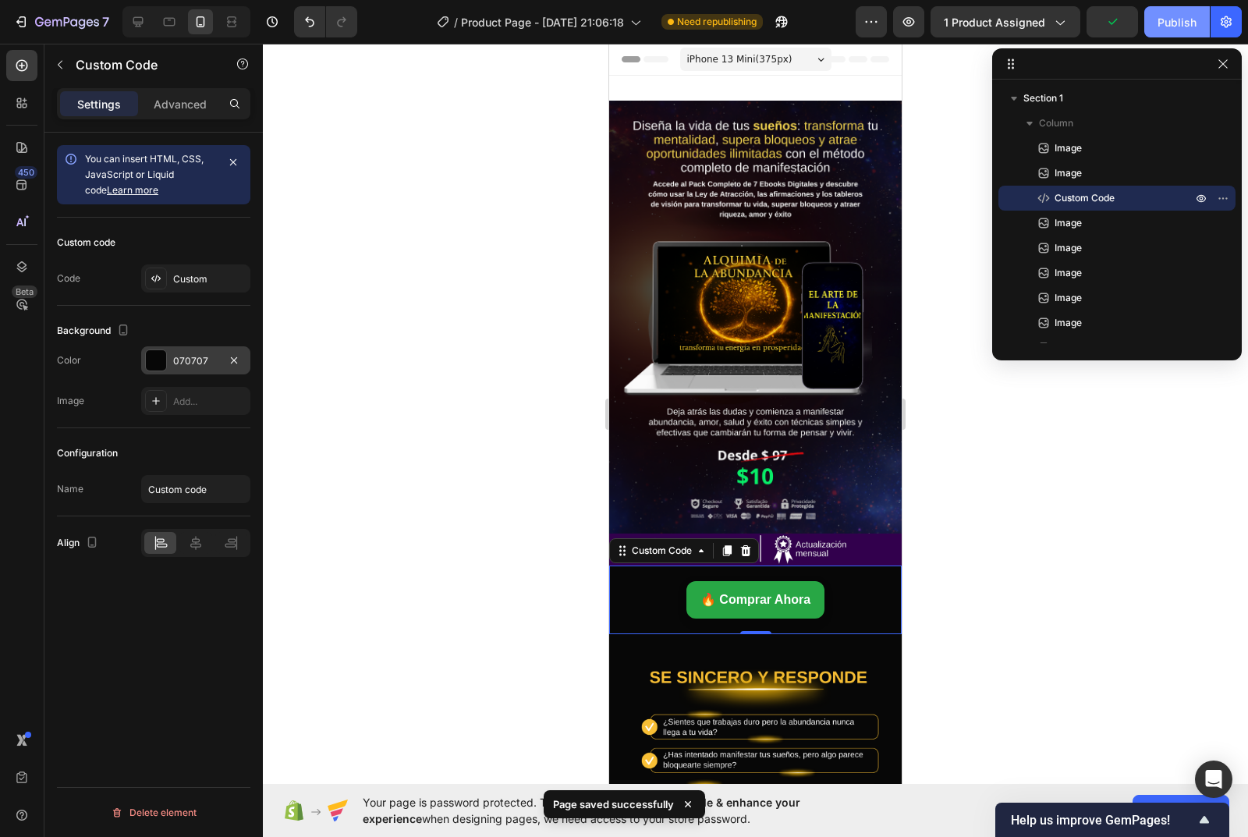
click at [1185, 20] on div "Publish" at bounding box center [1176, 22] width 39 height 16
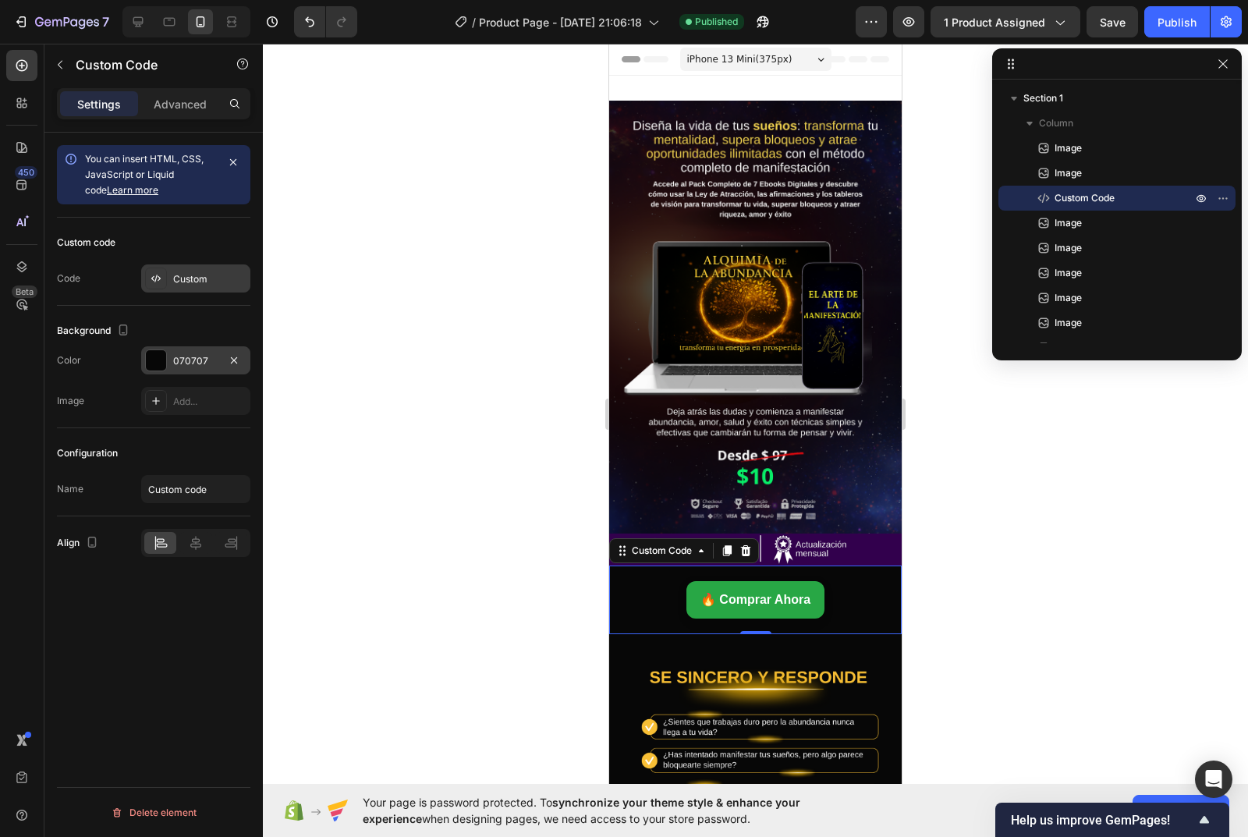
click at [156, 280] on icon at bounding box center [155, 279] width 3 height 8
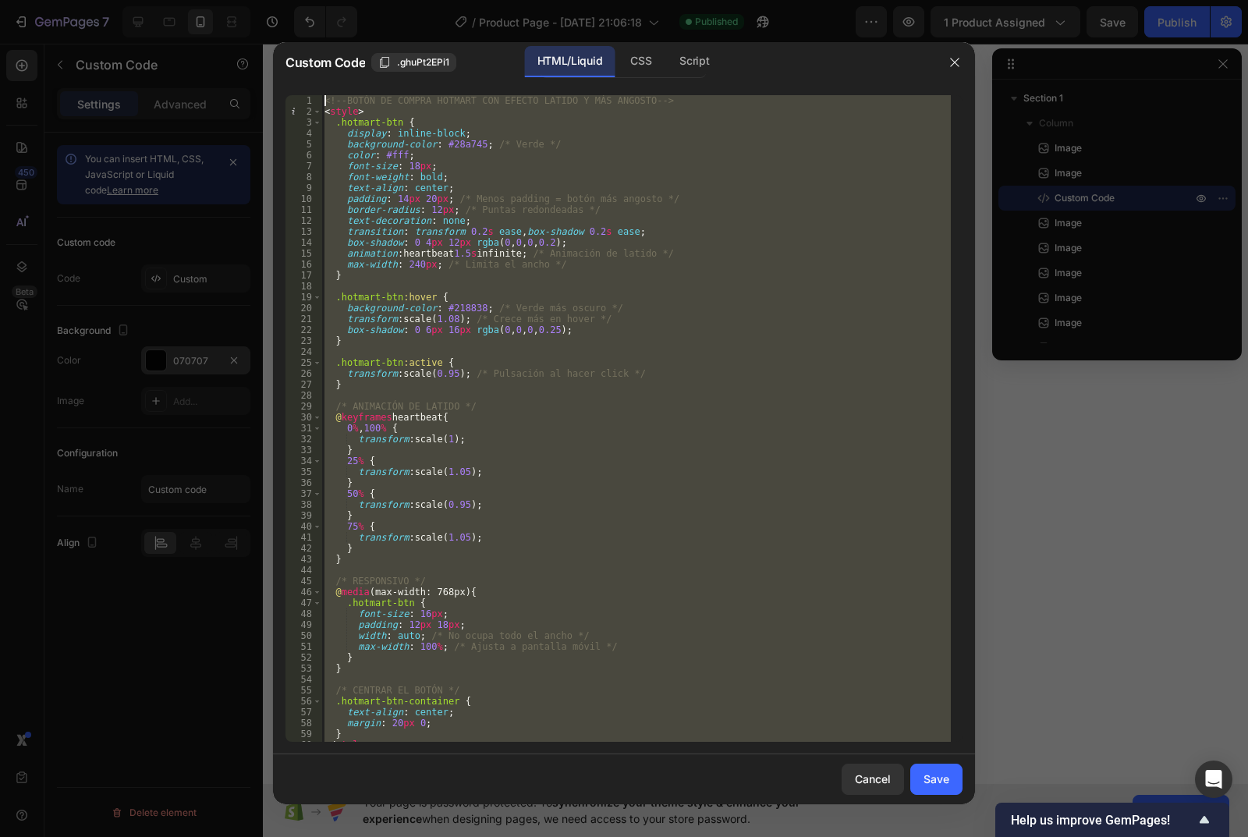
scroll to position [0, 0]
drag, startPoint x: 359, startPoint y: 740, endPoint x: 320, endPoint y: 87, distance: 654.0
click at [320, 87] on div "</div> 1 2 3 4 5 6 7 8 9 10 11 12 13 14 15 16 17 18 19 20 21 22 23 24 25 26 27 …" at bounding box center [624, 419] width 702 height 672
type textarea "<!-- BOTÓN DE COMPRA HOTMART CON EFECTO LATIDO Y MÁS ANGOSTO --> <style>"
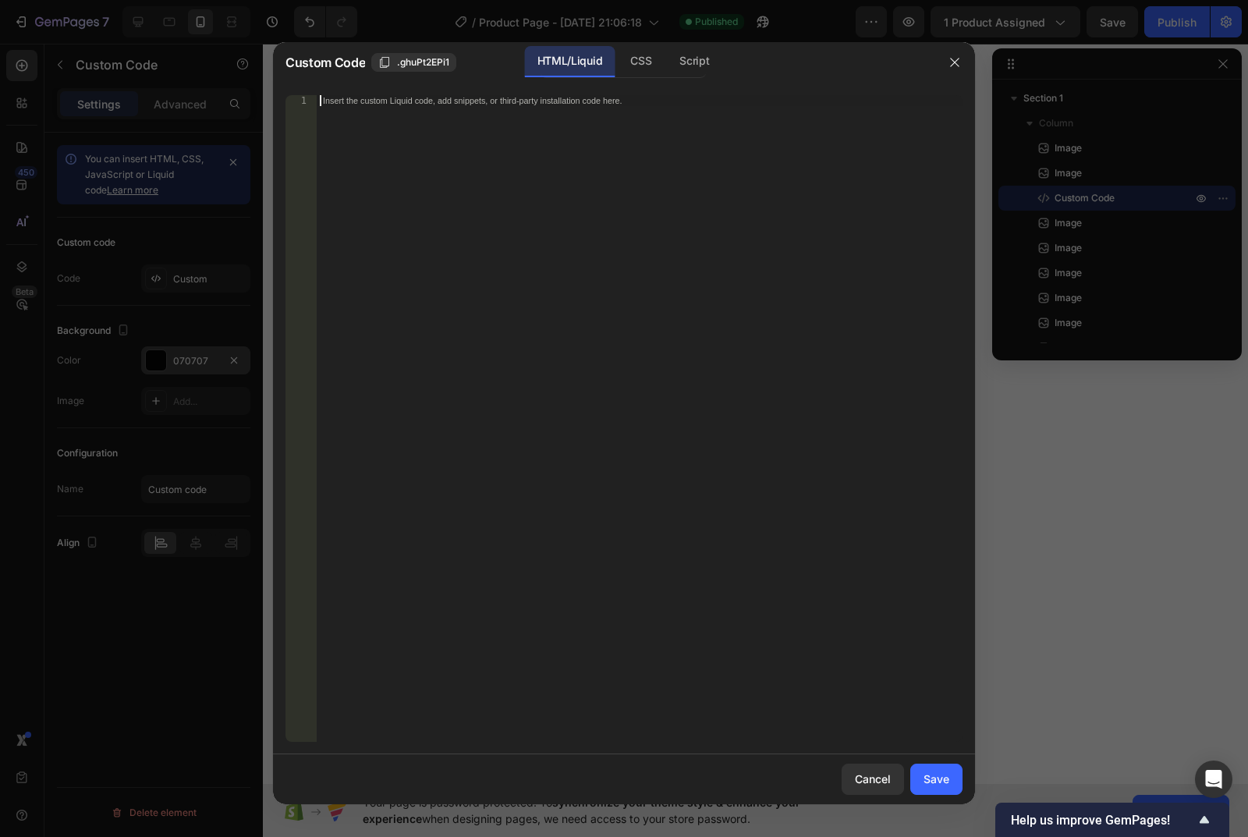
scroll to position [85, 0]
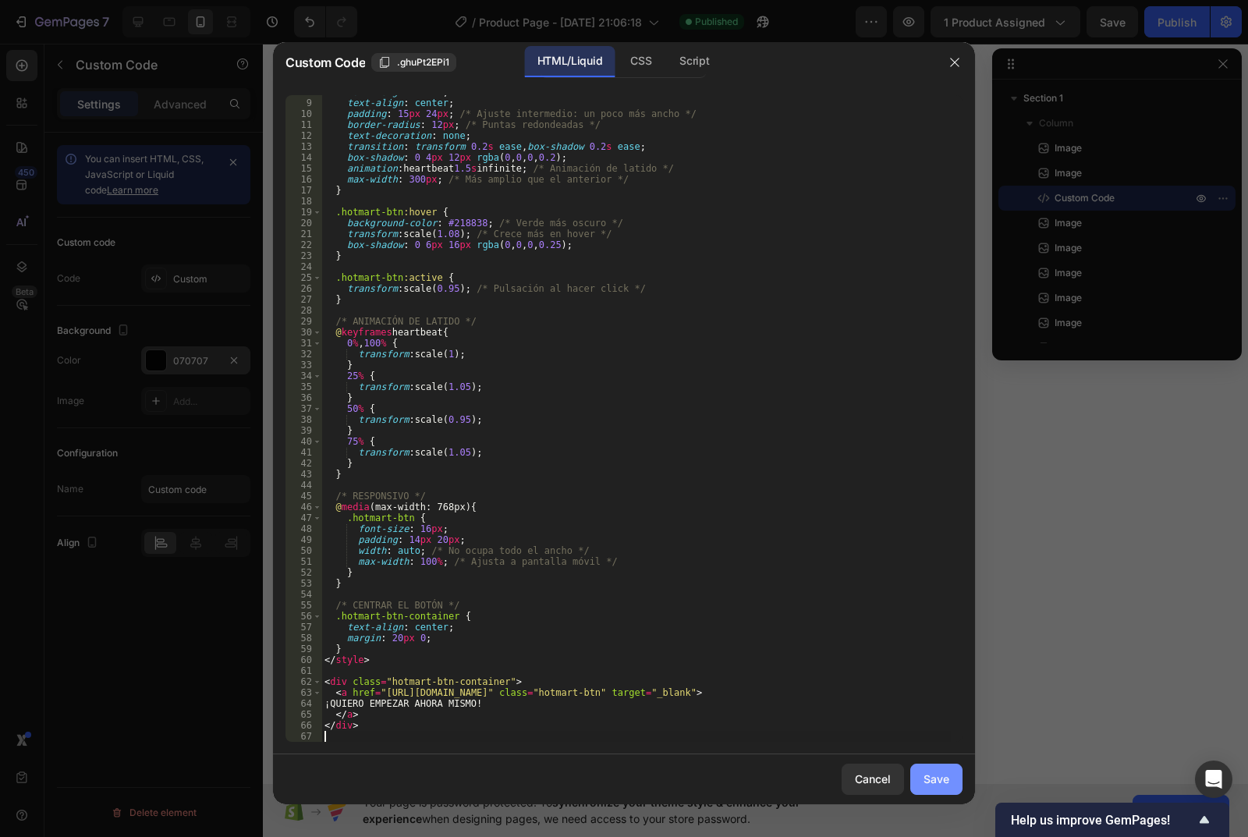
click at [938, 777] on div "Save" at bounding box center [936, 779] width 26 height 16
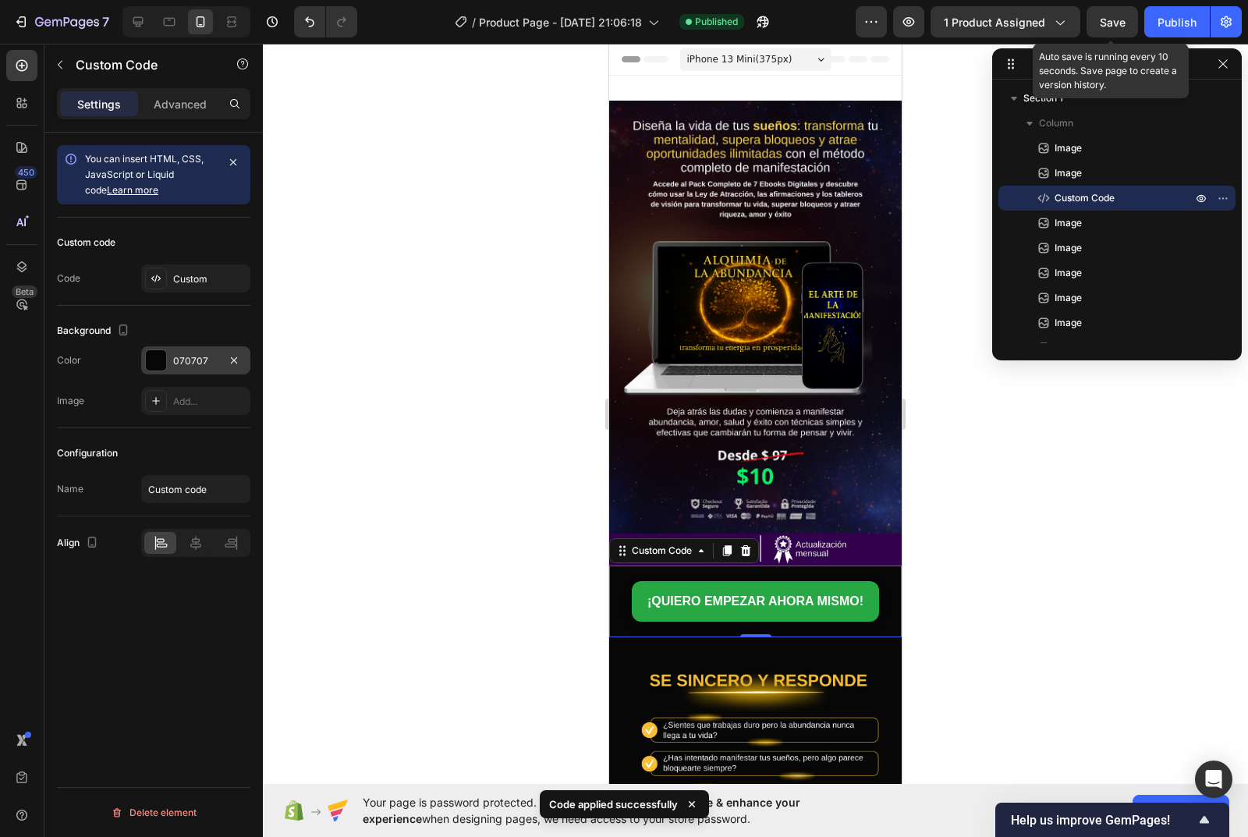
click at [1117, 20] on span "Save" at bounding box center [1113, 22] width 26 height 13
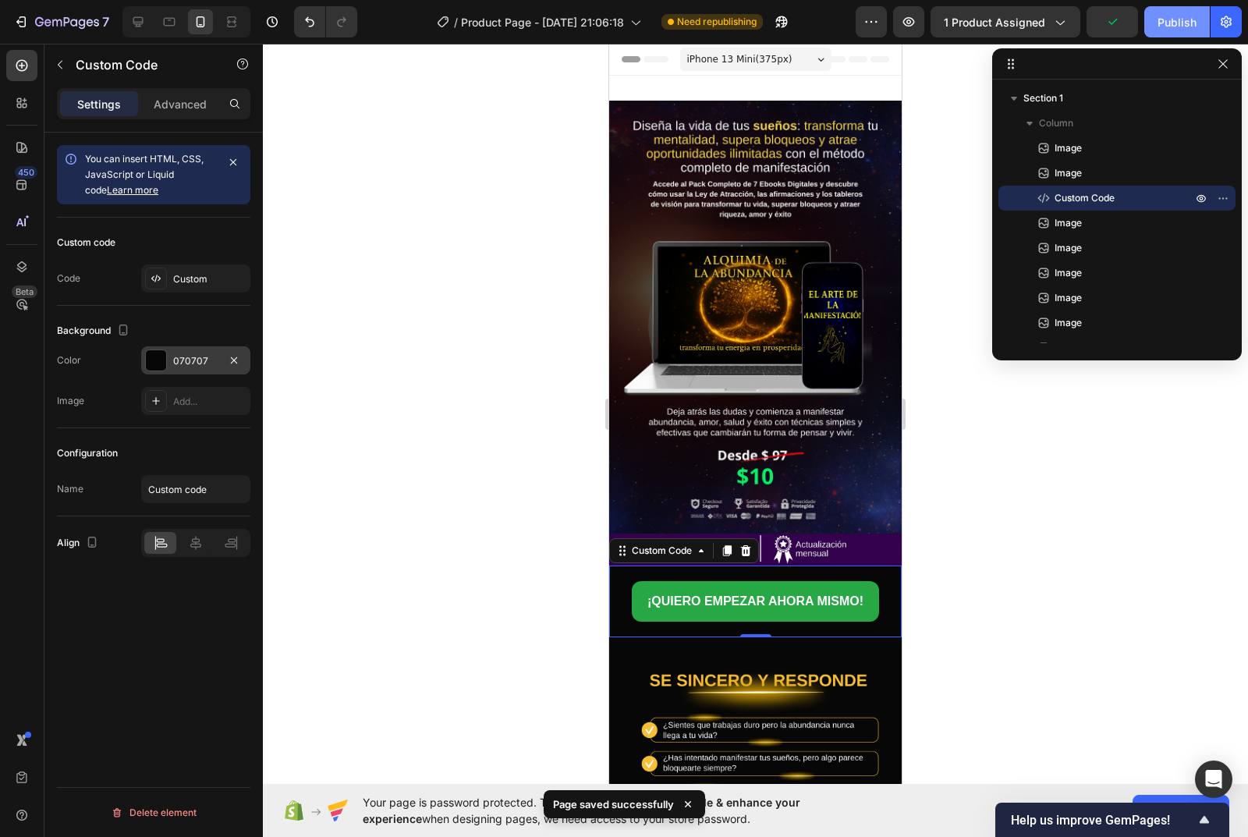
click at [1179, 16] on div "Publish" at bounding box center [1176, 22] width 39 height 16
click at [728, 545] on icon at bounding box center [727, 550] width 9 height 11
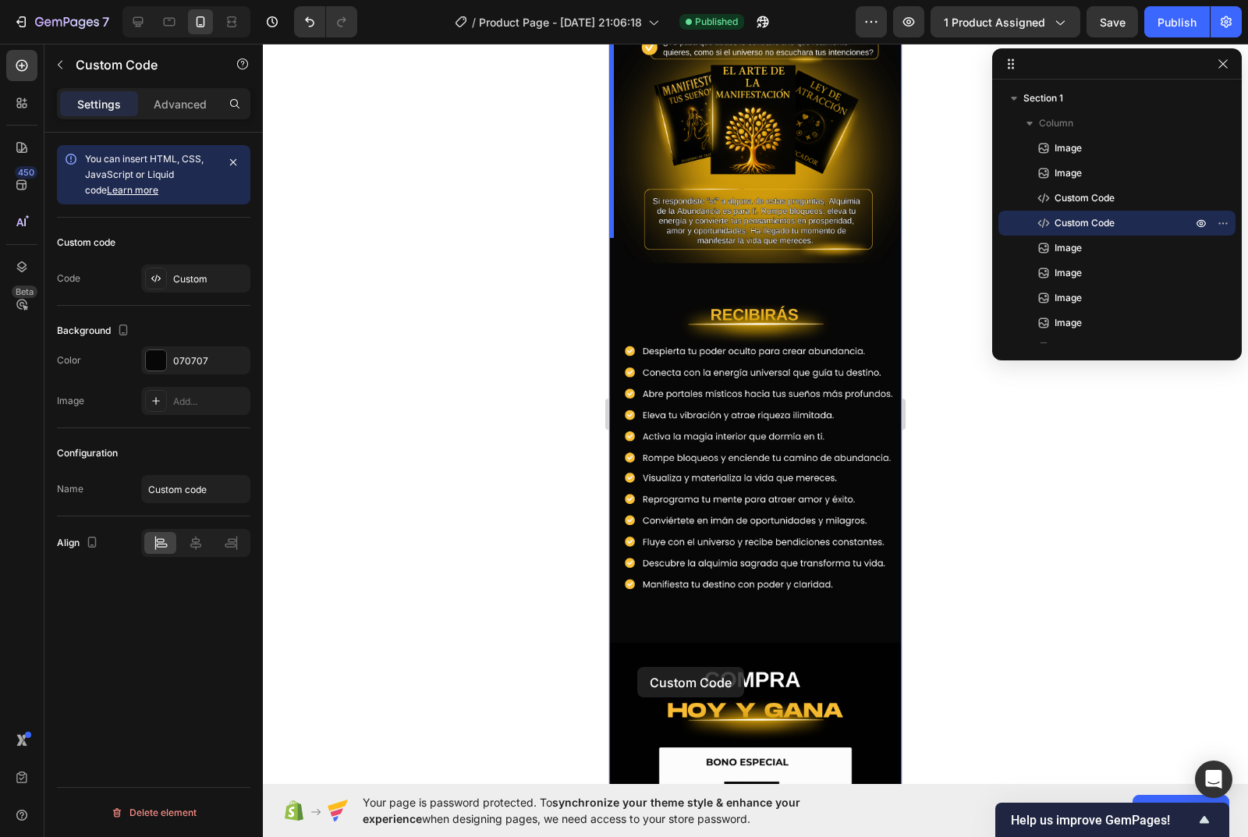
scroll to position [1014, 0]
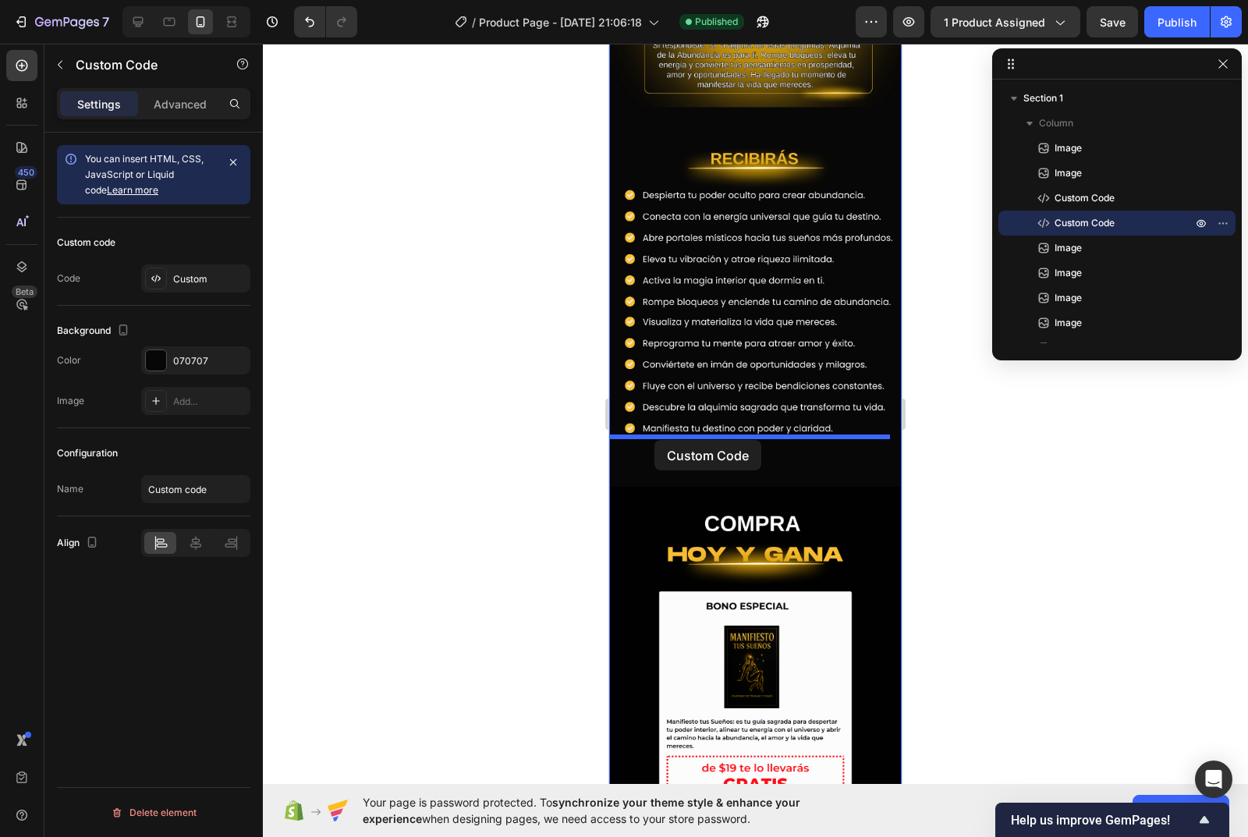
drag, startPoint x: 621, startPoint y: 296, endPoint x: 654, endPoint y: 440, distance: 148.1
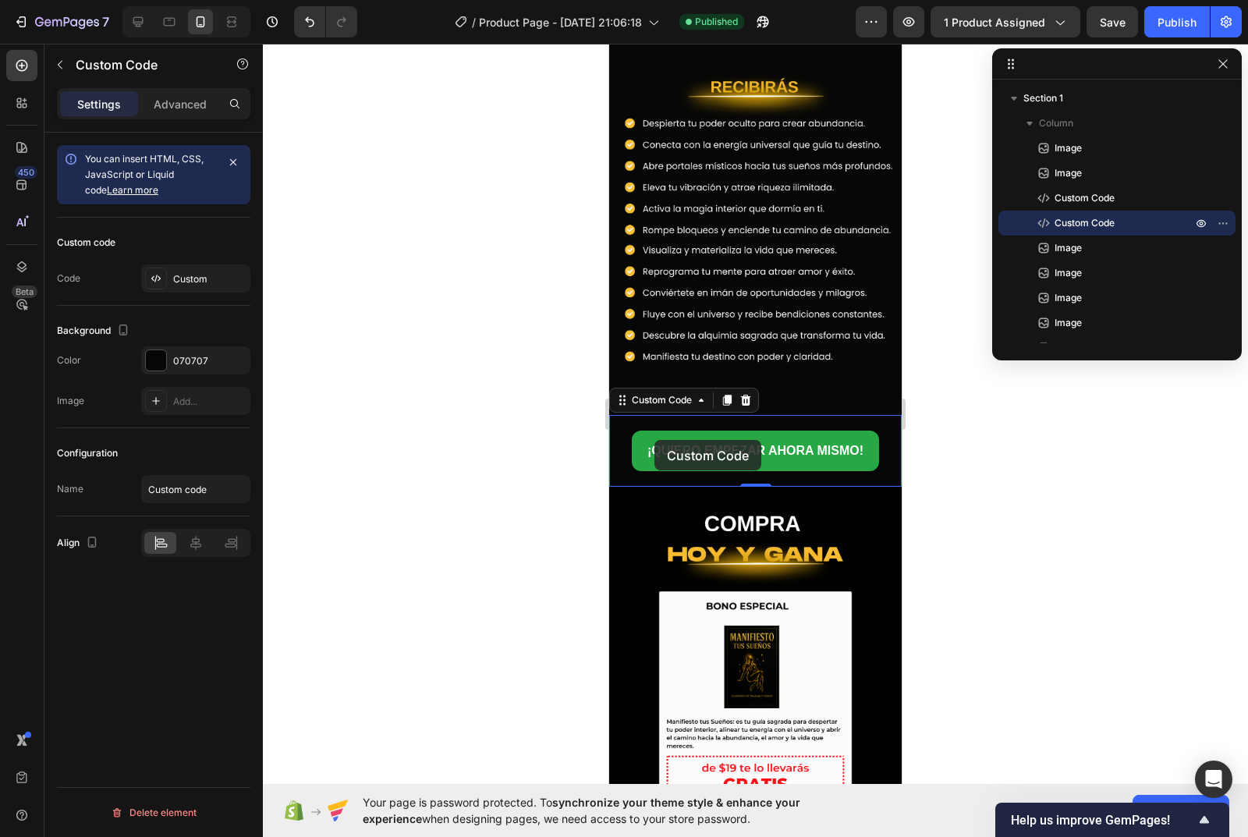
scroll to position [942, 0]
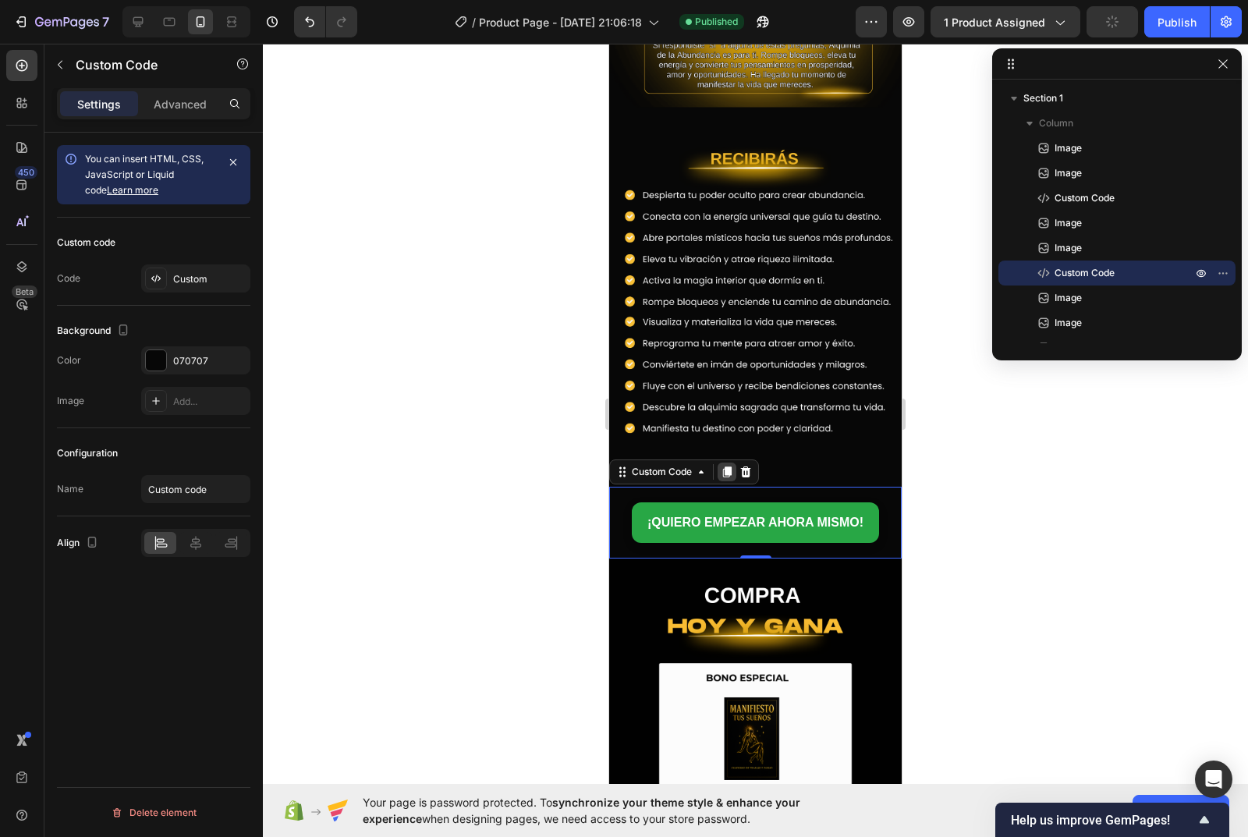
click at [728, 466] on icon at bounding box center [727, 471] width 9 height 11
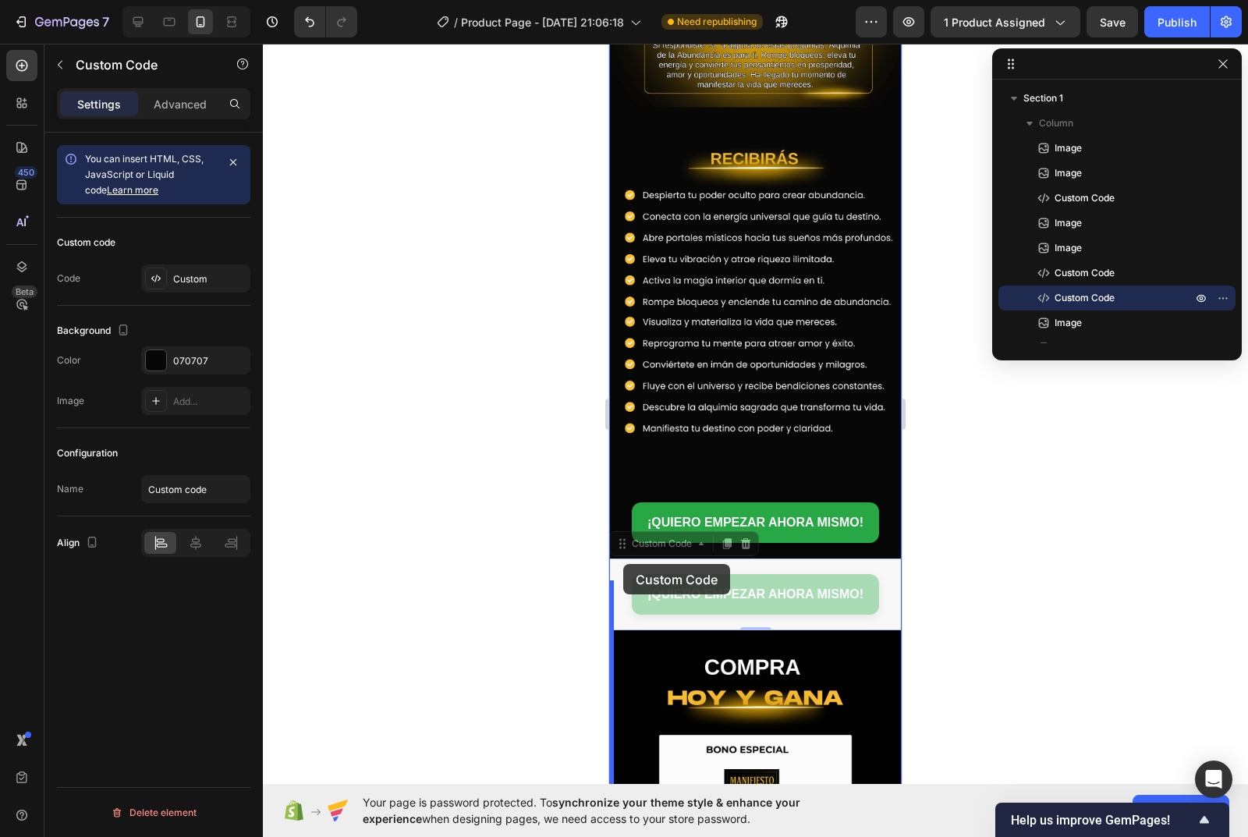
drag, startPoint x: 624, startPoint y: 495, endPoint x: 623, endPoint y: 620, distance: 124.8
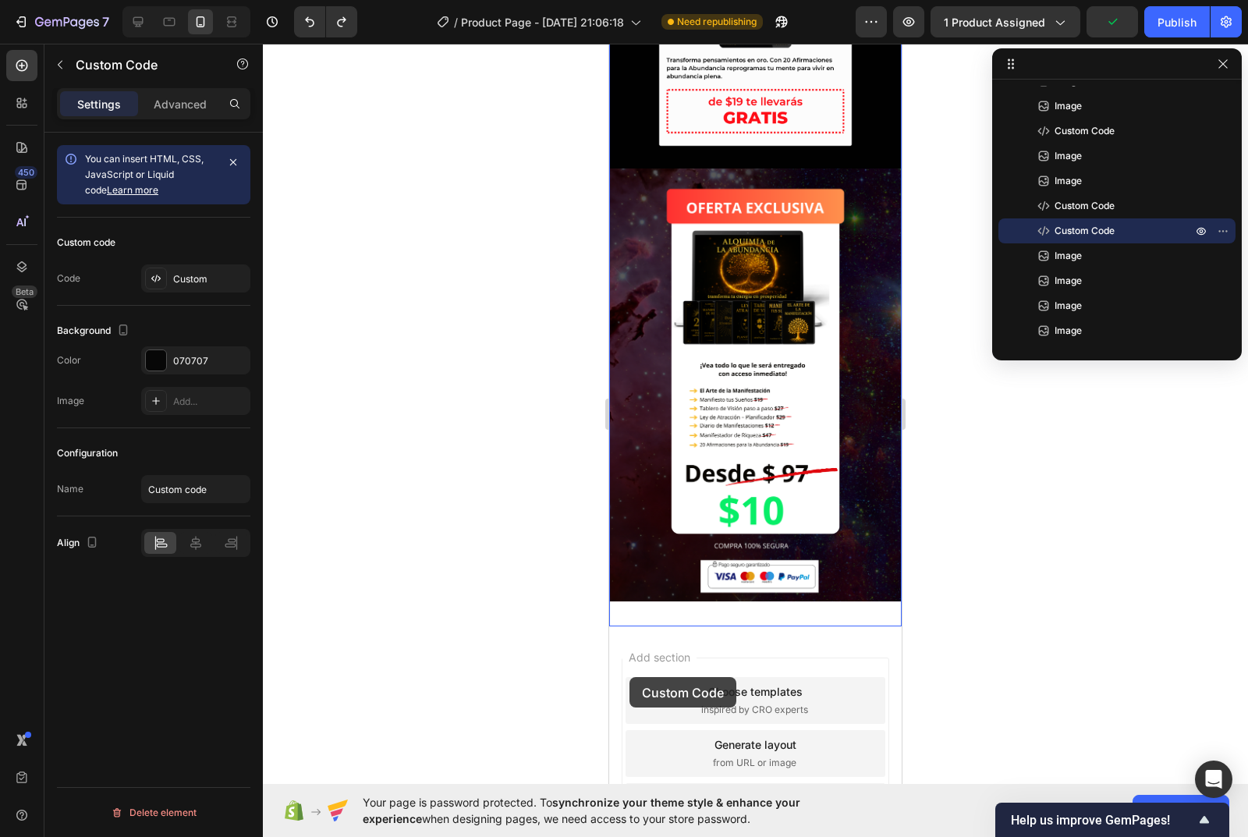
scroll to position [3013, 0]
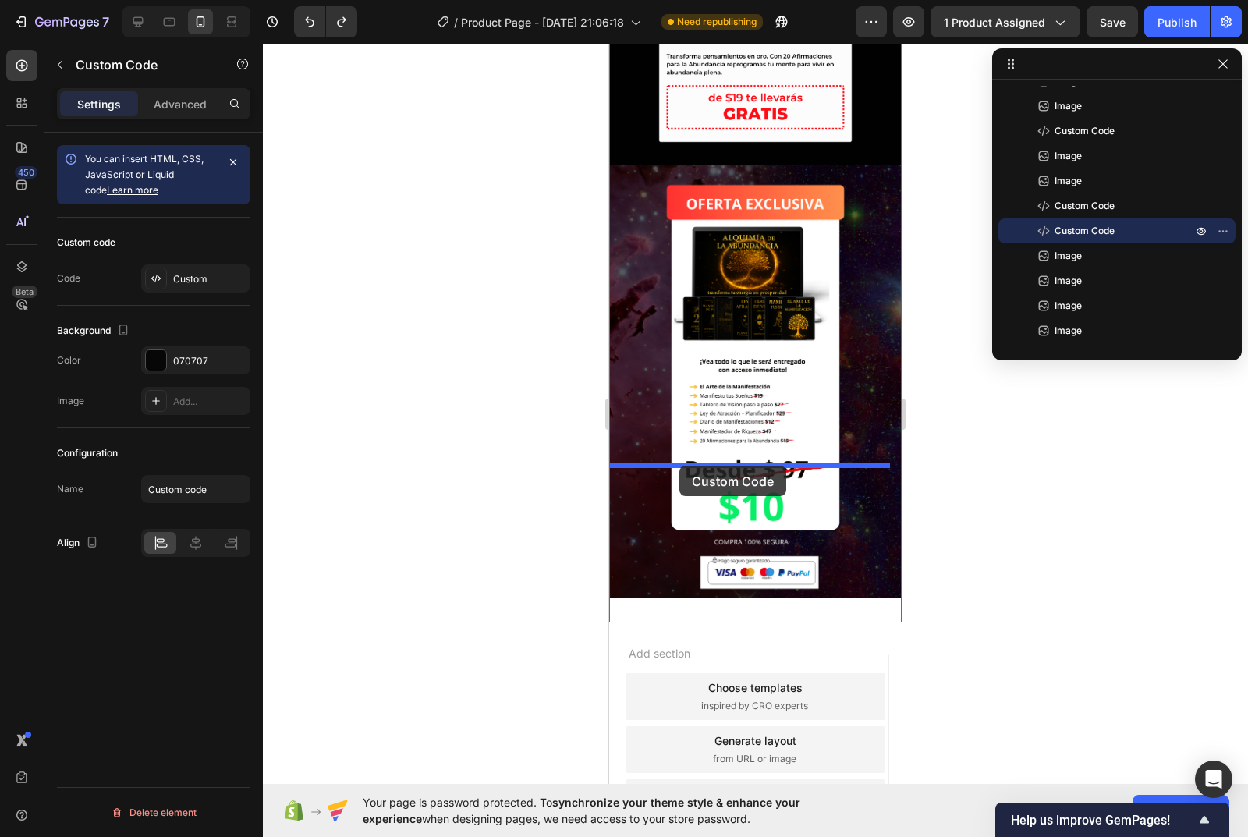
drag, startPoint x: 622, startPoint y: 525, endPoint x: 679, endPoint y: 466, distance: 82.7
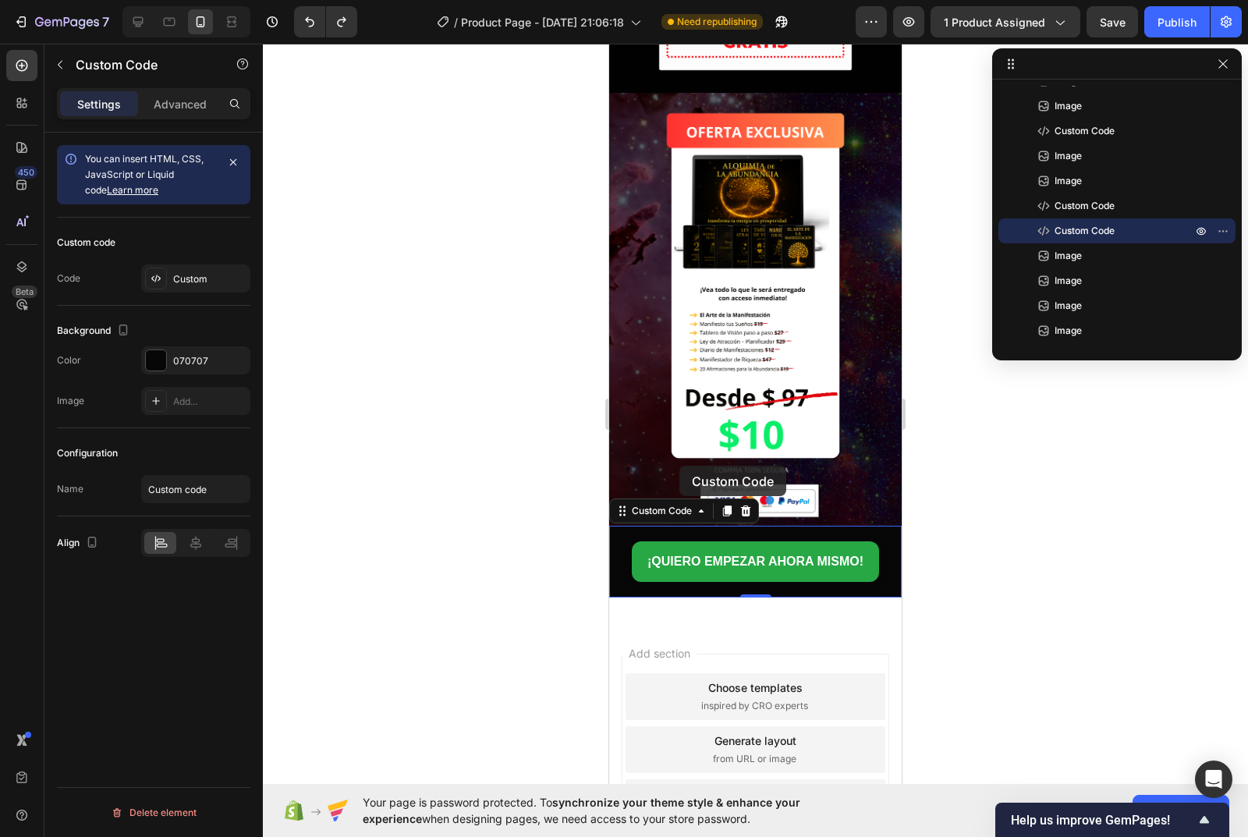
scroll to position [2941, 0]
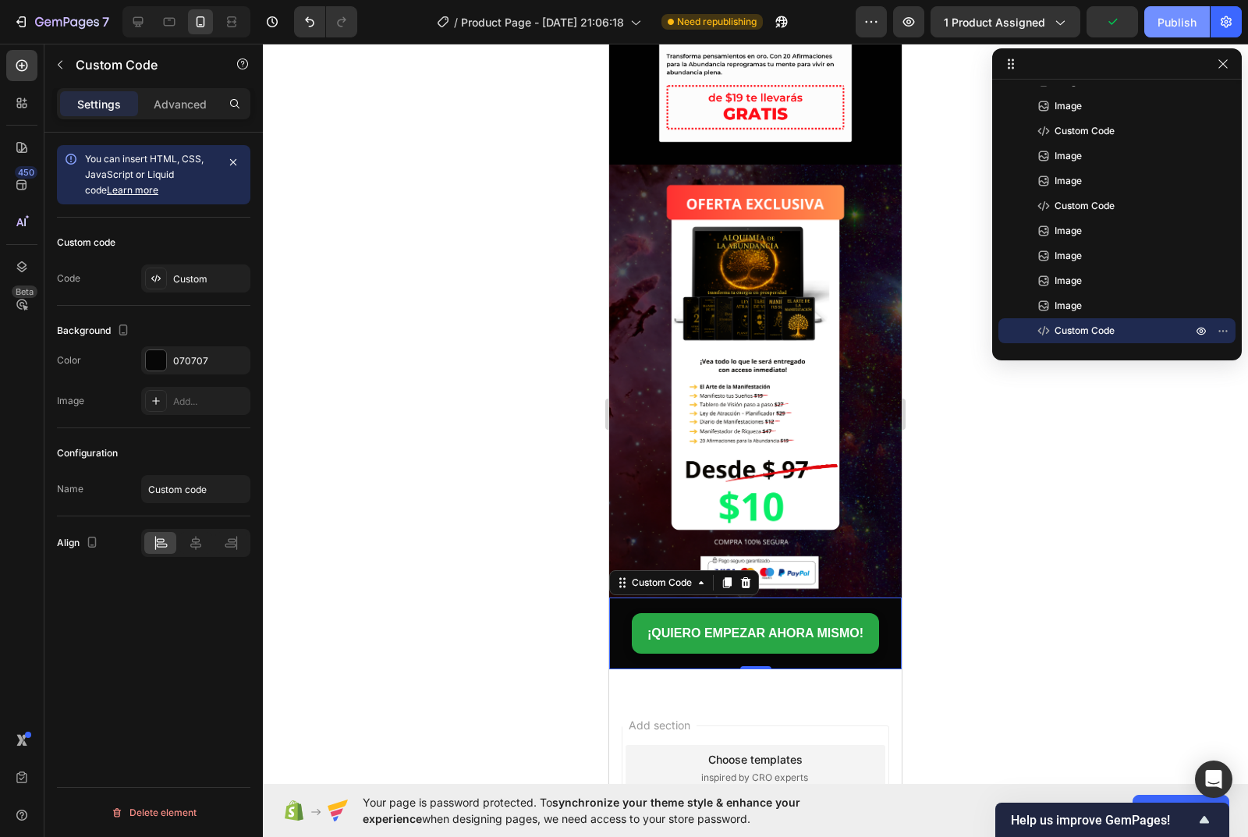
click at [1159, 27] on div "Publish" at bounding box center [1176, 22] width 39 height 16
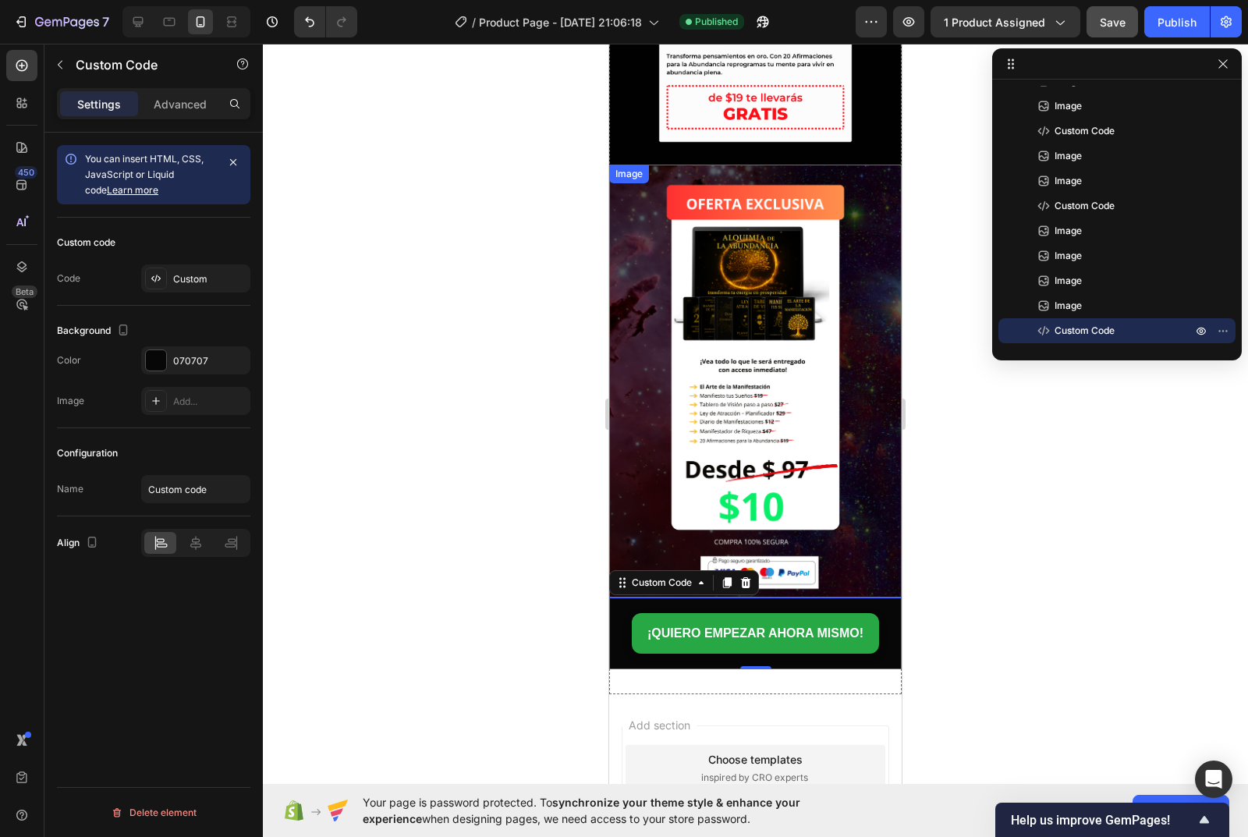
drag, startPoint x: 1168, startPoint y: 29, endPoint x: 1129, endPoint y: 30, distance: 38.2
click at [1165, 30] on div "Publish" at bounding box center [1176, 22] width 39 height 16
click at [1099, 30] on button "Save" at bounding box center [1112, 21] width 51 height 31
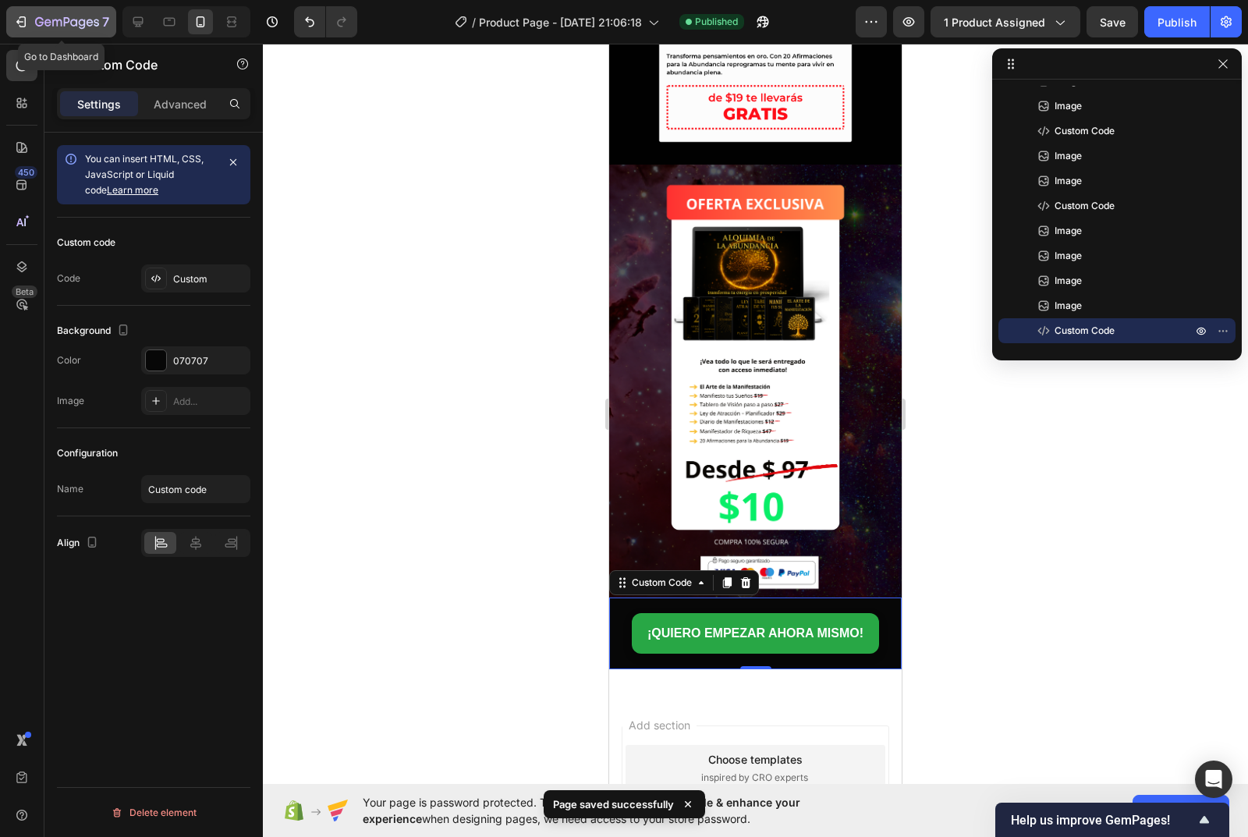
click at [38, 22] on icon "button" at bounding box center [67, 22] width 64 height 13
